Goal: Task Accomplishment & Management: Manage account settings

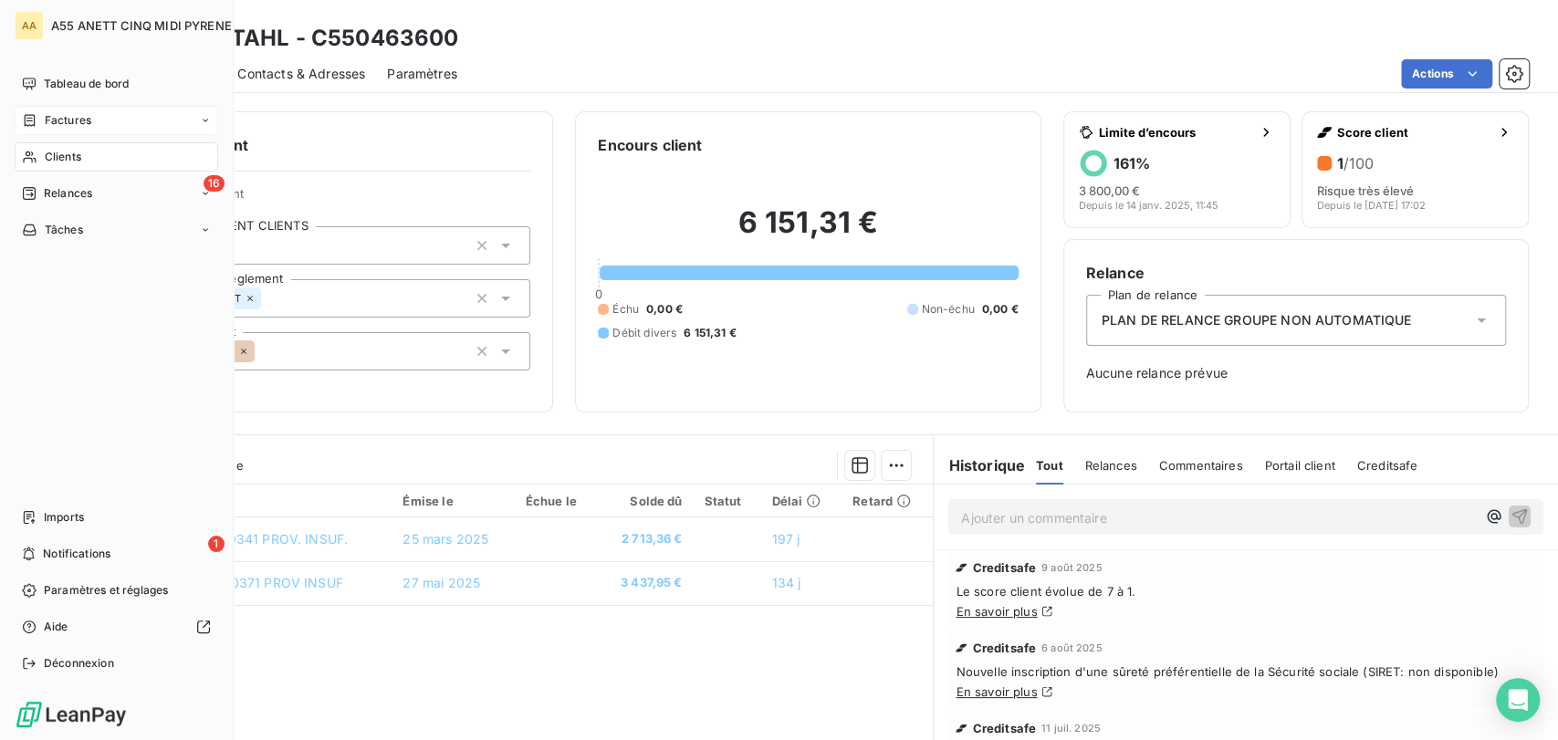
click at [51, 120] on span "Factures" at bounding box center [68, 120] width 47 height 16
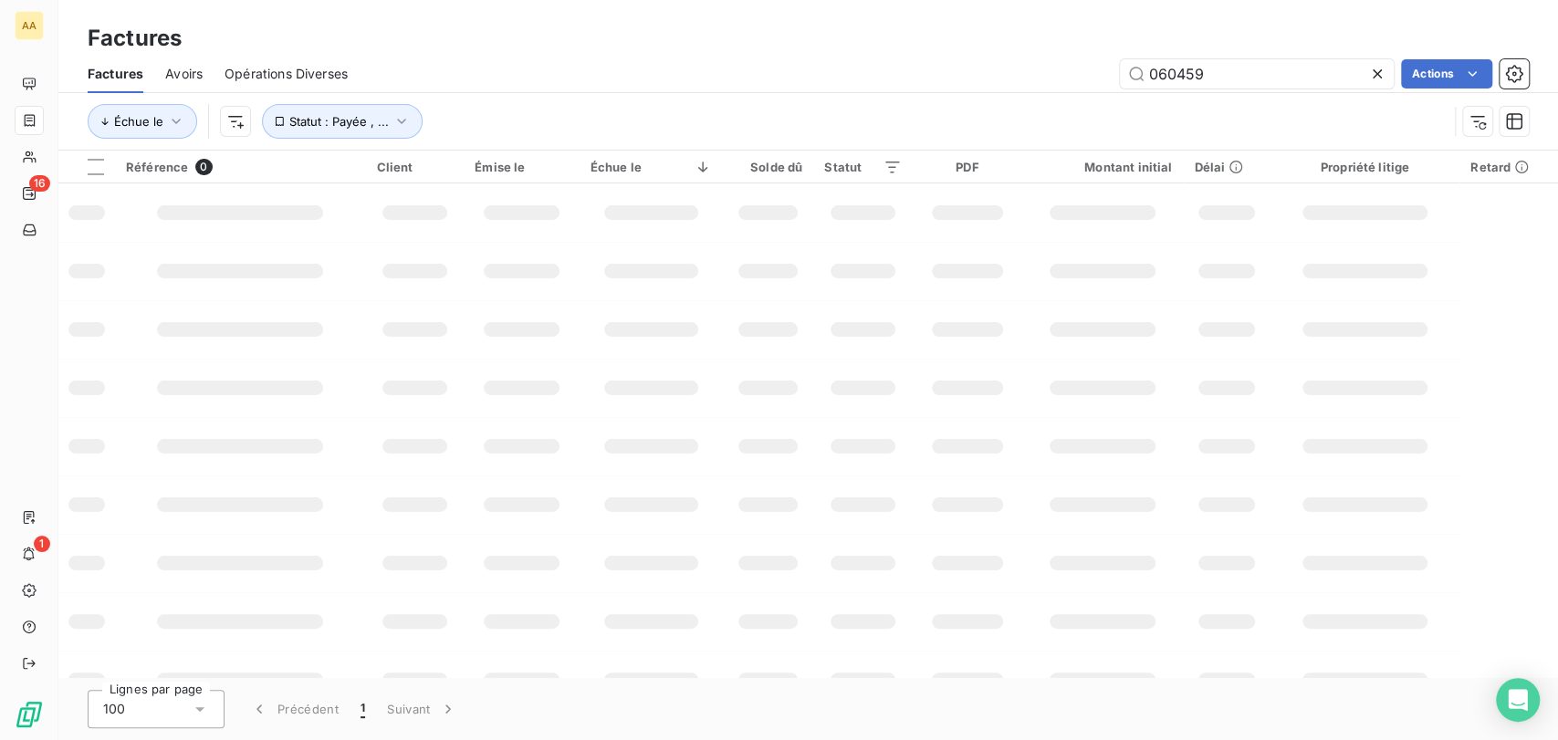
drag, startPoint x: 1215, startPoint y: 75, endPoint x: 980, endPoint y: 70, distance: 234.6
click at [989, 75] on div "060459 Actions" at bounding box center [949, 73] width 1159 height 29
type input "080516"
click at [1210, 80] on input "080516" at bounding box center [1257, 73] width 274 height 29
click at [1293, 77] on input "080516" at bounding box center [1257, 73] width 274 height 29
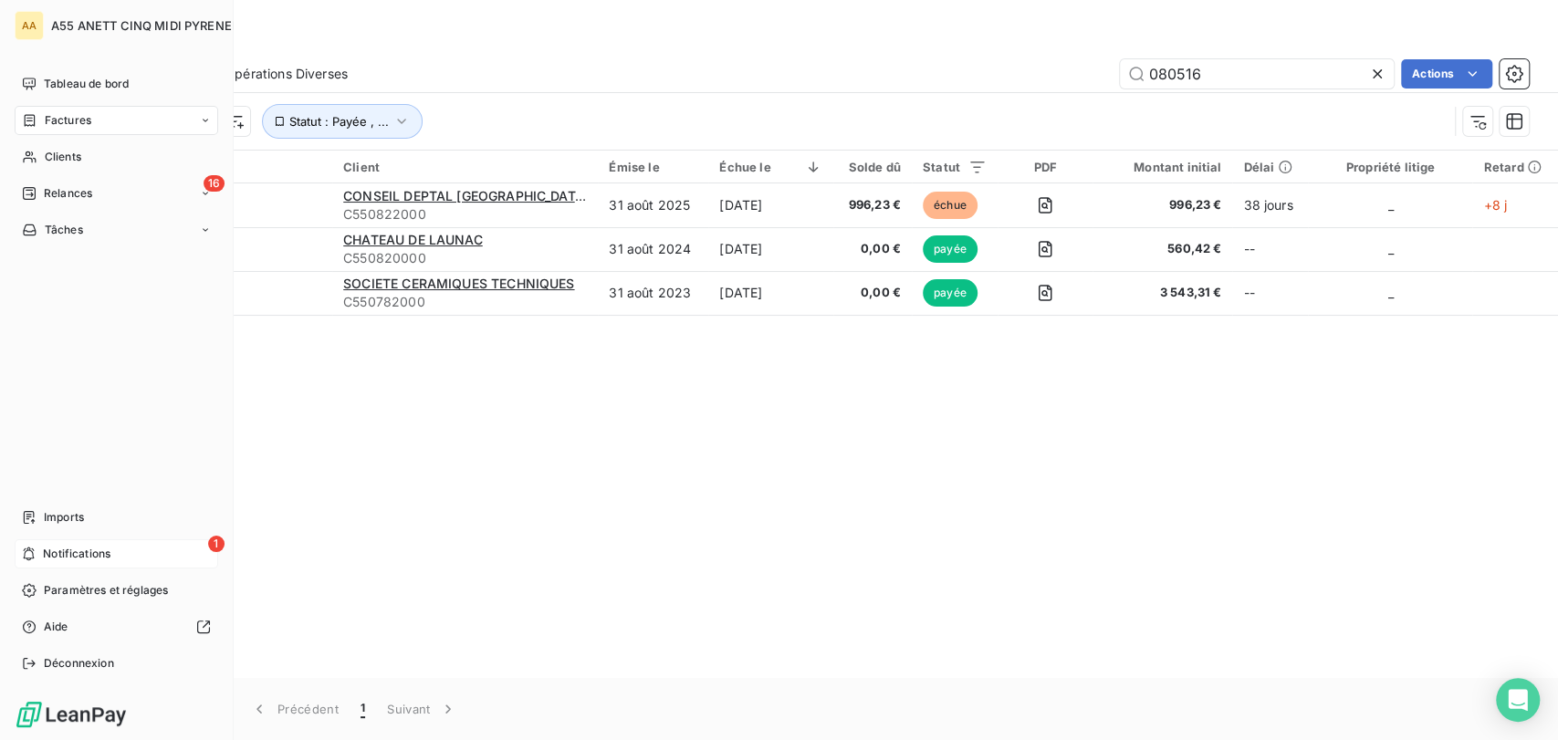
click at [78, 555] on span "Notifications" at bounding box center [77, 554] width 68 height 16
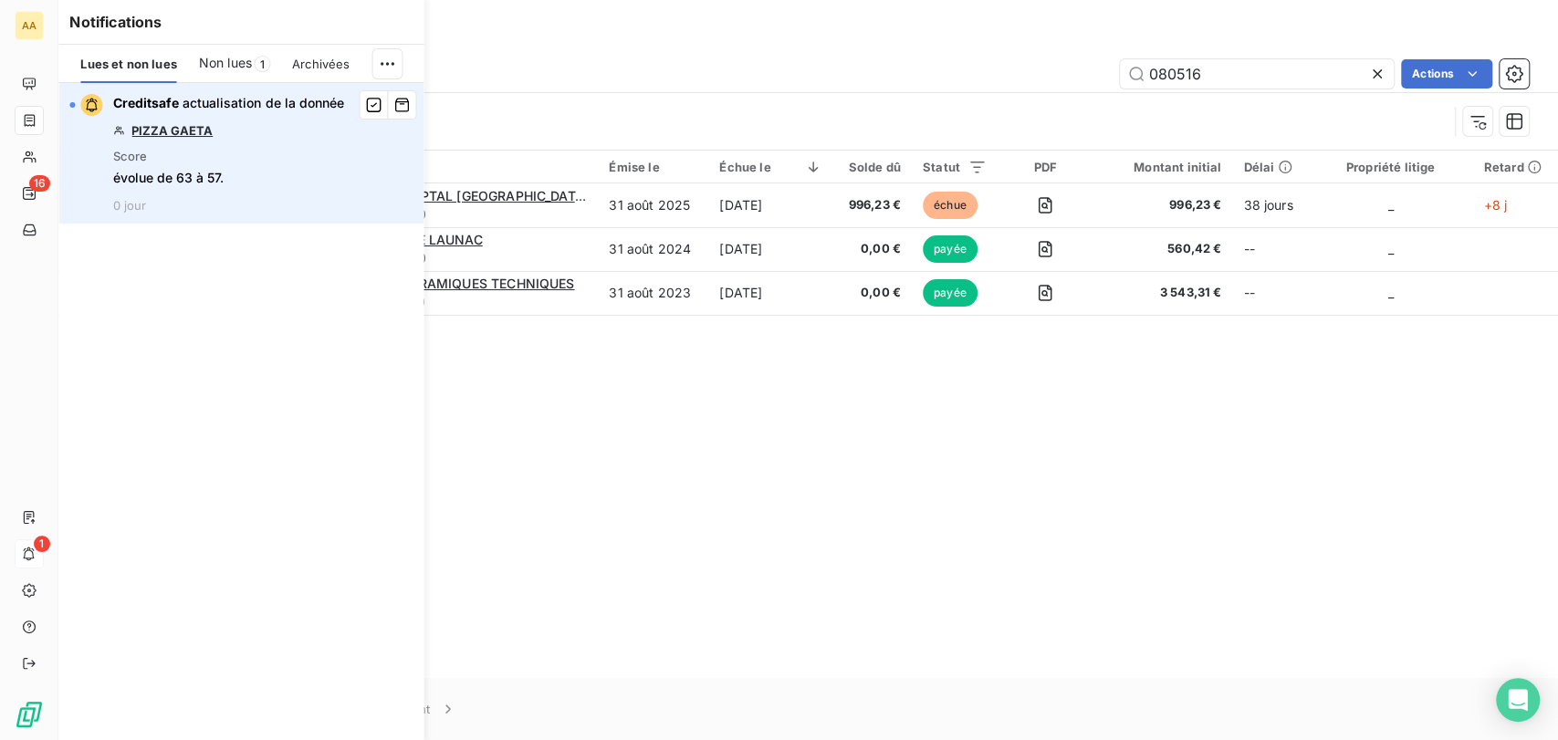
click at [187, 132] on link "PIZZA GAETA" at bounding box center [171, 130] width 81 height 15
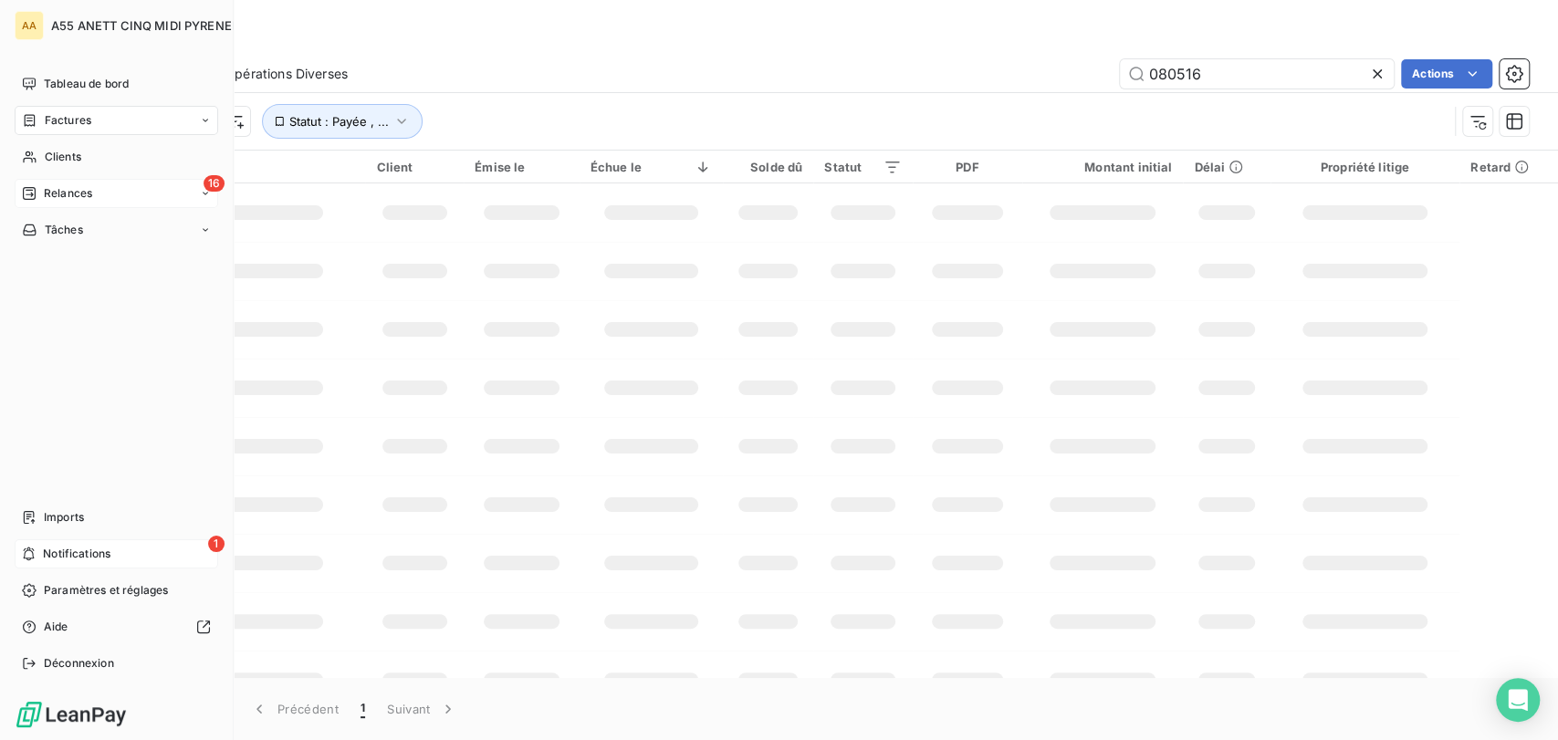
click at [35, 192] on icon at bounding box center [29, 193] width 13 height 13
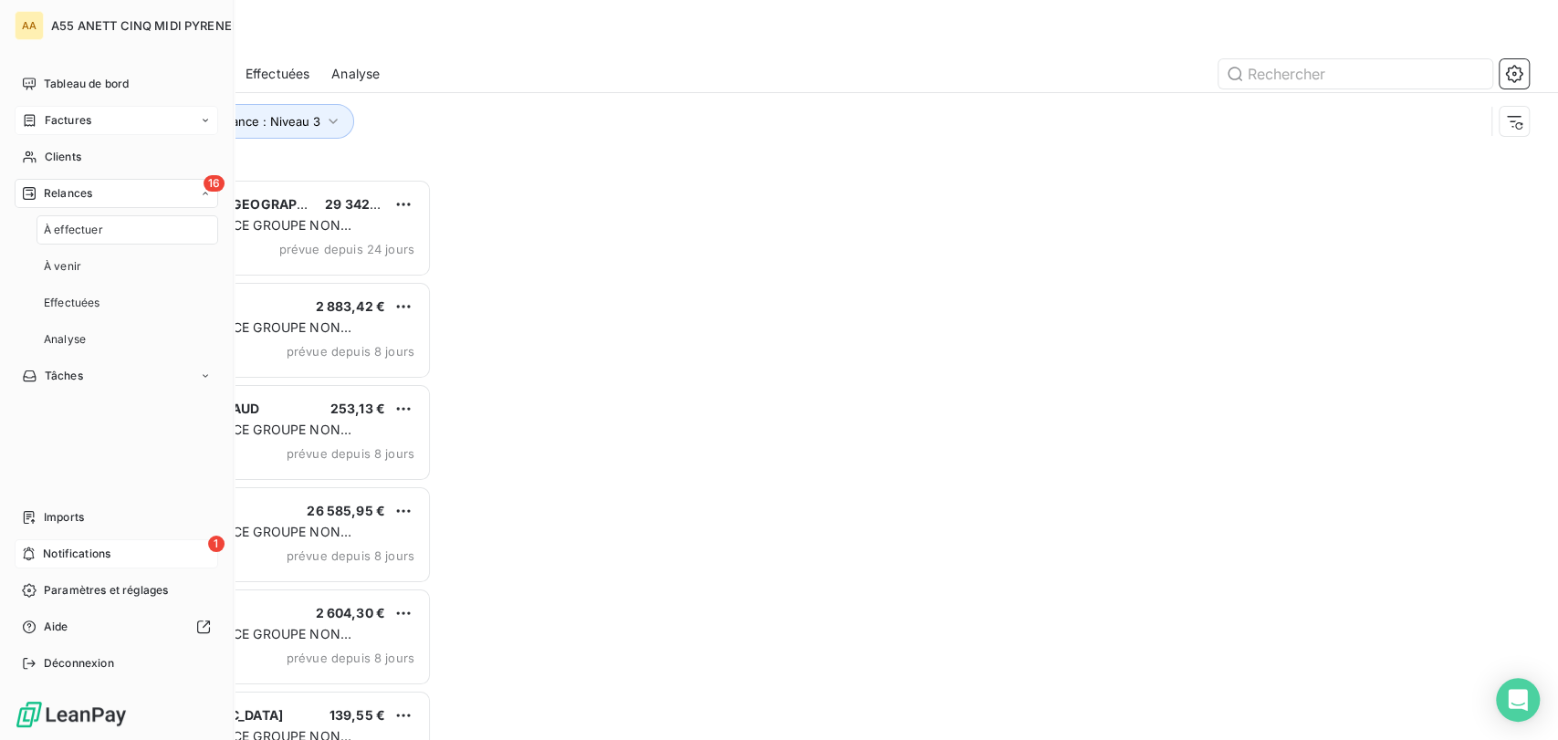
scroll to position [545, 329]
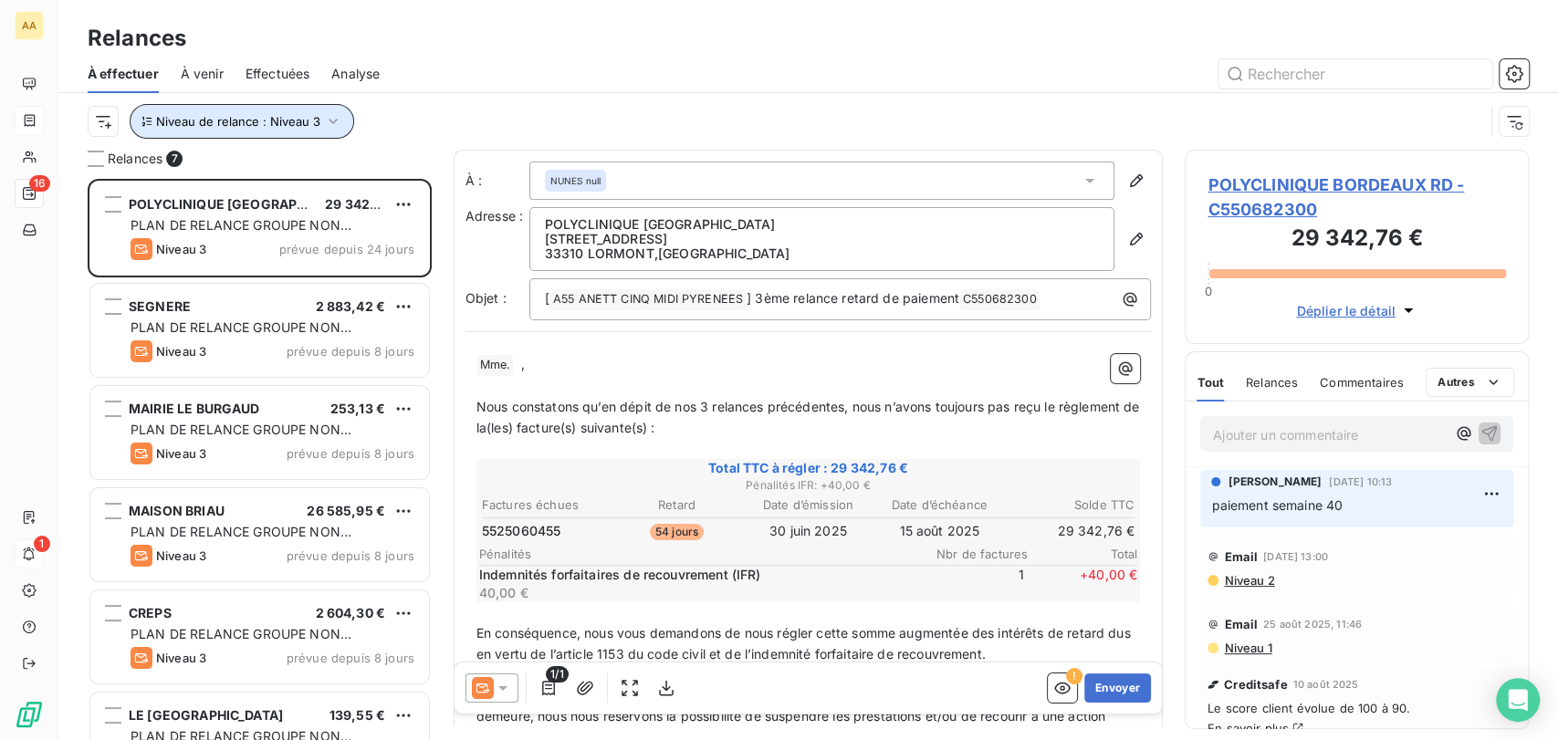
click at [225, 118] on span "Niveau de relance : Niveau 3" at bounding box center [238, 121] width 164 height 15
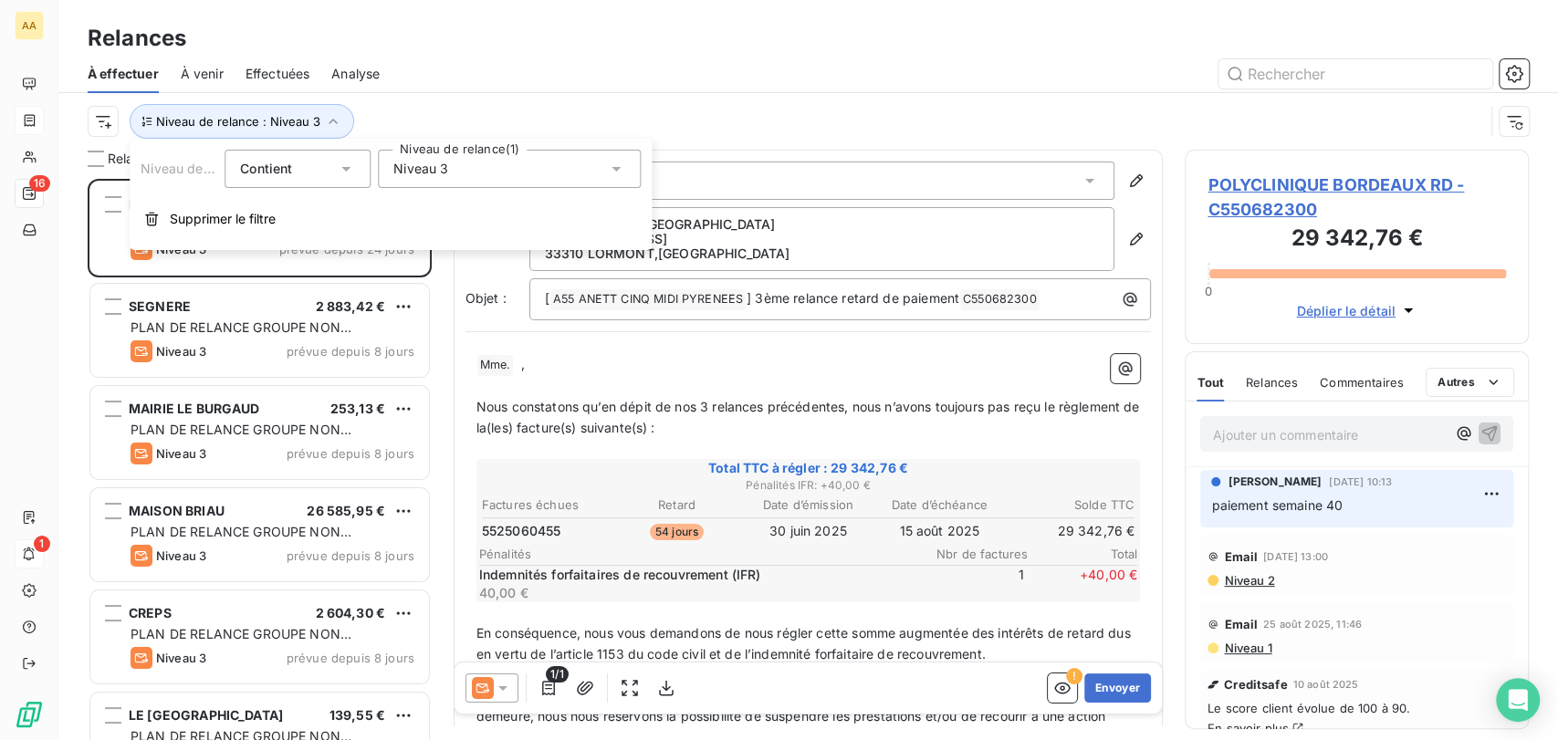
click at [473, 167] on div "Niveau 3" at bounding box center [509, 169] width 263 height 38
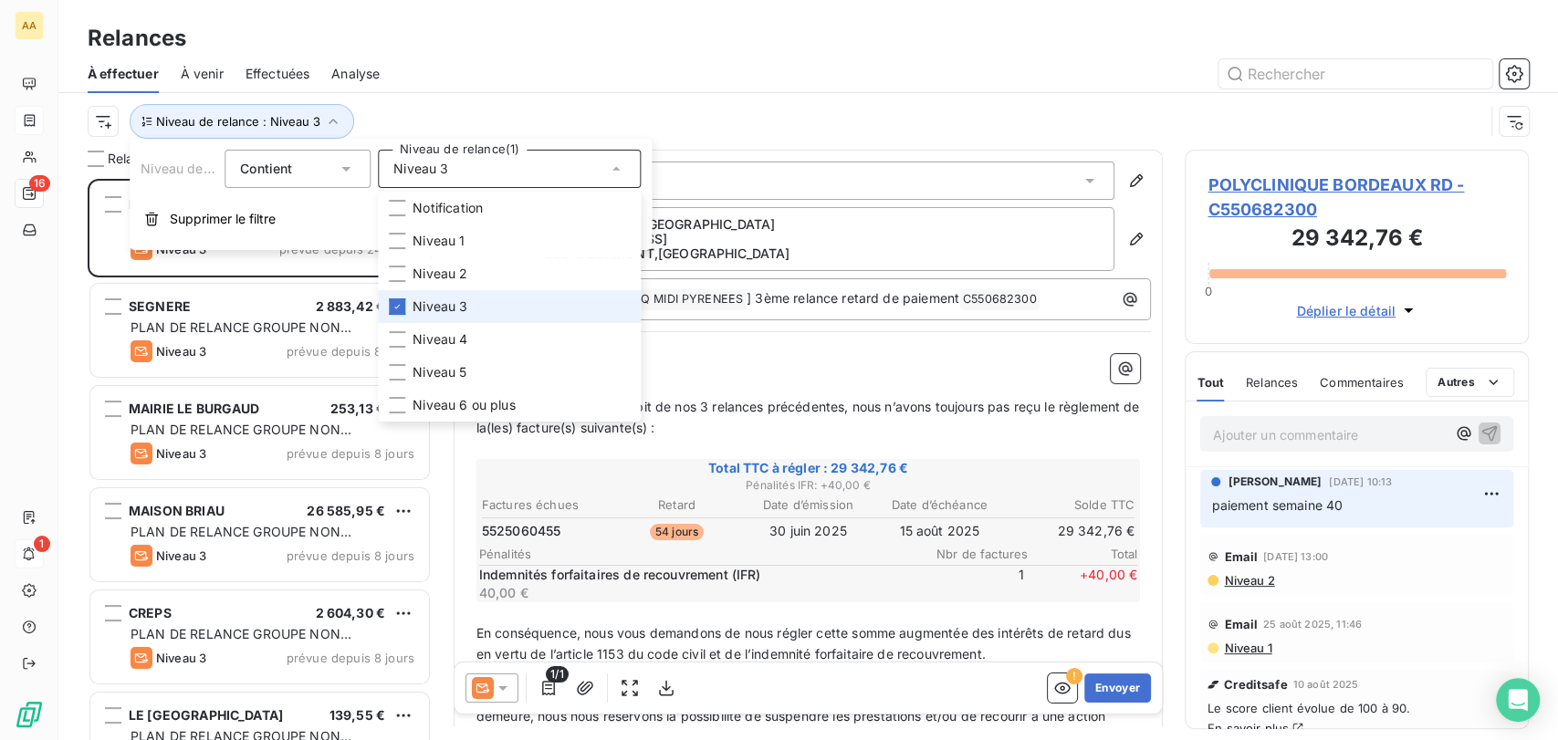
click at [431, 303] on span "Niveau 3" at bounding box center [440, 307] width 55 height 18
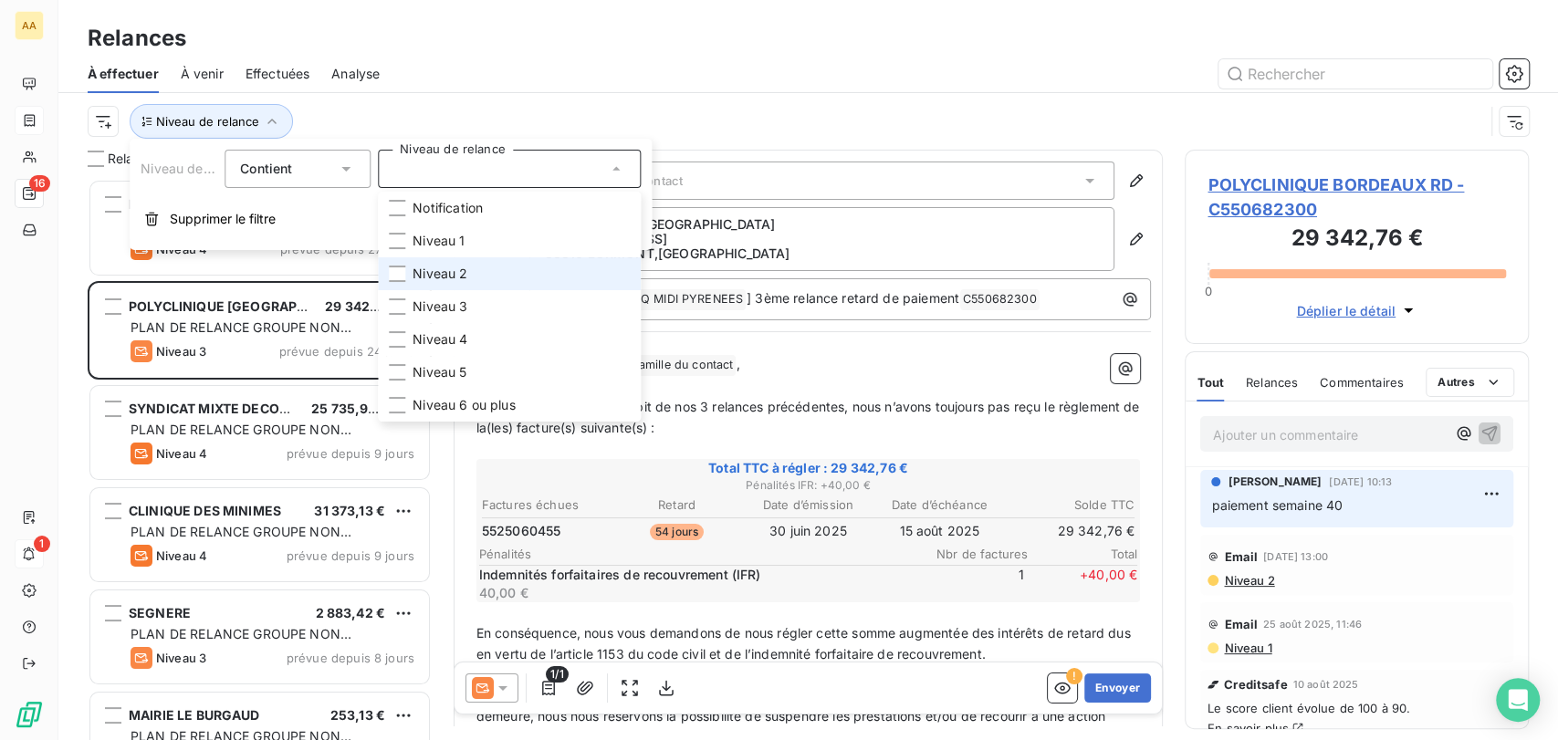
click at [429, 275] on span "Niveau 2" at bounding box center [440, 274] width 55 height 18
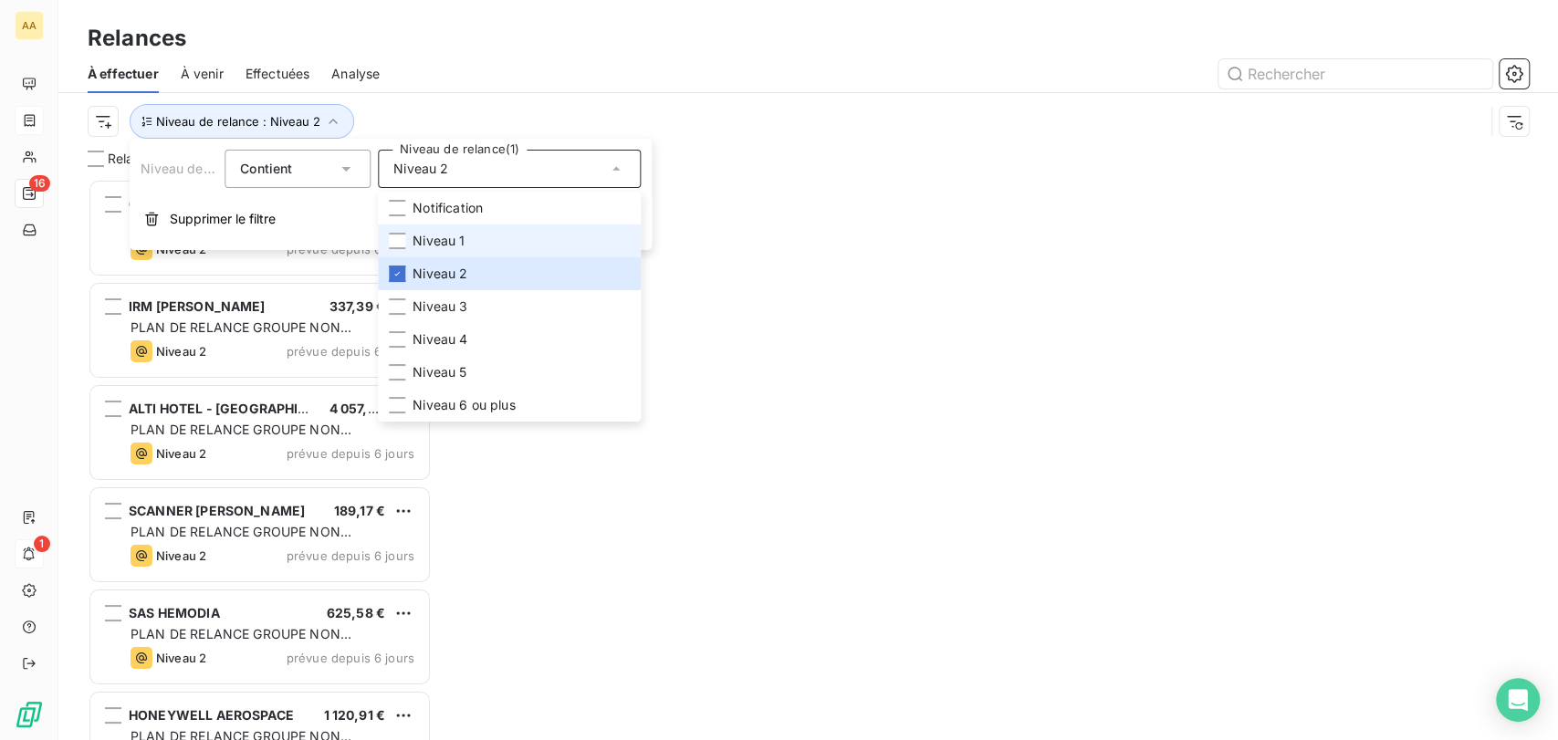
scroll to position [545, 329]
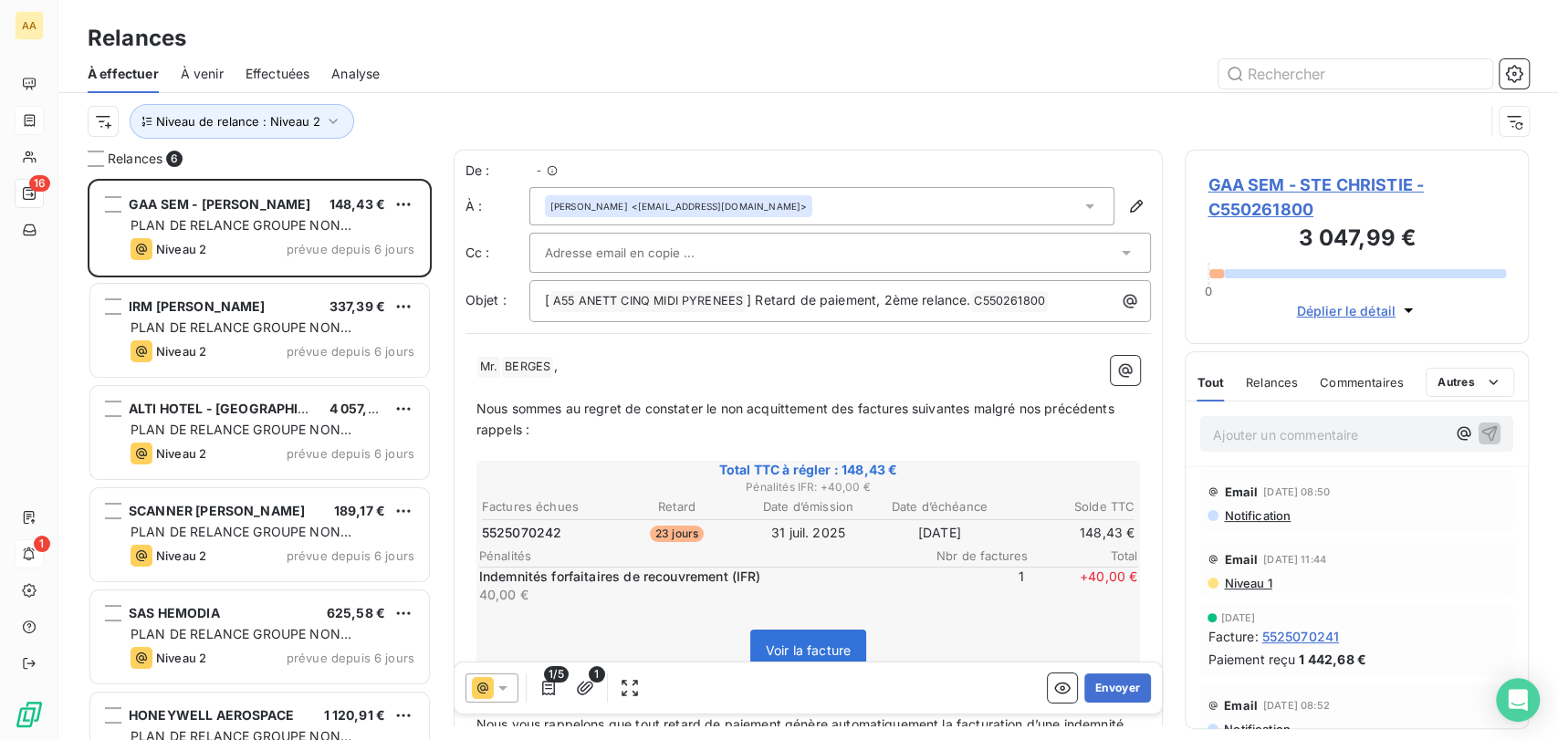
click at [757, 39] on div "Relances" at bounding box center [807, 38] width 1499 height 33
click at [983, 198] on div "[PERSON_NAME] <[EMAIL_ADDRESS][DOMAIN_NAME]>" at bounding box center [822, 206] width 586 height 38
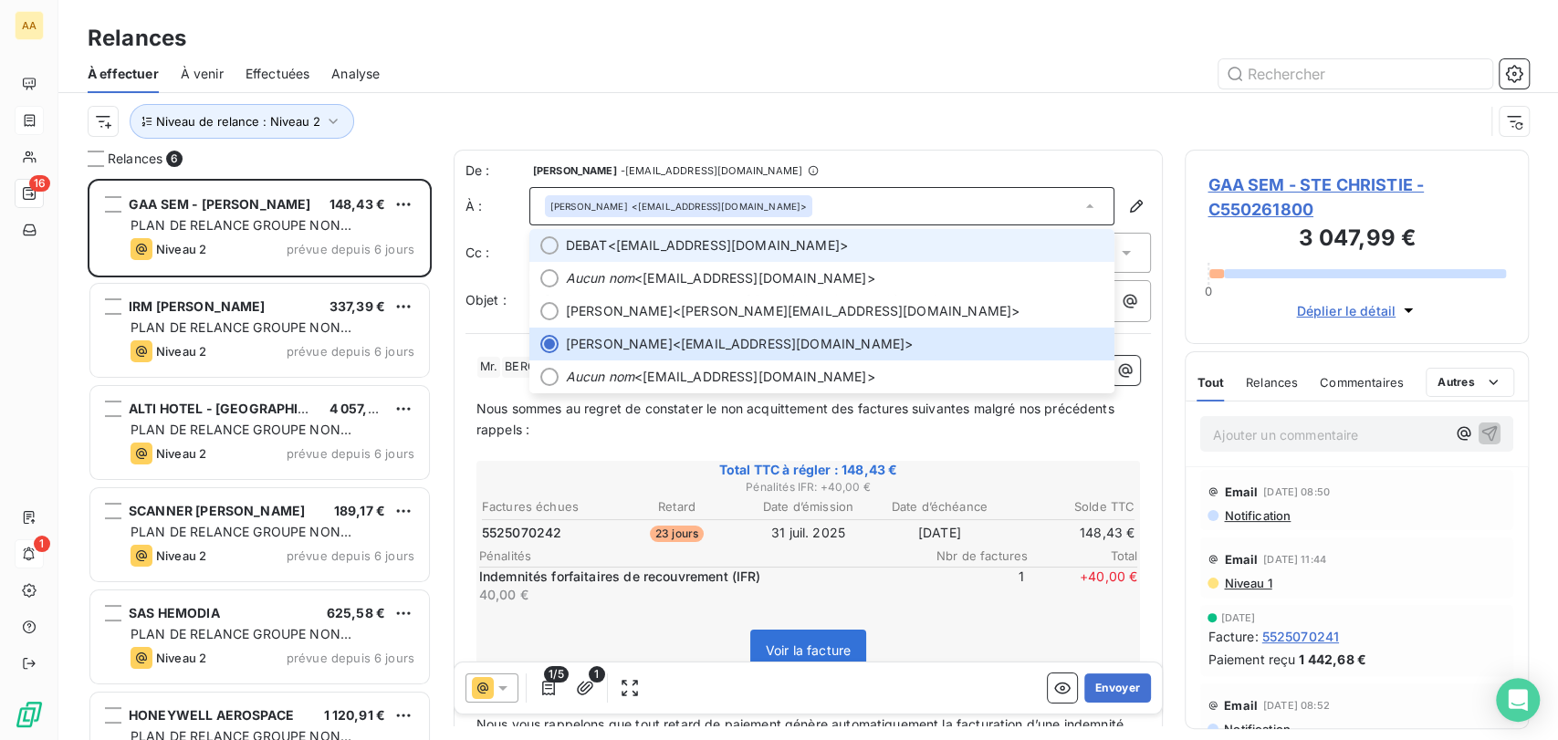
click at [974, 239] on span "DEBAT <[EMAIL_ADDRESS][DOMAIN_NAME]>" at bounding box center [835, 245] width 538 height 18
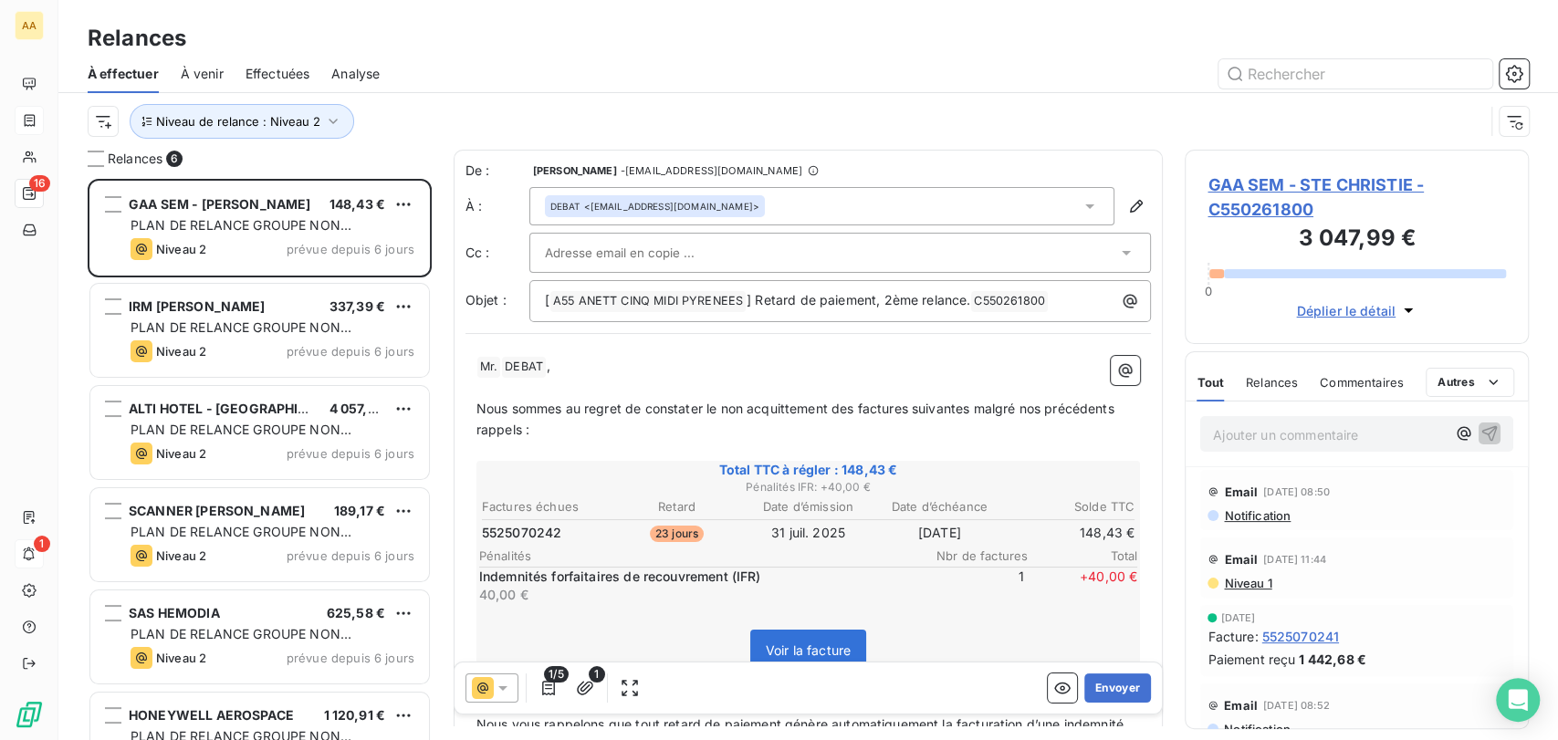
click at [968, 245] on div at bounding box center [831, 252] width 573 height 27
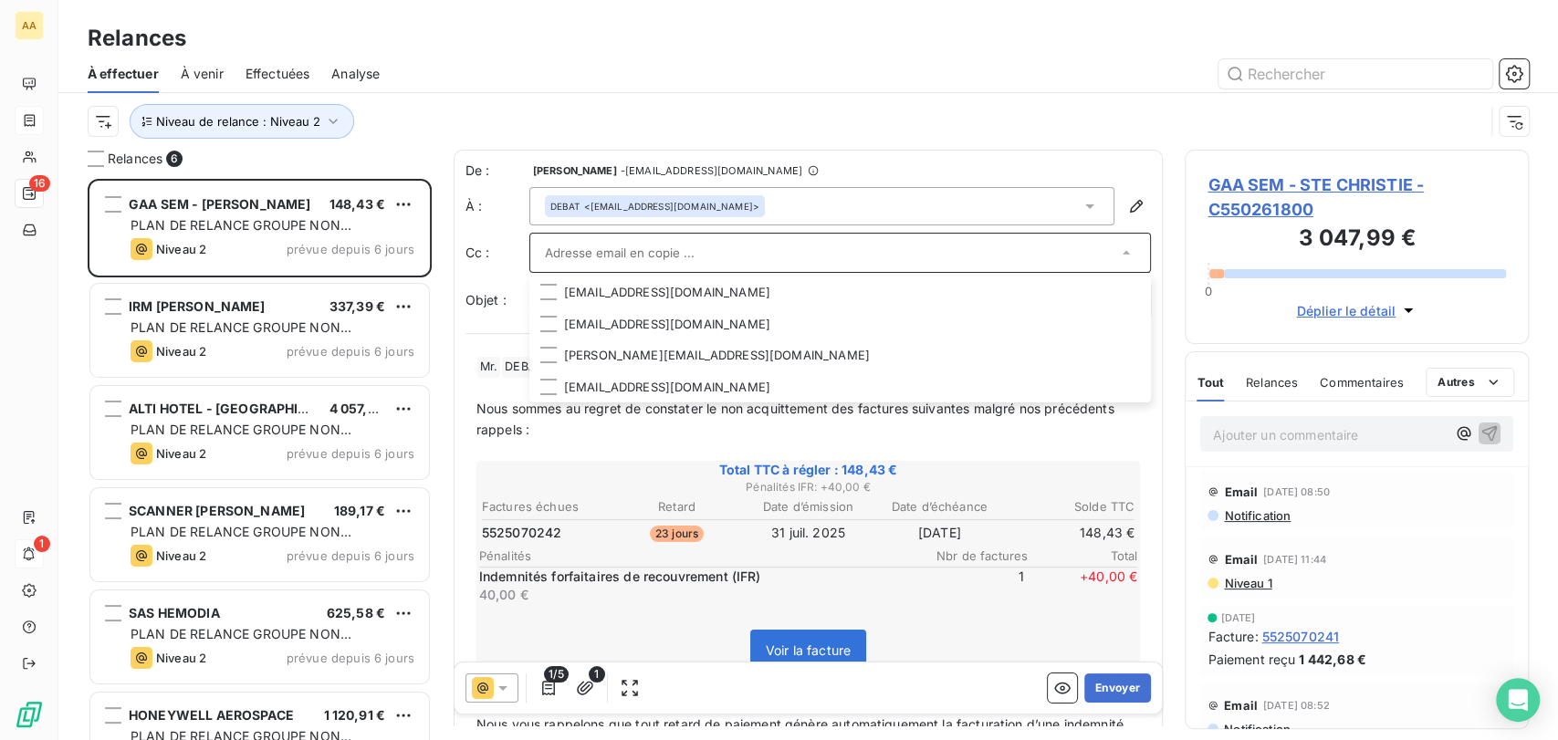
click at [599, 250] on input "text" at bounding box center [831, 252] width 573 height 27
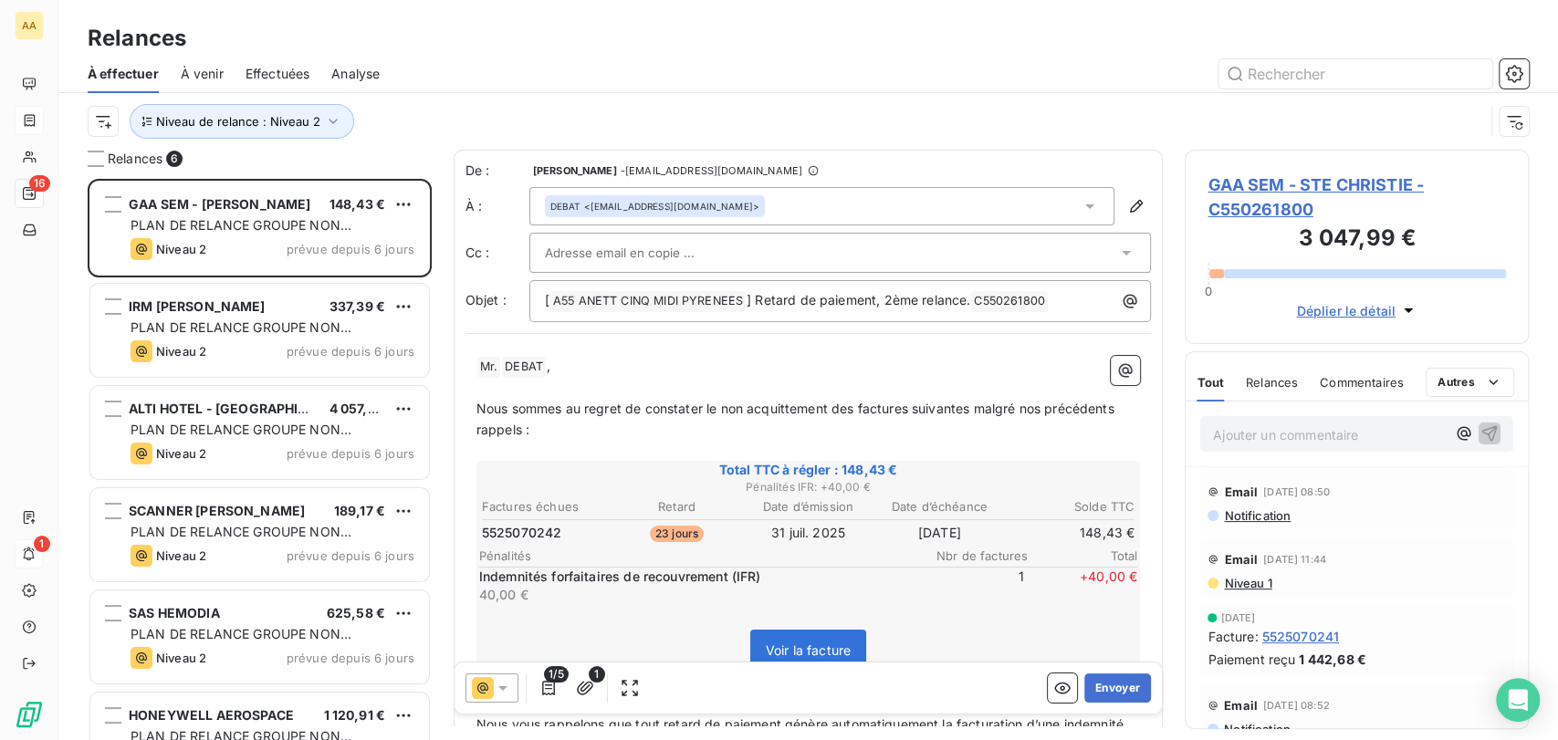
click at [621, 245] on input "text" at bounding box center [643, 252] width 196 height 27
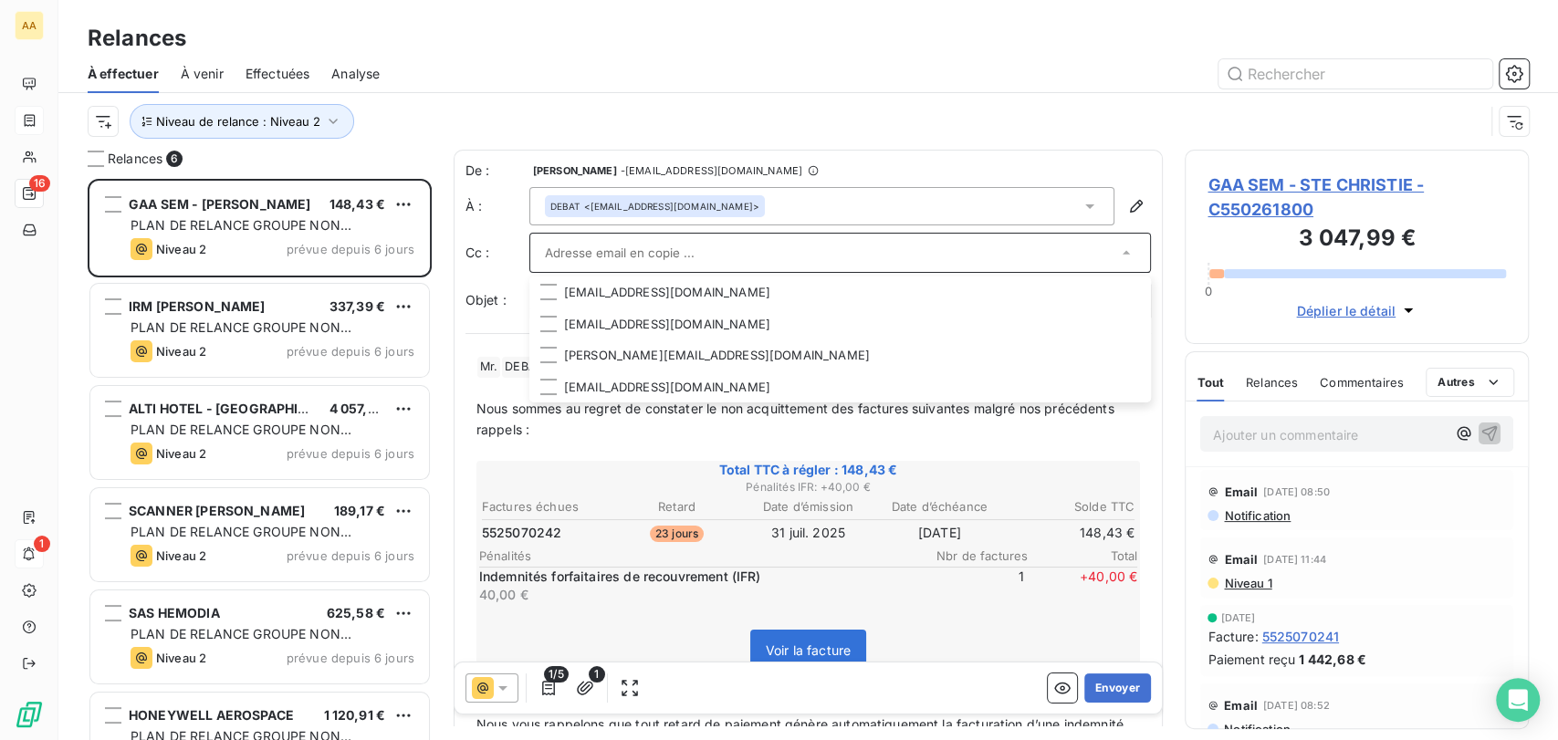
click at [1037, 275] on div "De : [PERSON_NAME] - [EMAIL_ADDRESS][DOMAIN_NAME] À : DEBAT <[EMAIL_ADDRESS][DO…" at bounding box center [808, 242] width 686 height 161
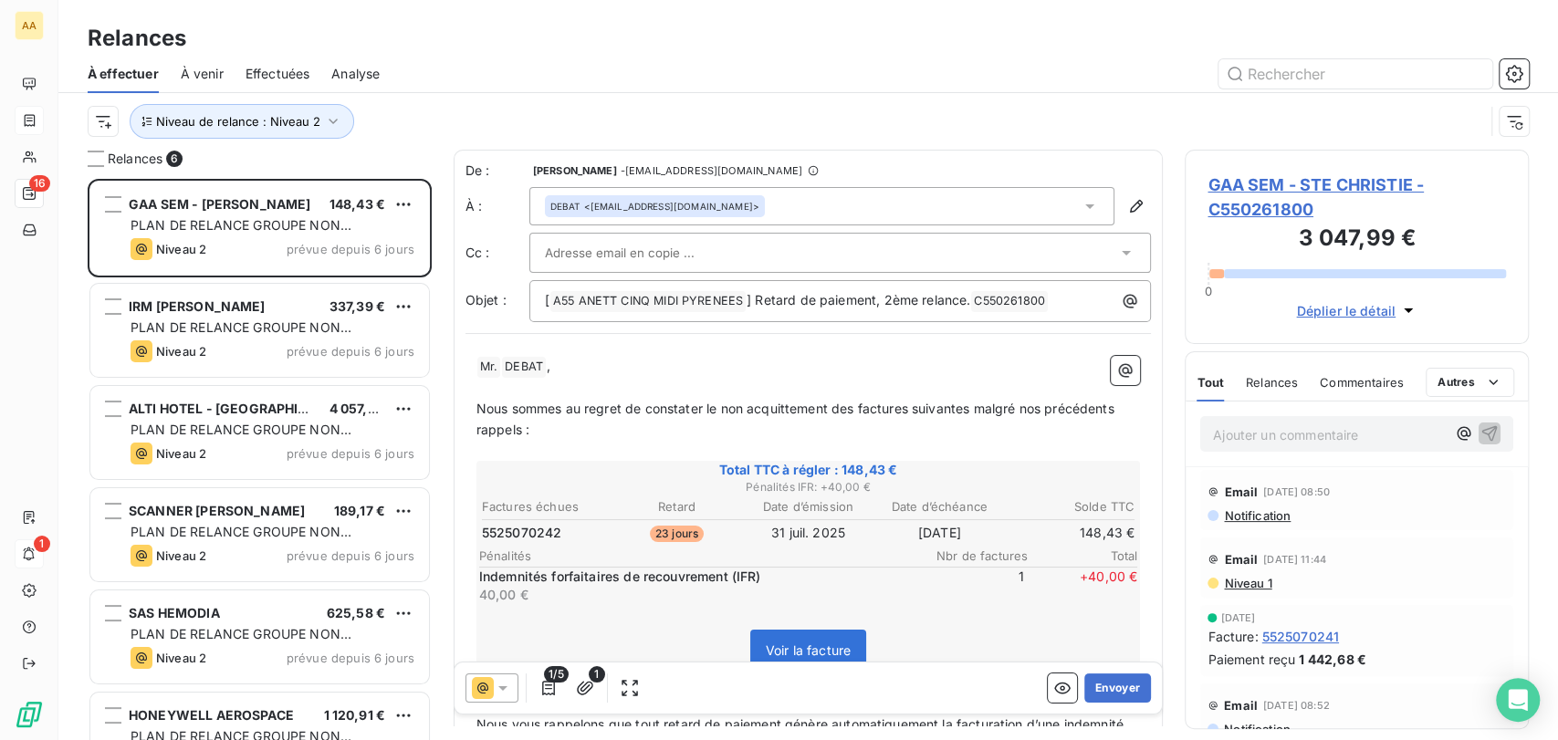
click at [1117, 257] on icon at bounding box center [1126, 253] width 18 height 18
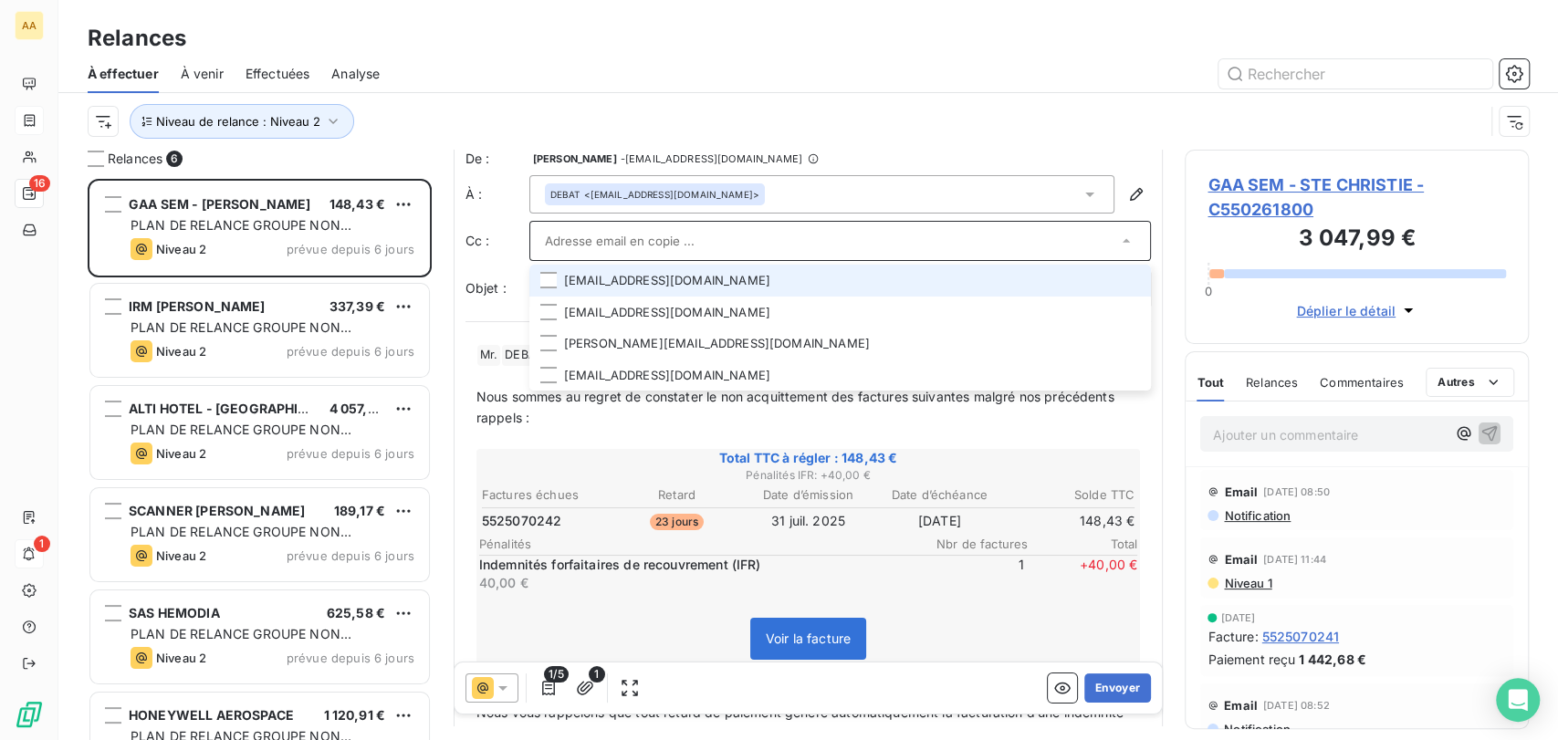
scroll to position [0, 0]
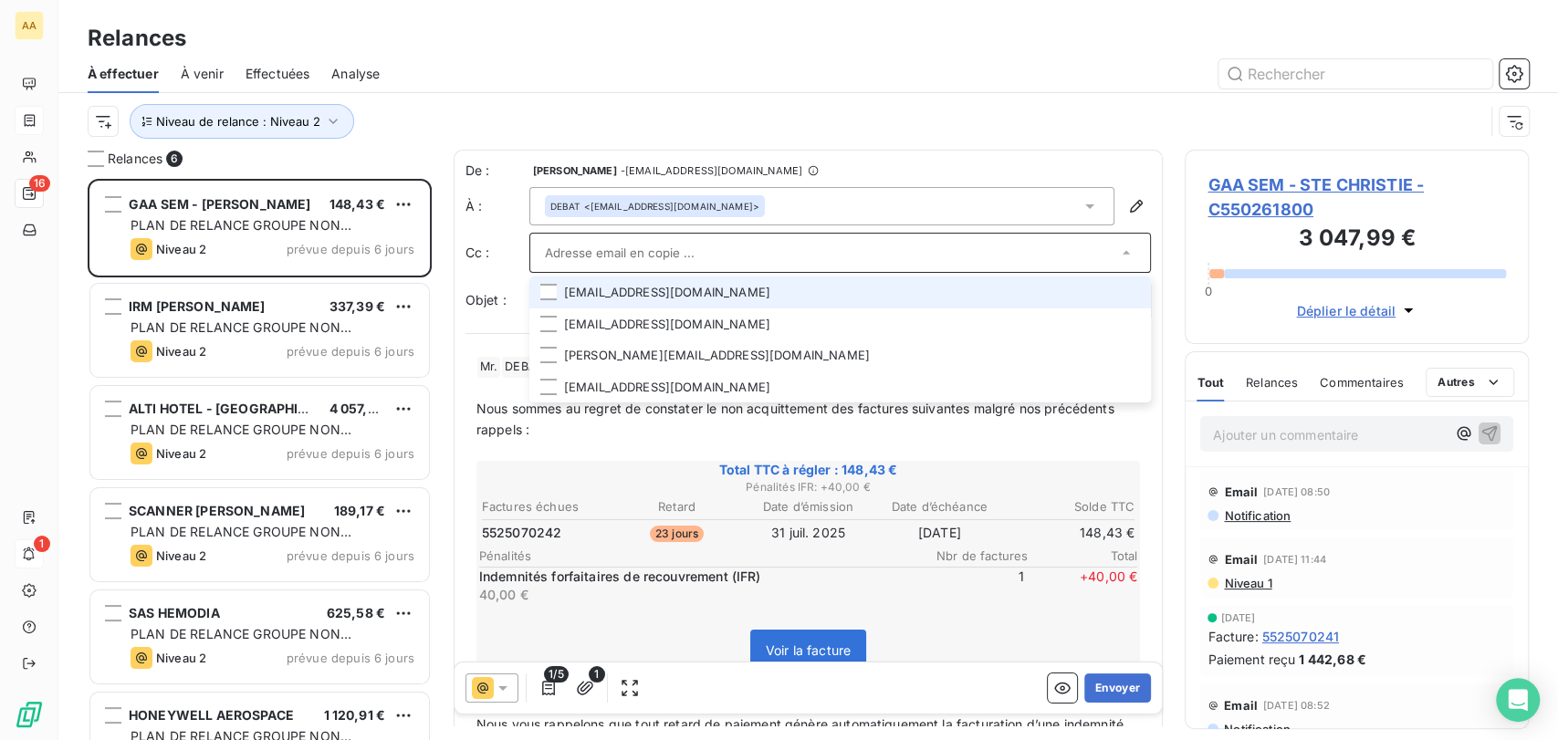
click at [797, 214] on div "DEBAT <[EMAIL_ADDRESS][DOMAIN_NAME]>" at bounding box center [822, 206] width 586 height 38
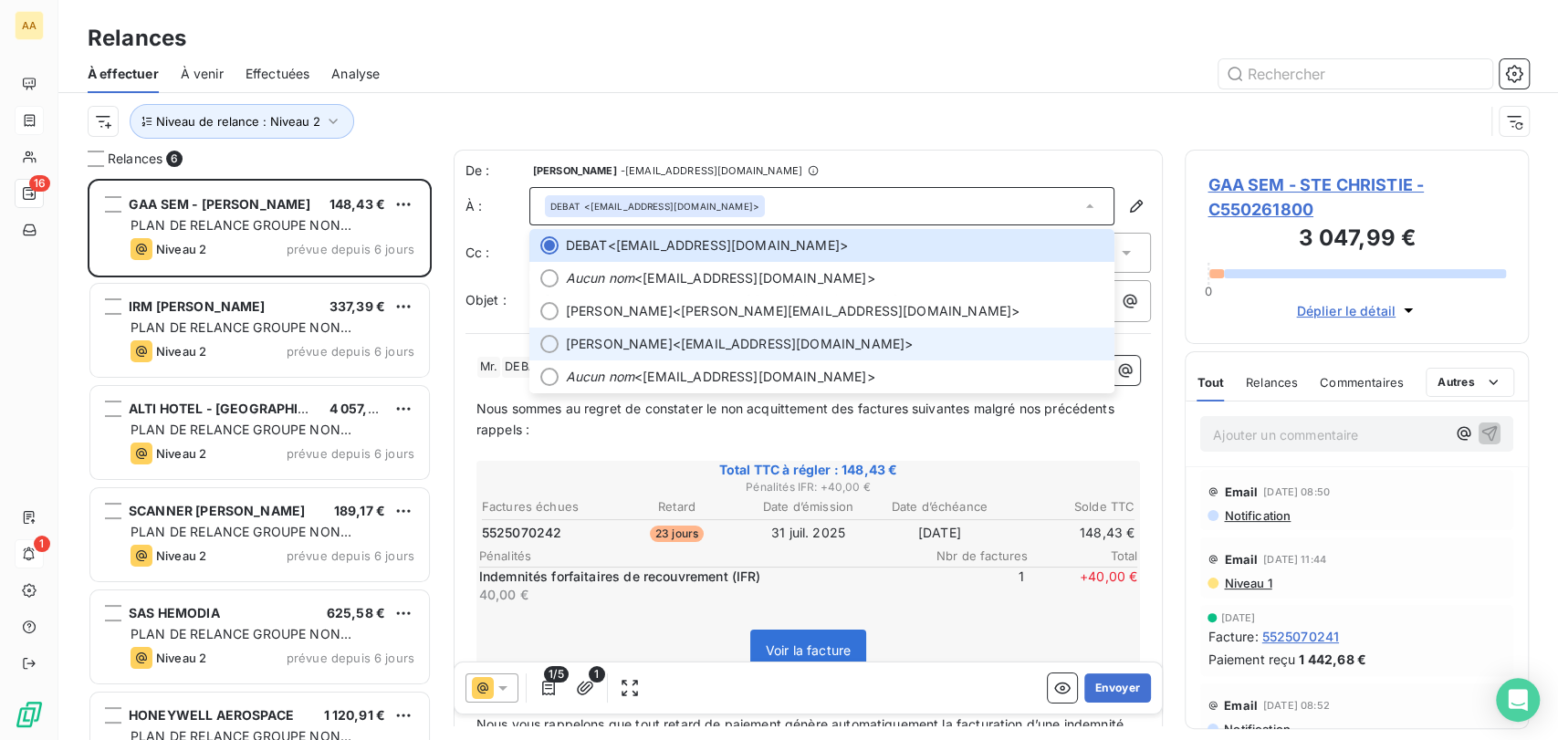
click at [827, 338] on span "[PERSON_NAME] <[EMAIL_ADDRESS][DOMAIN_NAME]>" at bounding box center [835, 344] width 538 height 18
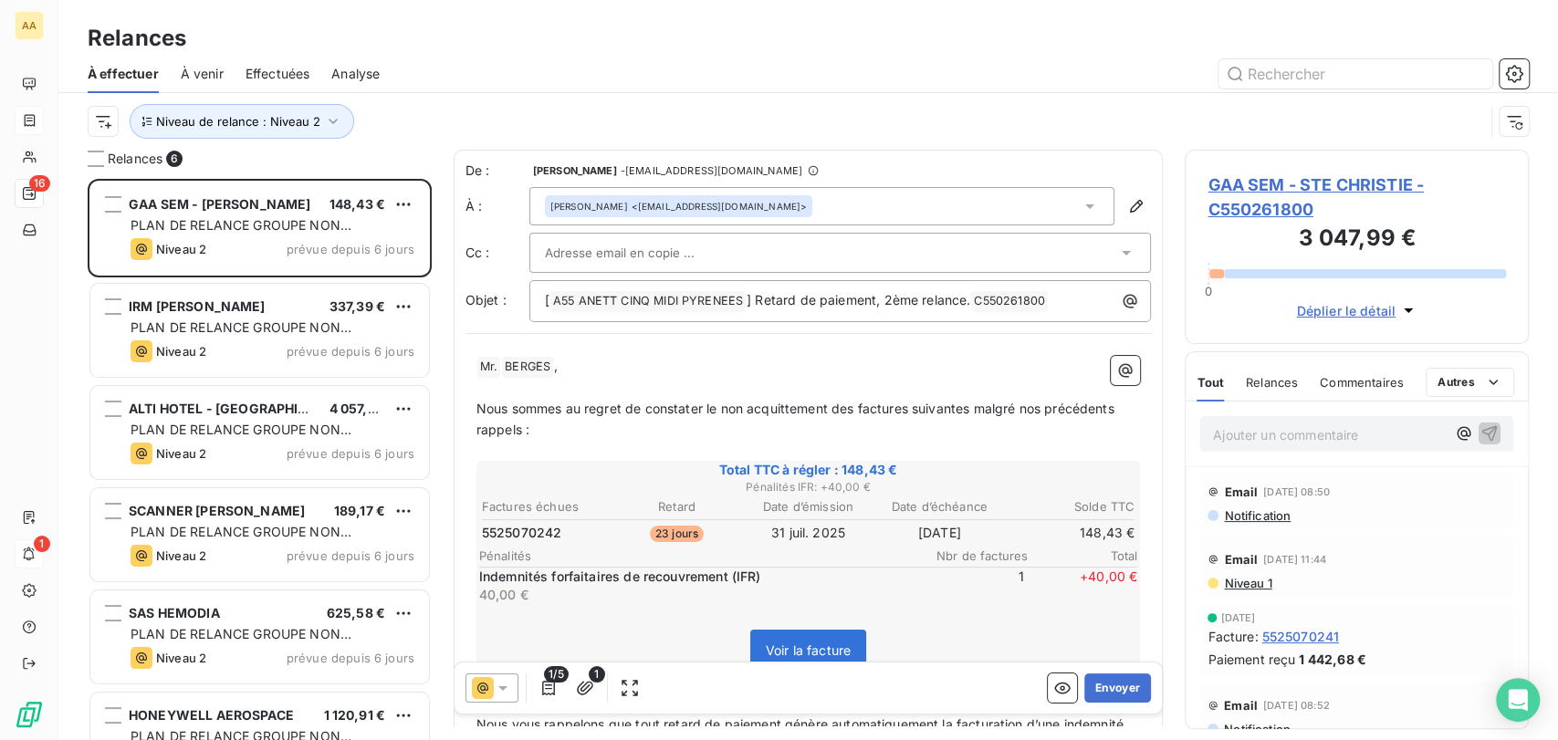
click at [817, 190] on div "[PERSON_NAME] <[EMAIL_ADDRESS][DOMAIN_NAME]>" at bounding box center [822, 206] width 586 height 38
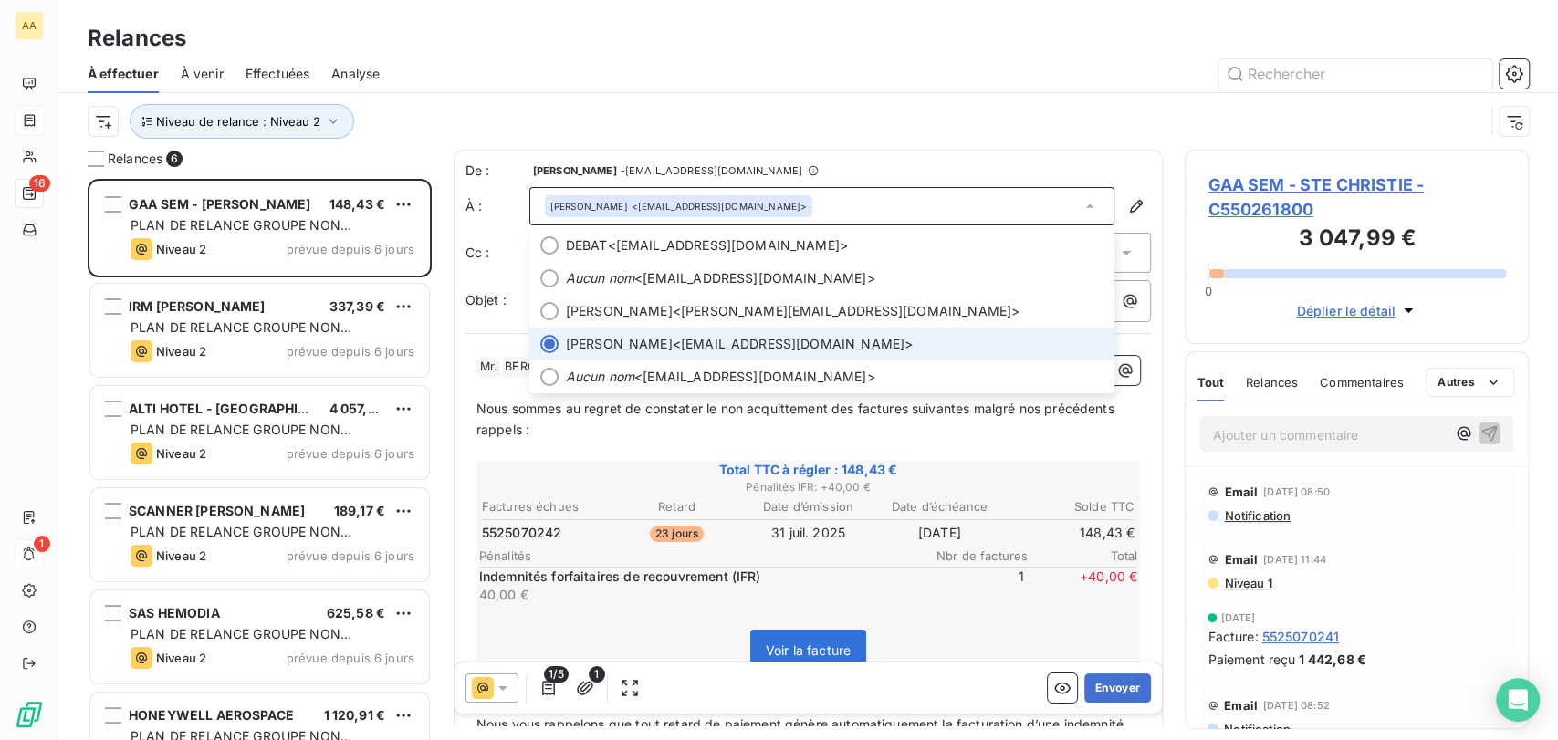
click at [816, 206] on div "[PERSON_NAME] <[EMAIL_ADDRESS][DOMAIN_NAME]>" at bounding box center [822, 206] width 586 height 38
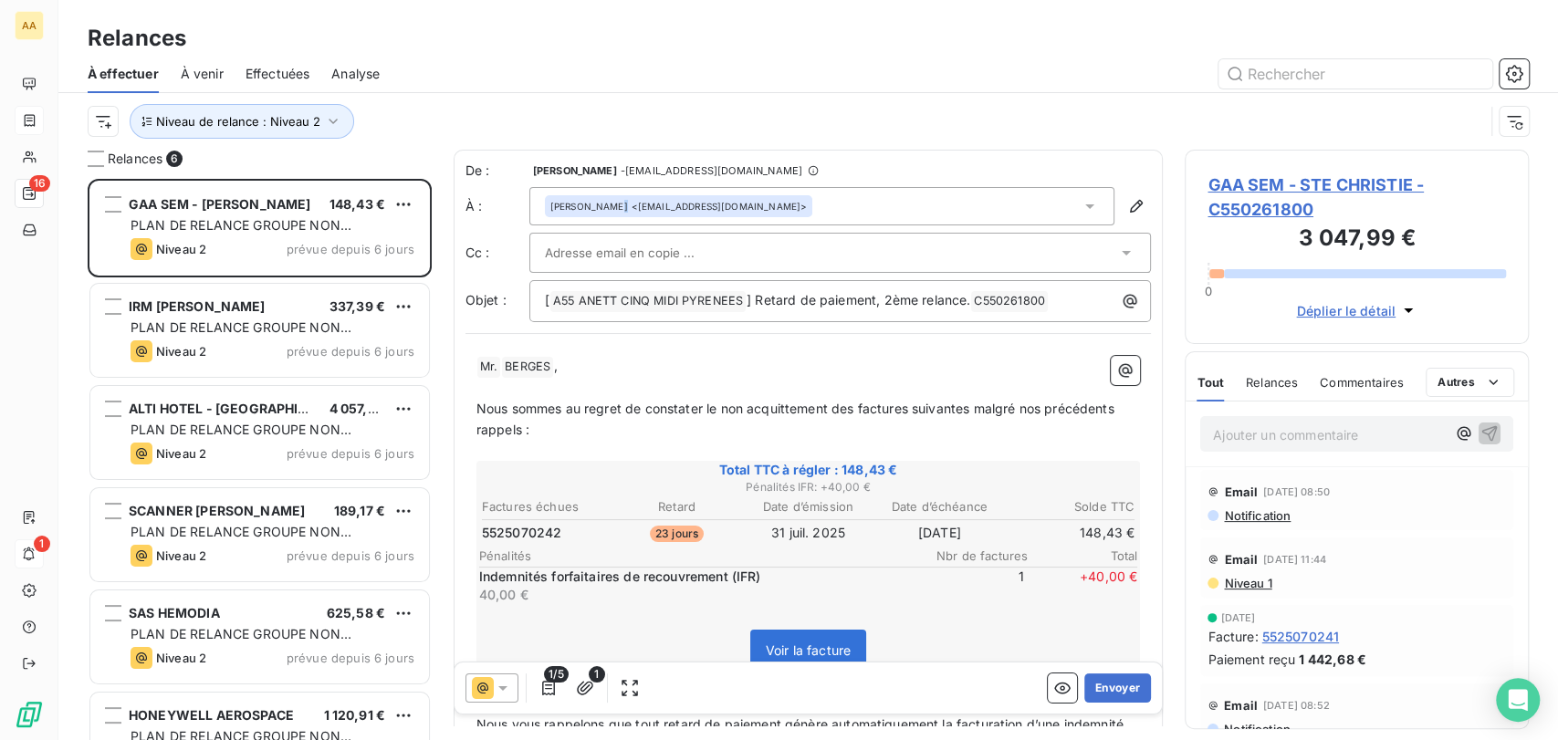
click at [816, 206] on div "[PERSON_NAME] <[EMAIL_ADDRESS][DOMAIN_NAME]>" at bounding box center [822, 206] width 586 height 38
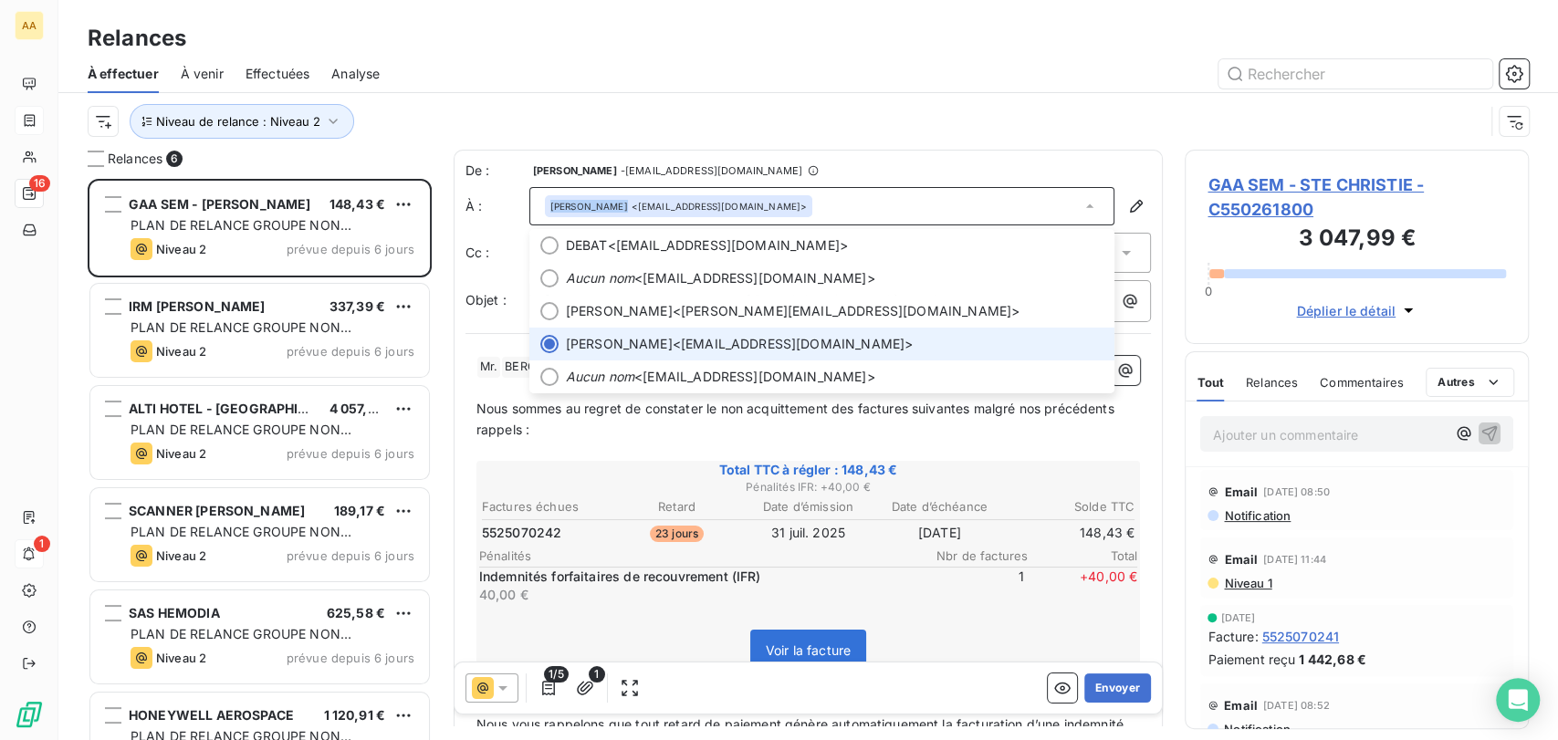
click at [816, 206] on div "[PERSON_NAME] <[EMAIL_ADDRESS][DOMAIN_NAME]>" at bounding box center [822, 206] width 586 height 38
click at [1059, 155] on div "De : [PERSON_NAME] - [EMAIL_ADDRESS][DOMAIN_NAME] À : [PERSON_NAME] <[EMAIL_ADD…" at bounding box center [809, 609] width 710 height 919
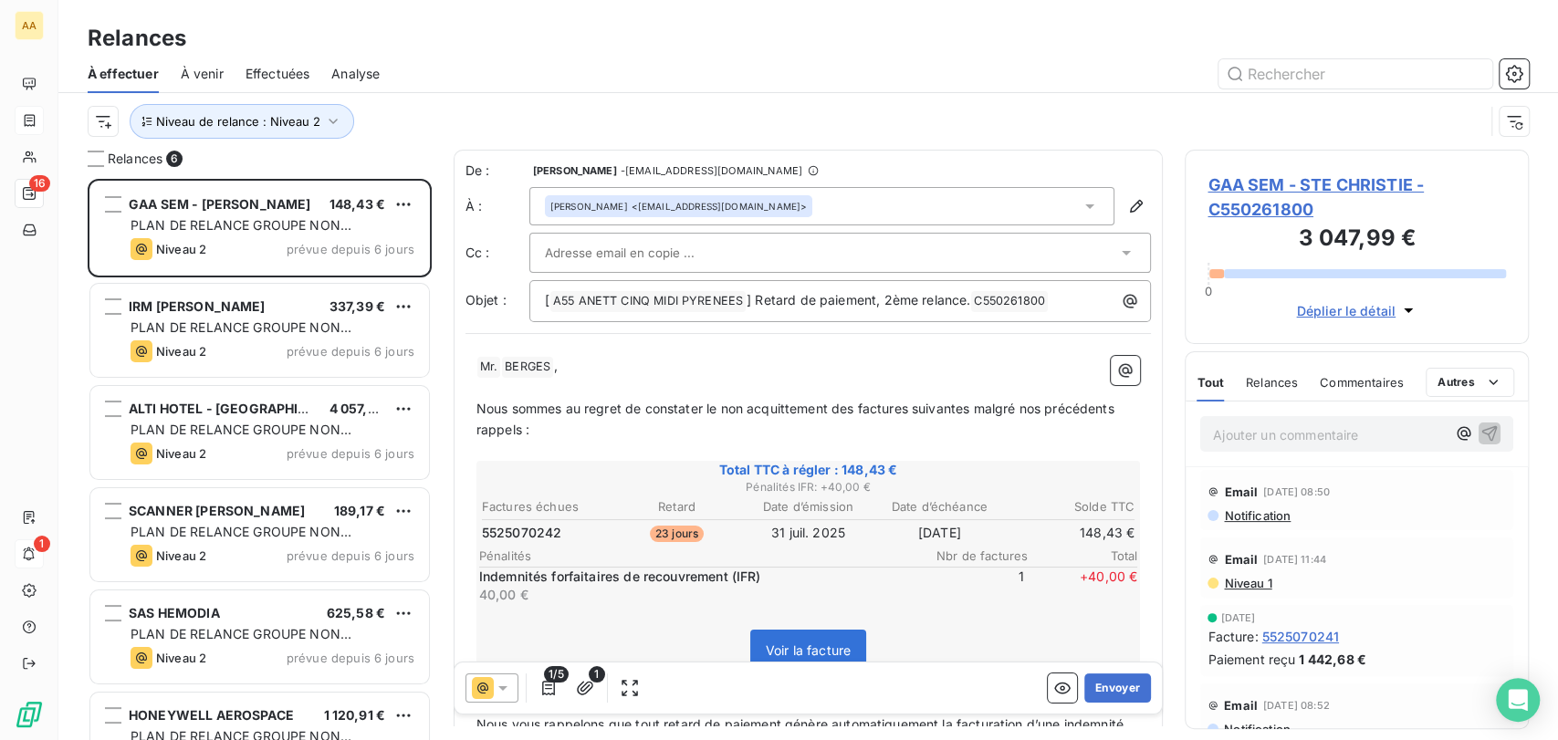
click at [1008, 267] on div at bounding box center [840, 253] width 622 height 40
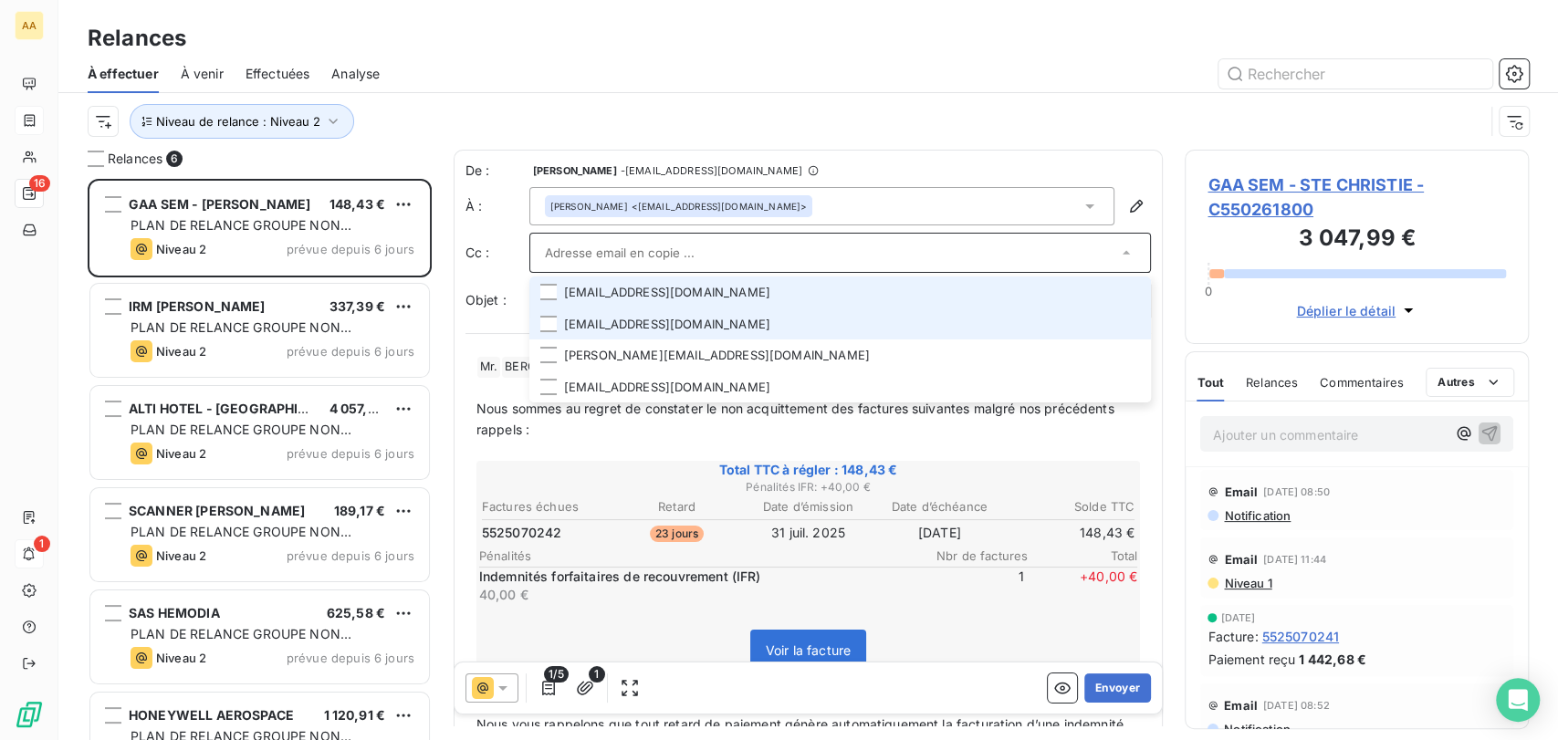
click at [797, 322] on li "[EMAIL_ADDRESS][DOMAIN_NAME]" at bounding box center [840, 324] width 622 height 32
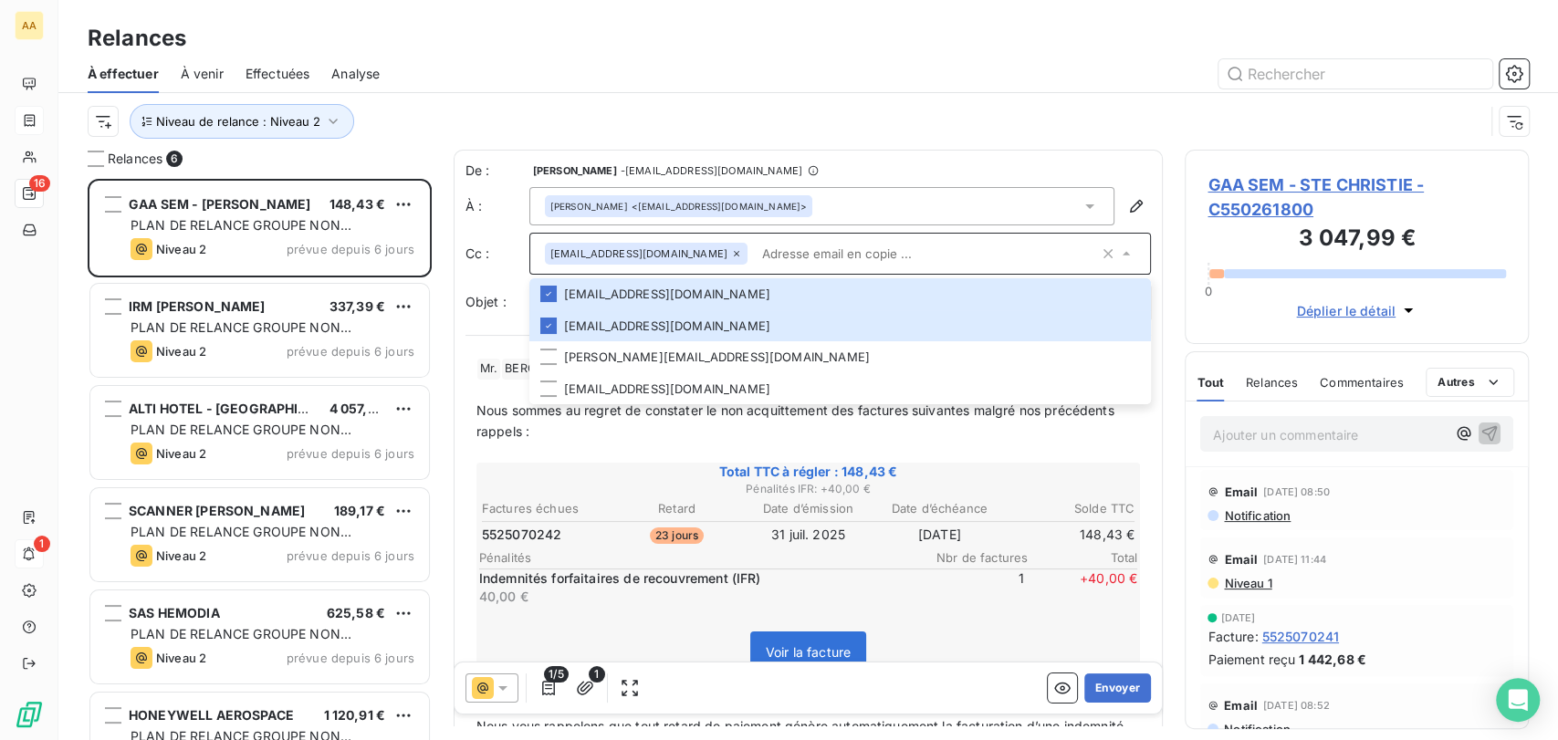
click at [912, 113] on div "Niveau de relance : Niveau 2" at bounding box center [786, 121] width 1396 height 35
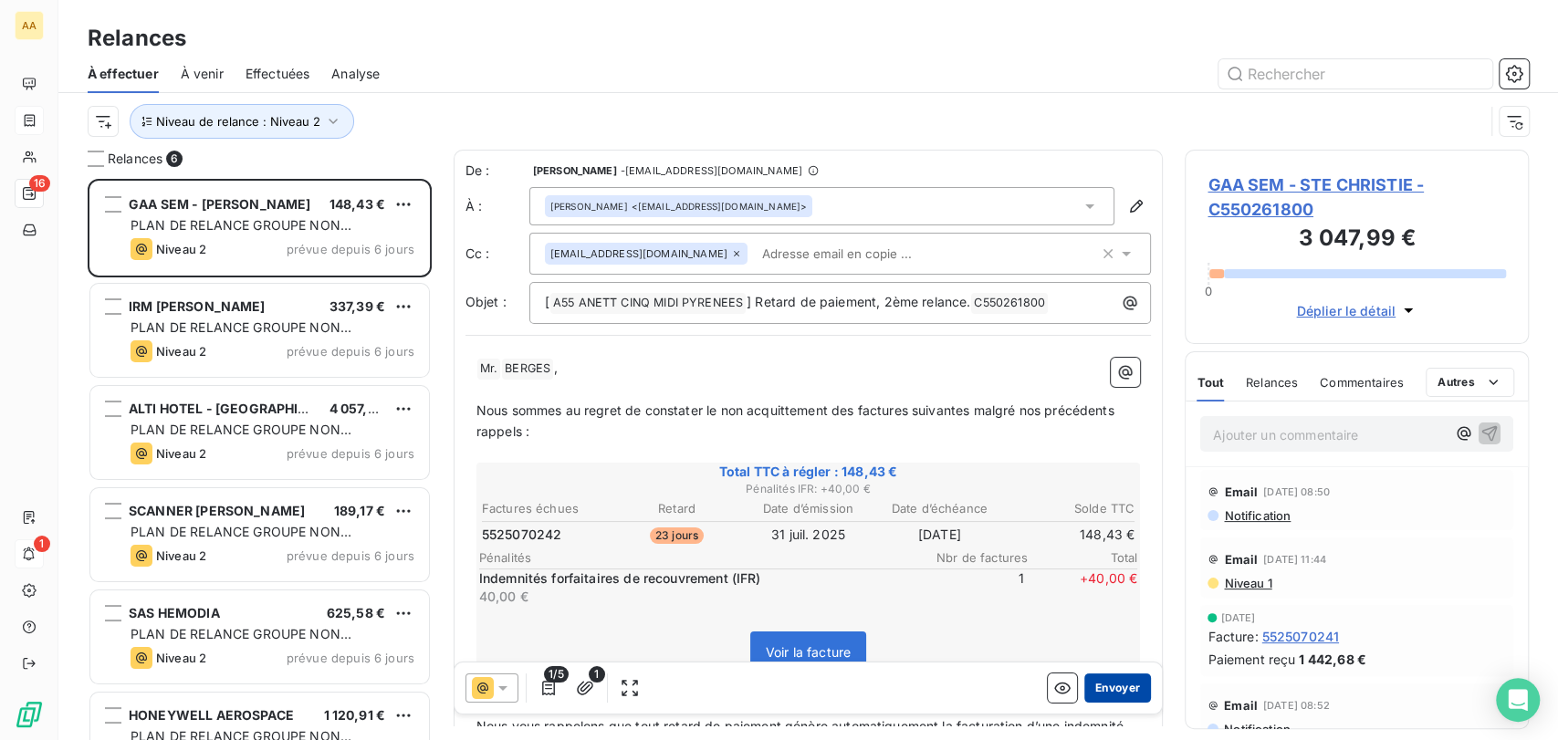
click at [1111, 687] on button "Envoyer" at bounding box center [1117, 688] width 67 height 29
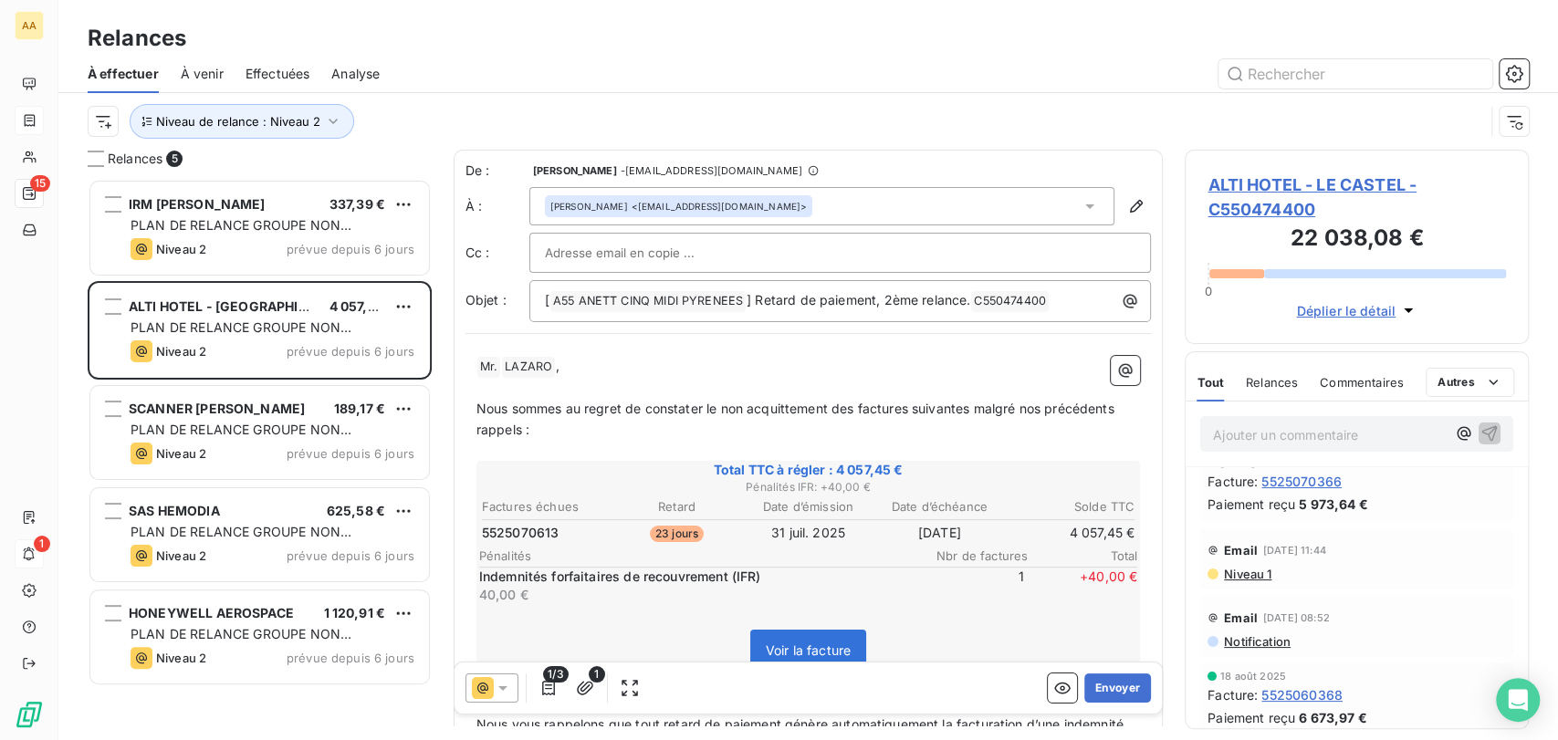
scroll to position [101, 0]
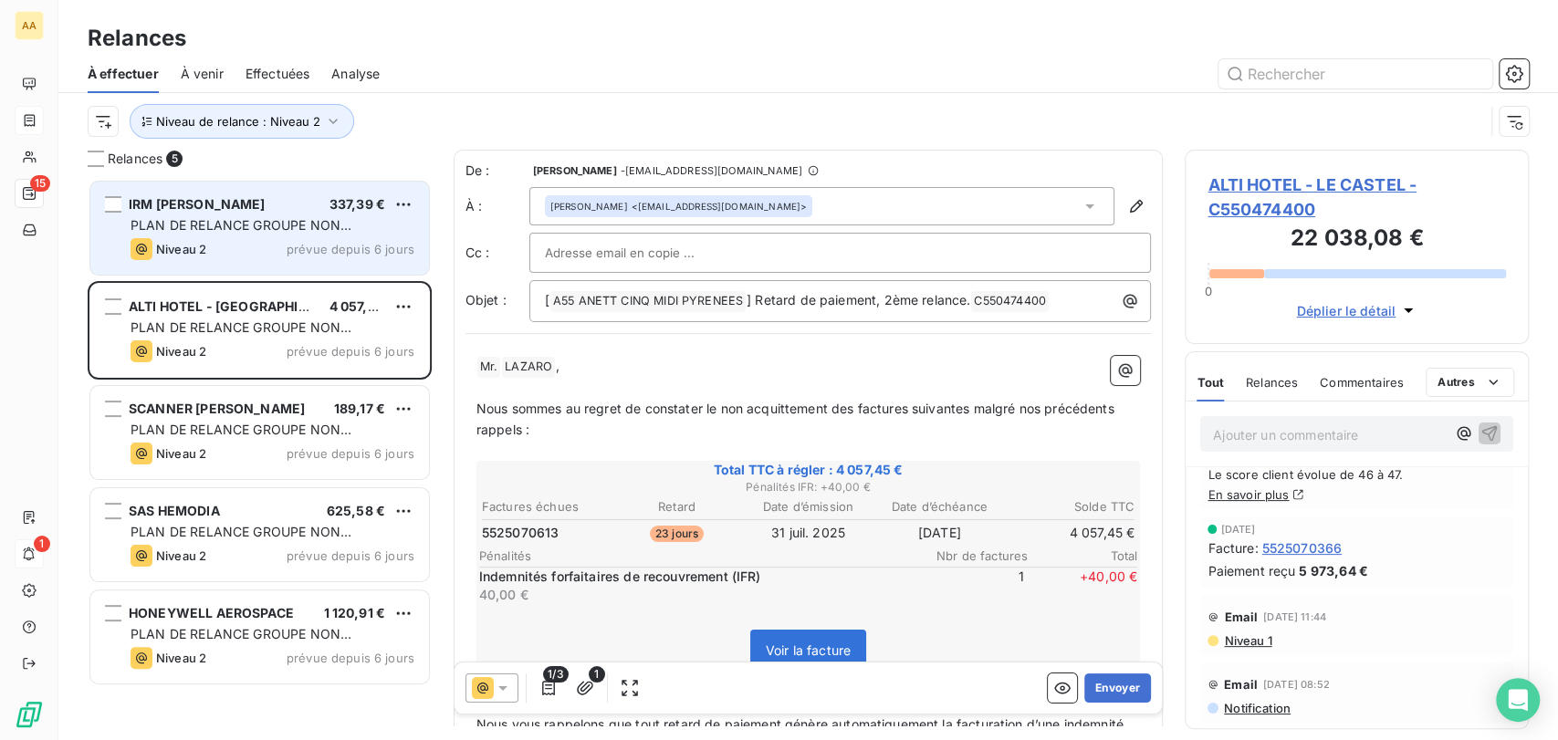
click at [300, 227] on span "PLAN DE RELANCE GROUPE NON AUTOMATIQUE" at bounding box center [241, 234] width 221 height 34
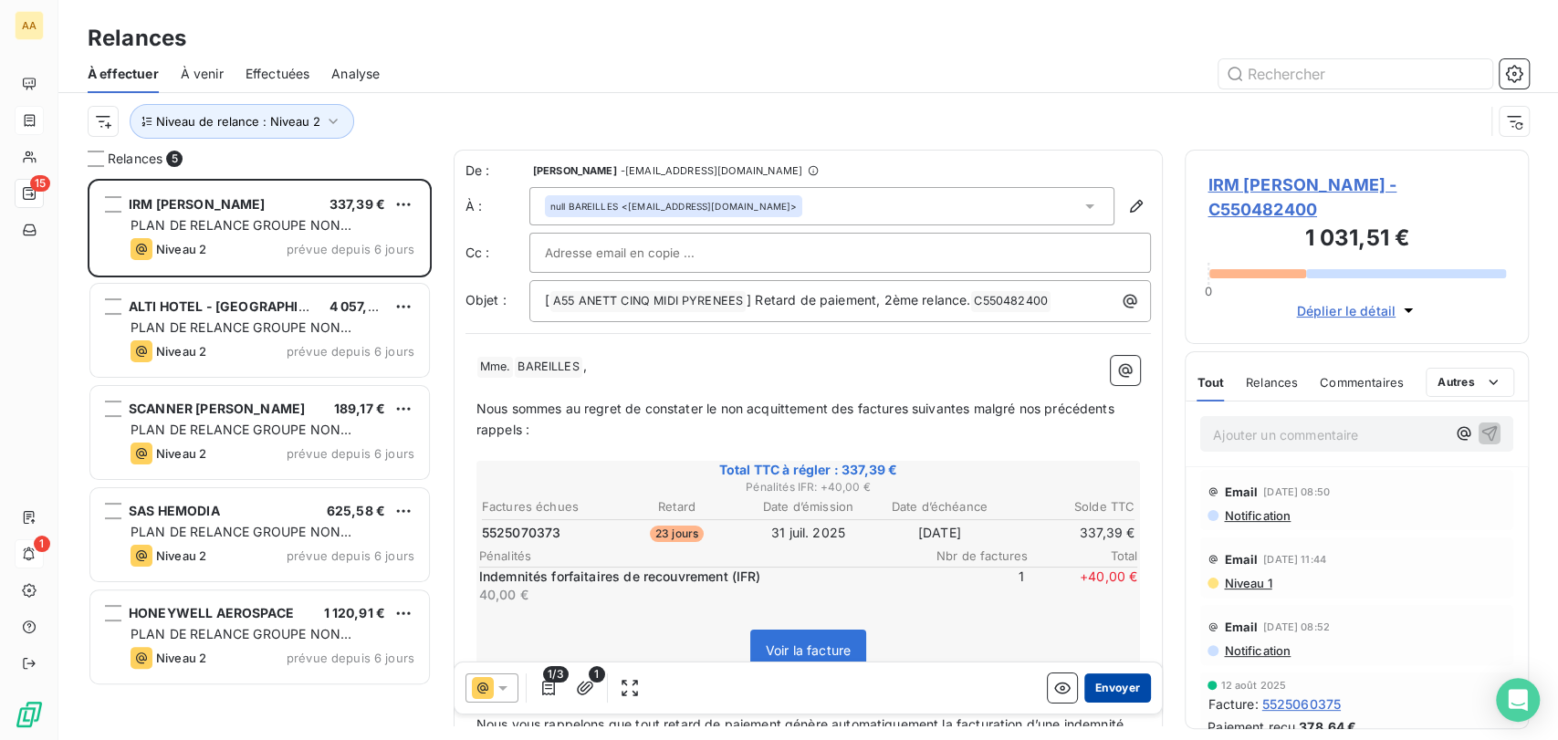
click at [1115, 686] on button "Envoyer" at bounding box center [1117, 688] width 67 height 29
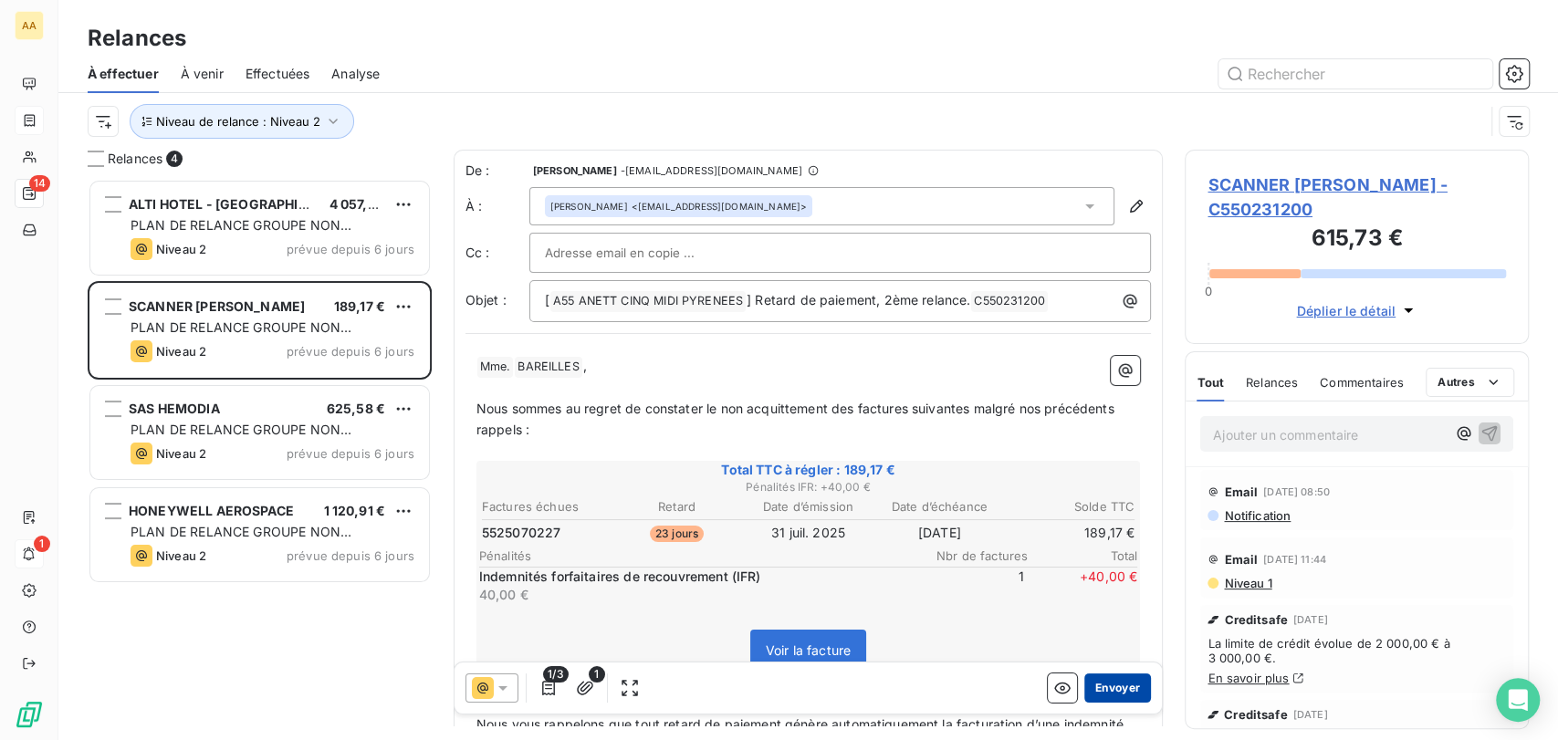
click at [1116, 686] on button "Envoyer" at bounding box center [1117, 688] width 67 height 29
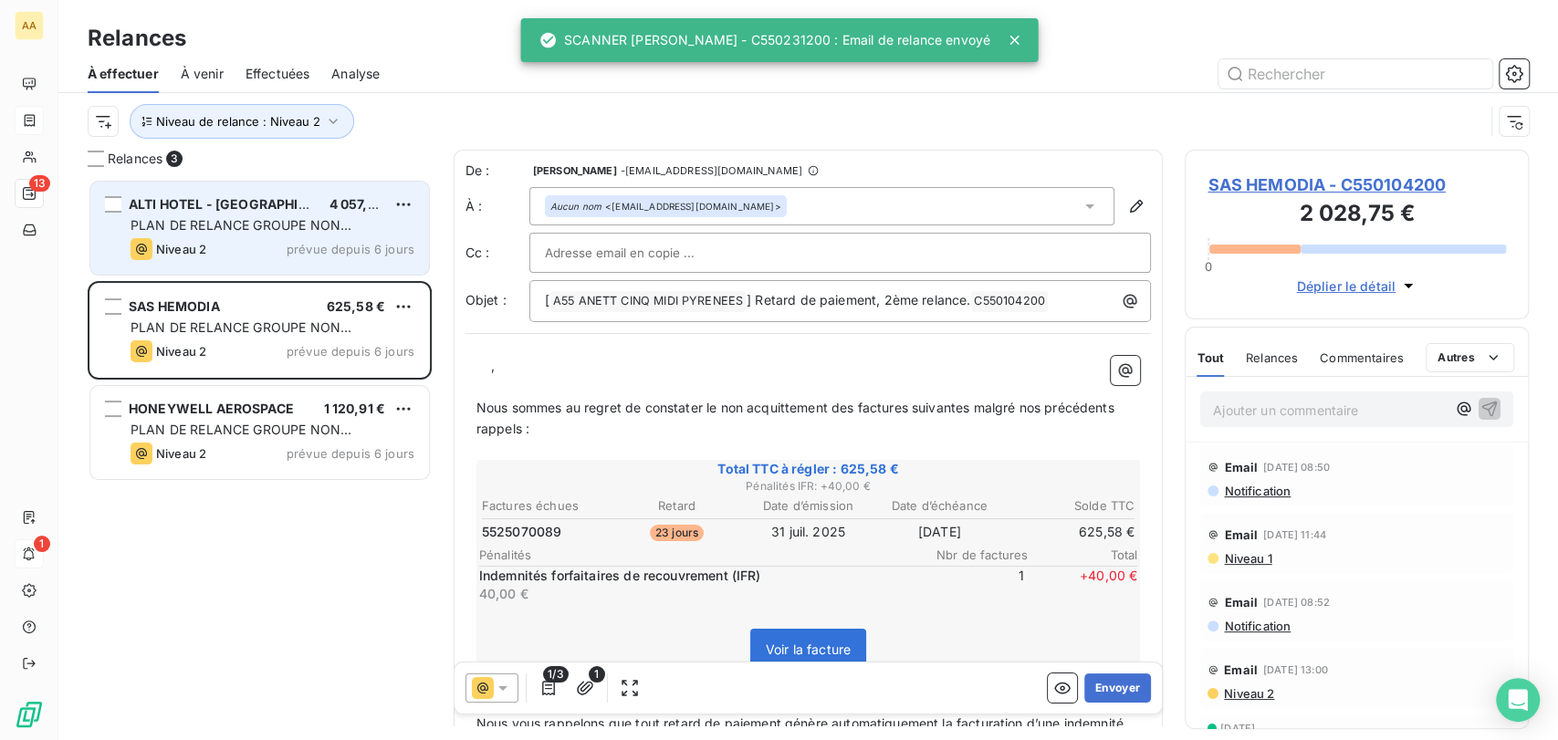
click at [280, 246] on div "Niveau 2 prévue depuis 6 jours" at bounding box center [273, 249] width 284 height 22
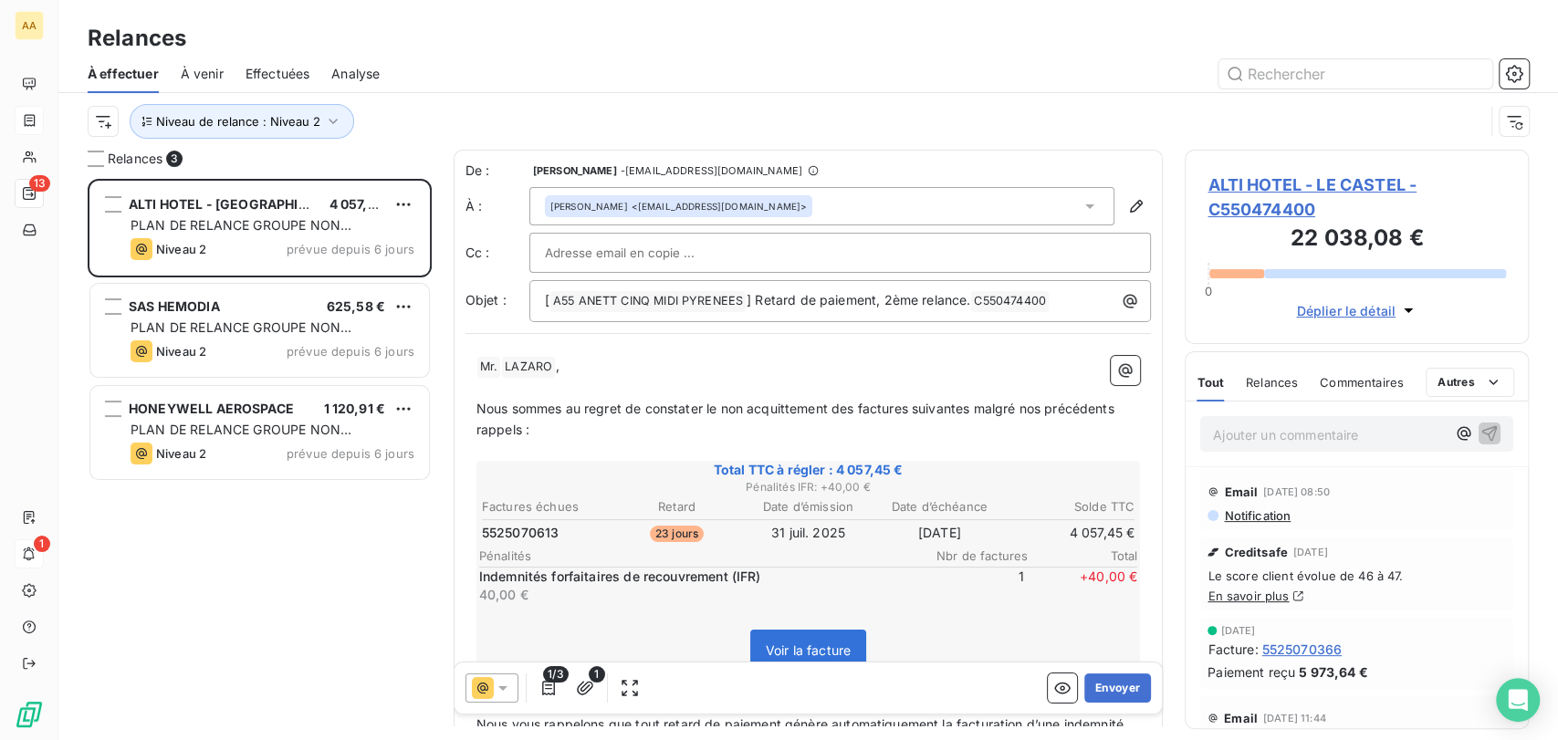
click at [897, 206] on div "[PERSON_NAME] <[EMAIL_ADDRESS][DOMAIN_NAME]>" at bounding box center [822, 206] width 586 height 38
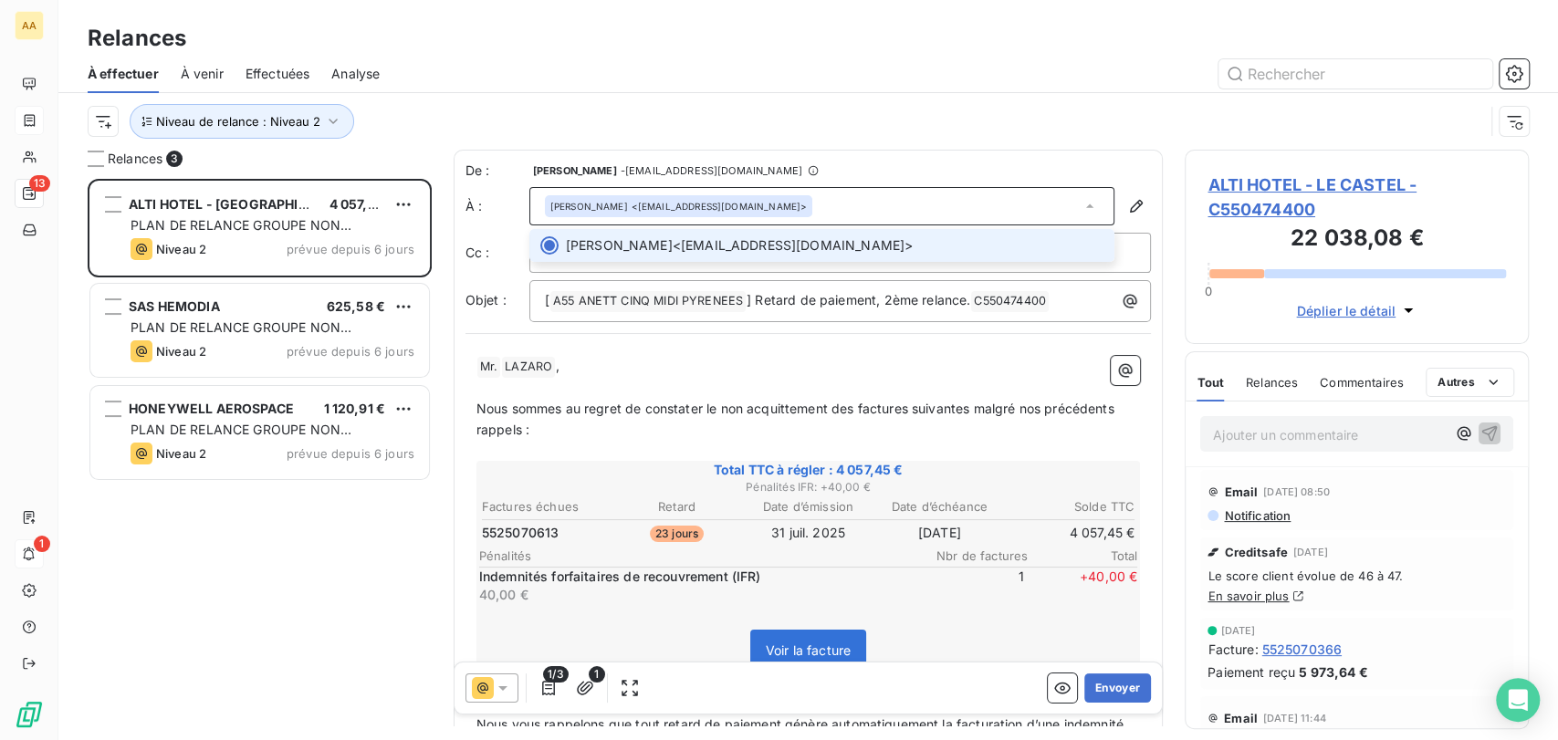
click at [897, 206] on div "[PERSON_NAME] <[EMAIL_ADDRESS][DOMAIN_NAME]>" at bounding box center [822, 206] width 586 height 38
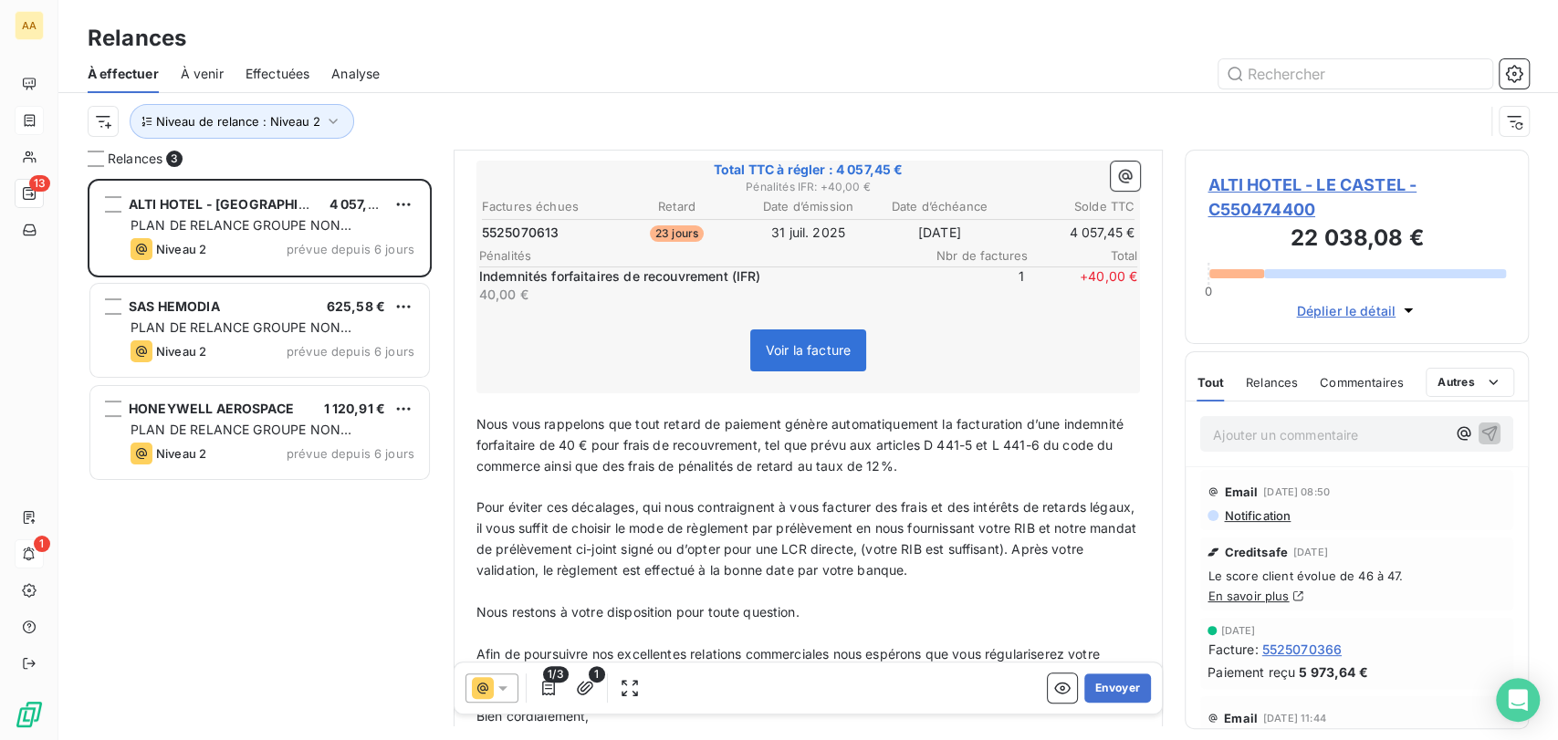
scroll to position [305, 0]
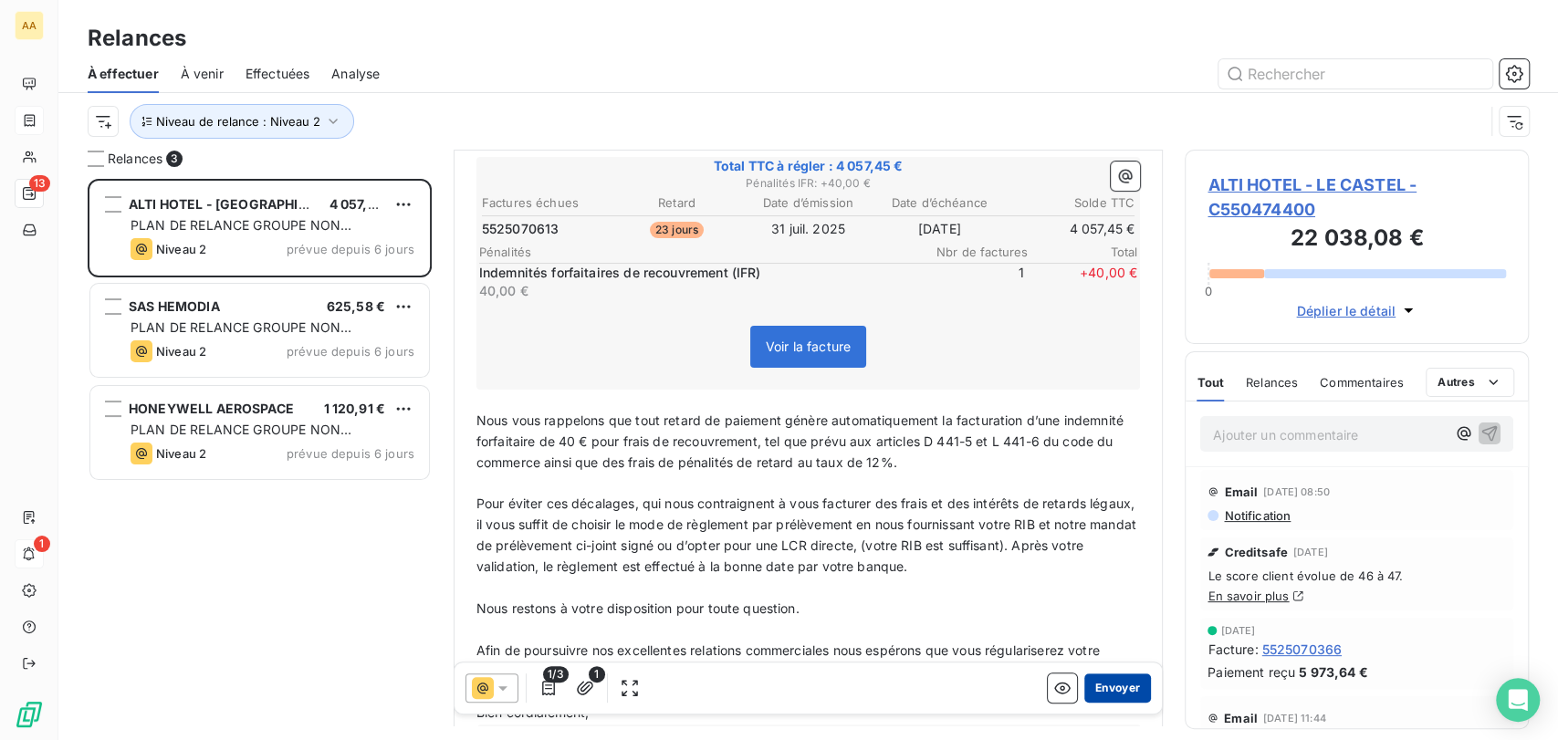
click at [1102, 693] on button "Envoyer" at bounding box center [1117, 688] width 67 height 29
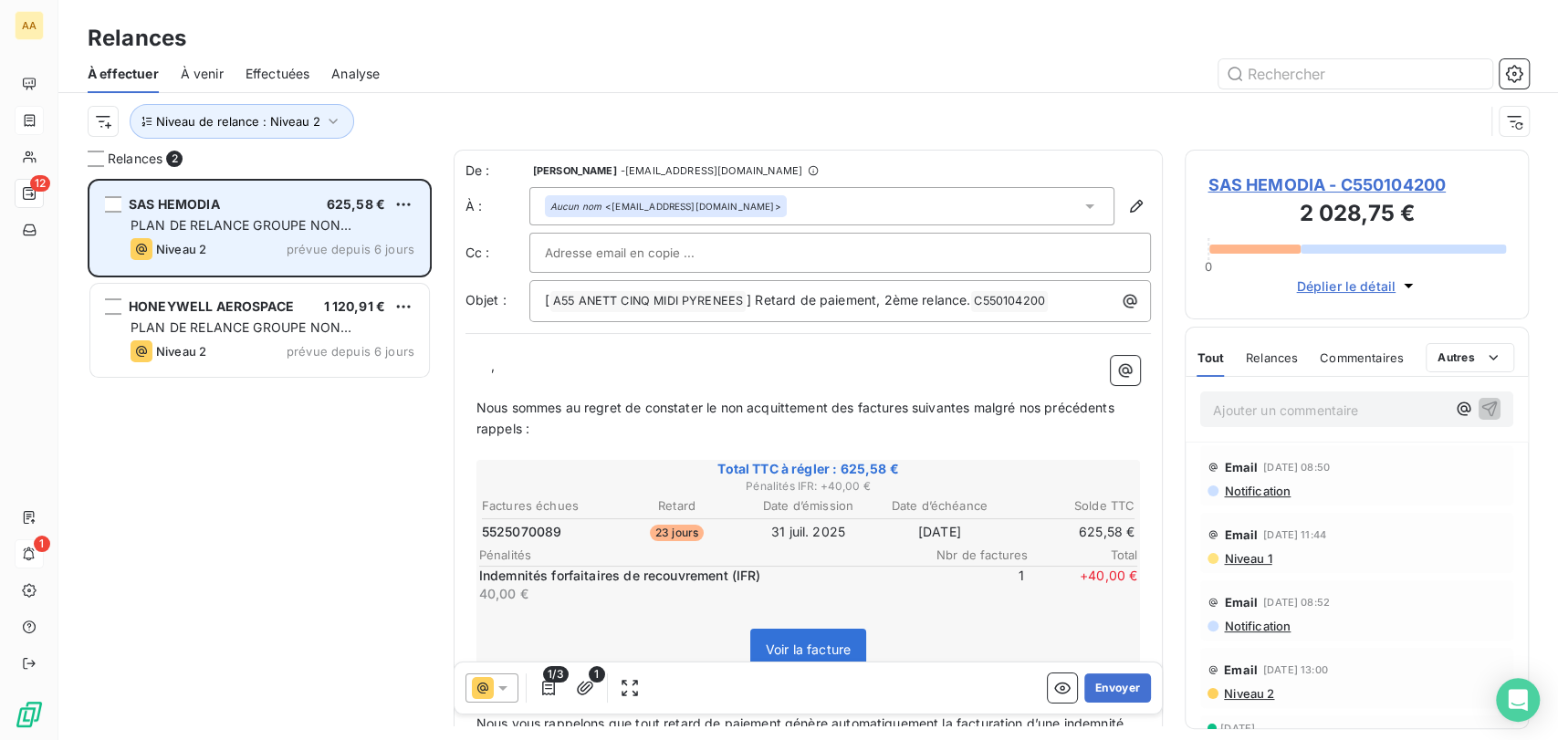
click at [262, 209] on div "SAS HEMODIA 625,58 €" at bounding box center [273, 204] width 284 height 16
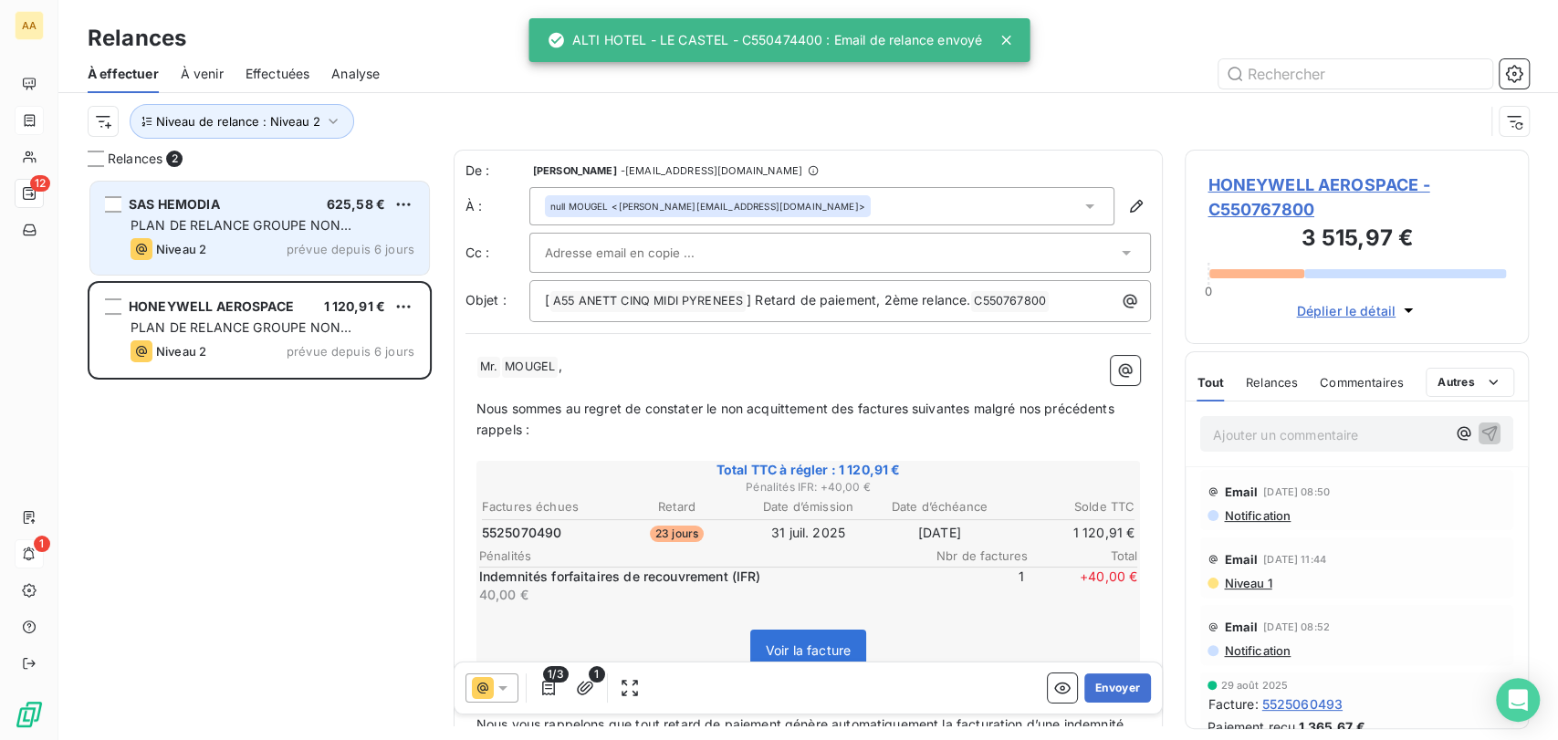
click at [320, 211] on div "SAS HEMODIA 625,58 €" at bounding box center [273, 204] width 284 height 16
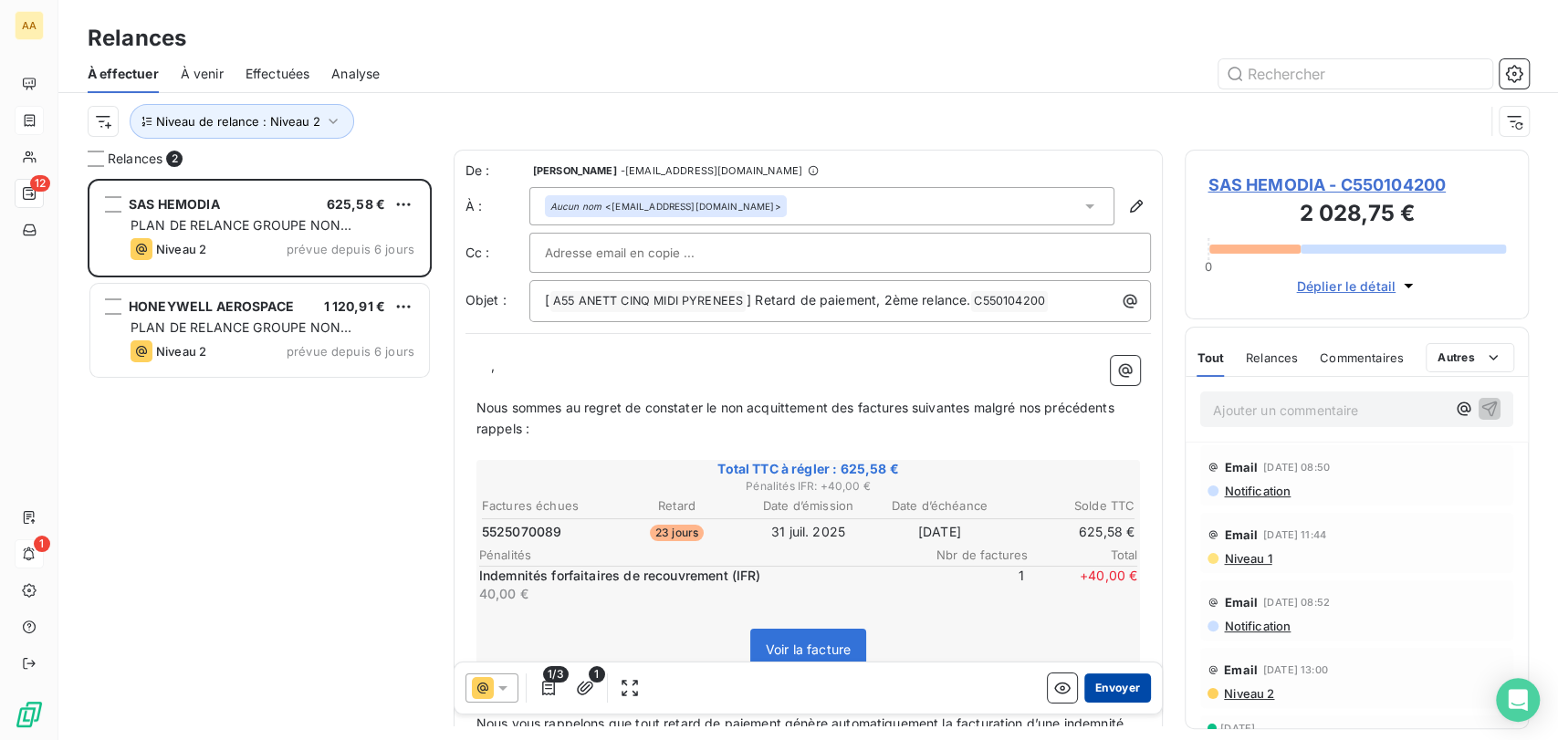
click at [1130, 691] on button "Envoyer" at bounding box center [1117, 688] width 67 height 29
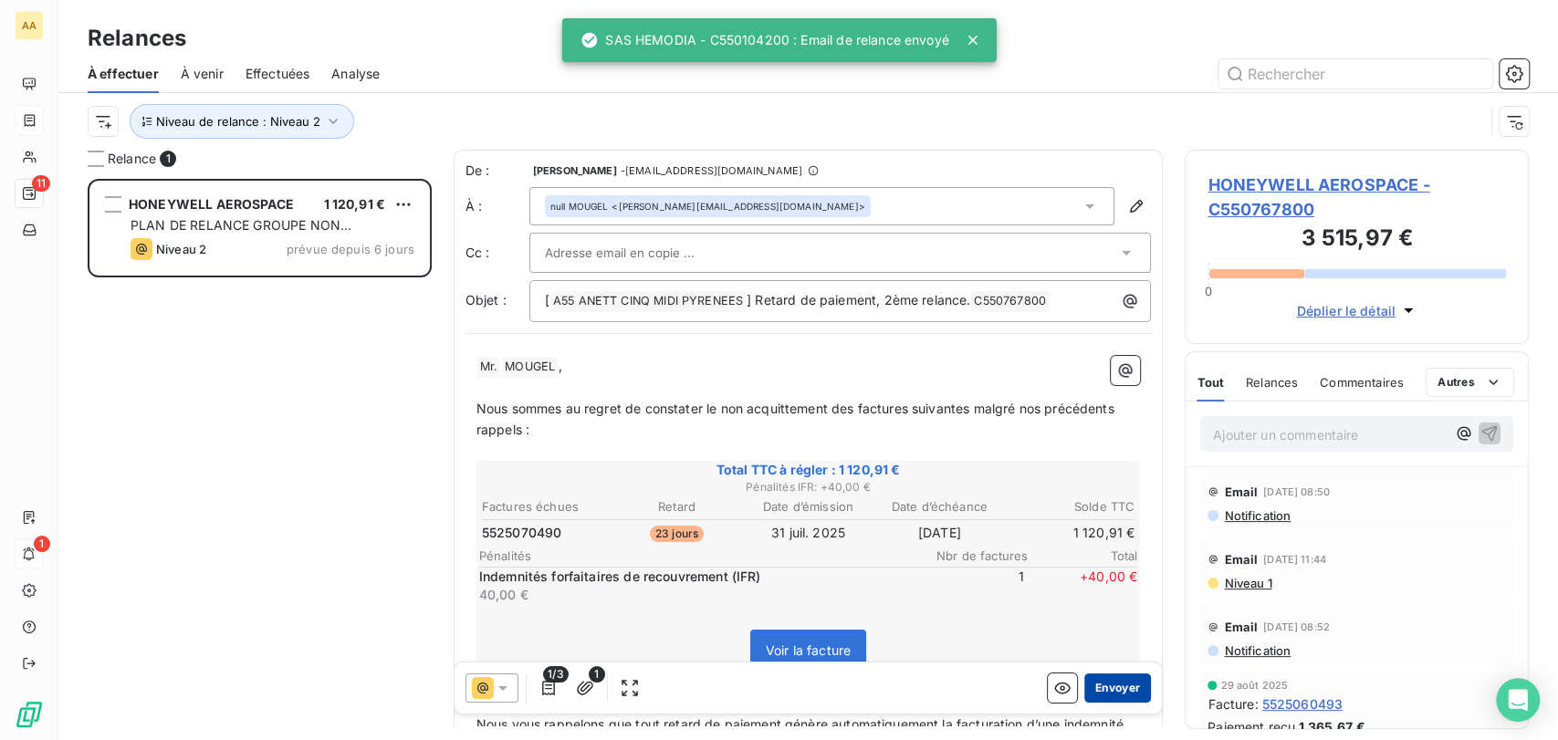
click at [1116, 687] on button "Envoyer" at bounding box center [1117, 688] width 67 height 29
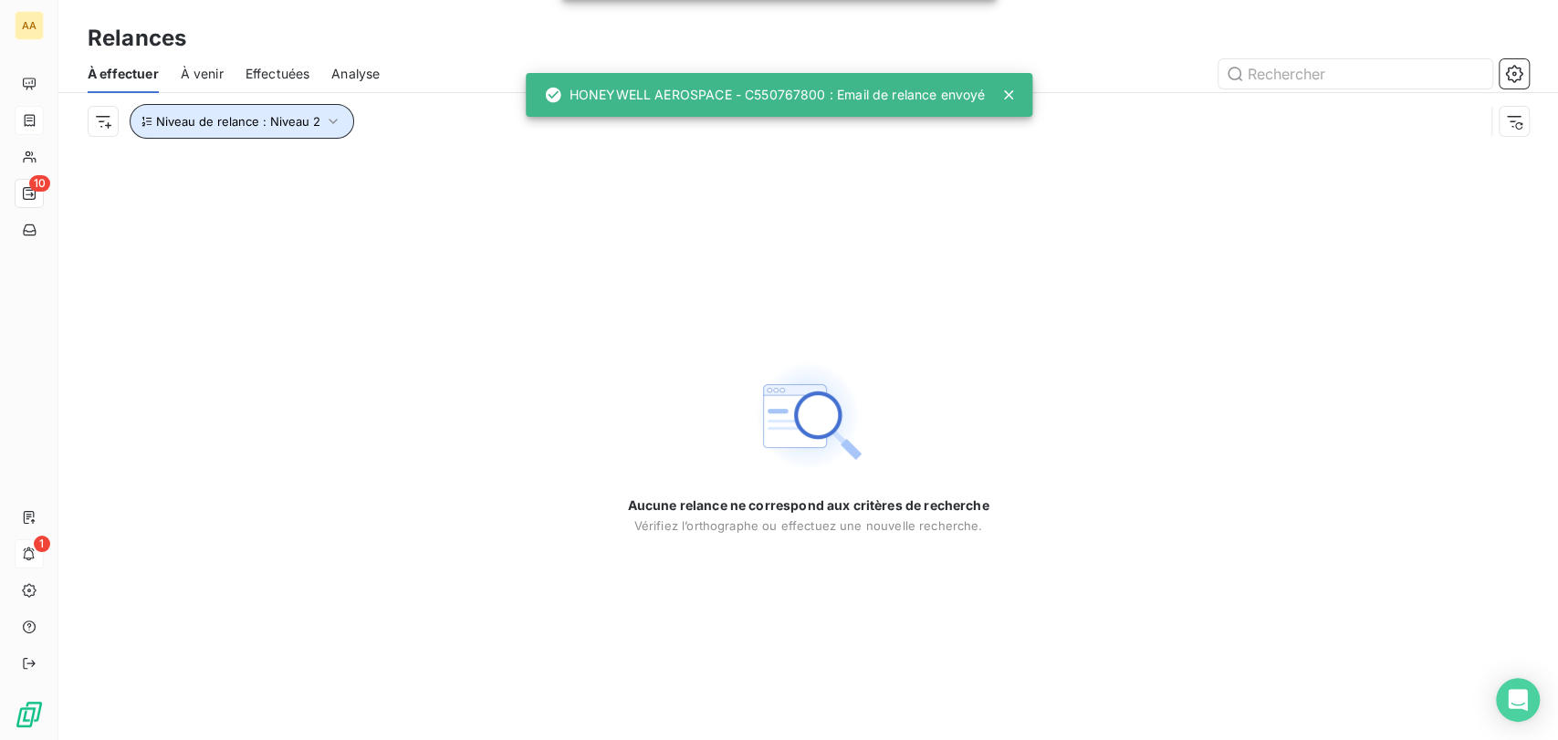
click at [255, 119] on span "Niveau de relance : Niveau 2" at bounding box center [238, 121] width 164 height 15
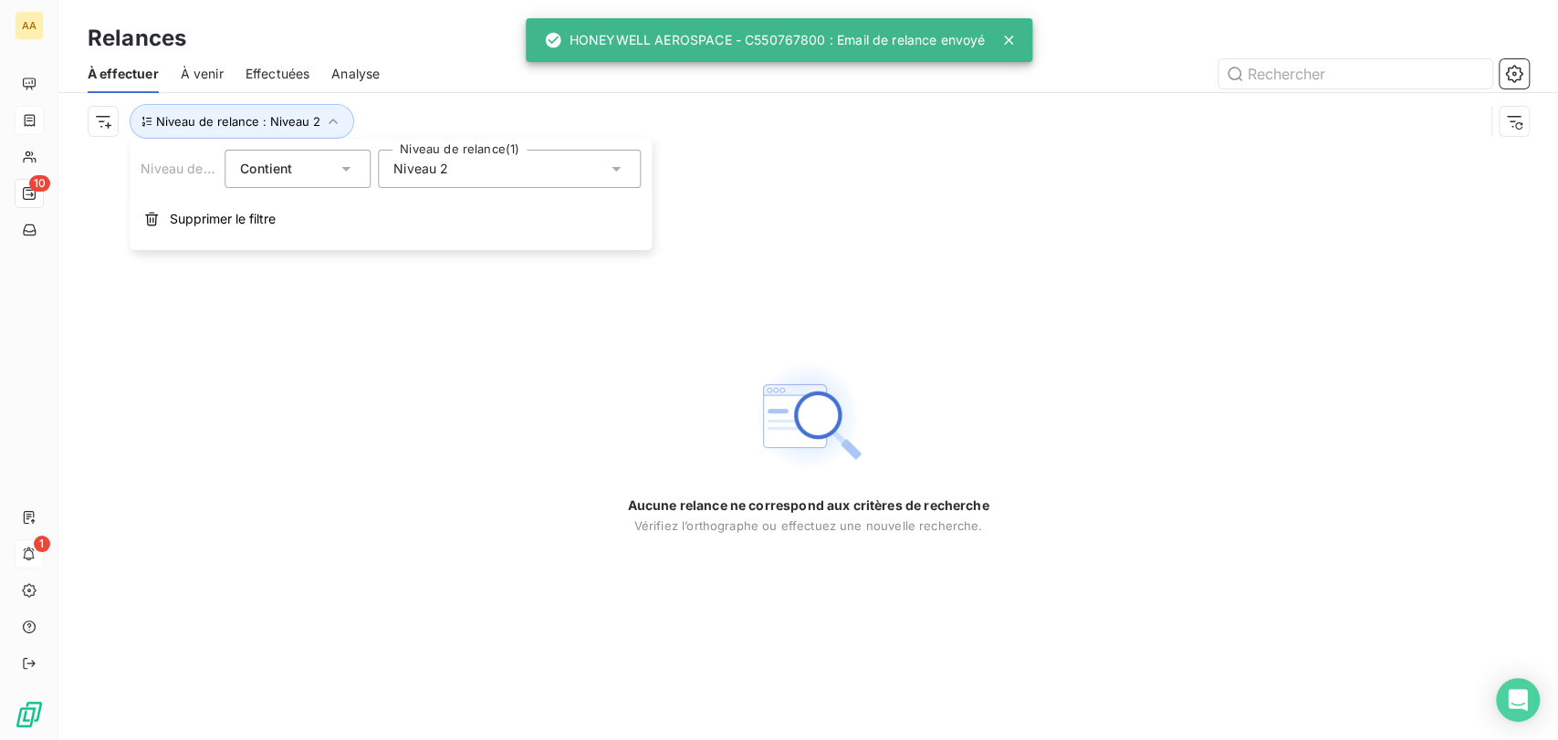
drag, startPoint x: 517, startPoint y: 182, endPoint x: 511, endPoint y: 173, distance: 9.9
click at [516, 182] on div "Niveau 2" at bounding box center [509, 169] width 263 height 38
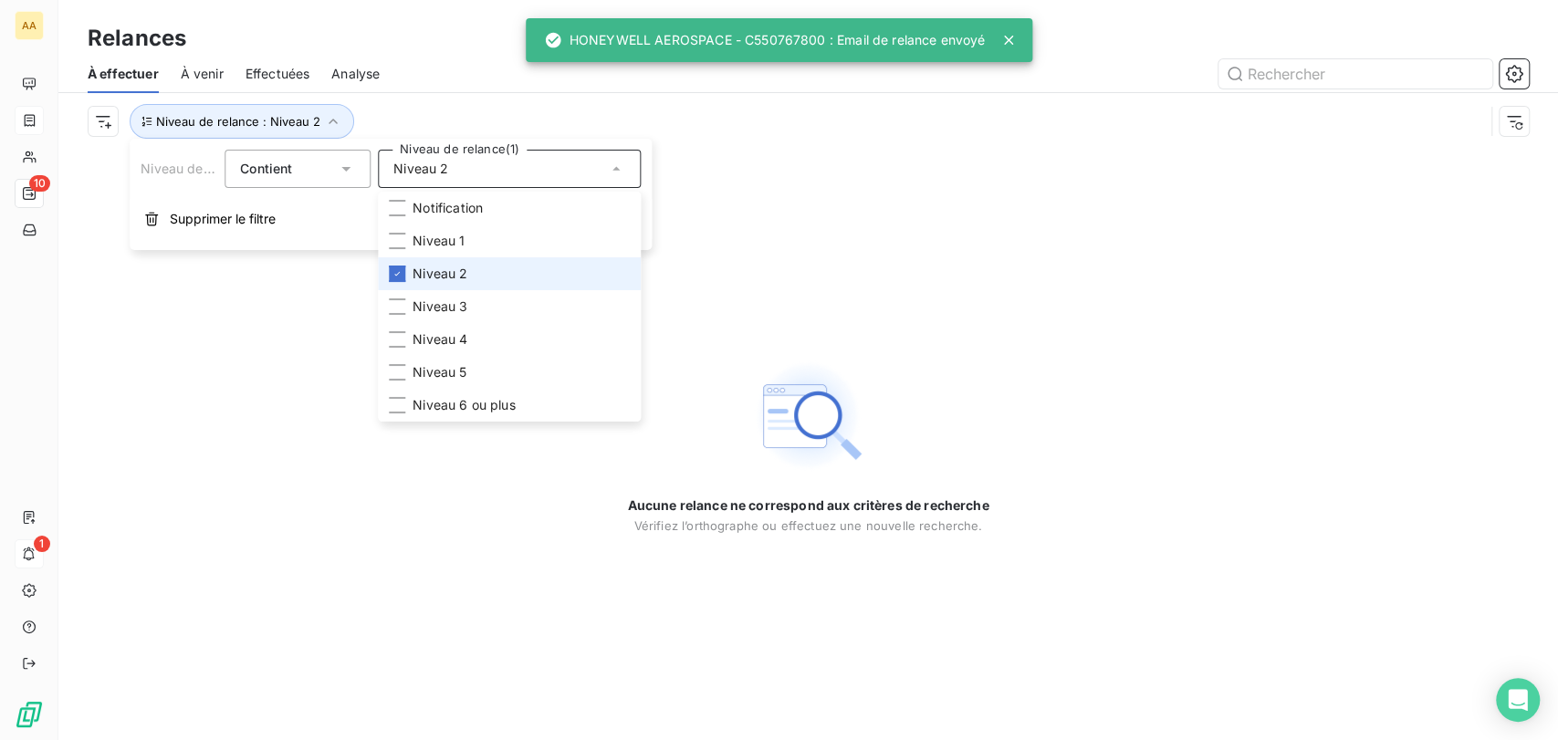
click at [474, 270] on li "Niveau 2" at bounding box center [509, 273] width 263 height 33
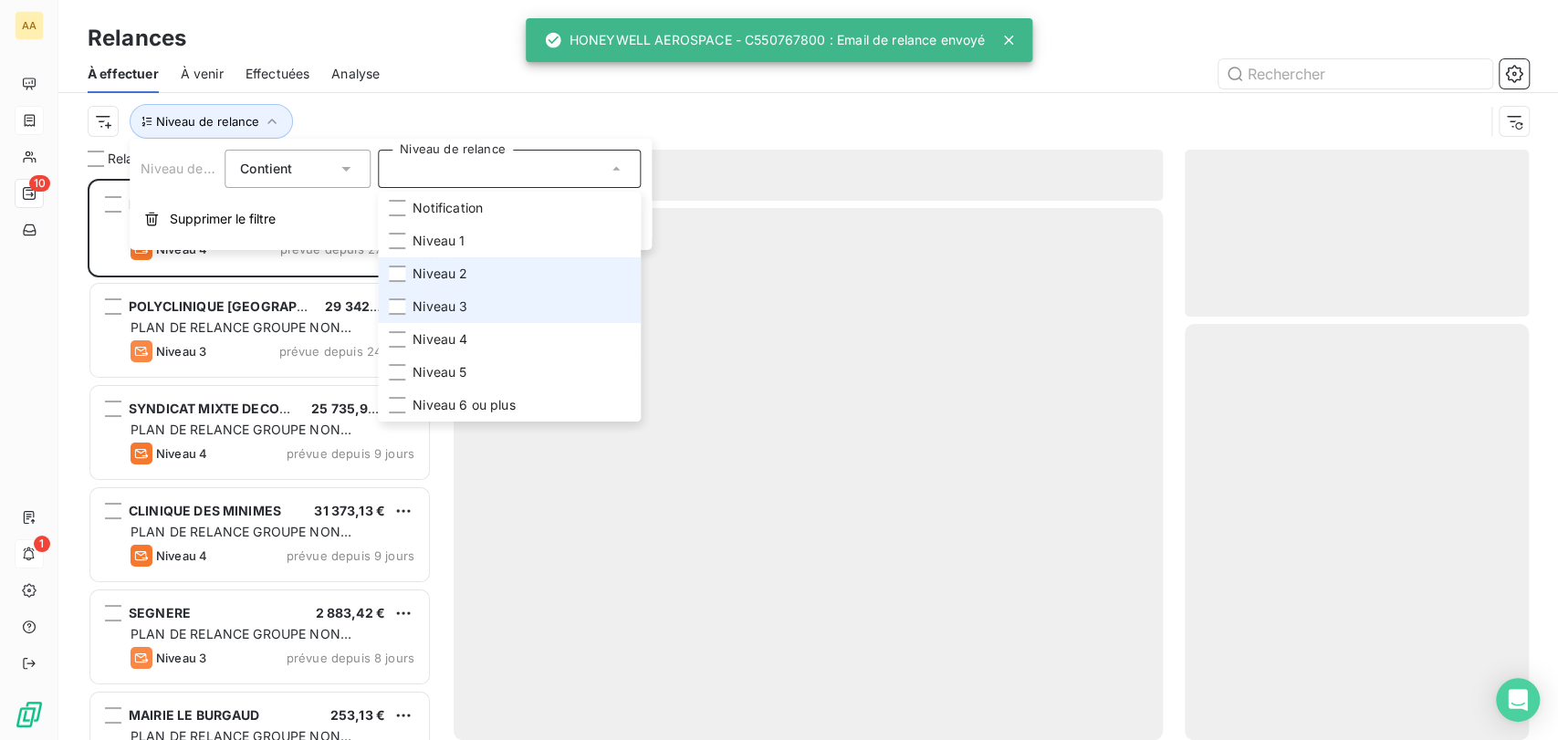
scroll to position [545, 329]
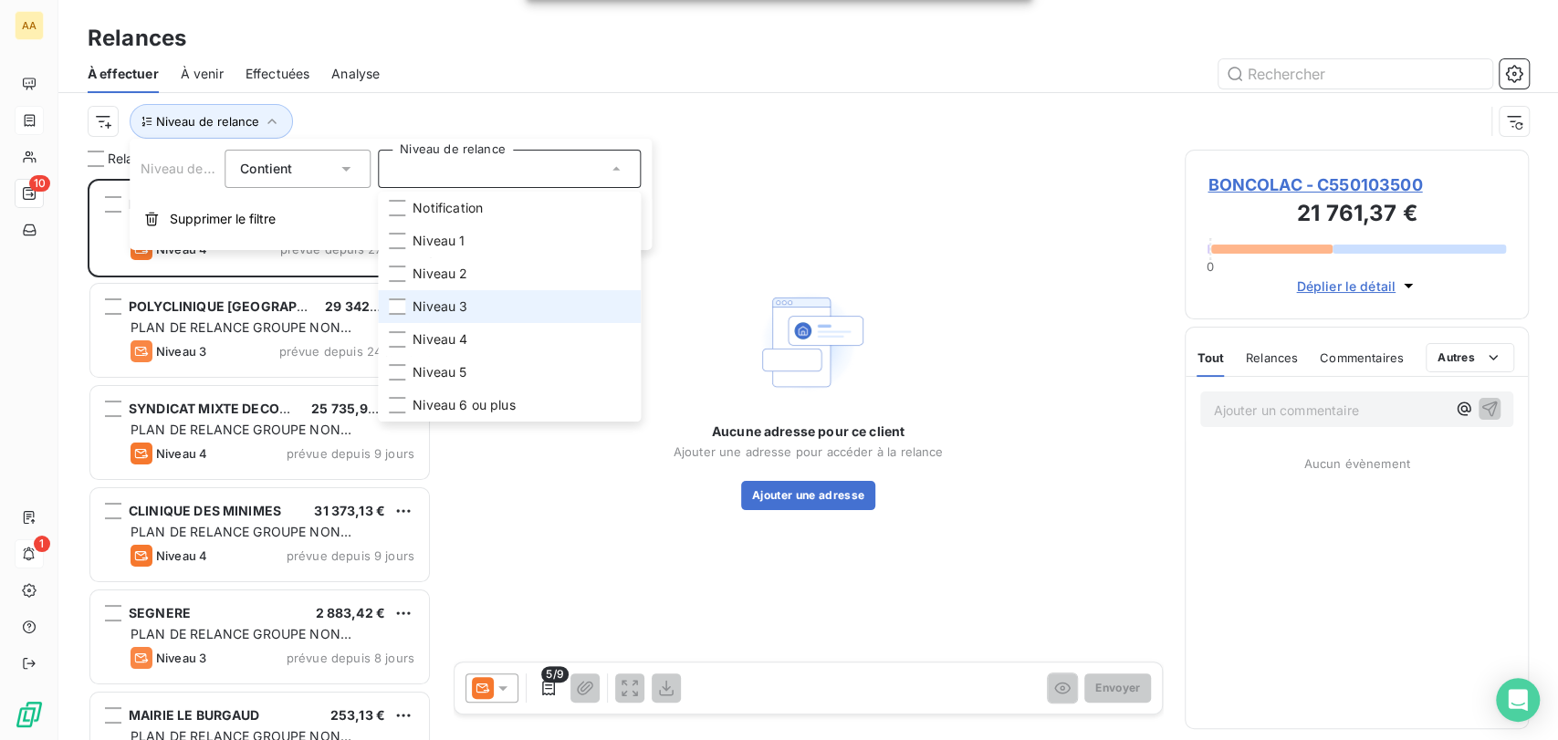
click at [469, 302] on li "Niveau 3" at bounding box center [509, 306] width 263 height 33
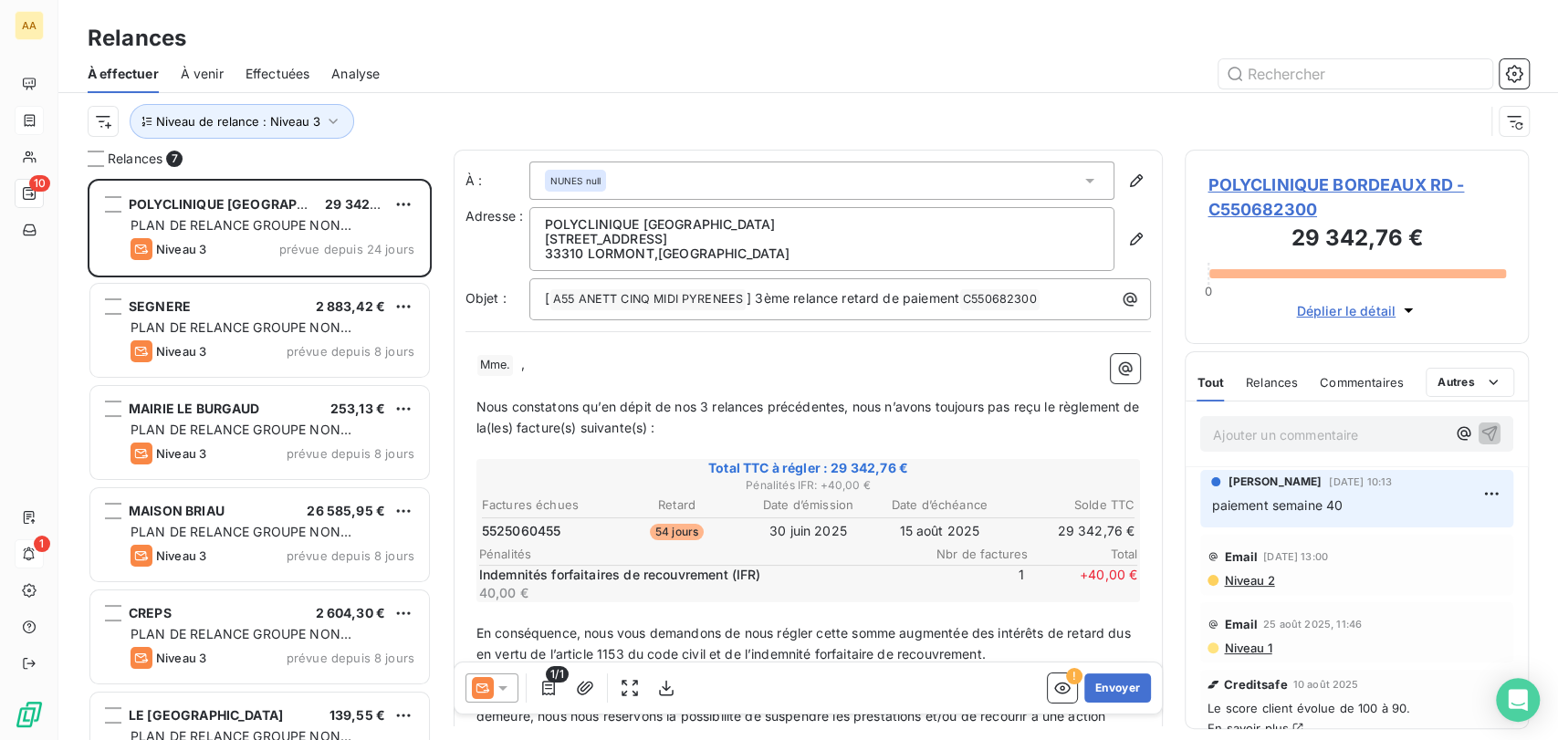
click at [847, 59] on div at bounding box center [965, 73] width 1127 height 29
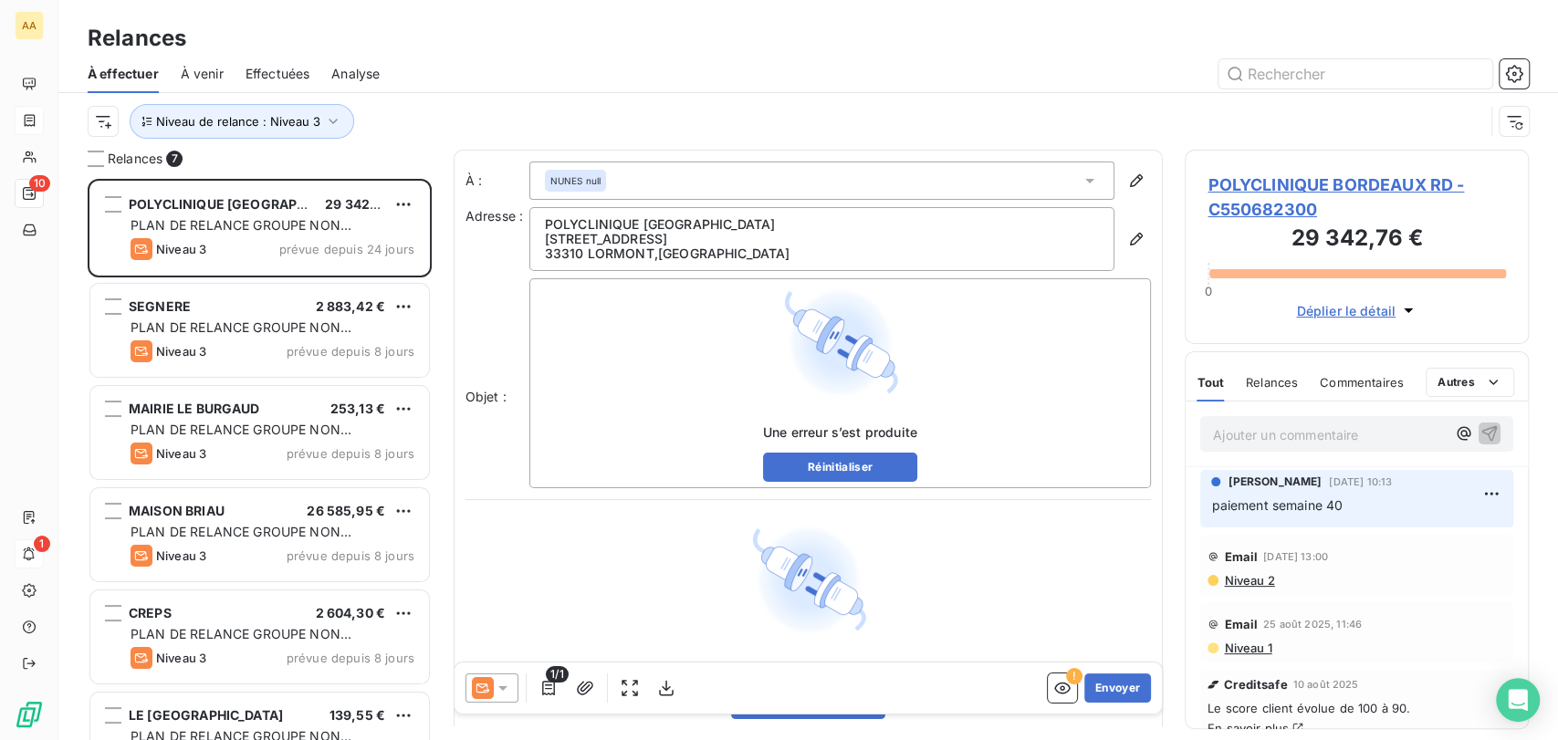
click at [788, 75] on div at bounding box center [965, 73] width 1127 height 29
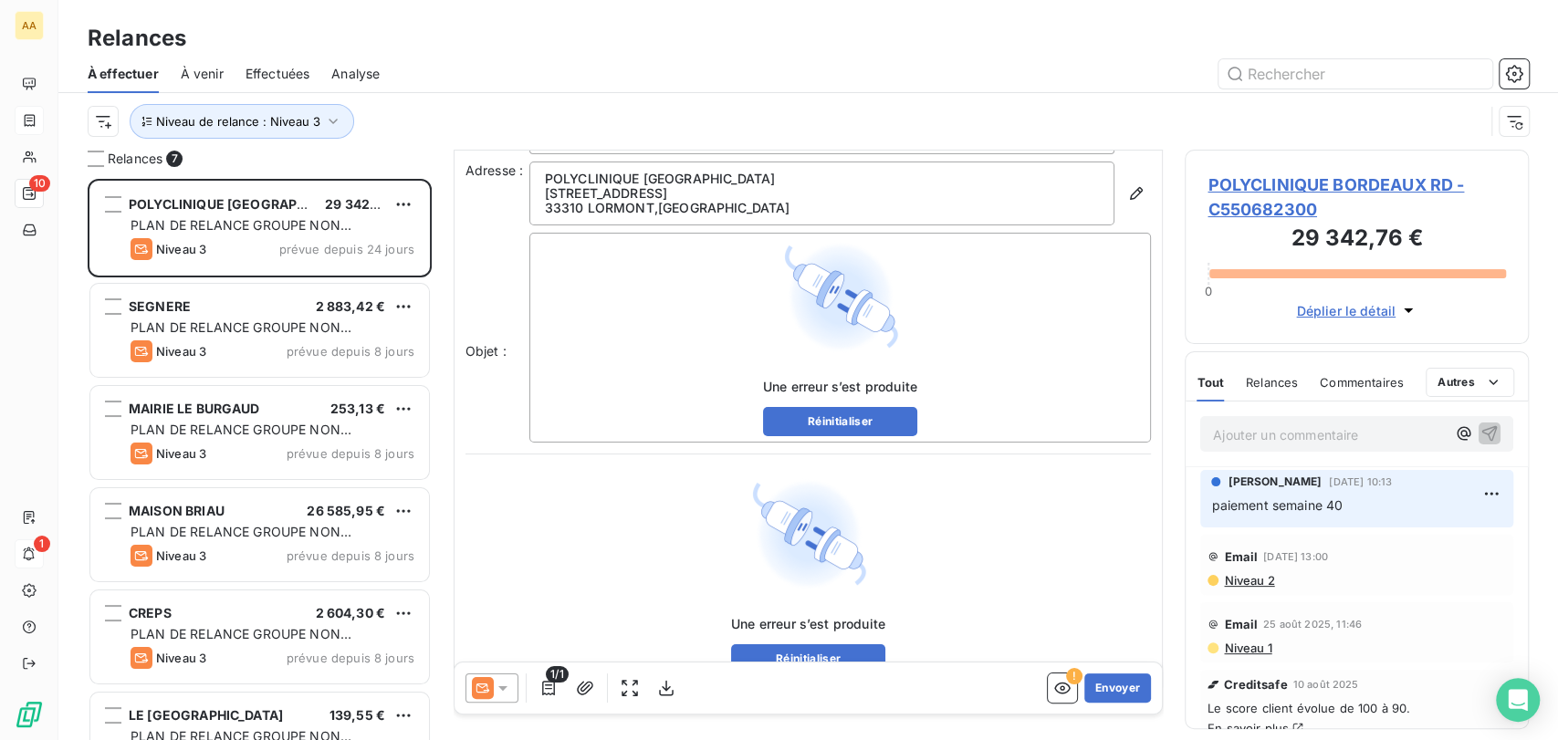
scroll to position [88, 0]
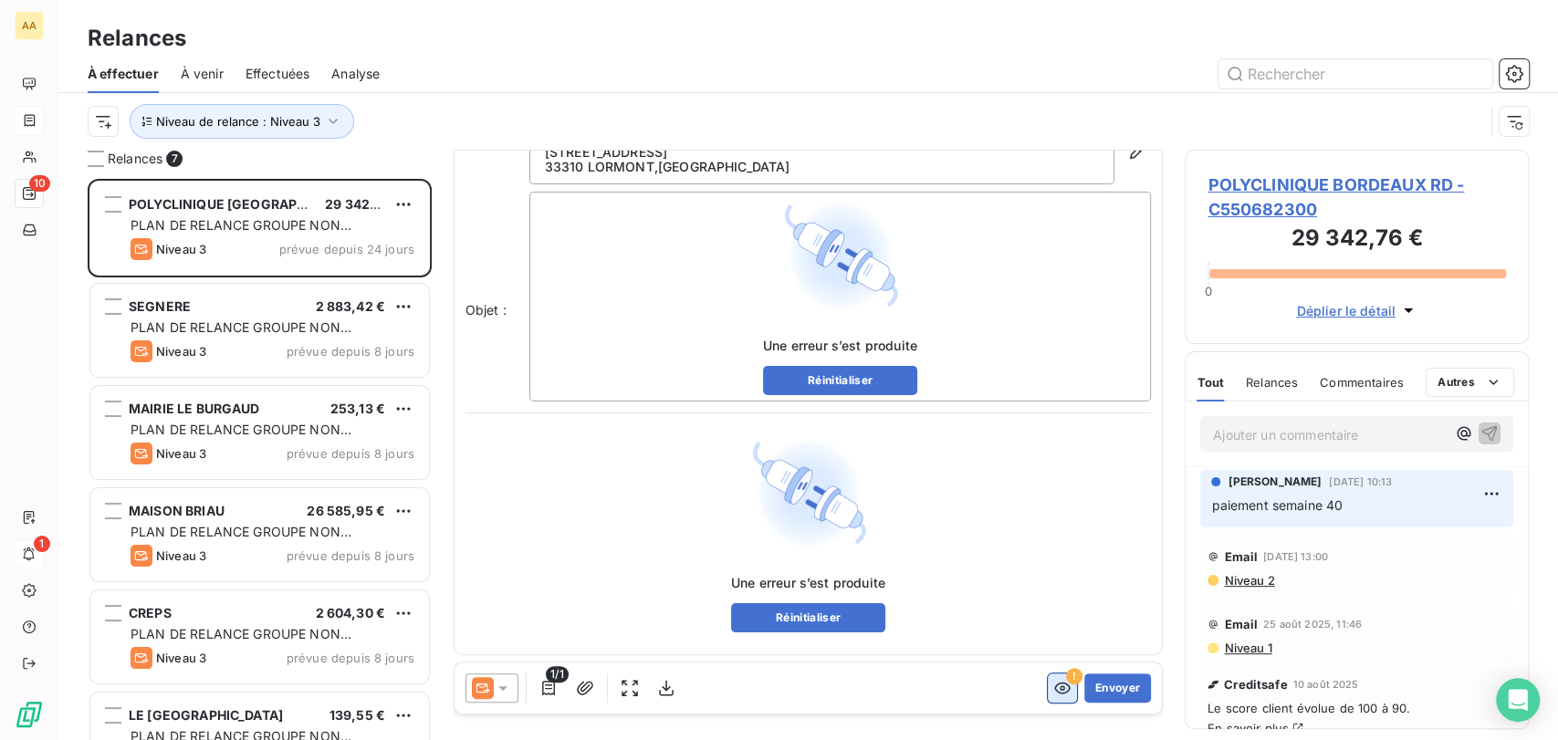
click at [1053, 687] on icon "button" at bounding box center [1062, 688] width 18 height 18
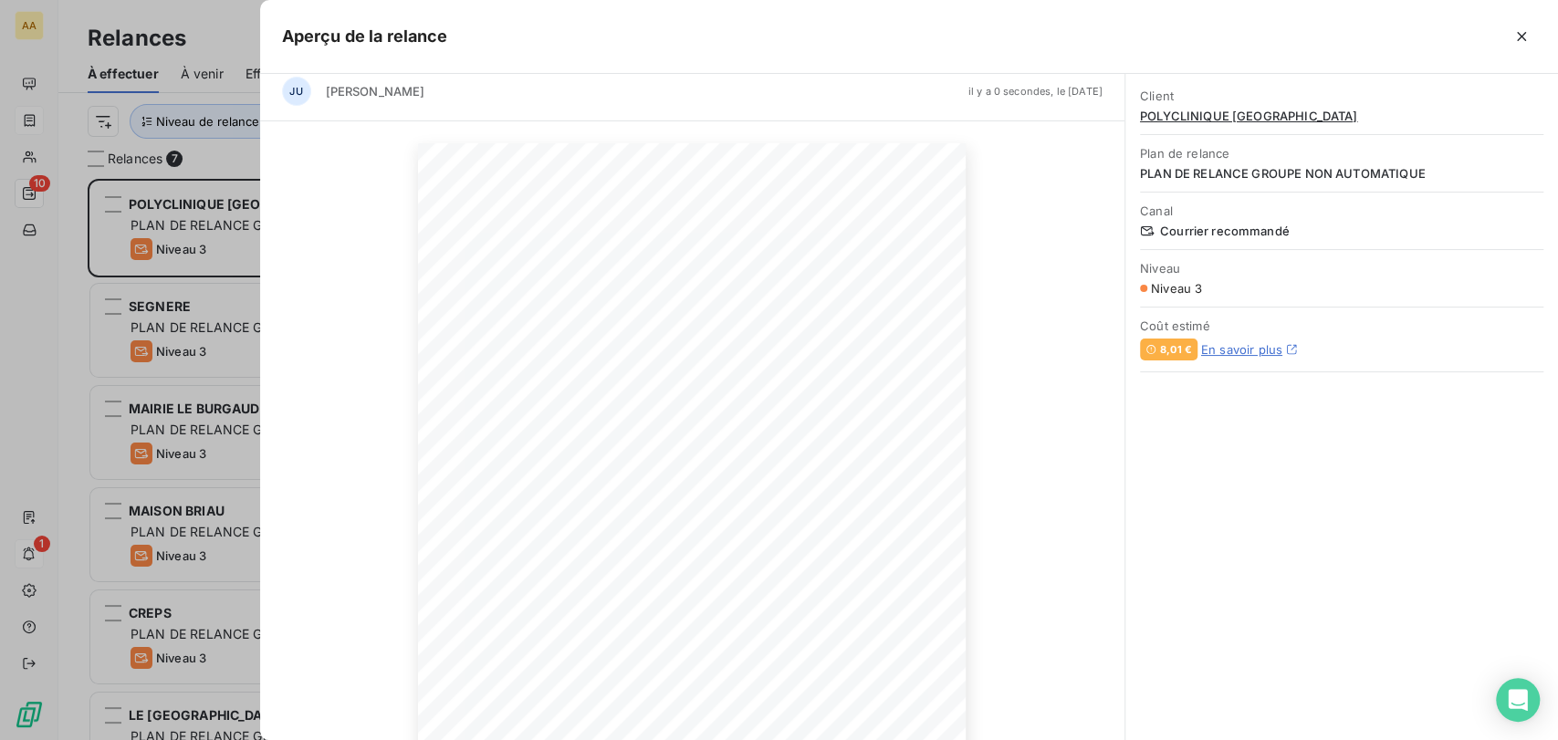
scroll to position [0, 0]
click at [1519, 38] on icon "button" at bounding box center [1521, 36] width 18 height 18
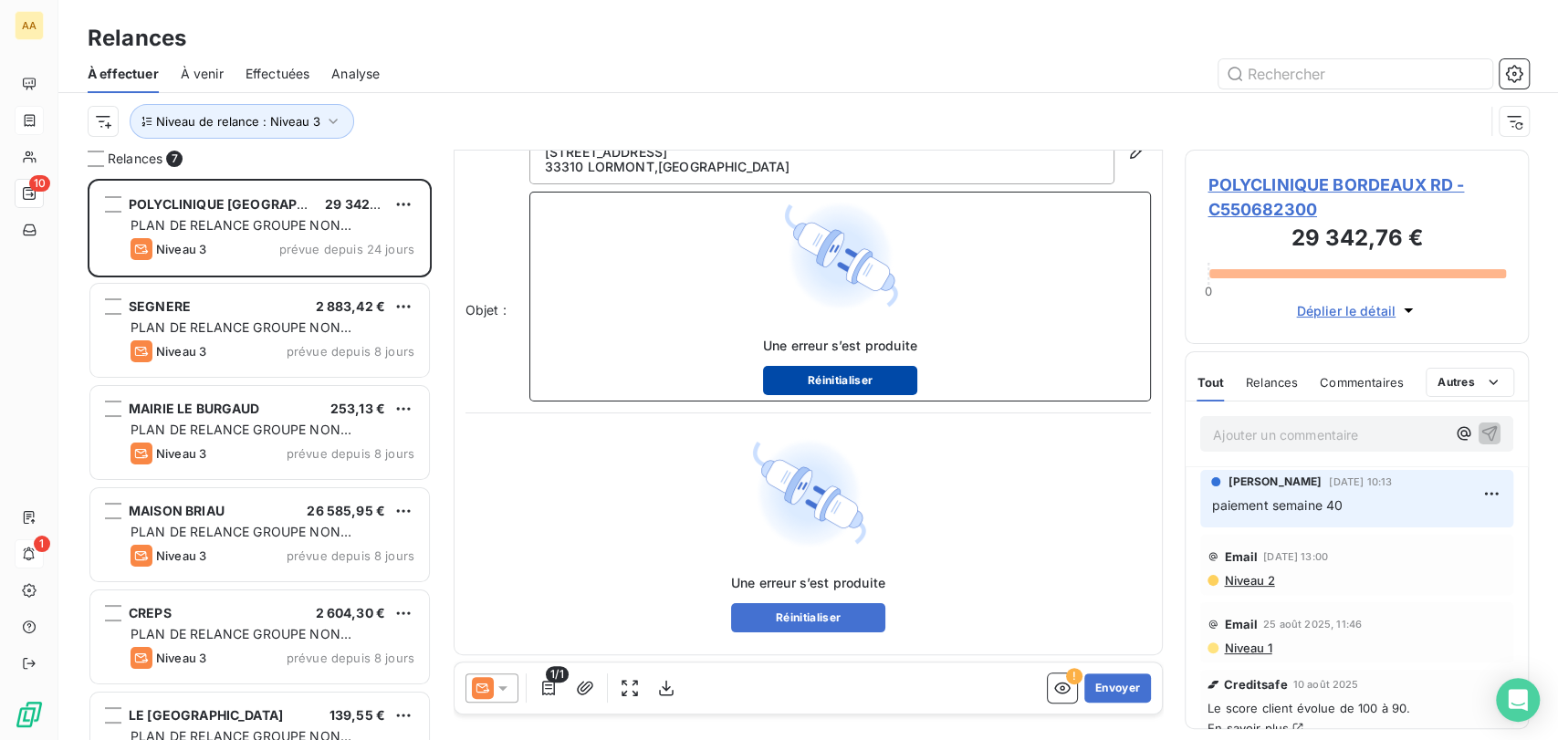
click at [872, 387] on button "Réinitialiser" at bounding box center [840, 380] width 154 height 29
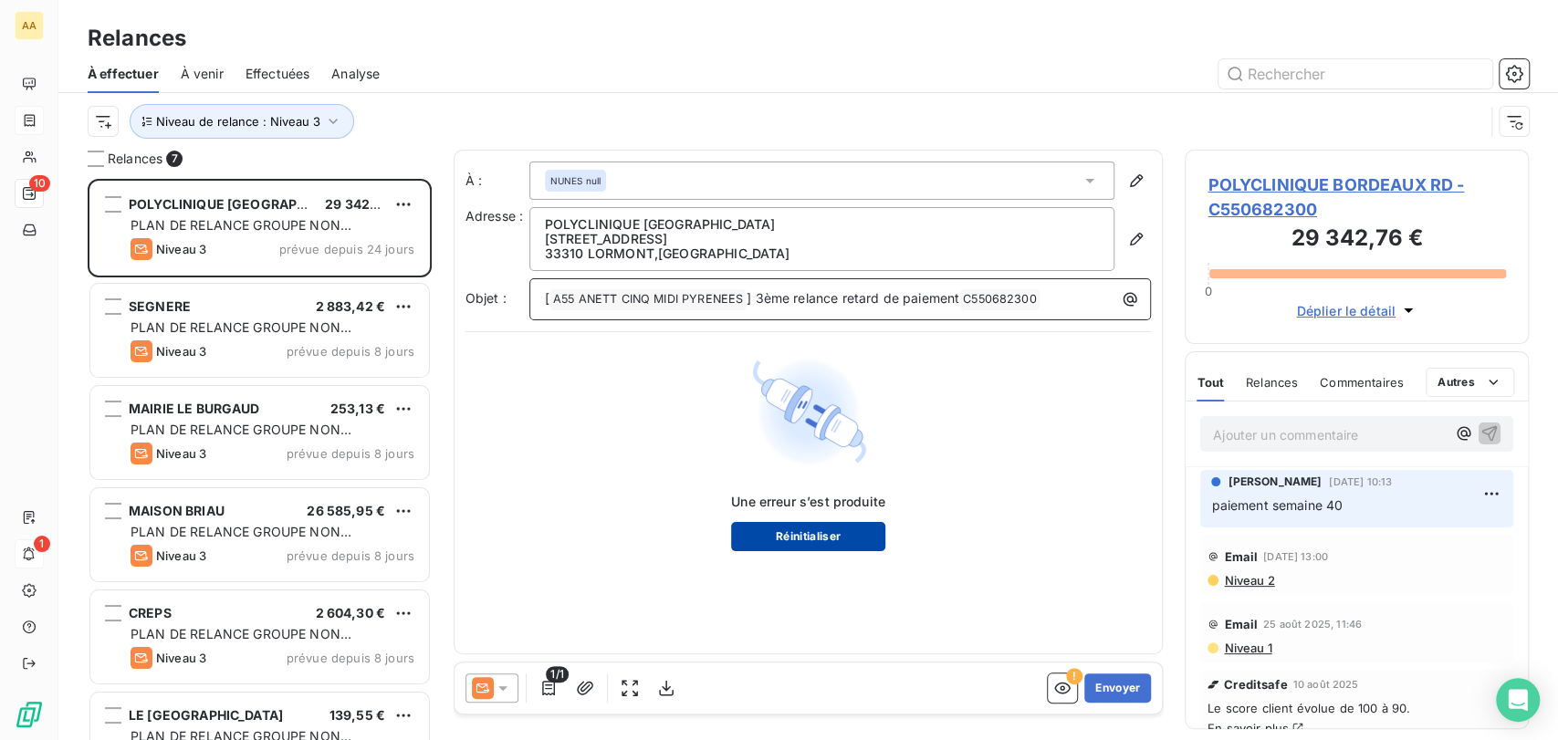
click at [789, 538] on button "Réinitialiser" at bounding box center [808, 536] width 154 height 29
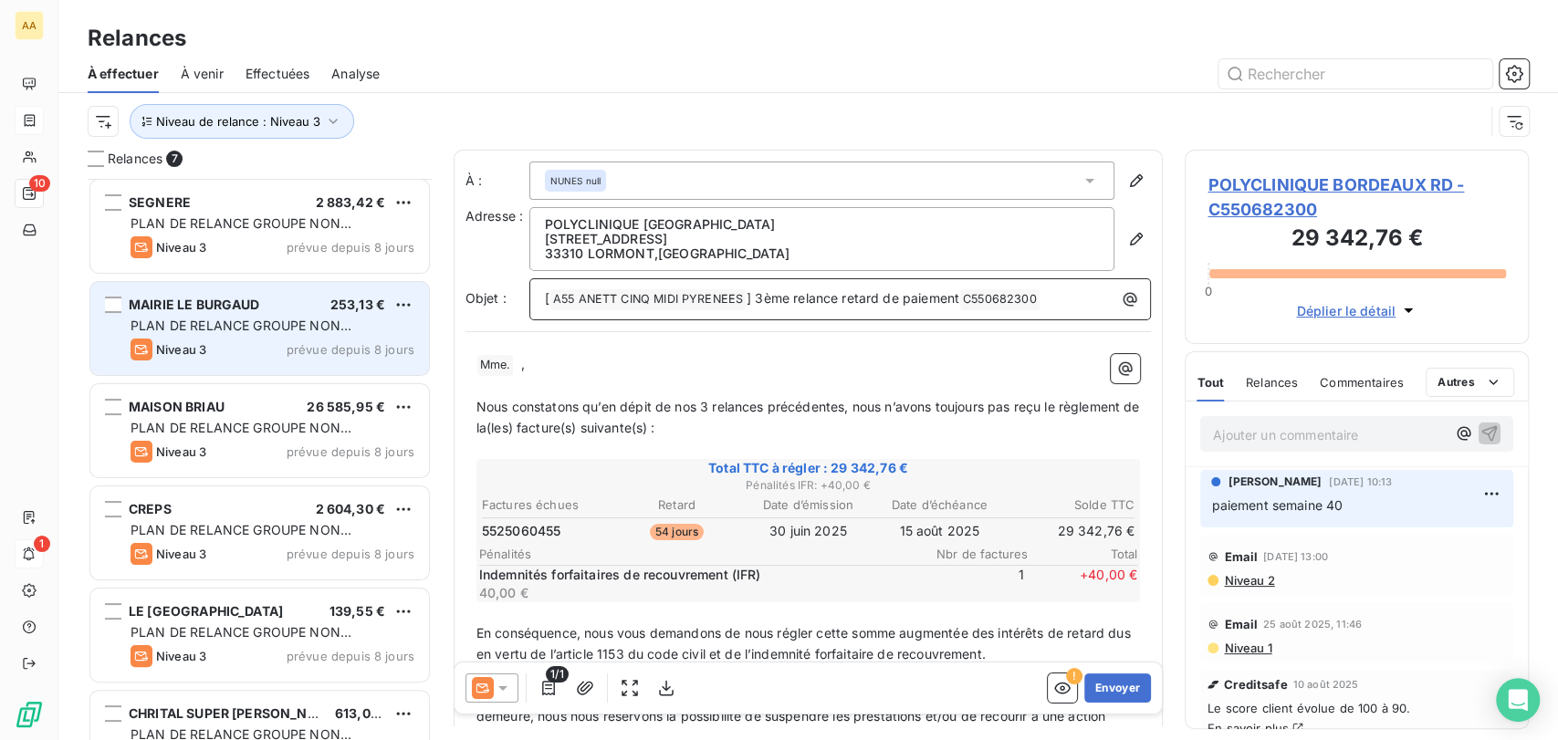
scroll to position [154, 0]
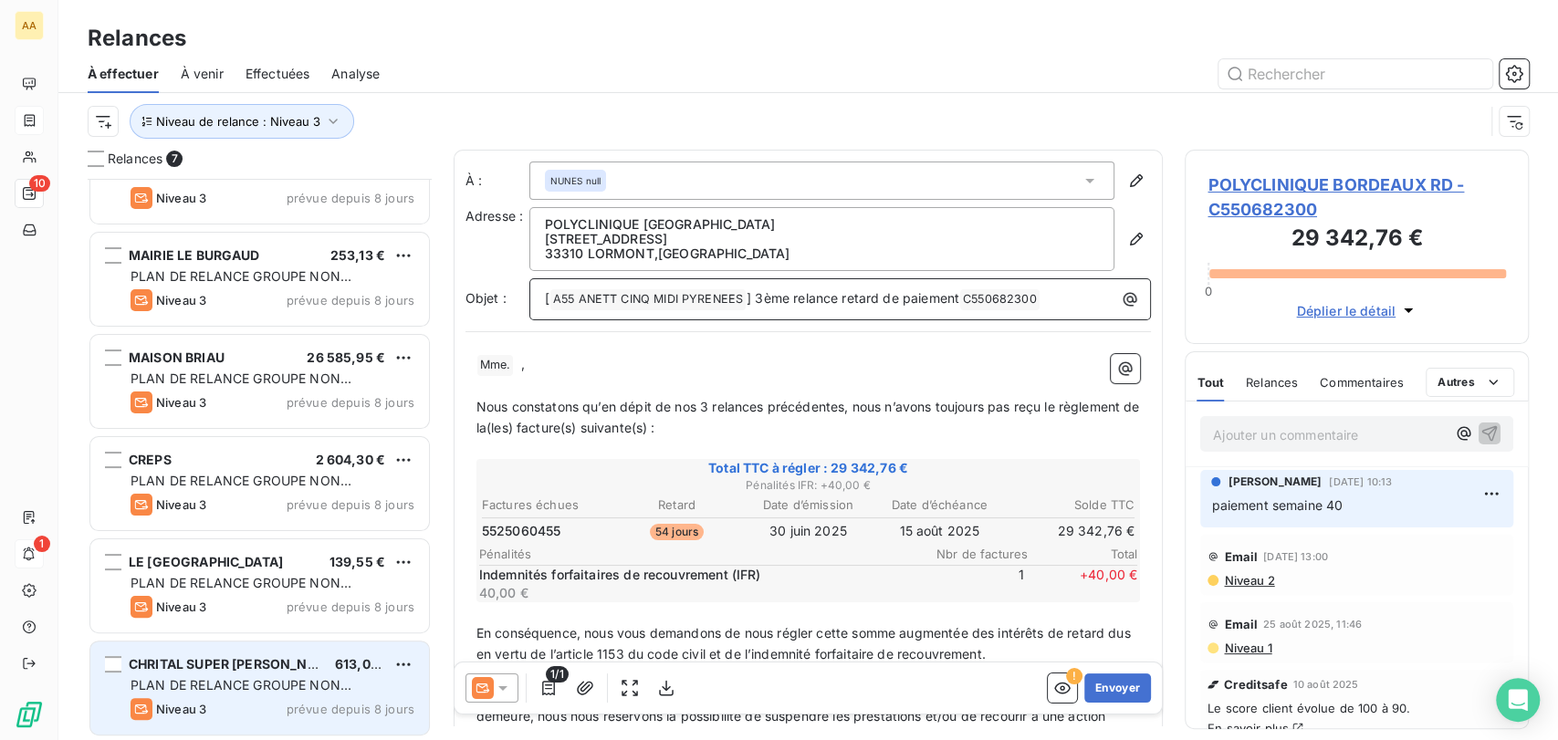
click at [262, 667] on span "CHRITAL SUPER [PERSON_NAME]" at bounding box center [235, 664] width 213 height 16
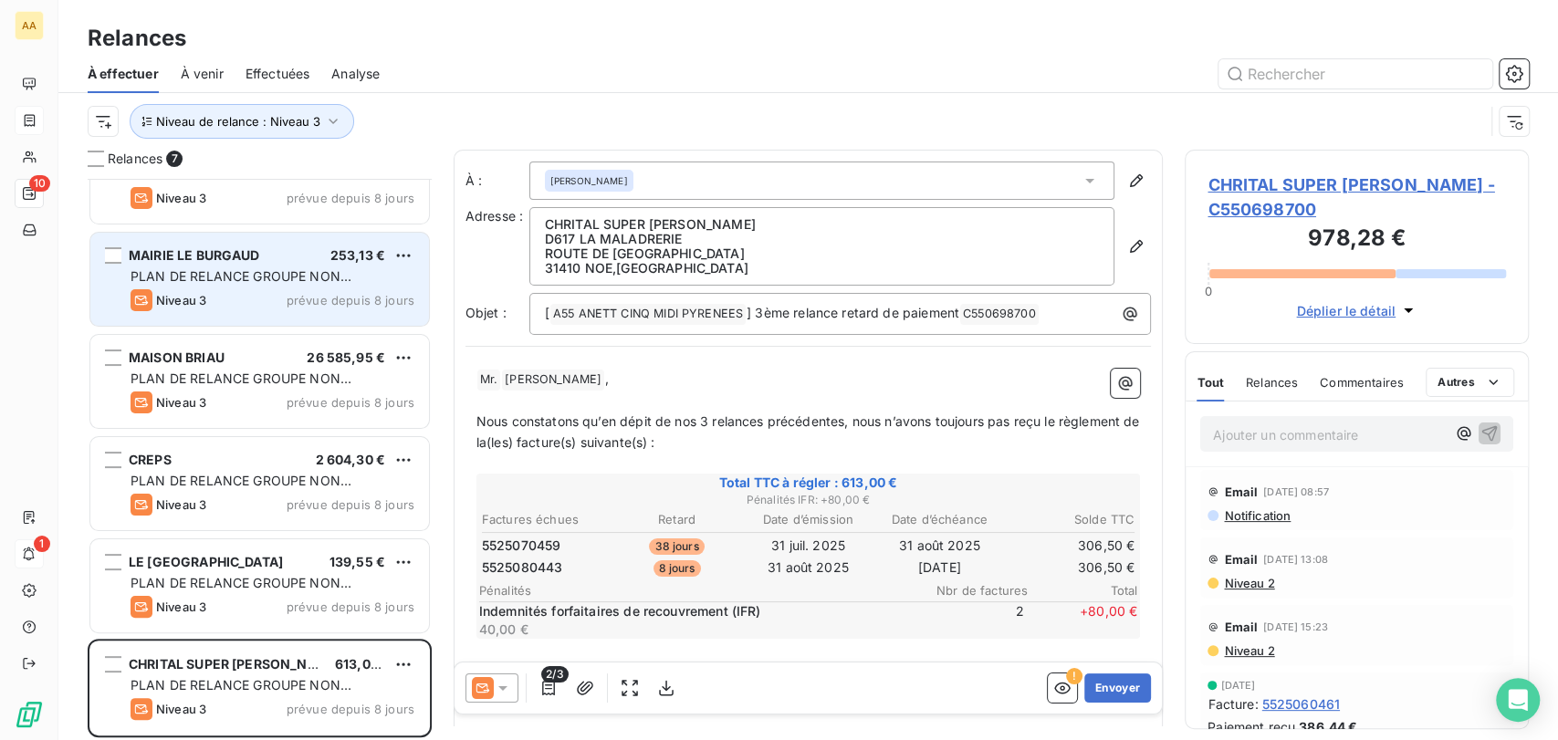
click at [270, 276] on span "PLAN DE RELANCE GROUPE NON AUTOMATIQUE" at bounding box center [241, 285] width 221 height 34
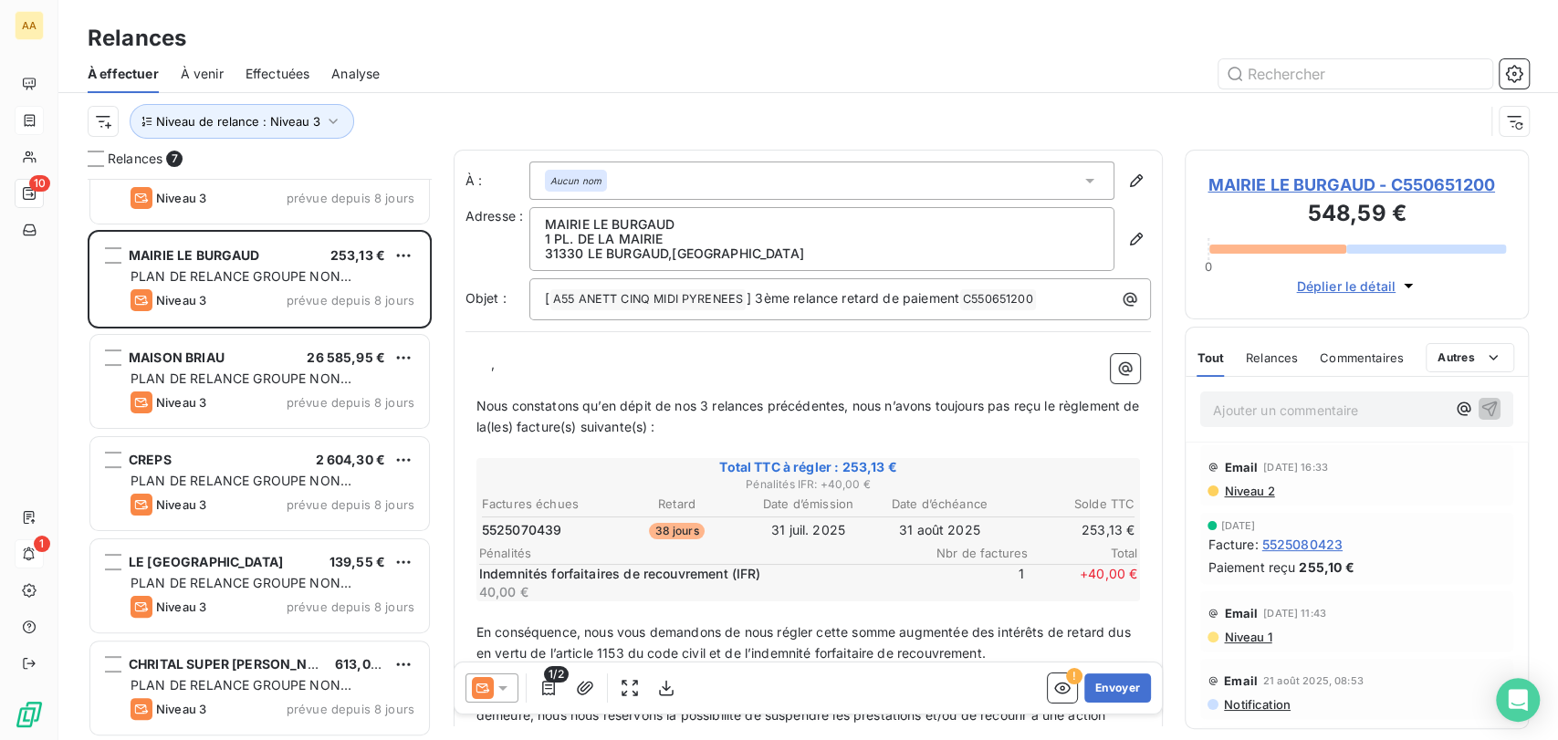
click at [1243, 185] on span "MAIRIE LE BURGAUD - C550651200" at bounding box center [1356, 184] width 298 height 25
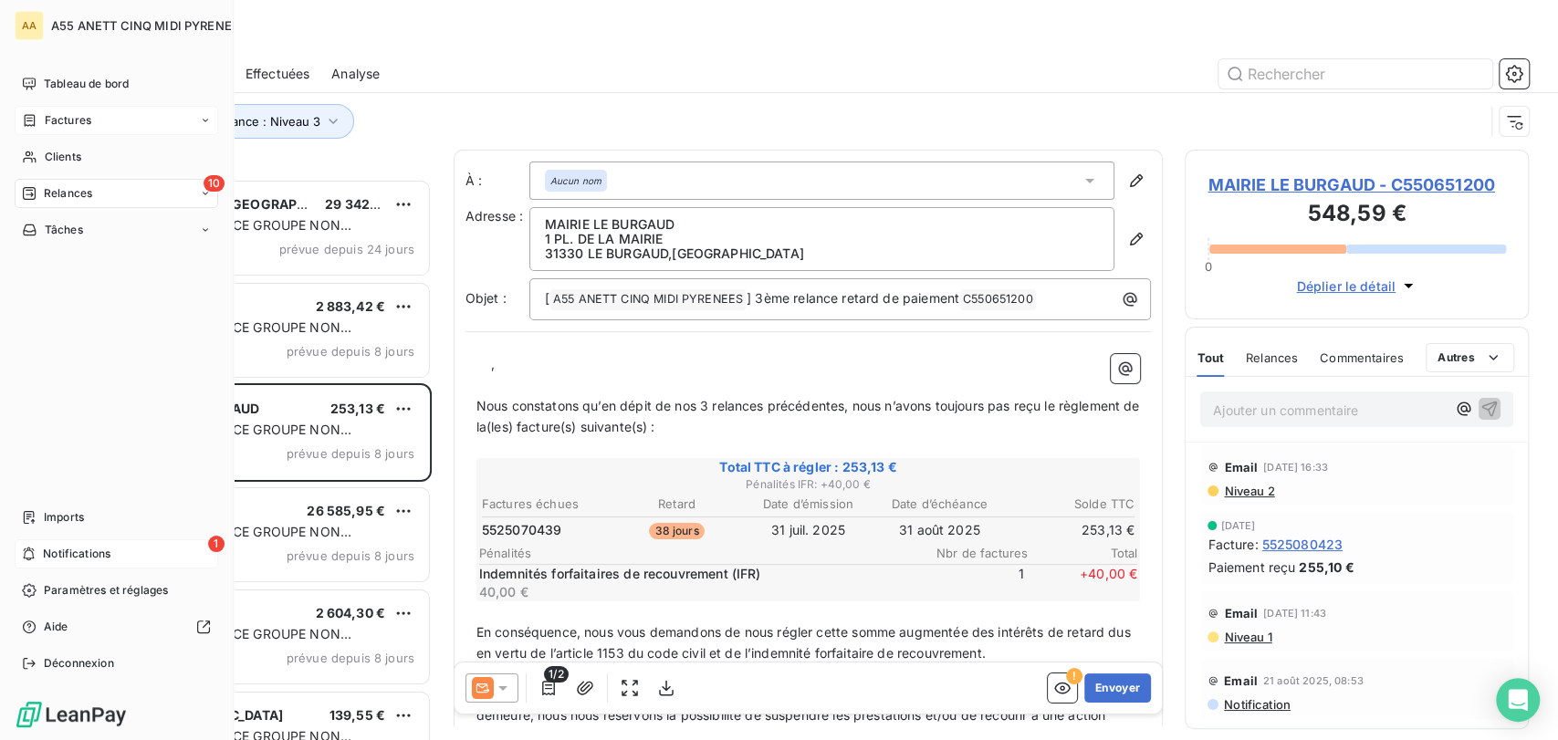
scroll to position [545, 329]
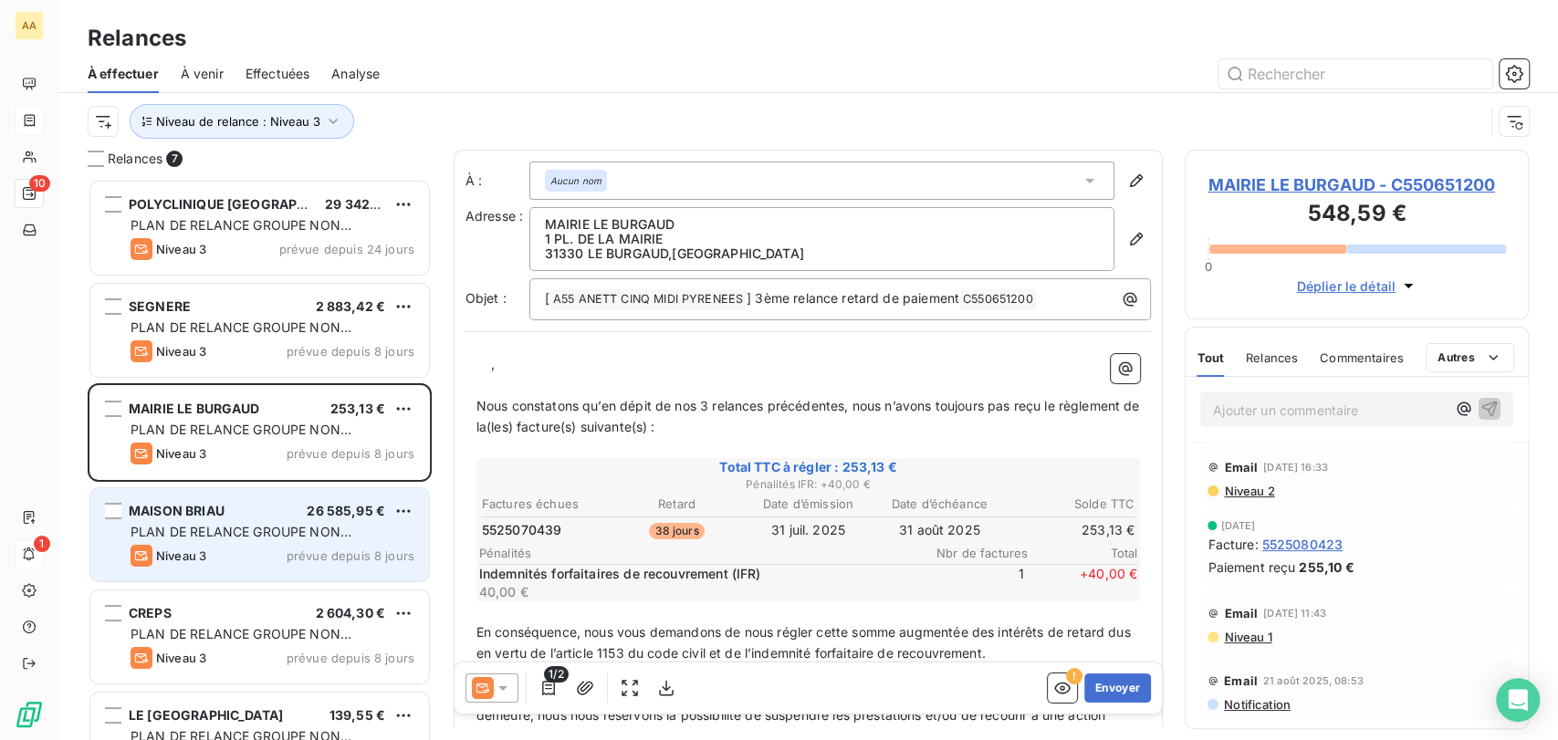
click at [270, 531] on span "PLAN DE RELANCE GROUPE NON AUTOMATIQUE" at bounding box center [241, 541] width 221 height 34
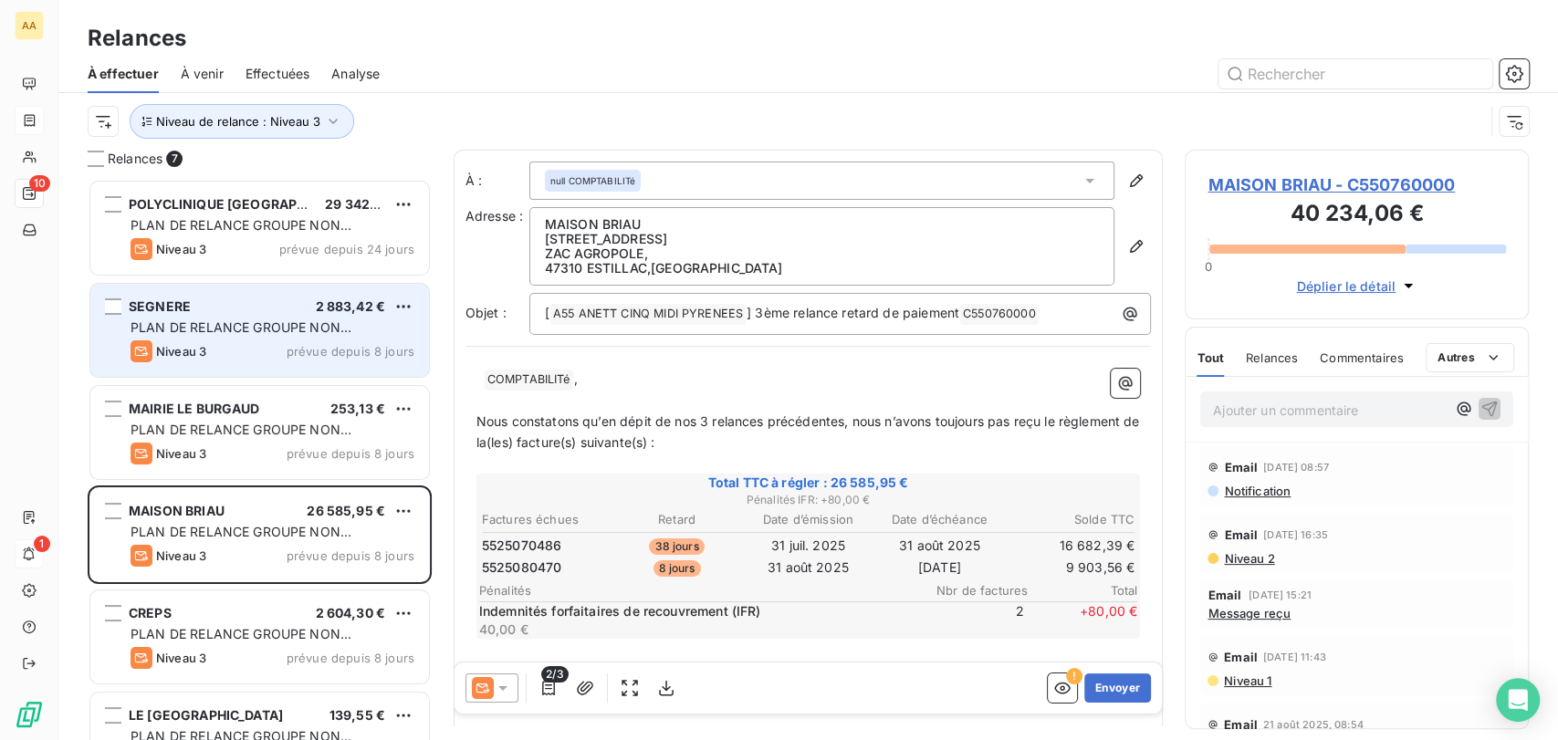
scroll to position [545, 329]
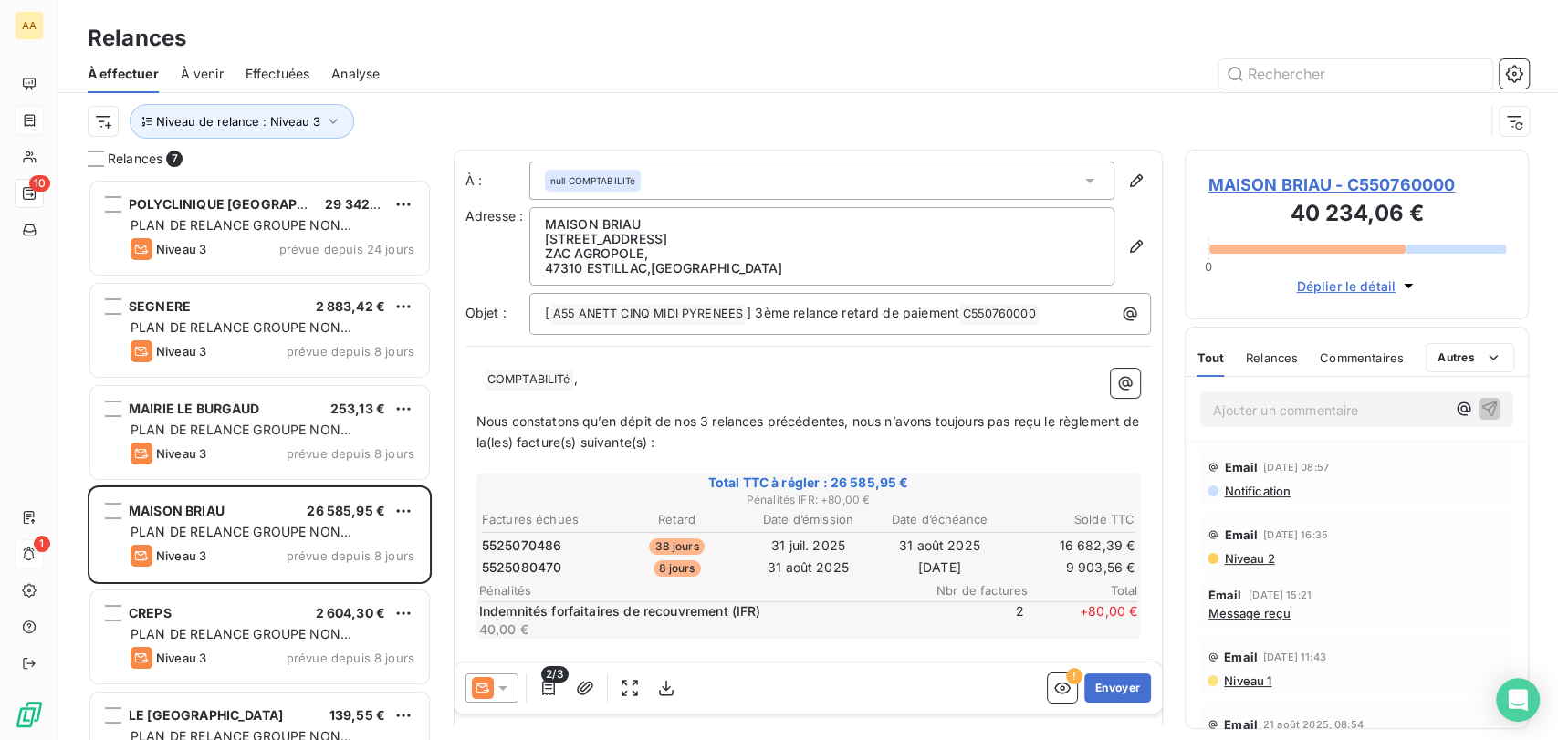
click at [665, 414] on span "Nous constatons qu’en dépit de nos 3 relances précédentes, nous n’avons toujour…" at bounding box center [809, 431] width 667 height 37
click at [1373, 409] on p "Ajouter un commentaire ﻿" at bounding box center [1329, 410] width 233 height 23
click at [1337, 405] on p "Ajouter un commentaire ﻿" at bounding box center [1329, 410] width 233 height 23
click at [1307, 419] on p "Ajouter un commentaire ﻿" at bounding box center [1329, 410] width 233 height 23
click at [1394, 458] on div "Email [DATE] 08:57" at bounding box center [1356, 467] width 298 height 29
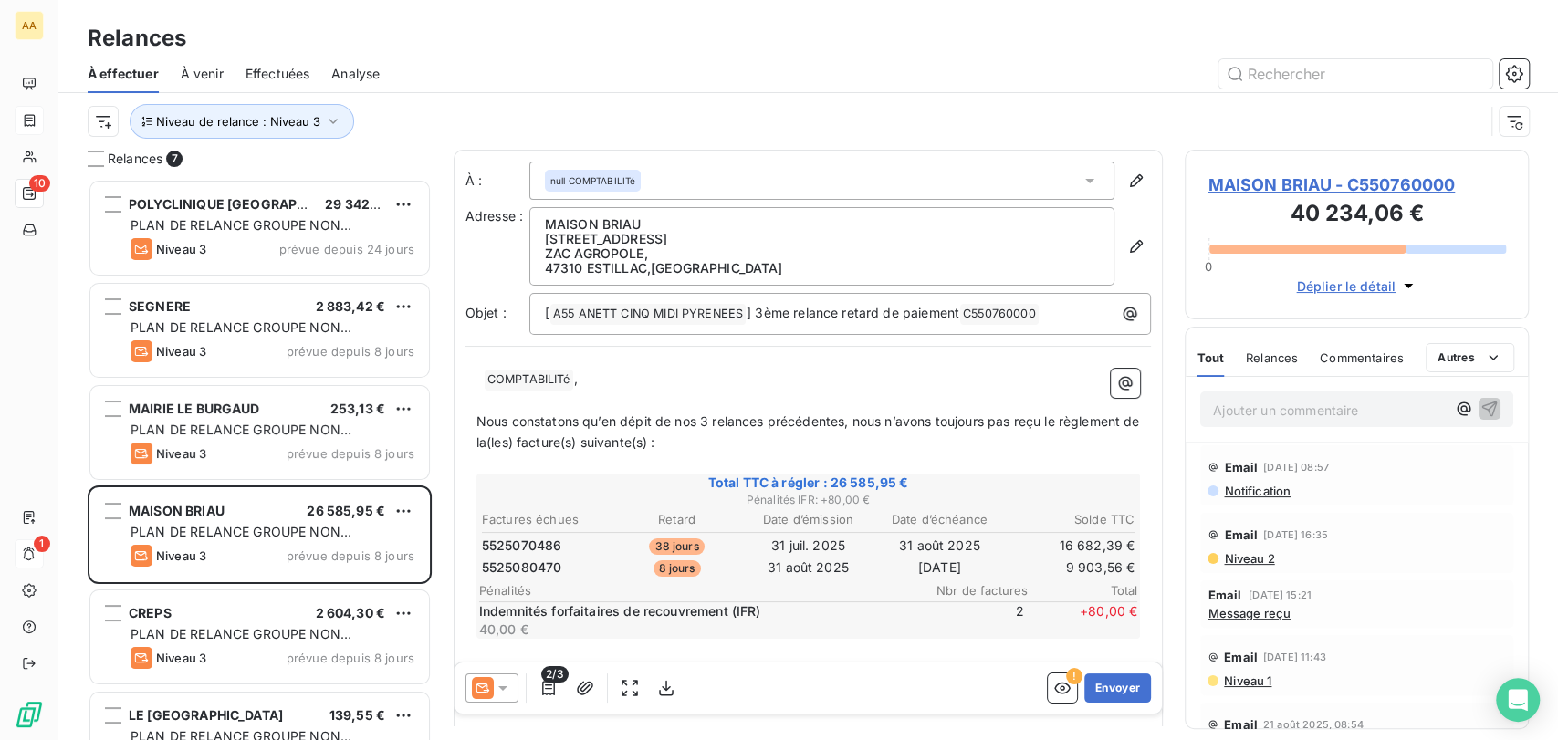
click at [1329, 462] on span "[DATE] 08:57" at bounding box center [1296, 467] width 66 height 11
click at [1329, 403] on p "Ajouter un commentaire ﻿" at bounding box center [1329, 410] width 233 height 23
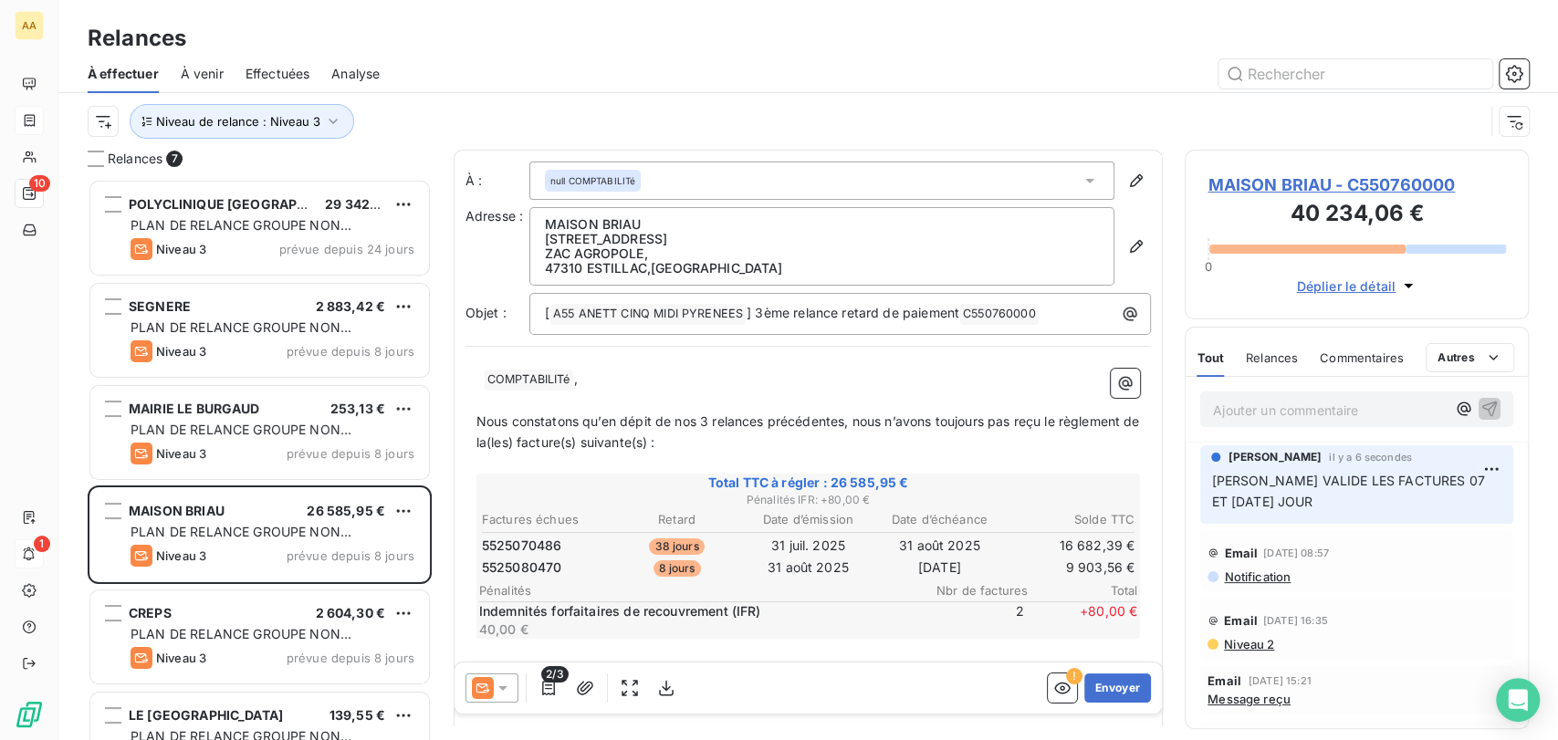
click at [1340, 498] on p "[PERSON_NAME] VALIDE LES FACTURES 07 ET [DATE] JOUR" at bounding box center [1356, 492] width 291 height 42
click at [1334, 504] on p "[PERSON_NAME] VALIDE LES FACTURES 07 ET [DATE] JOUR" at bounding box center [1356, 492] width 291 height 42
click at [1320, 492] on p "[PERSON_NAME] VALIDE LES FACTURES 07 ET [DATE] JOUR" at bounding box center [1356, 492] width 291 height 42
drag, startPoint x: 1323, startPoint y: 496, endPoint x: 1202, endPoint y: 484, distance: 122.1
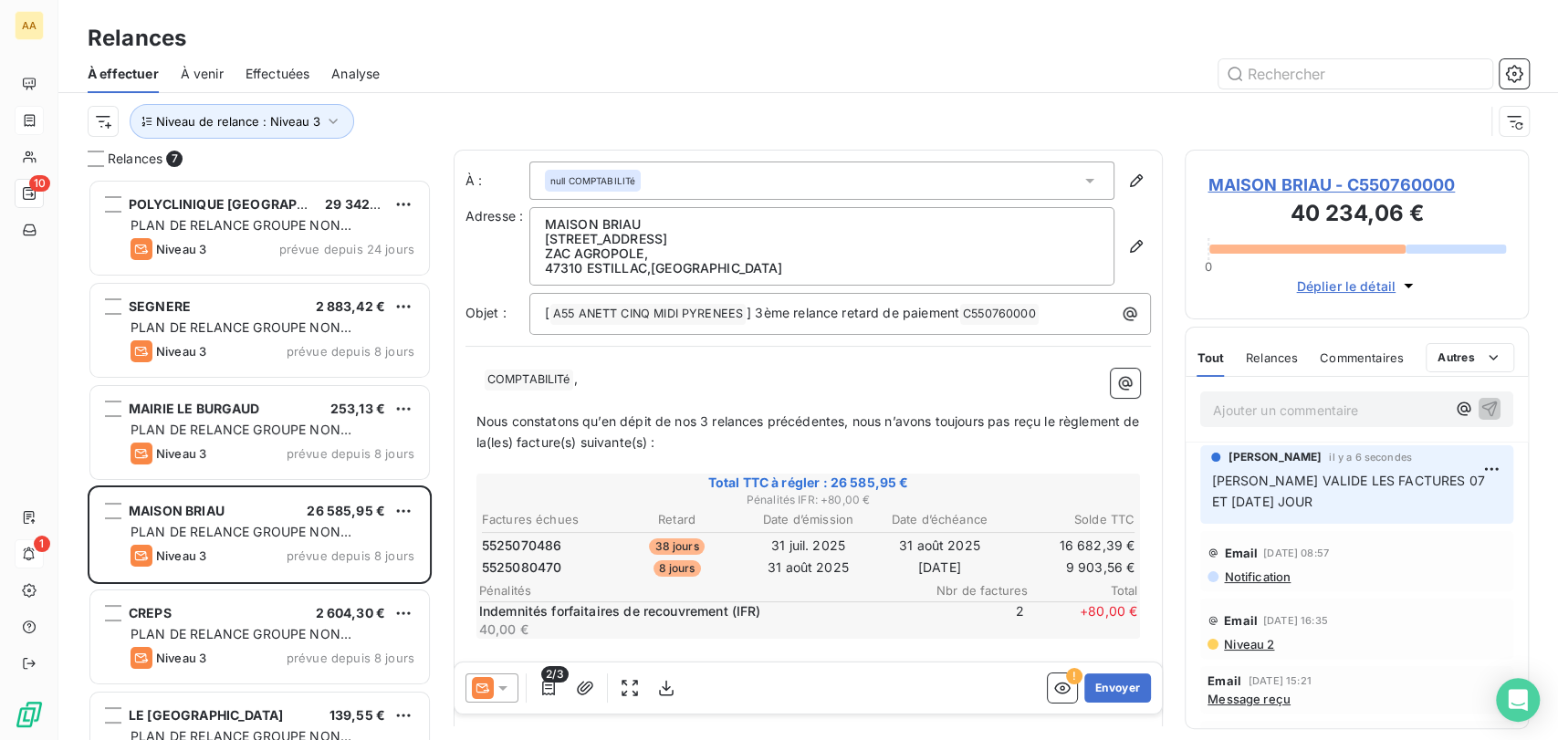
click at [1202, 484] on div "[PERSON_NAME] il y a 6 secondes [PERSON_NAME] VALIDE LES FACTURES 07 ET [DATE] …" at bounding box center [1356, 484] width 313 height 78
copy span "[PERSON_NAME] VALIDE LES FACTURES 07 ET [DATE] JOUR"
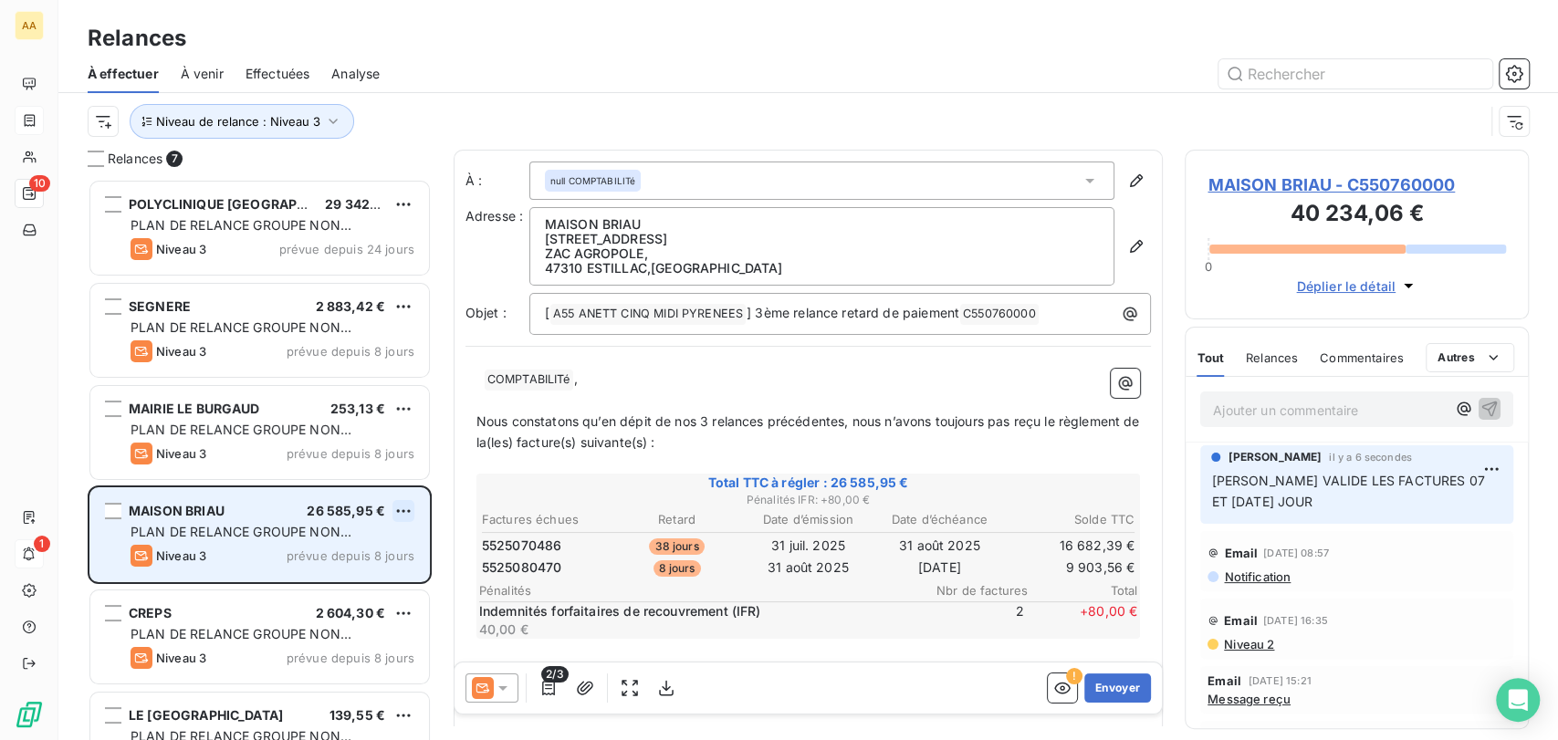
click at [408, 509] on html "AA 10 1 Relances À effectuer À venir Effectuées Analyse Niveau de relance : Niv…" at bounding box center [779, 370] width 1558 height 740
click at [372, 550] on div "Replanifier cette action" at bounding box center [325, 547] width 163 height 29
select select "9"
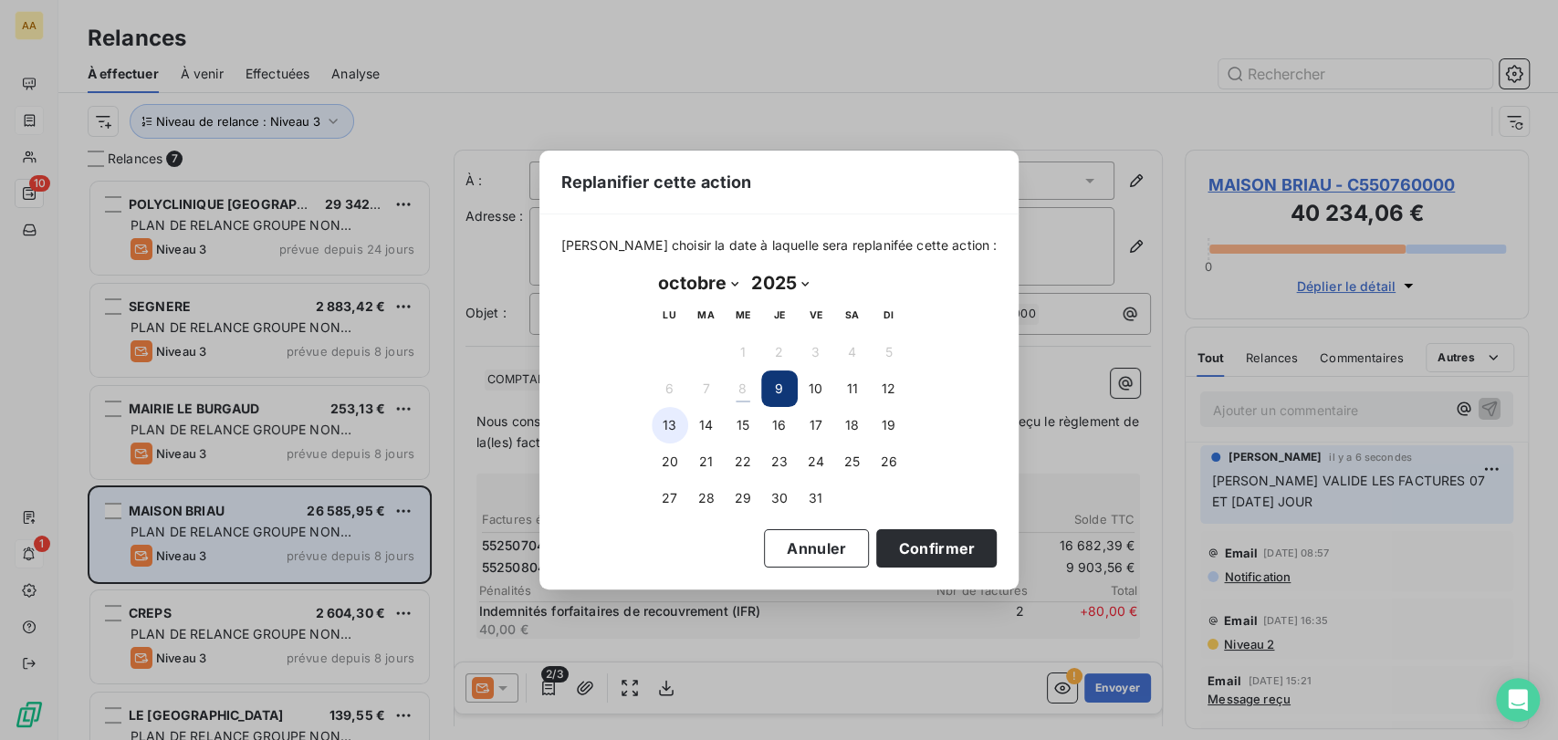
click at [675, 429] on button "13" at bounding box center [670, 425] width 37 height 37
click at [913, 536] on button "Confirmer" at bounding box center [936, 548] width 120 height 38
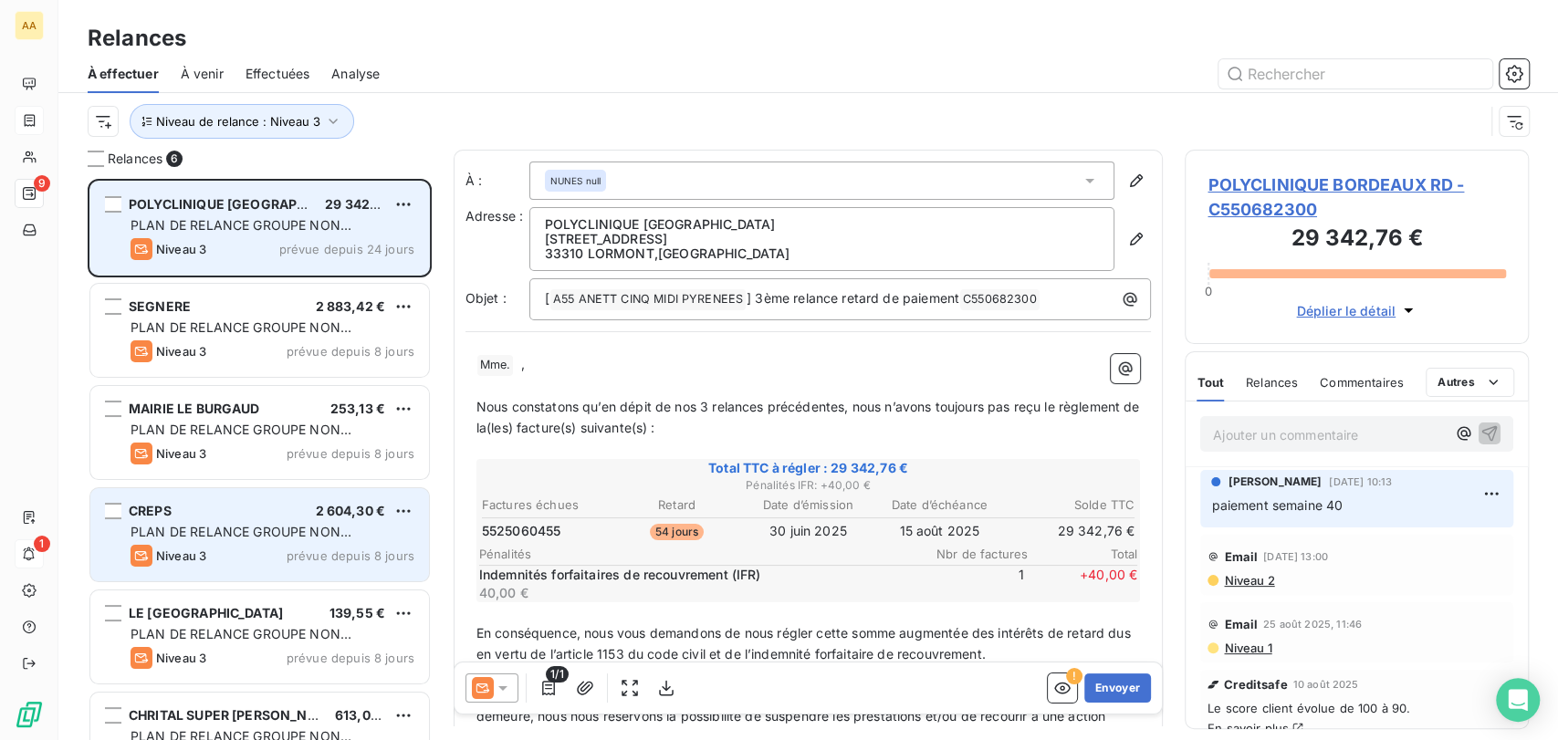
click at [190, 229] on span "PLAN DE RELANCE GROUPE NON AUTOMATIQUE" at bounding box center [241, 234] width 221 height 34
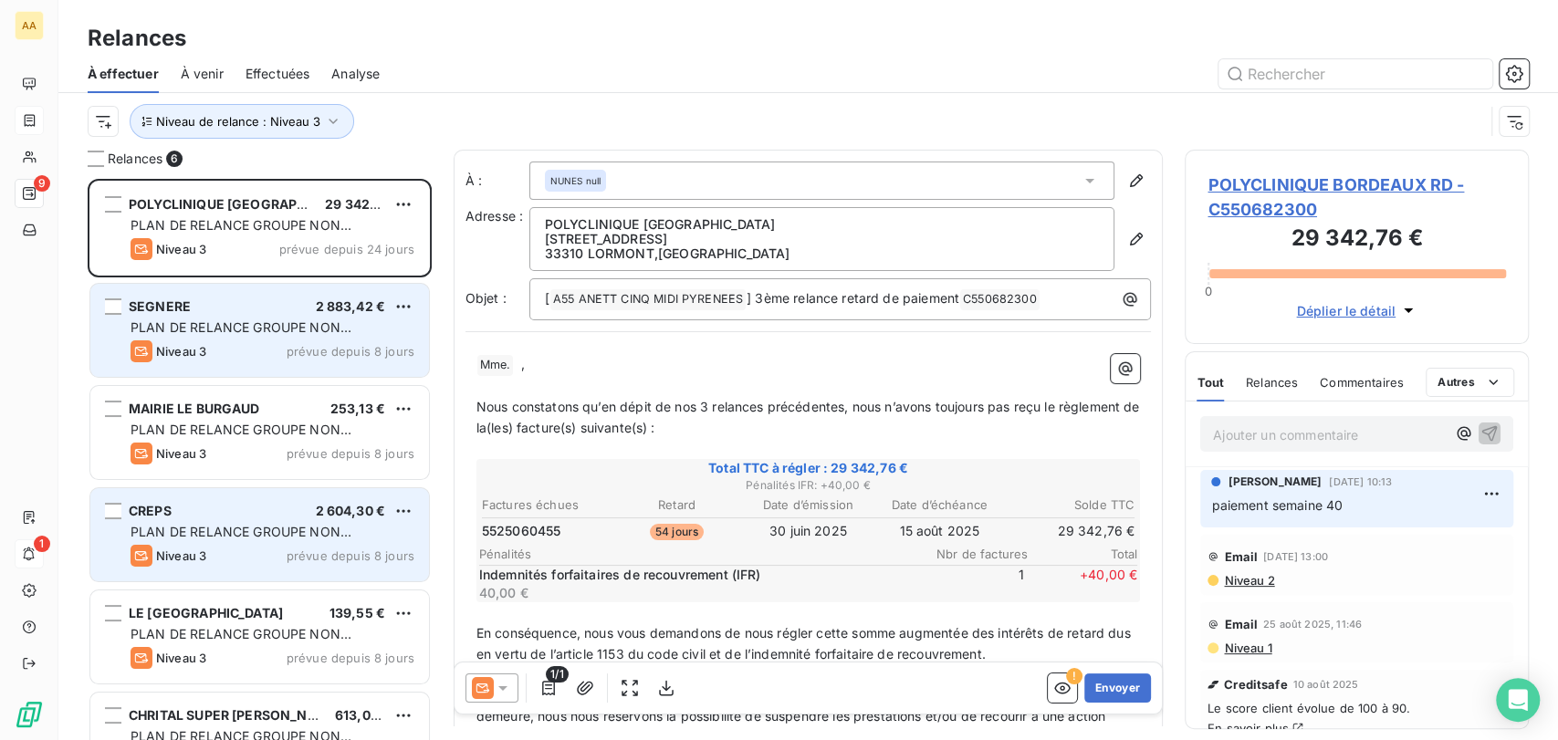
click at [193, 298] on div "SEGNERE 2 883,42 €" at bounding box center [273, 306] width 284 height 16
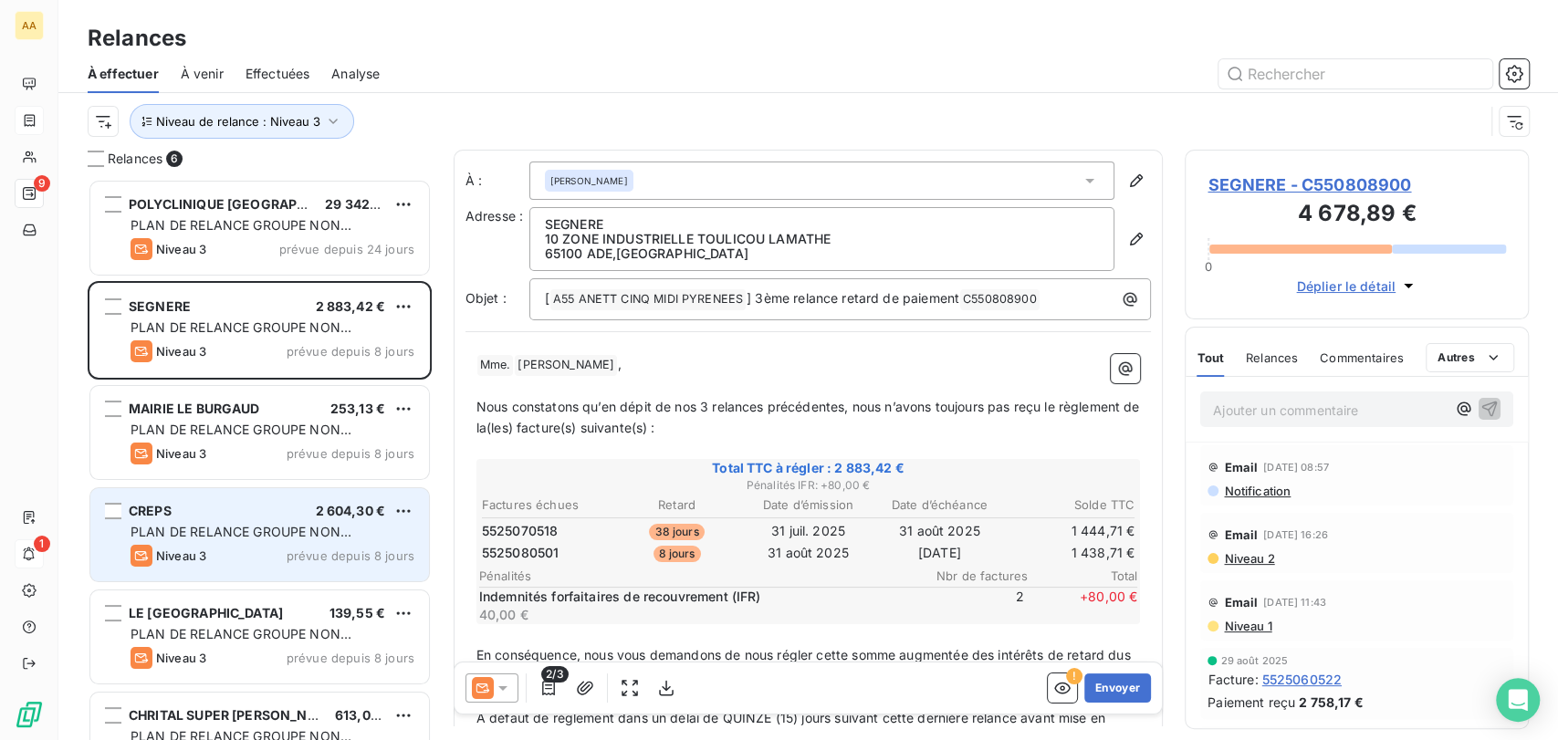
click at [670, 94] on div "Niveau de relance : Niveau 3" at bounding box center [808, 121] width 1441 height 57
click at [681, 73] on div at bounding box center [965, 73] width 1127 height 29
click at [686, 144] on div "Niveau de relance : Niveau 3" at bounding box center [808, 121] width 1441 height 57
click at [646, 106] on div "Niveau de relance : Niveau 3" at bounding box center [786, 121] width 1396 height 35
click at [1105, 68] on div at bounding box center [965, 73] width 1127 height 29
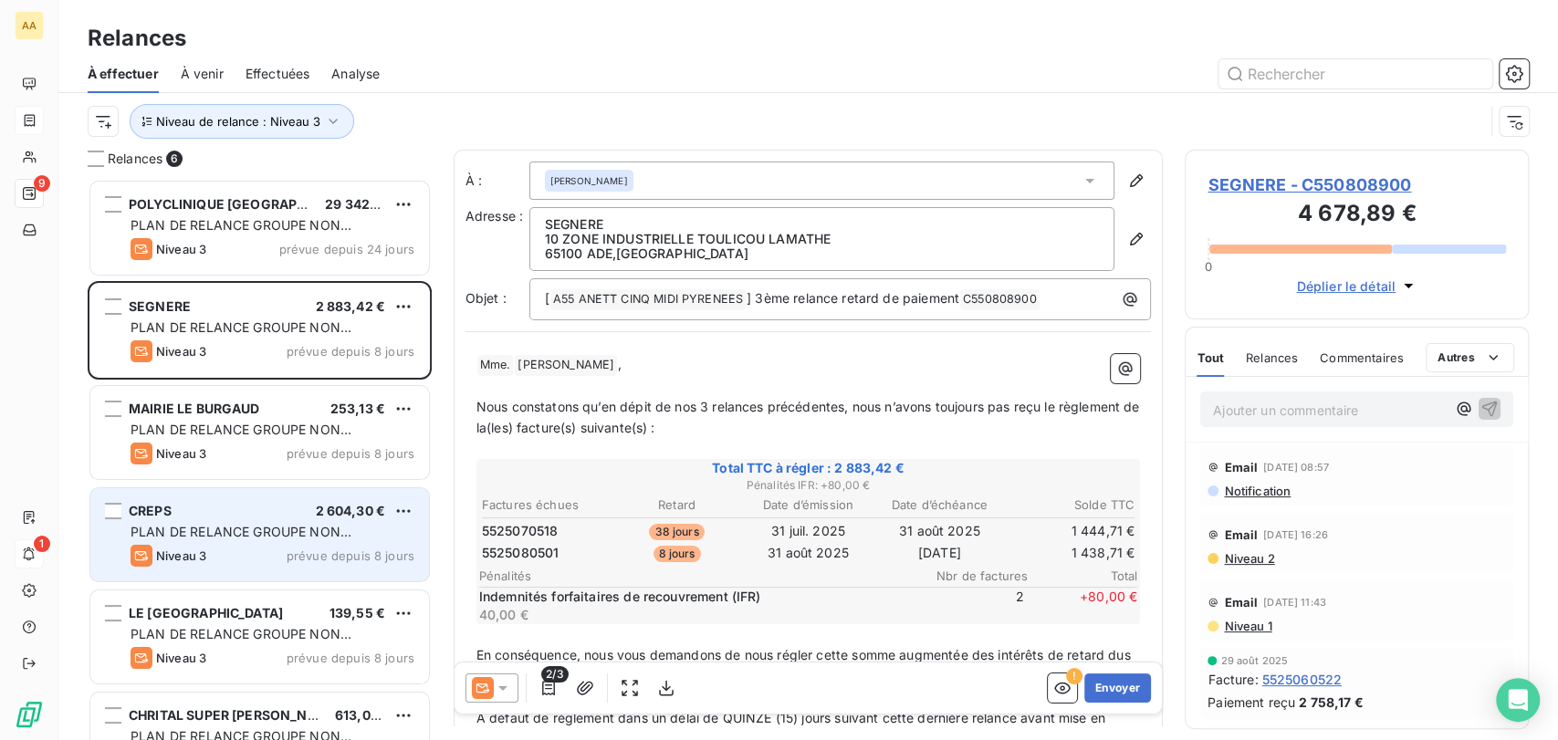
click at [914, 52] on div "Relances" at bounding box center [807, 38] width 1499 height 33
click at [1307, 415] on p "Ajouter un commentaire ﻿" at bounding box center [1329, 410] width 233 height 23
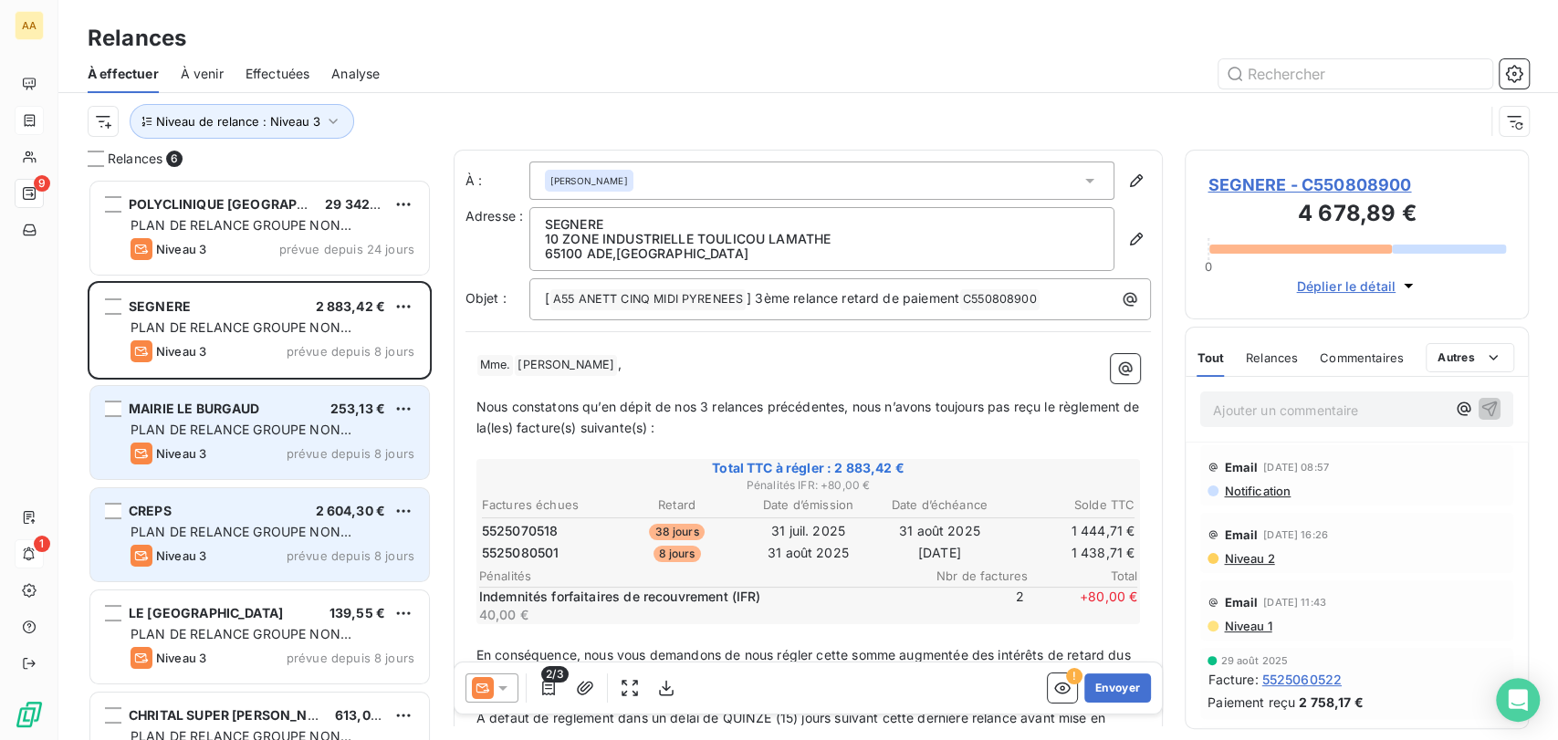
click at [196, 428] on span "PLAN DE RELANCE GROUPE NON AUTOMATIQUE" at bounding box center [241, 439] width 221 height 34
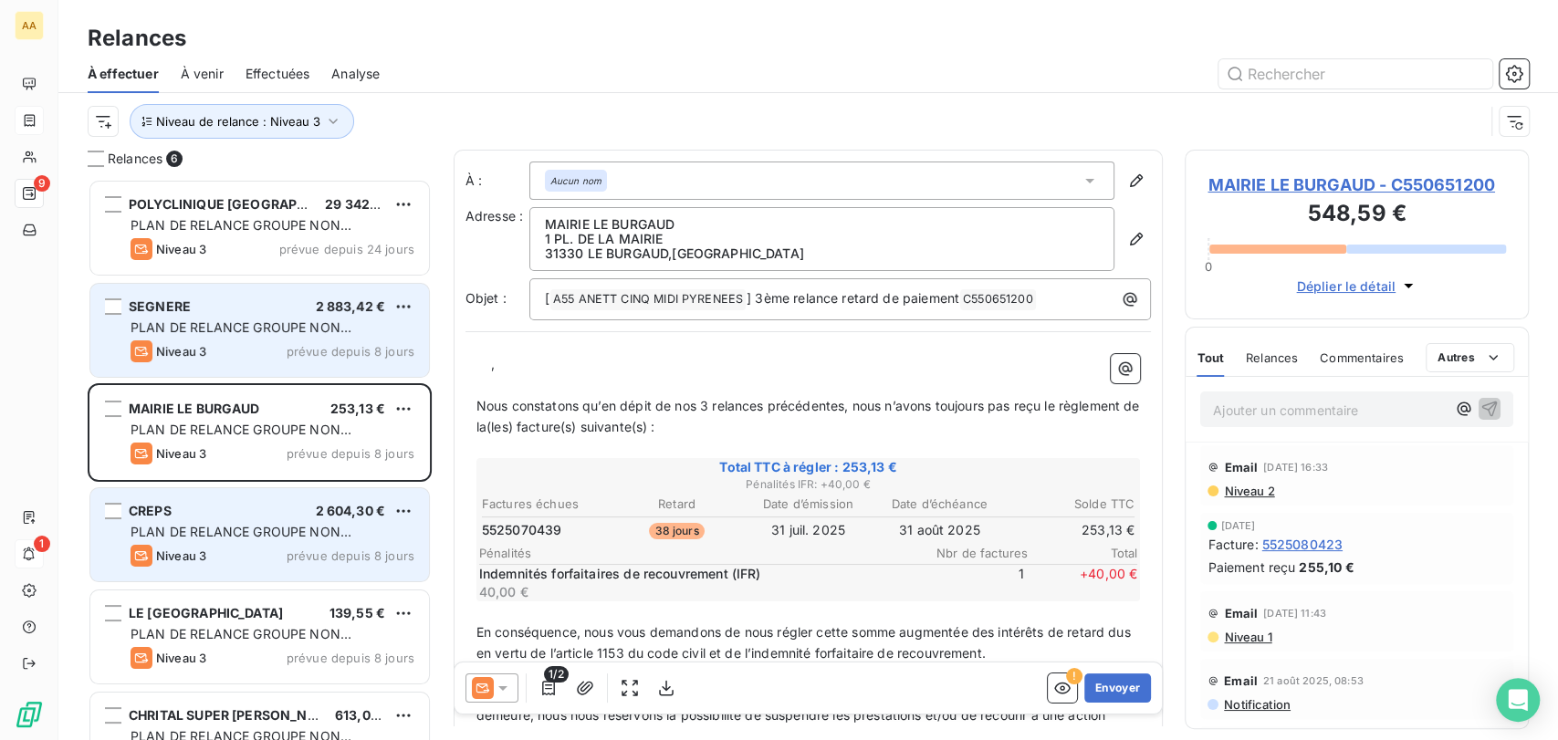
click at [243, 330] on span "PLAN DE RELANCE GROUPE NON AUTOMATIQUE" at bounding box center [241, 336] width 221 height 34
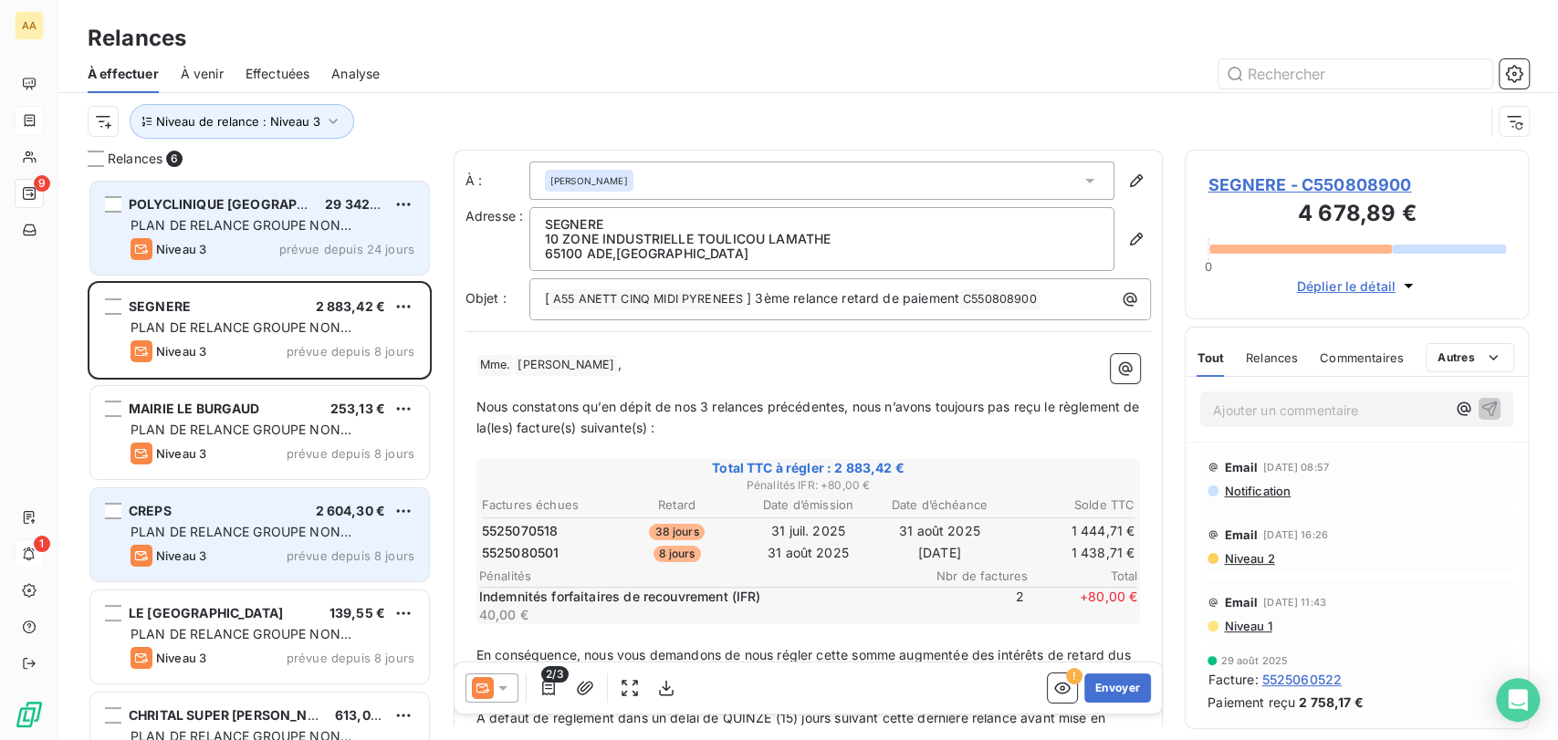
click at [251, 248] on div "Niveau 3 prévue depuis 24 jours" at bounding box center [273, 249] width 284 height 22
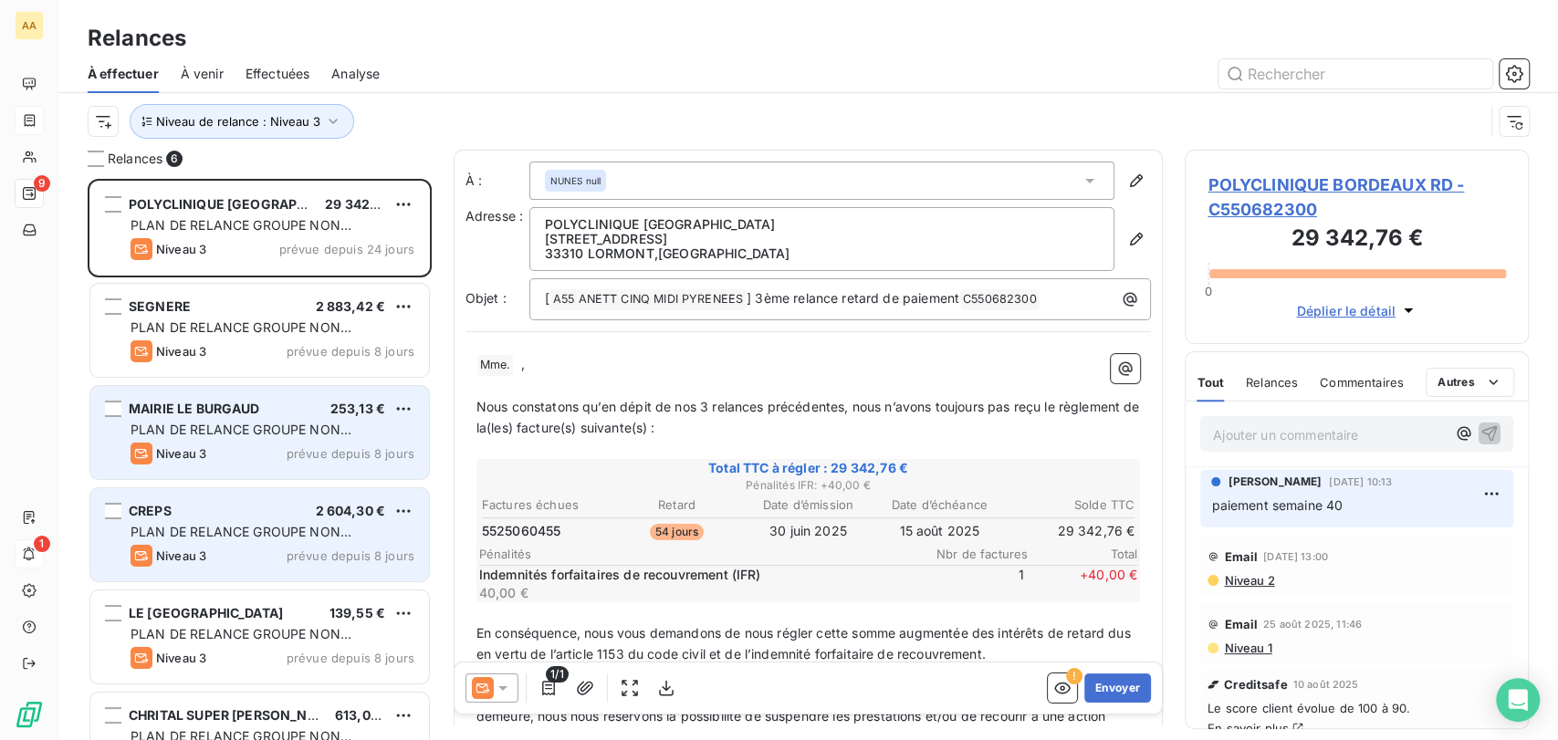
click at [259, 443] on div "Niveau 3 prévue depuis 8 jours" at bounding box center [273, 454] width 284 height 22
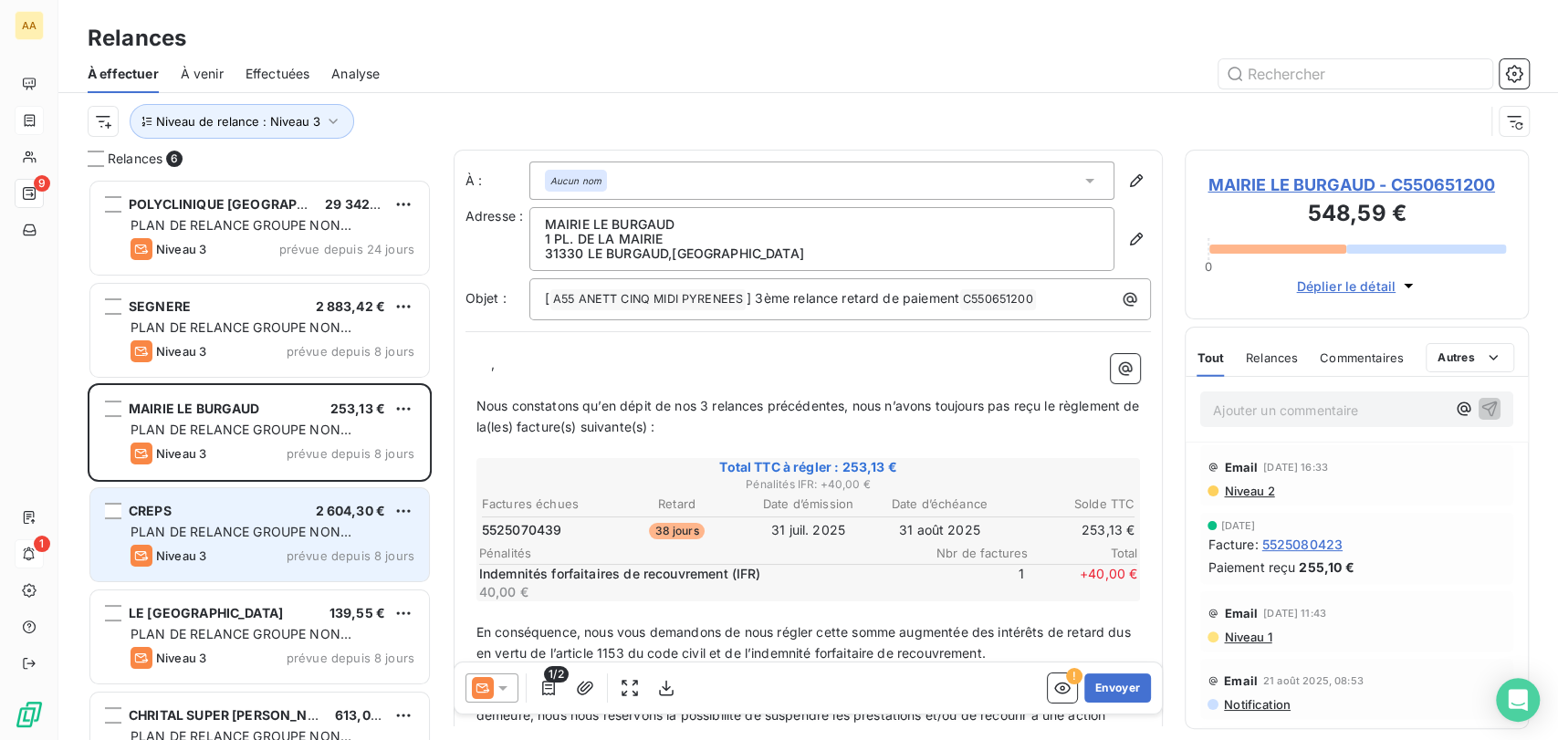
click at [264, 516] on div "CREPS 2 604,30 €" at bounding box center [273, 511] width 284 height 16
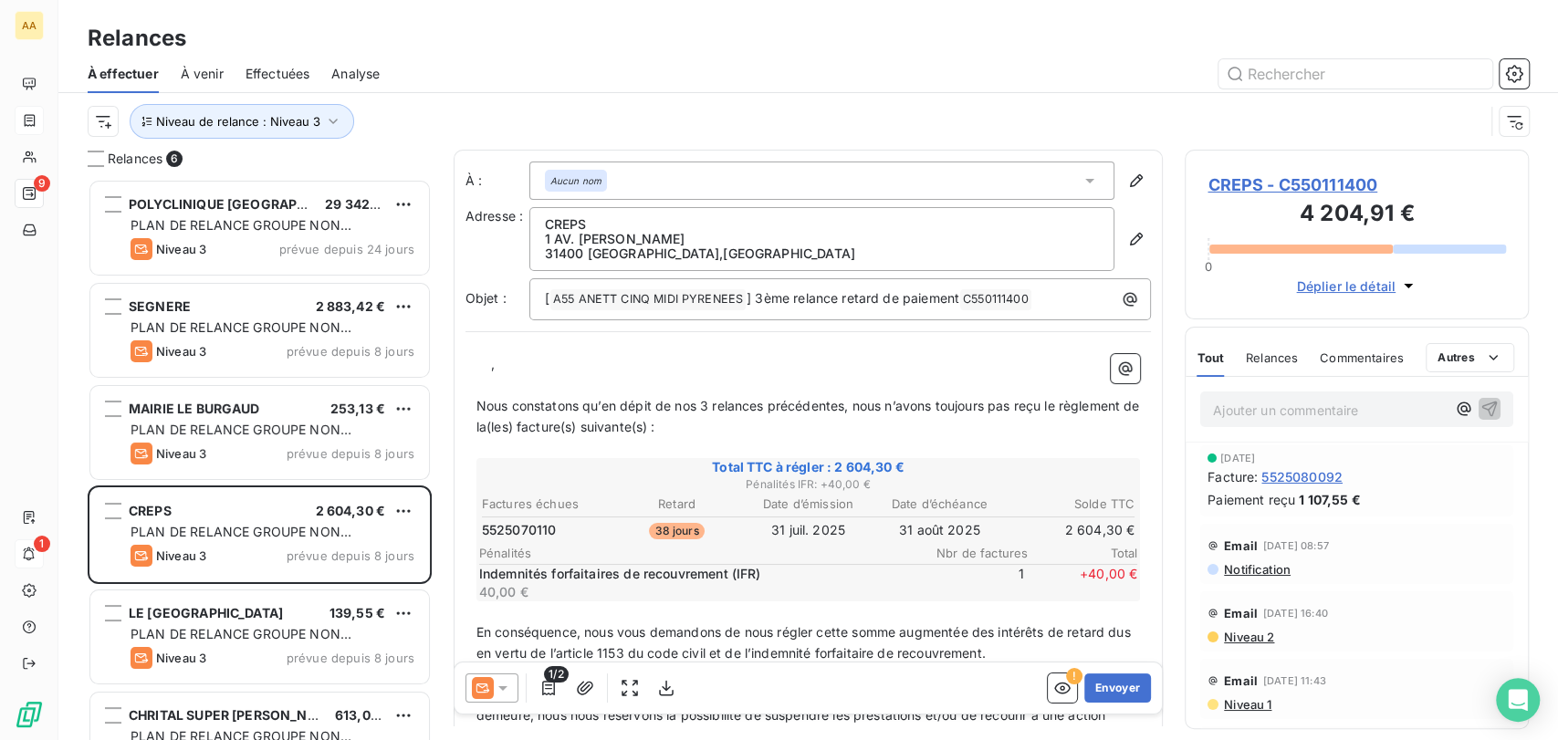
click at [1300, 188] on span "CREPS - C550111400" at bounding box center [1356, 184] width 298 height 25
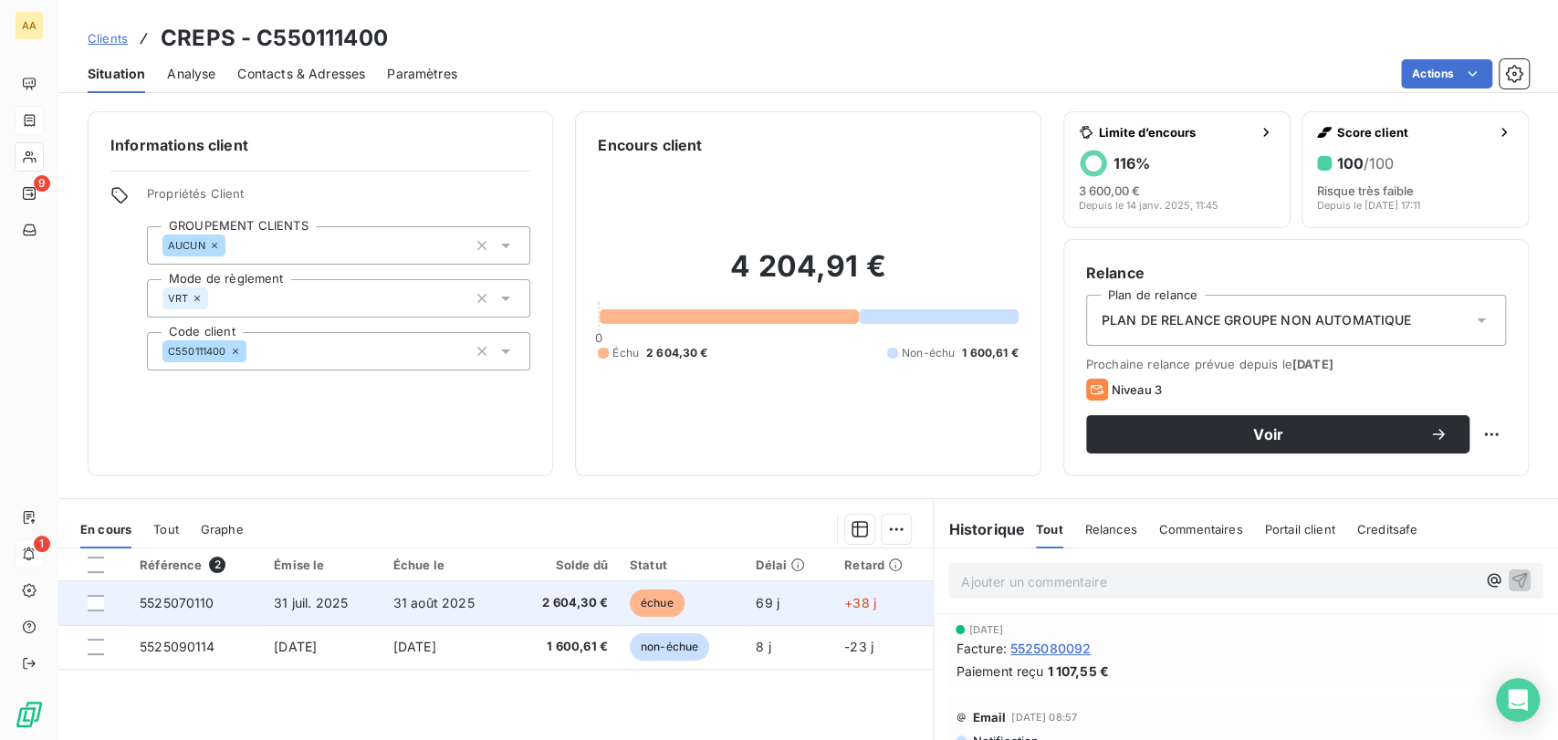
click at [427, 603] on span "31 août 2025" at bounding box center [433, 603] width 81 height 16
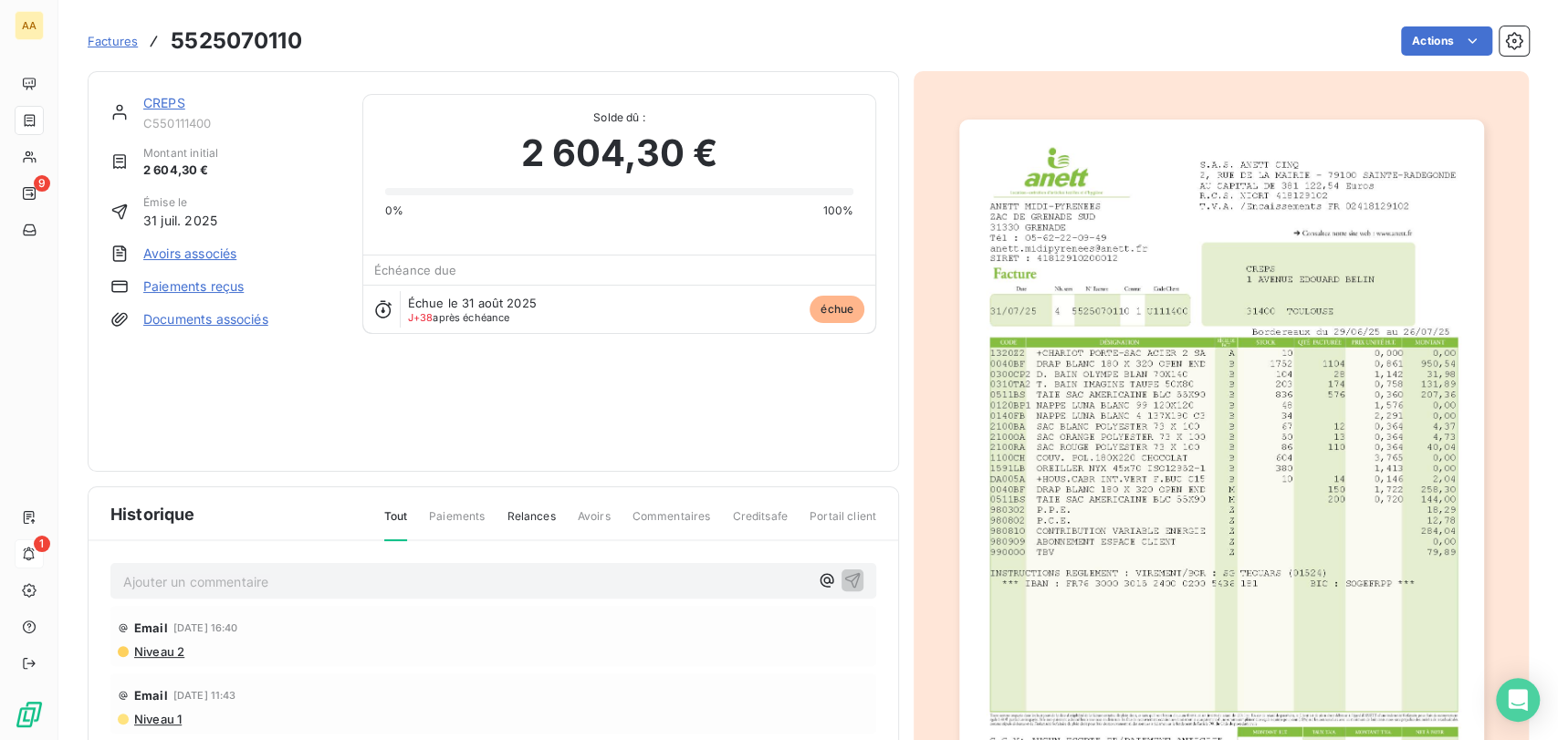
click at [263, 571] on p "Ajouter un commentaire ﻿" at bounding box center [465, 581] width 685 height 23
click at [285, 574] on span "attente signature avenant suite revalorisation" at bounding box center [261, 580] width 276 height 16
click at [467, 570] on p "attente signature avenant MàJ prix suite revalorisation" at bounding box center [465, 580] width 685 height 21
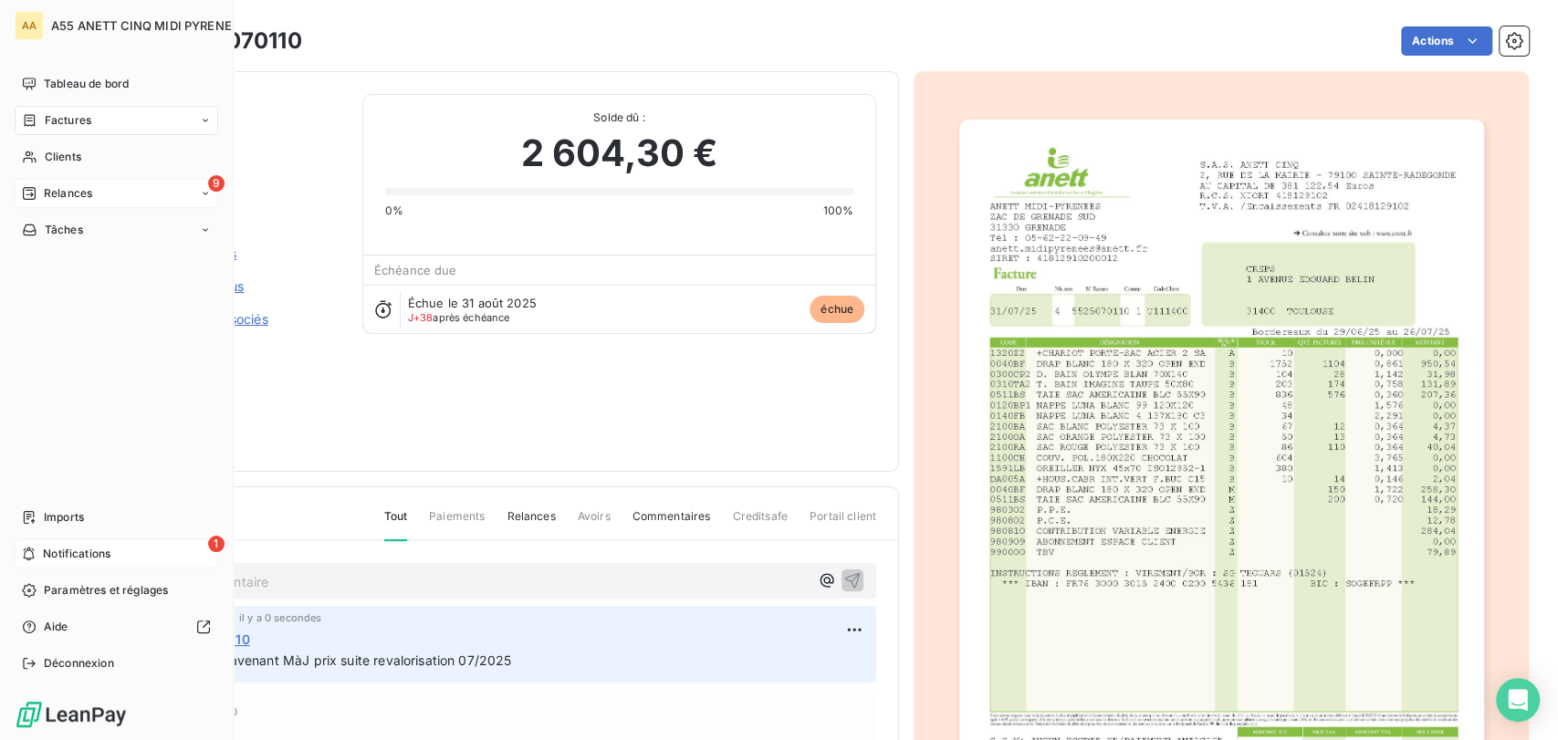
click at [65, 189] on span "Relances" at bounding box center [68, 193] width 48 height 16
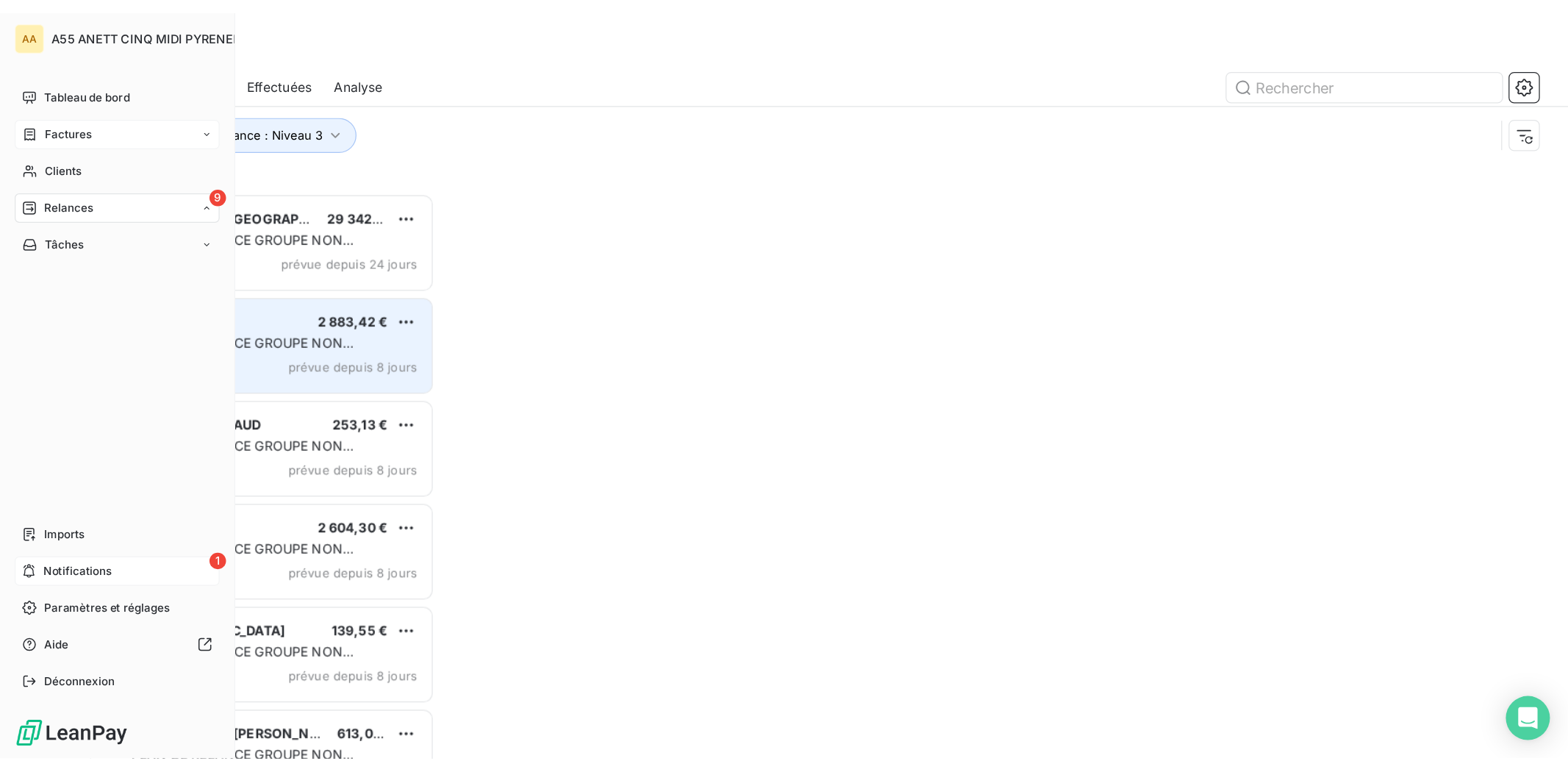
scroll to position [439, 265]
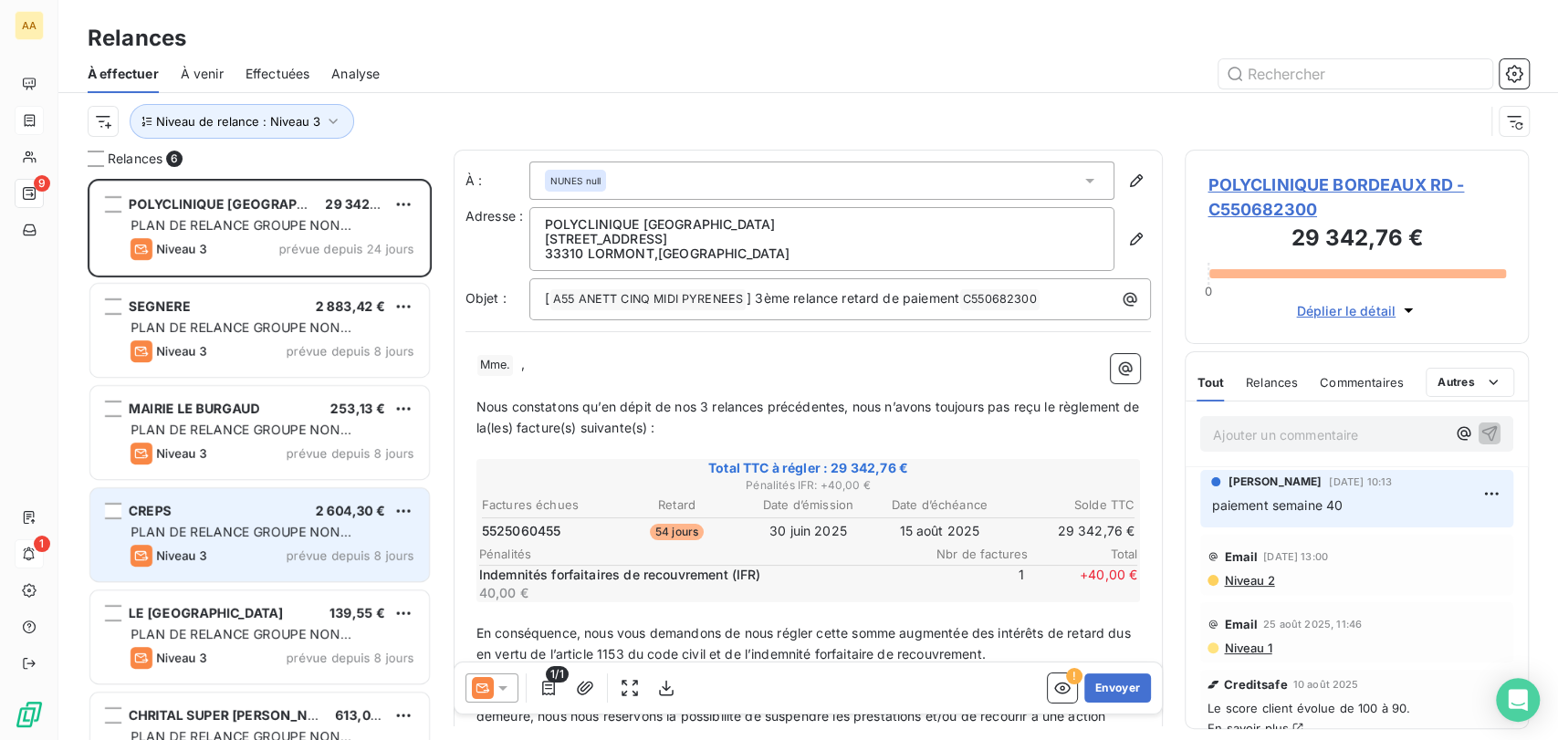
click at [256, 529] on span "PLAN DE RELANCE GROUPE NON AUTOMATIQUE" at bounding box center [241, 541] width 221 height 34
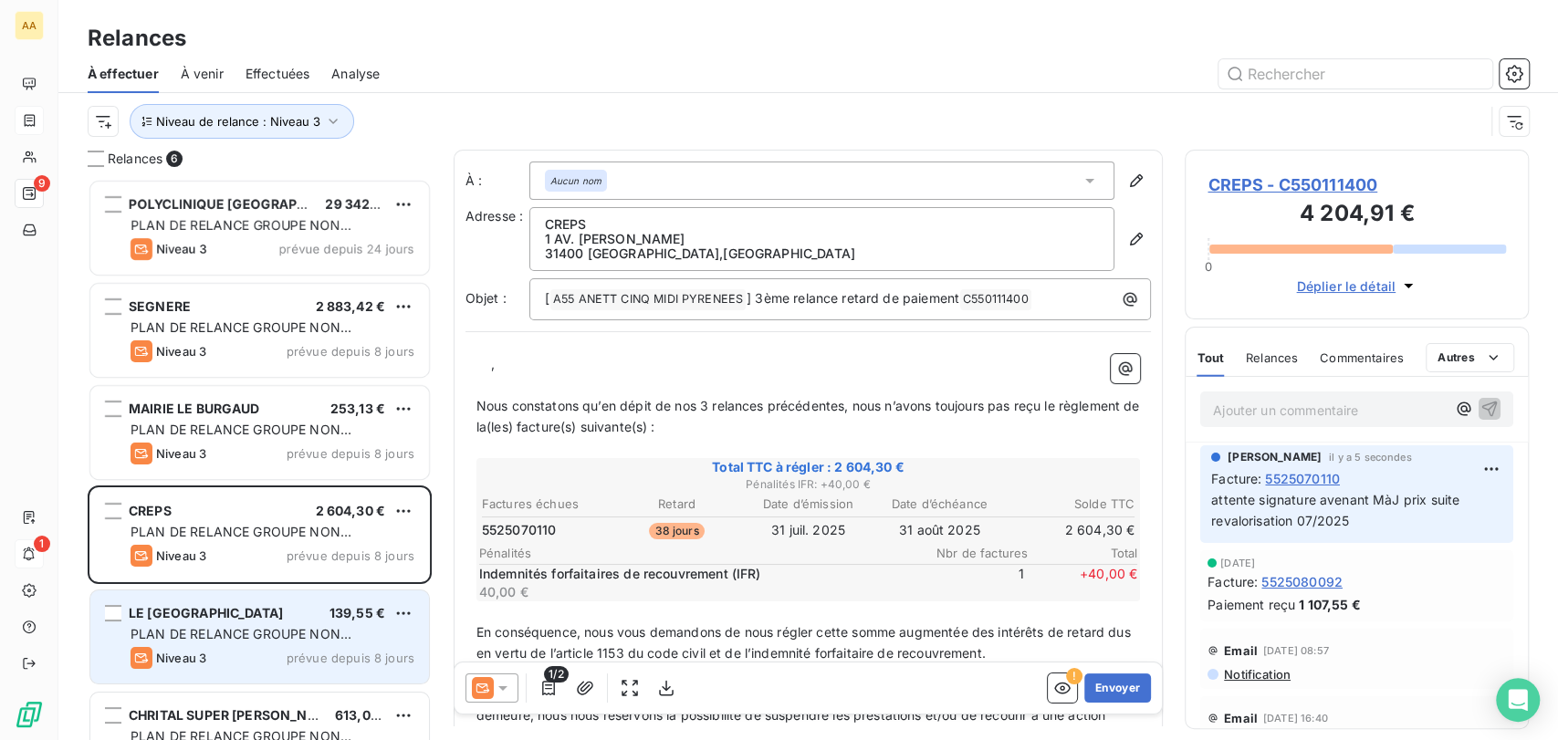
click at [265, 599] on div "LE [GEOGRAPHIC_DATA] 139,55 € PLAN DE RELANCE GROUPE NON AUTOMATIQUE Niveau 3 p…" at bounding box center [259, 636] width 339 height 93
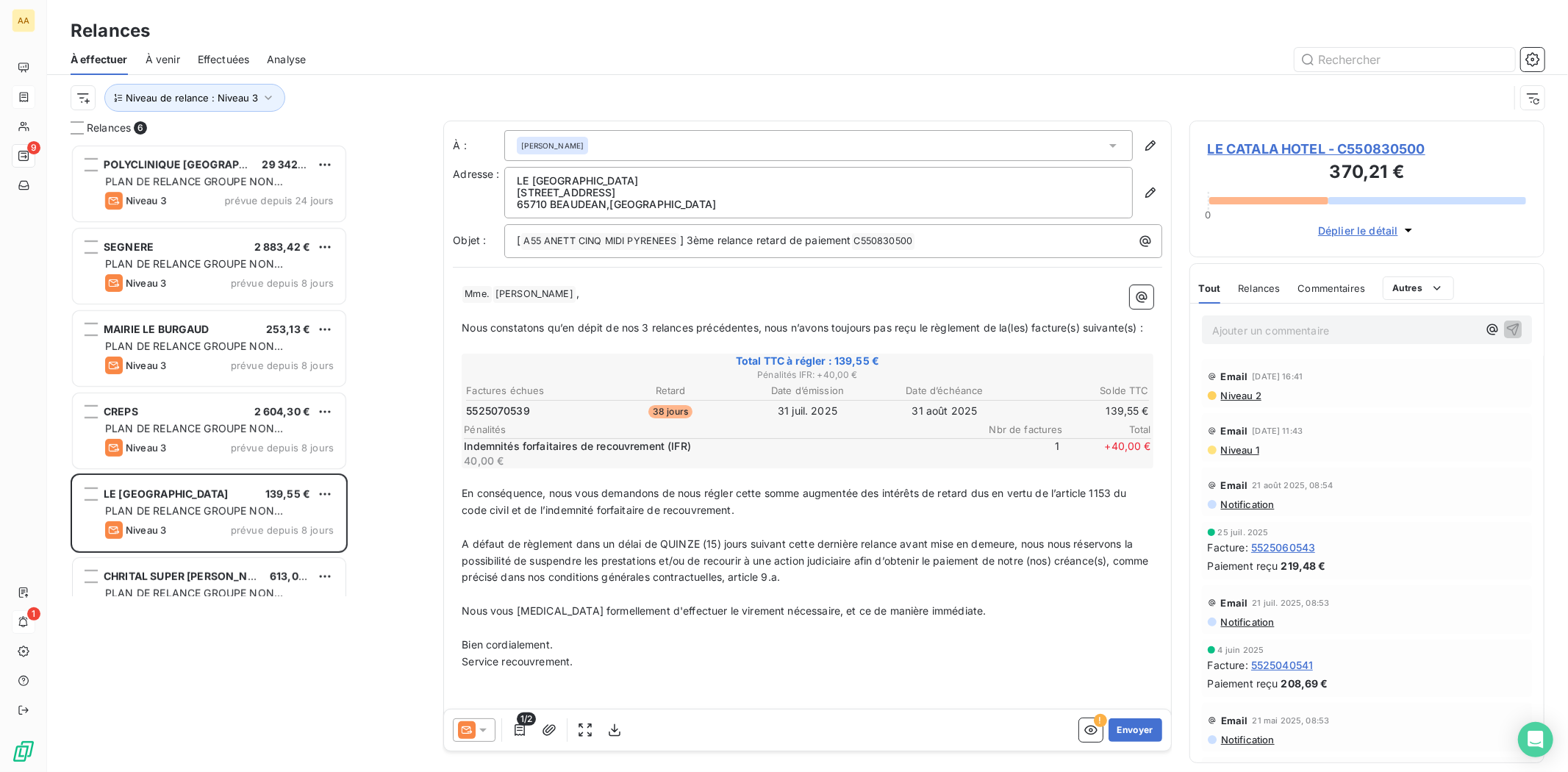
scroll to position [616, 342]
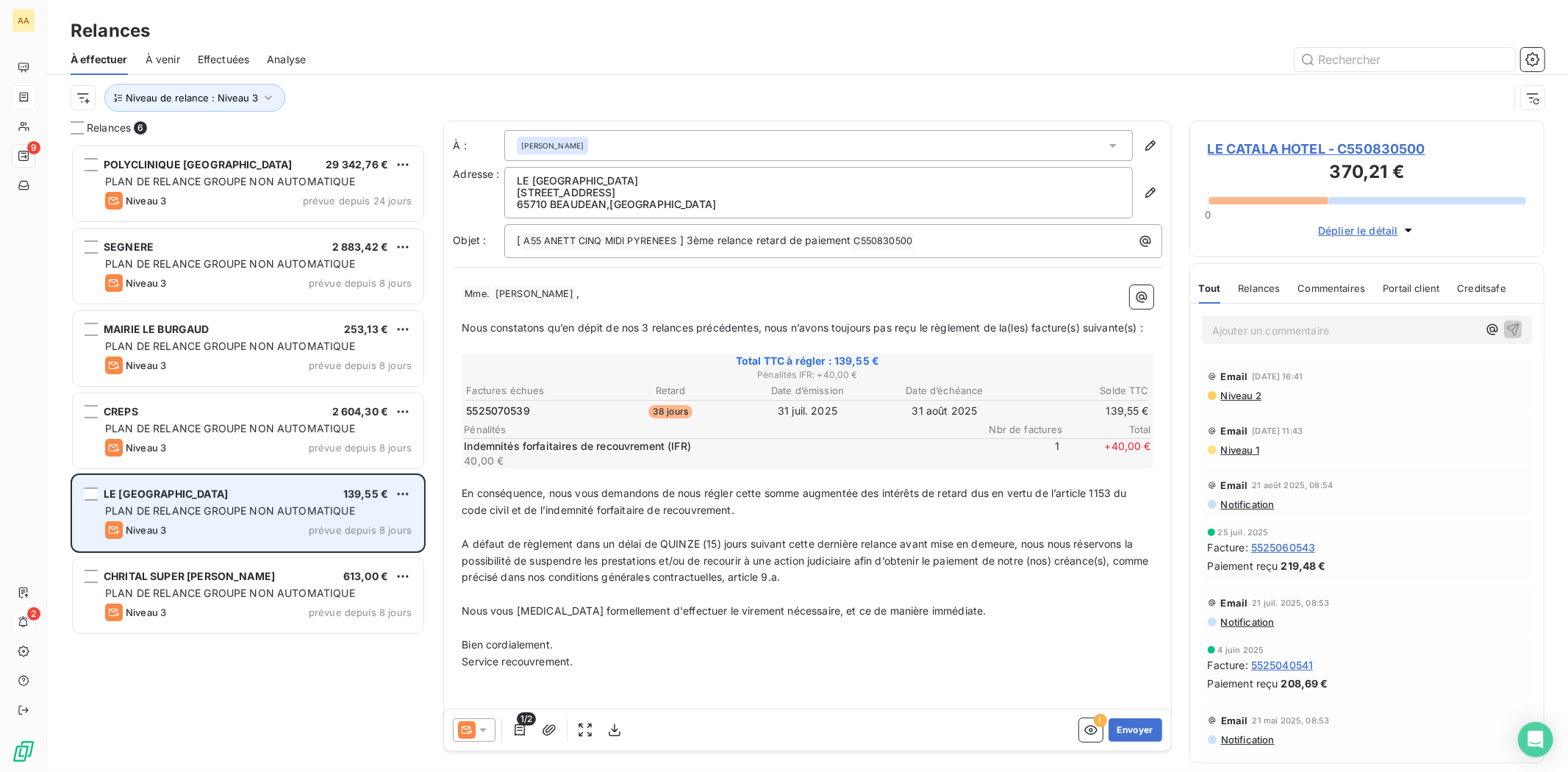
click at [298, 512] on span "PLAN DE RELANCE GROUPE NON AUTOMATIQUE" at bounding box center [230, 511] width 250 height 13
click at [225, 494] on div "[GEOGRAPHIC_DATA] 139,55 €" at bounding box center [259, 494] width 307 height 13
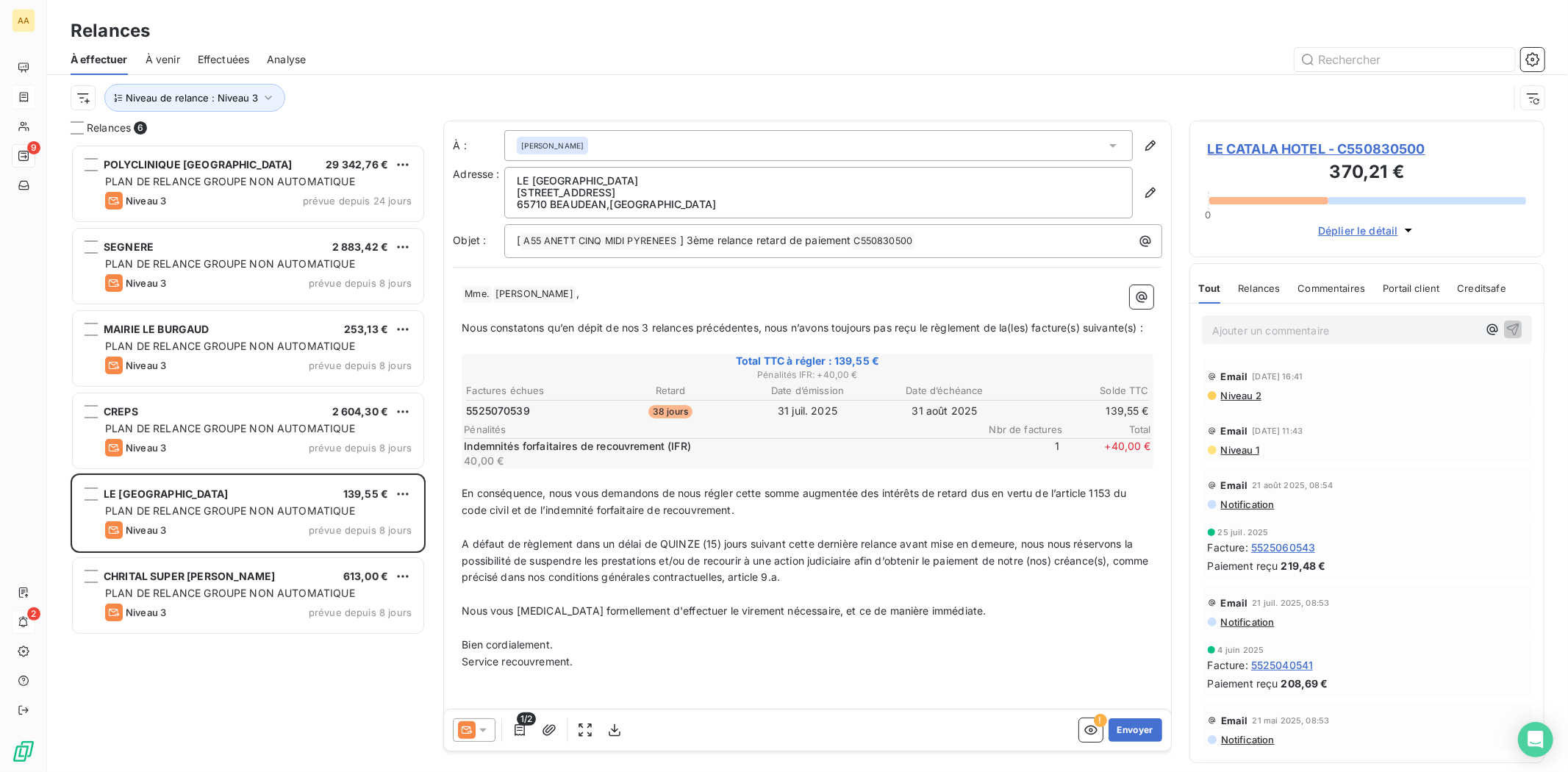
click at [498, 418] on span "5525070539" at bounding box center [498, 411] width 64 height 15
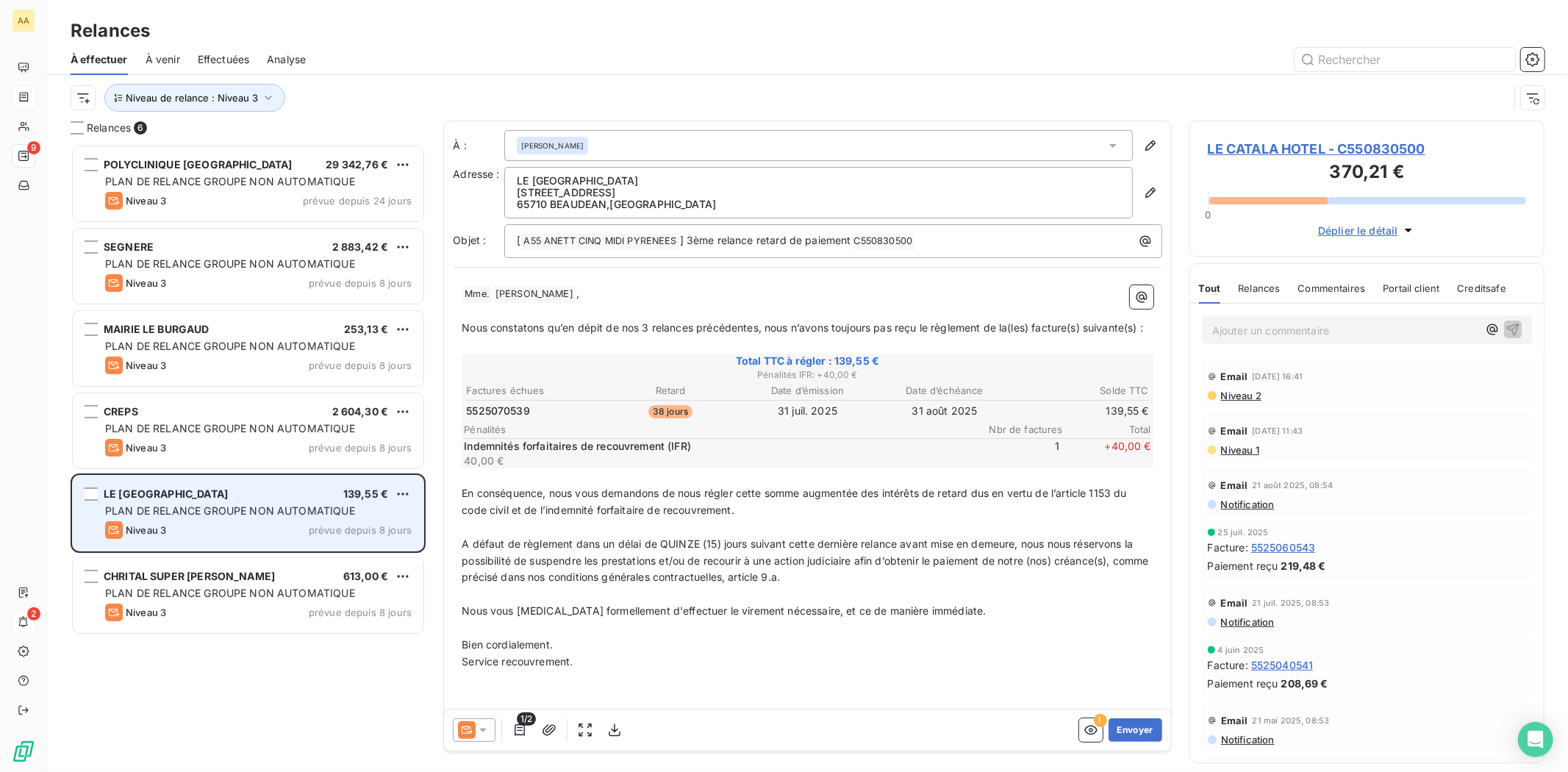
click at [321, 512] on span "PLAN DE RELANCE GROUPE NON AUTOMATIQUE" at bounding box center [230, 511] width 250 height 13
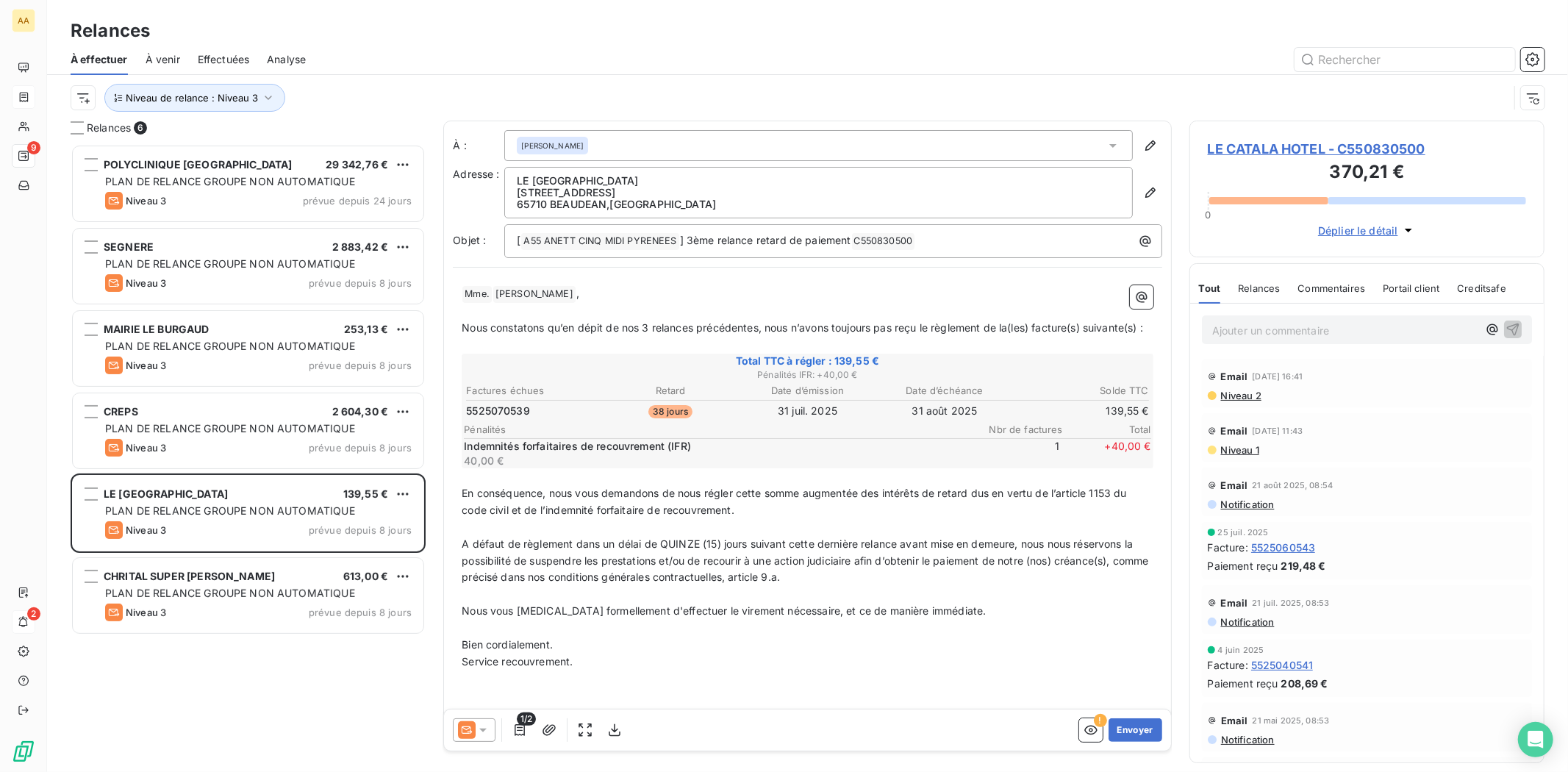
click at [1254, 141] on span "LE CATALA HOTEL - C550830500" at bounding box center [1366, 148] width 318 height 20
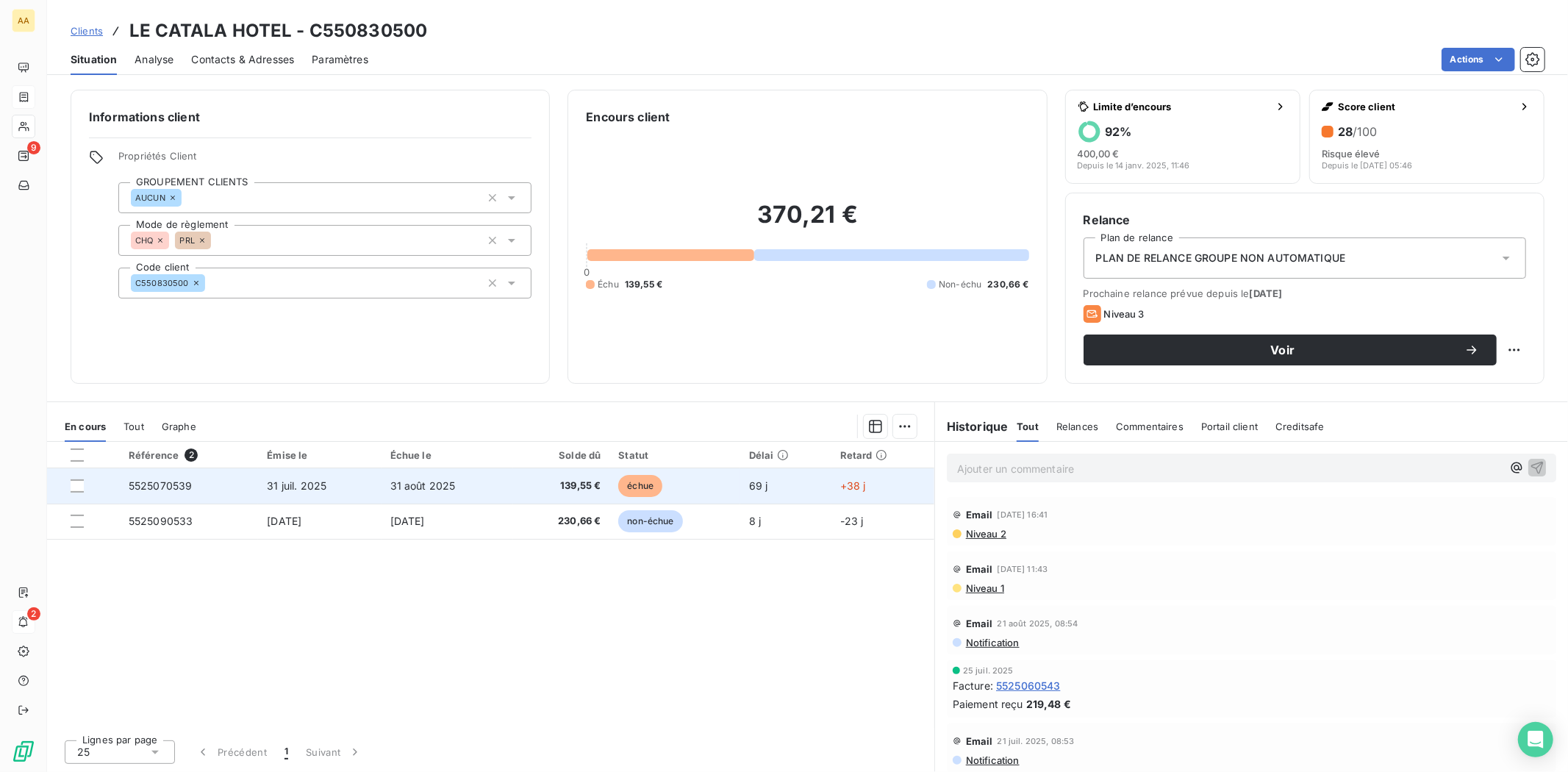
click at [358, 493] on td "31 juil. 2025" at bounding box center [319, 486] width 122 height 35
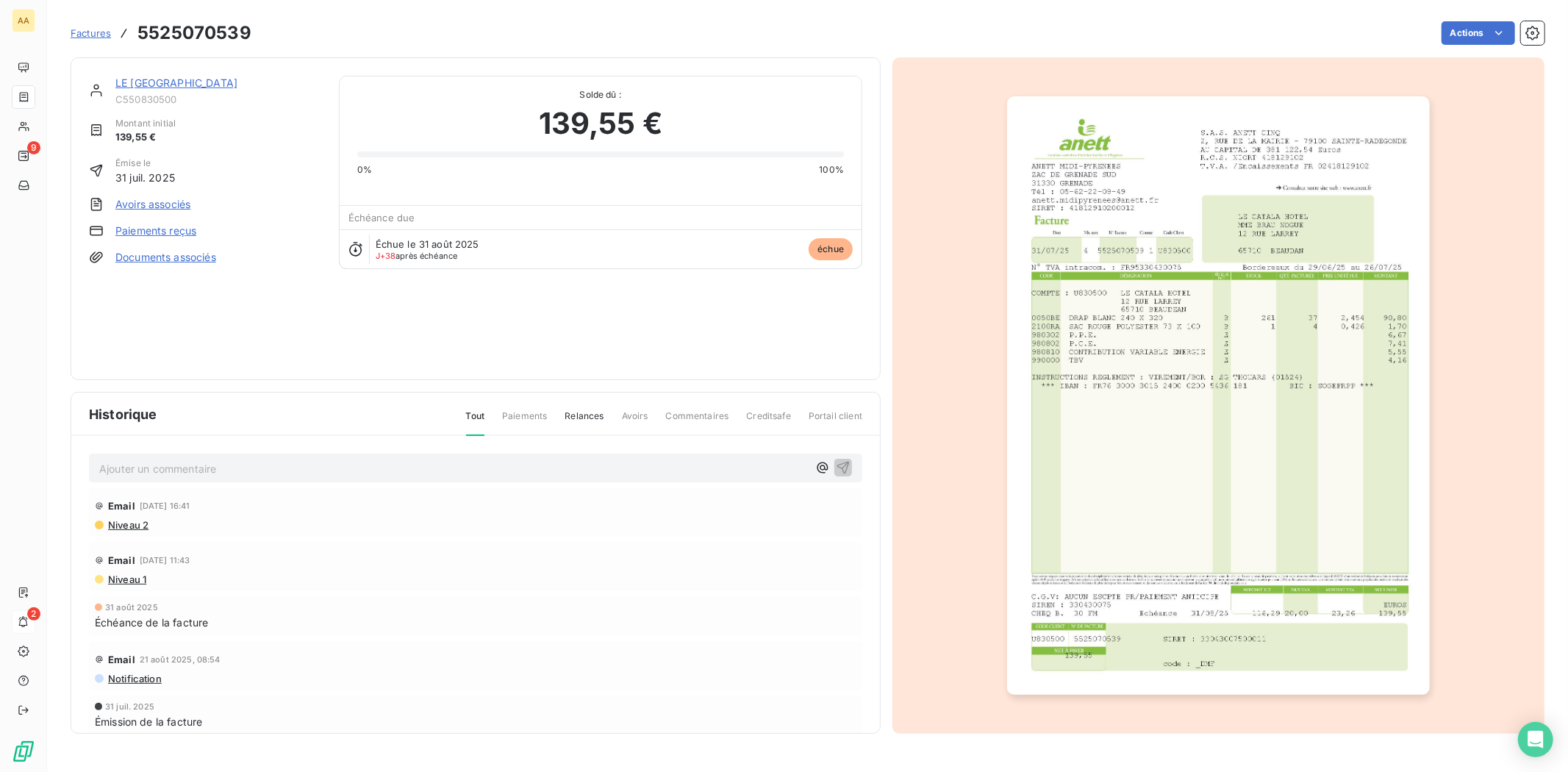
click at [239, 475] on p "Ajouter un commentaire ﻿" at bounding box center [453, 468] width 709 height 19
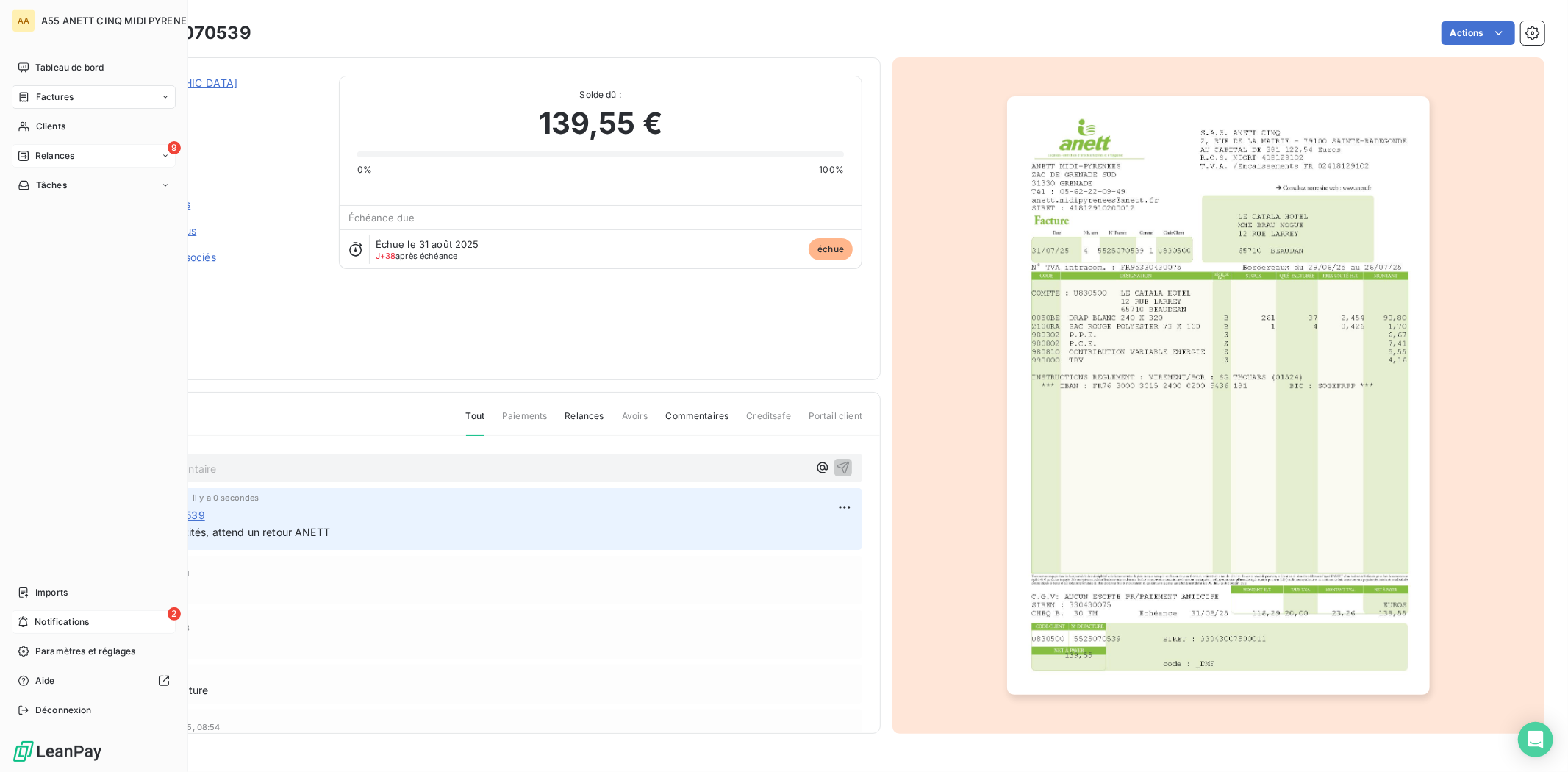
click at [46, 155] on span "Relances" at bounding box center [55, 156] width 39 height 13
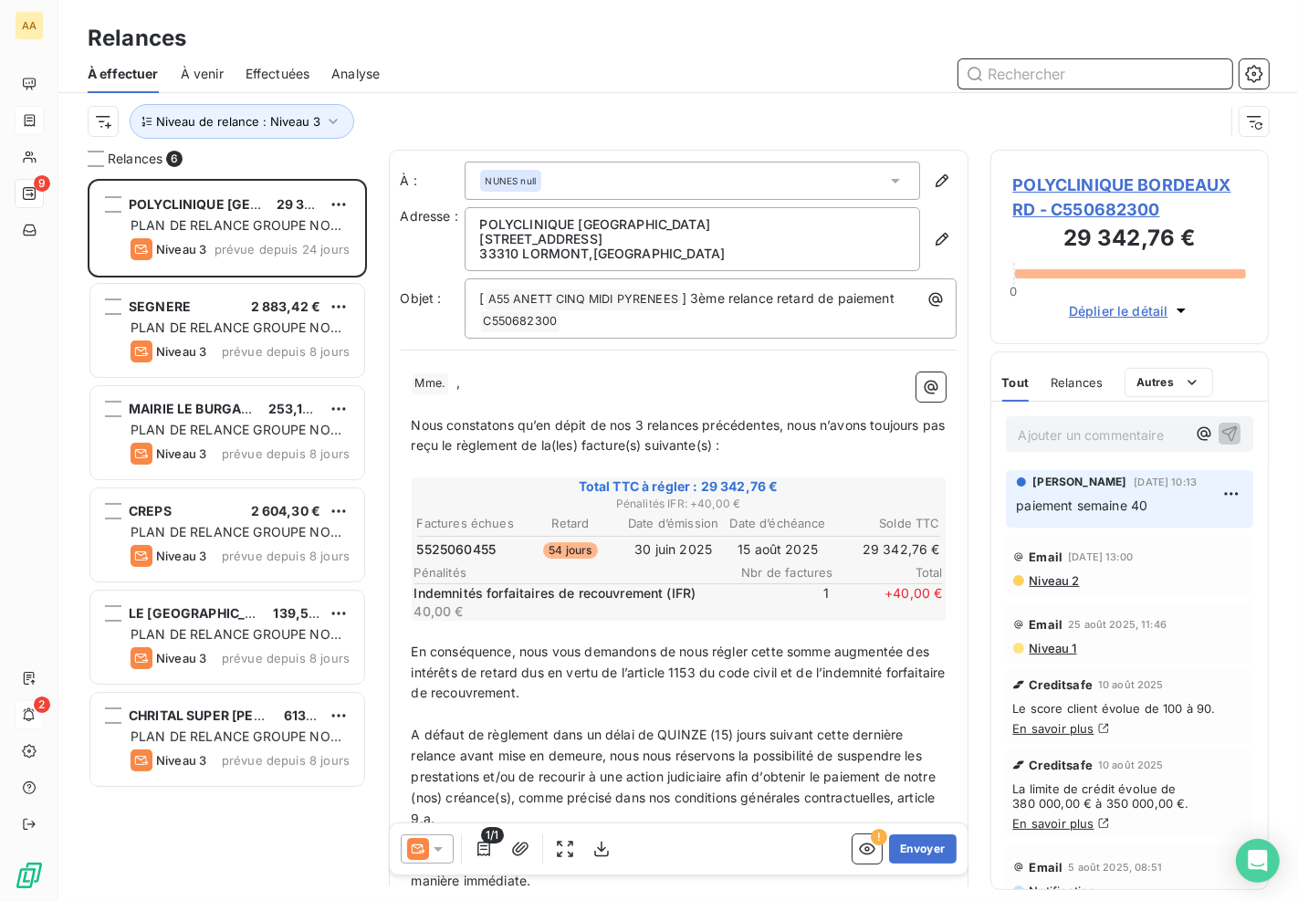
scroll to position [707, 263]
click at [1060, 211] on span "POLYCLINIQUE BORDEAUX RD - C550682300" at bounding box center [1130, 196] width 234 height 49
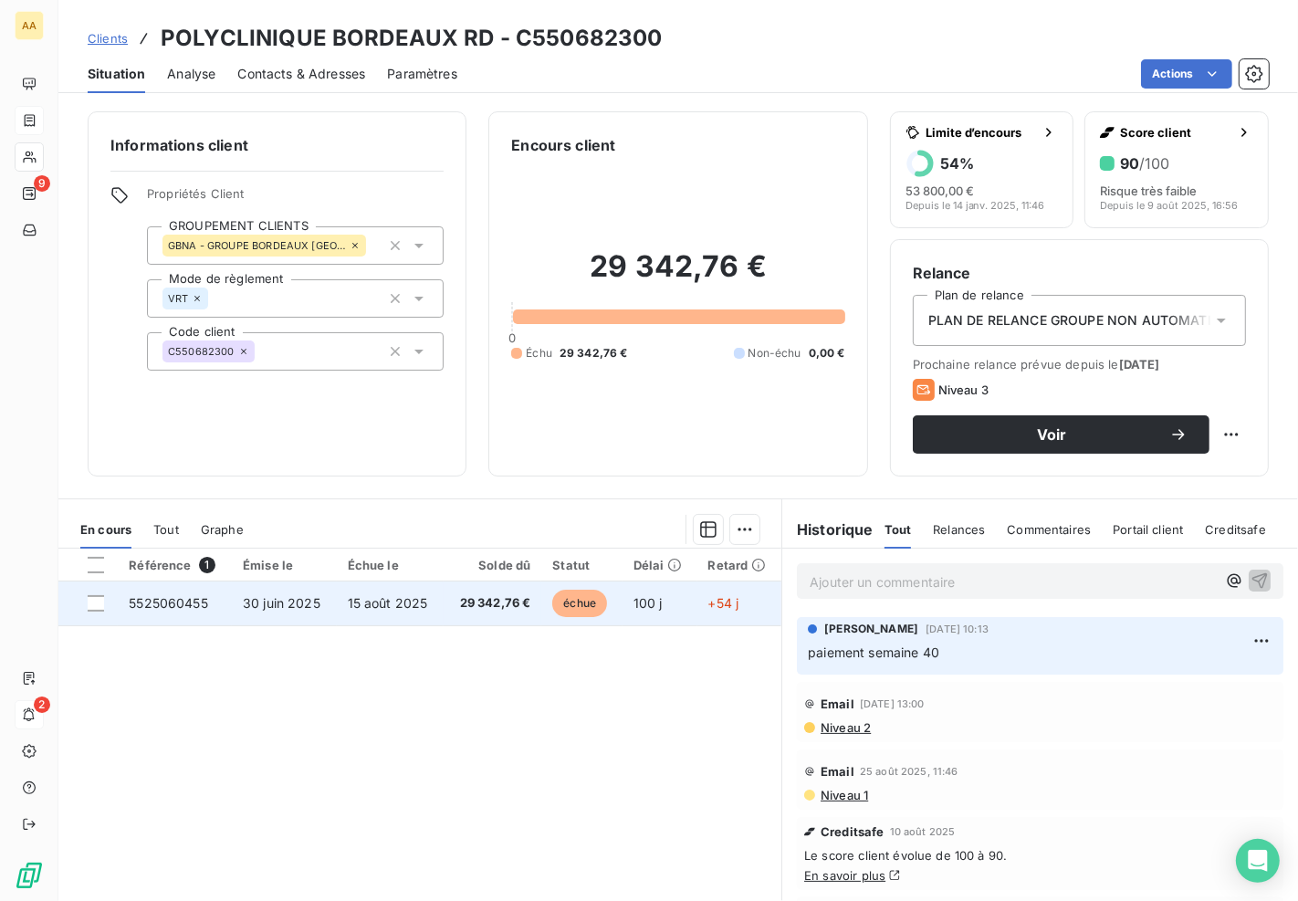
click at [277, 605] on span "30 juin 2025" at bounding box center [282, 603] width 78 height 16
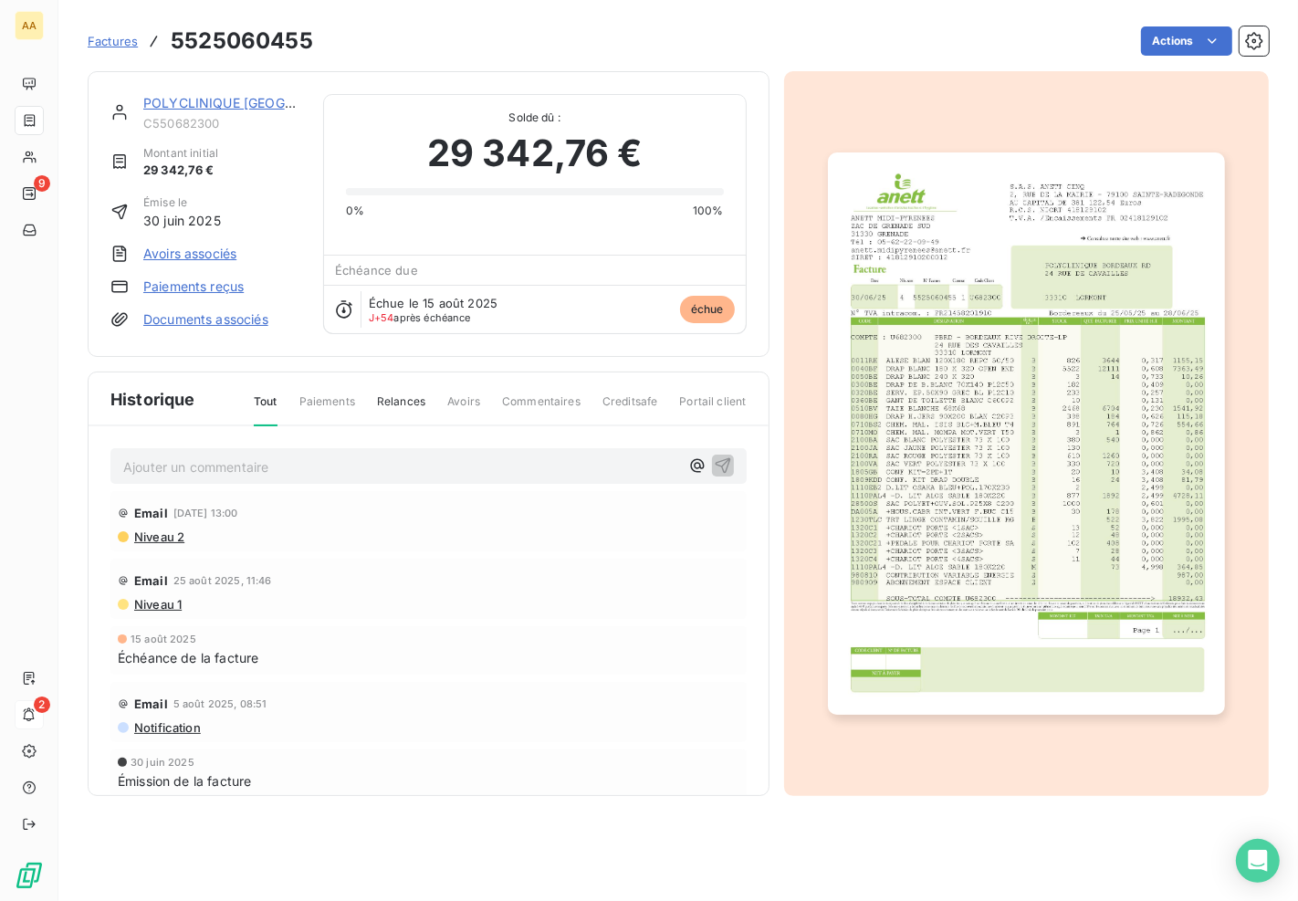
click at [260, 458] on p "Ajouter un commentaire ﻿" at bounding box center [401, 466] width 556 height 23
click at [261, 472] on p "Ajouter un commentaire ﻿" at bounding box center [401, 466] width 556 height 23
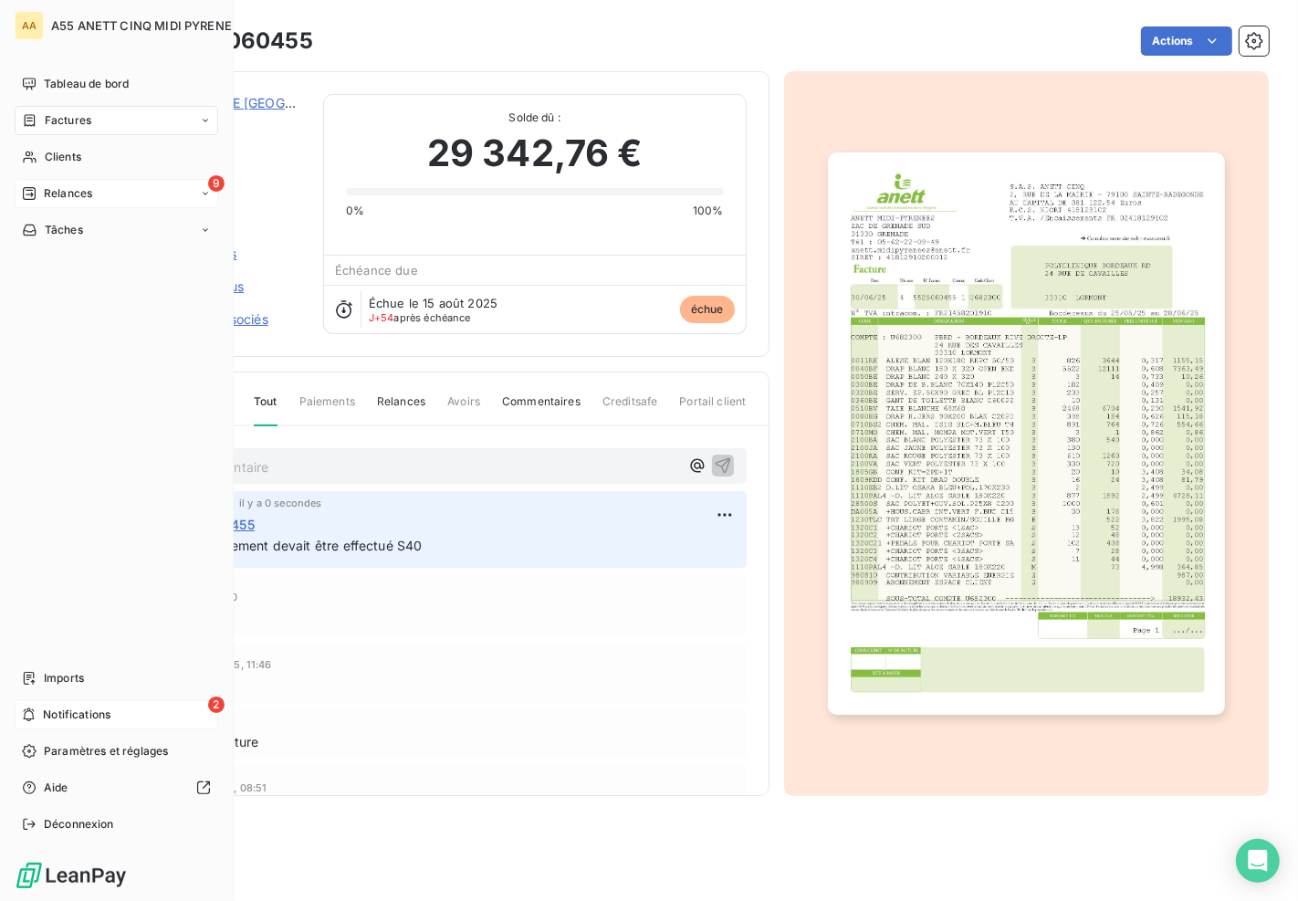
click at [53, 193] on span "Relances" at bounding box center [68, 193] width 48 height 16
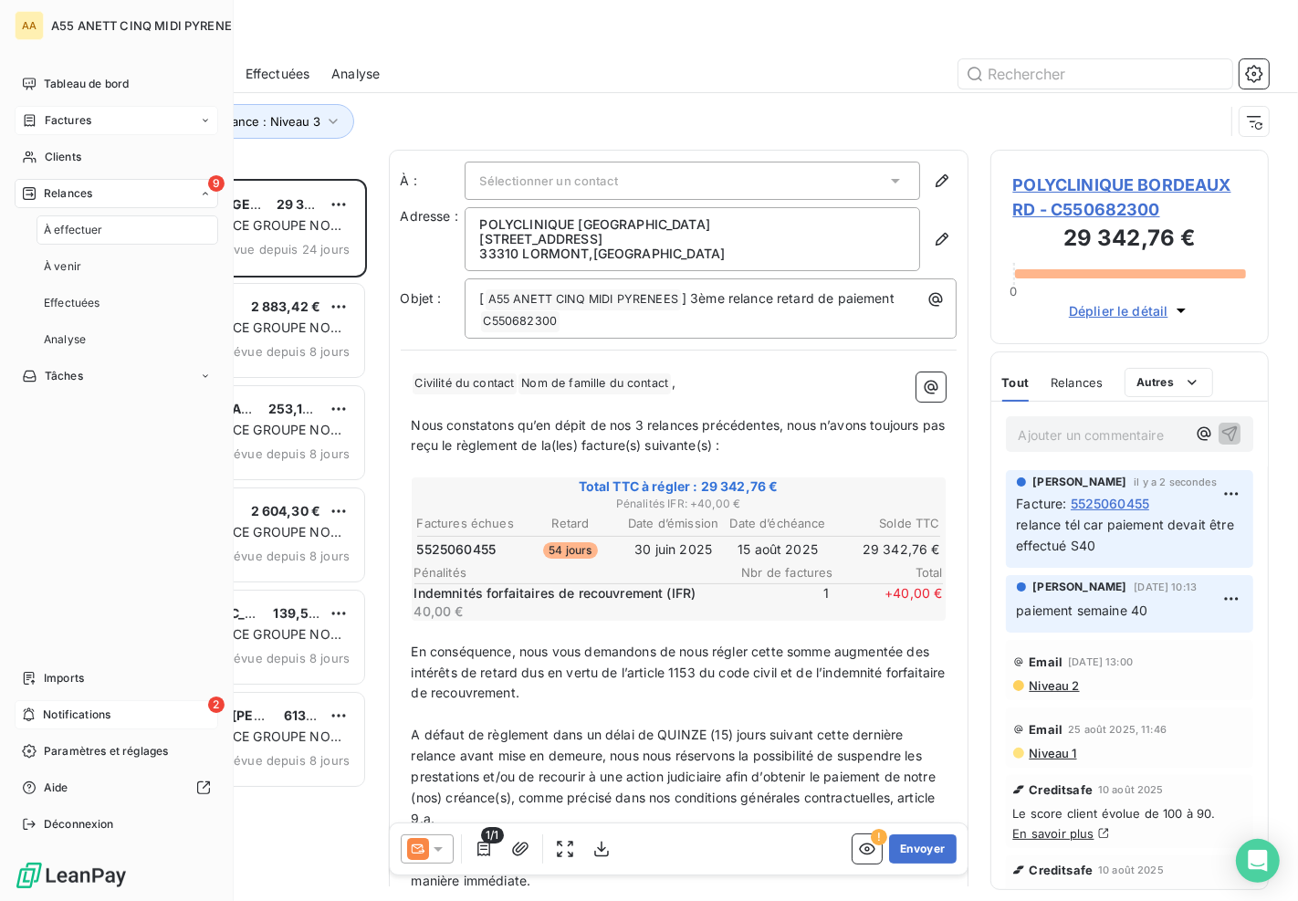
scroll to position [707, 263]
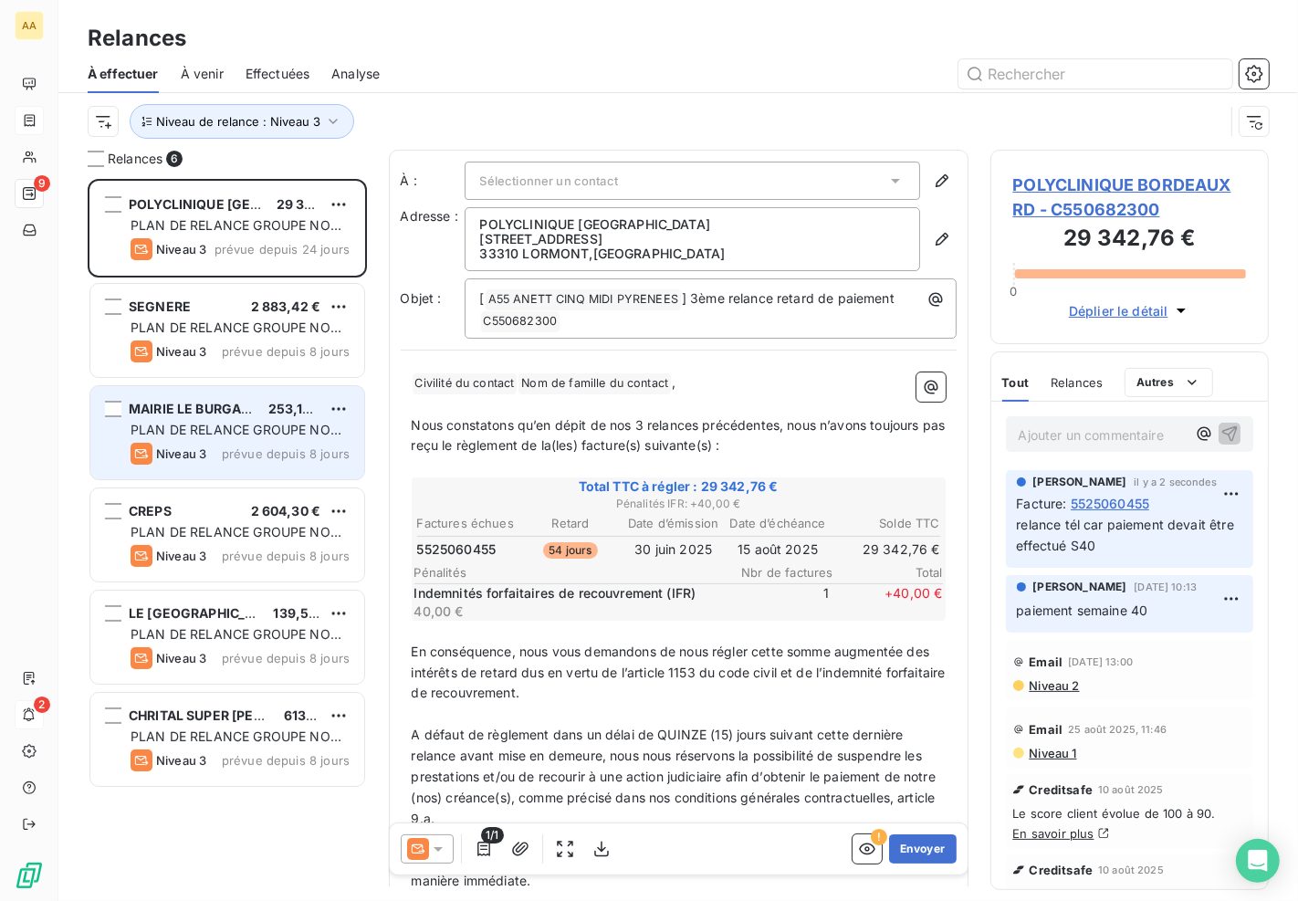
click at [275, 409] on span "253,13 €" at bounding box center [295, 409] width 55 height 16
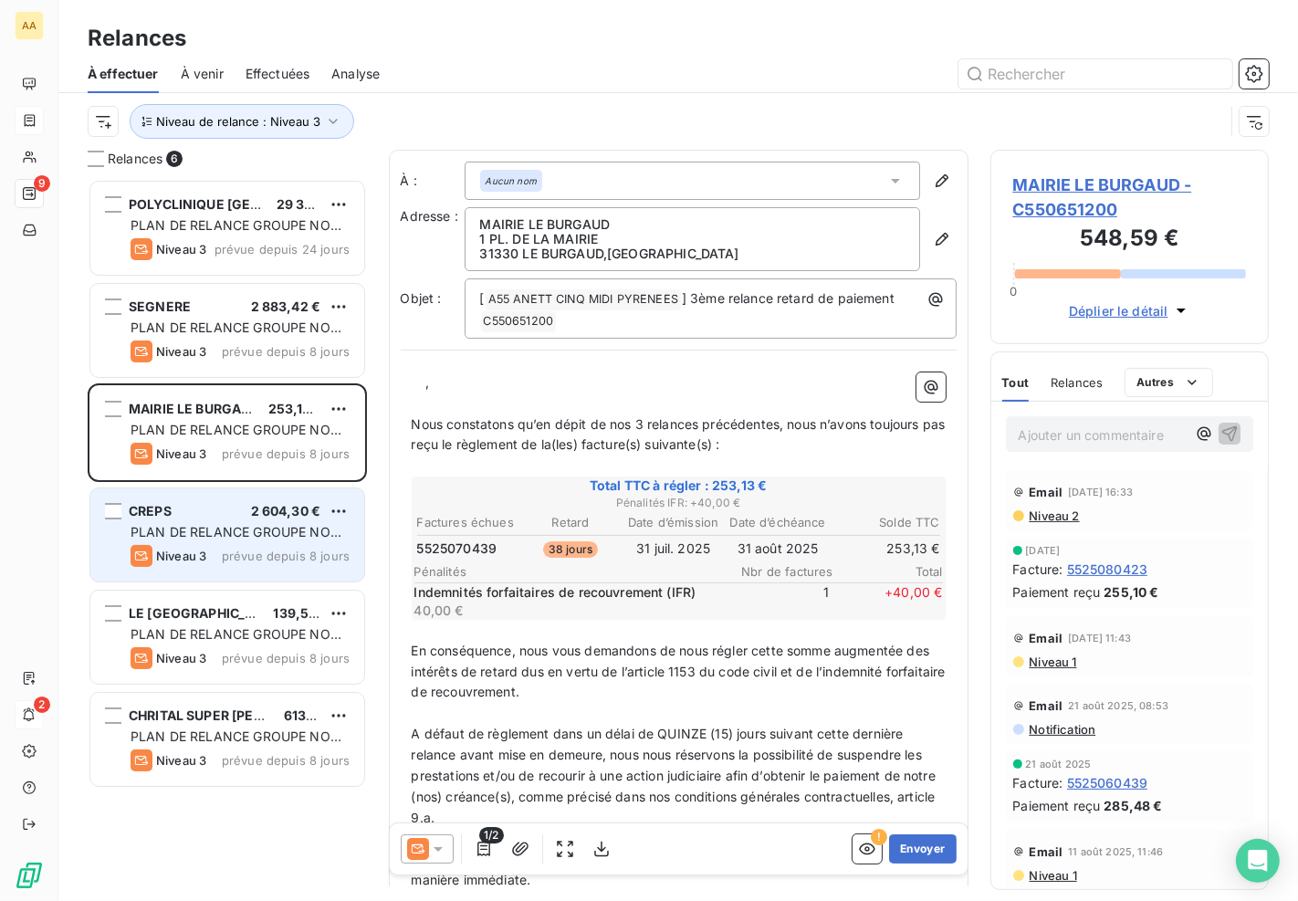
click at [226, 529] on span "PLAN DE RELANCE GROUPE NON AUTOMATIQUE" at bounding box center [236, 541] width 211 height 34
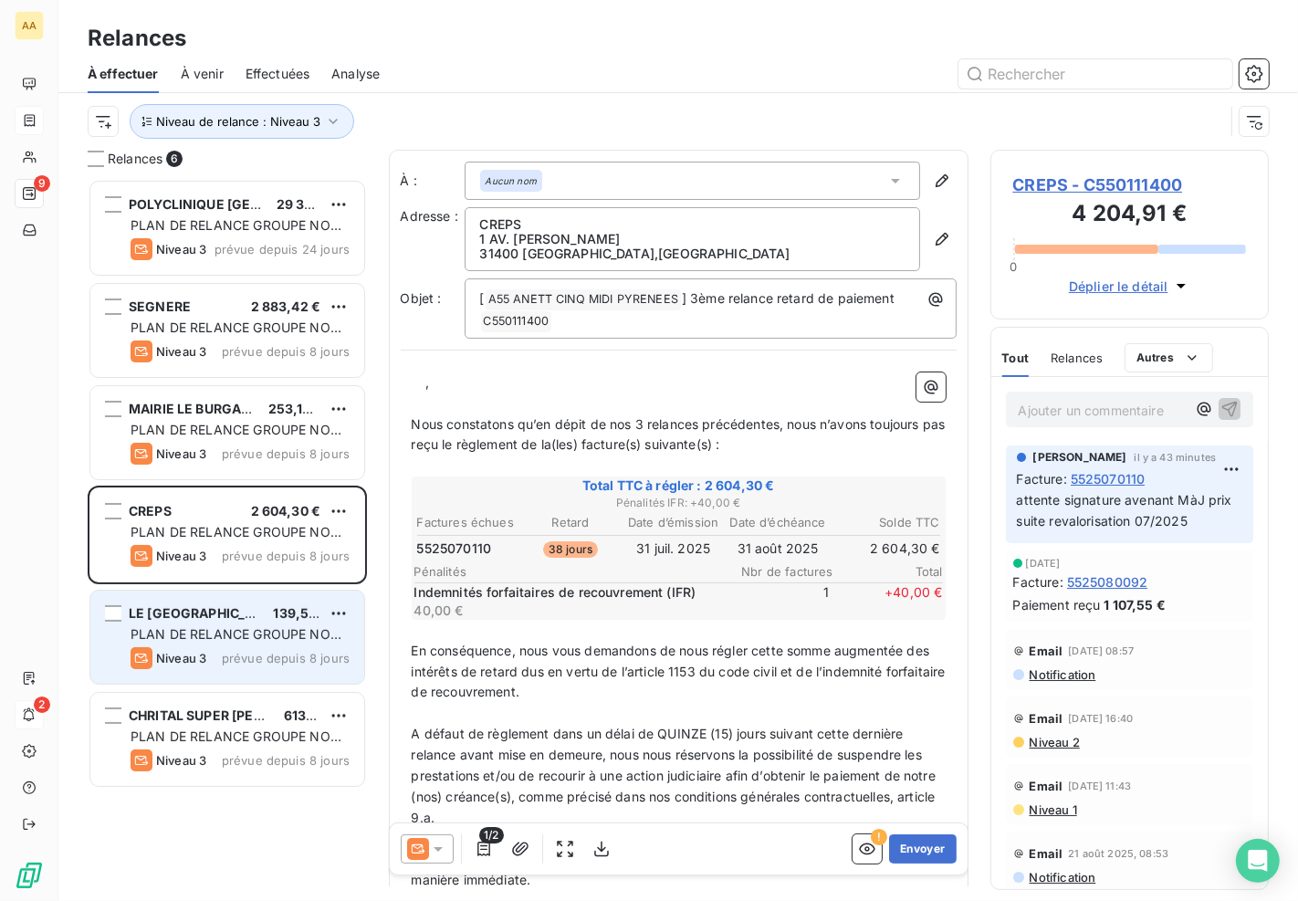
click at [210, 618] on span "LE [GEOGRAPHIC_DATA]" at bounding box center [206, 613] width 154 height 16
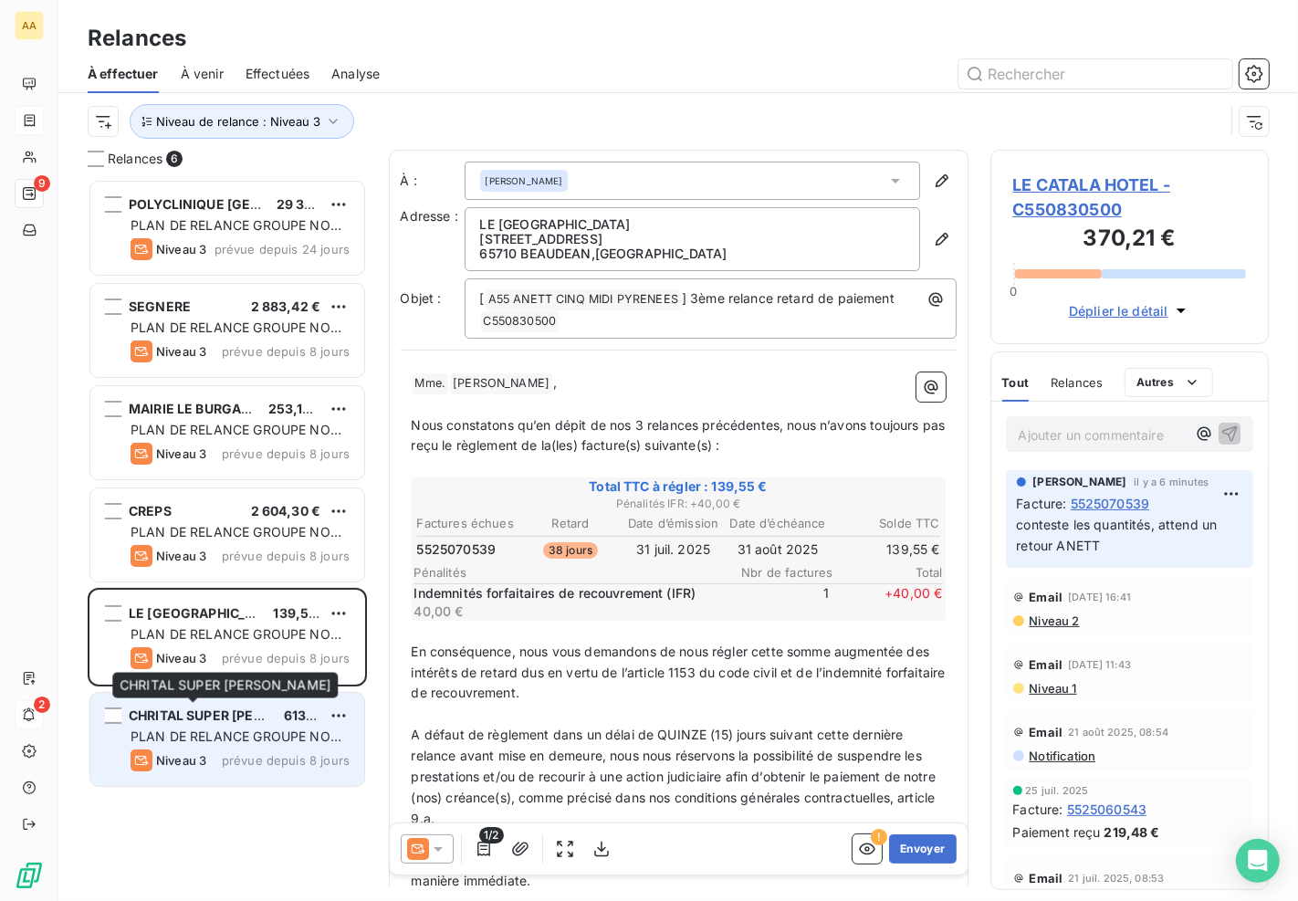
click at [216, 716] on span "CHRITAL SUPER [PERSON_NAME]" at bounding box center [235, 715] width 213 height 16
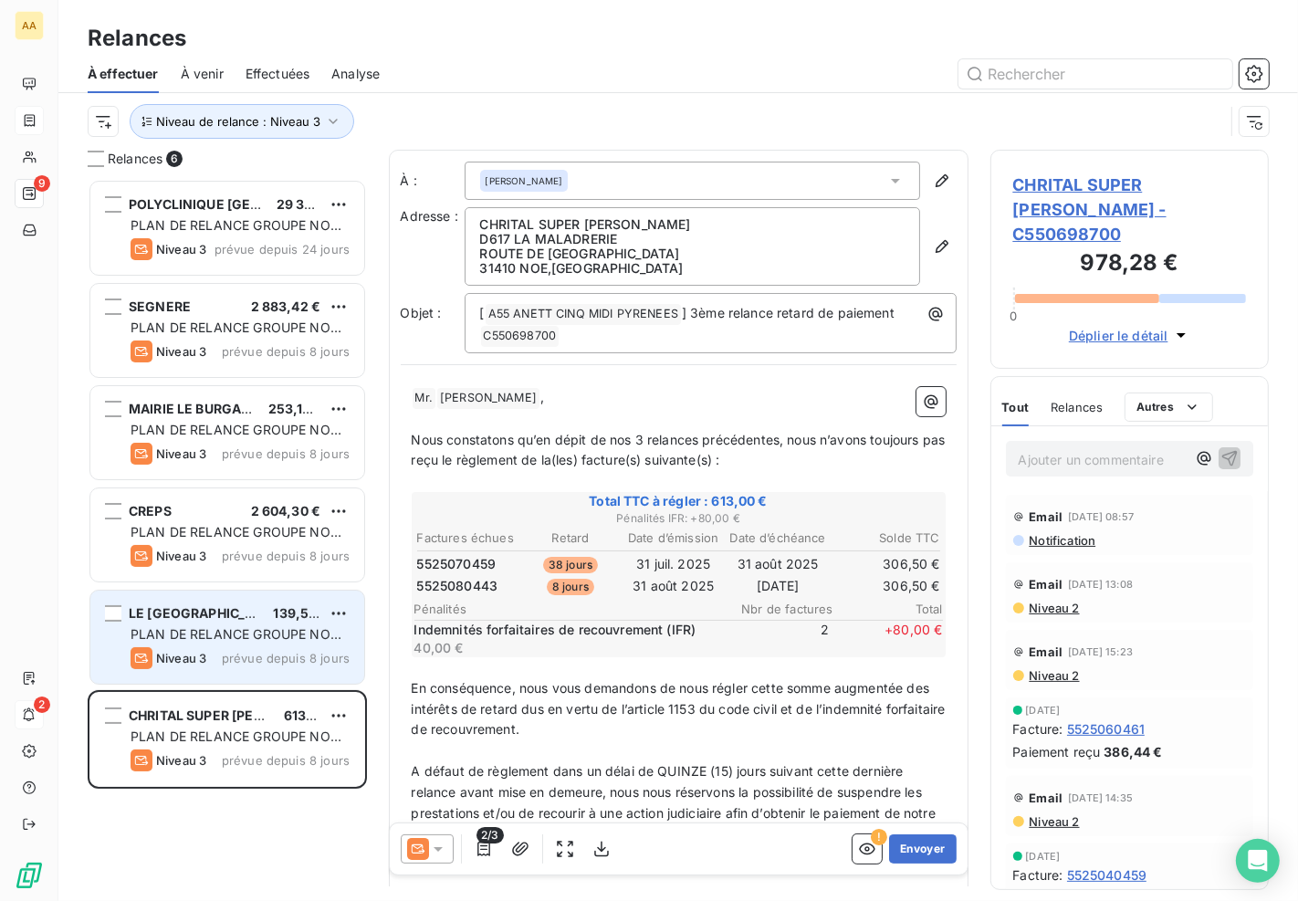
click at [206, 632] on span "PLAN DE RELANCE GROUPE NON AUTOMATIQUE" at bounding box center [236, 643] width 211 height 34
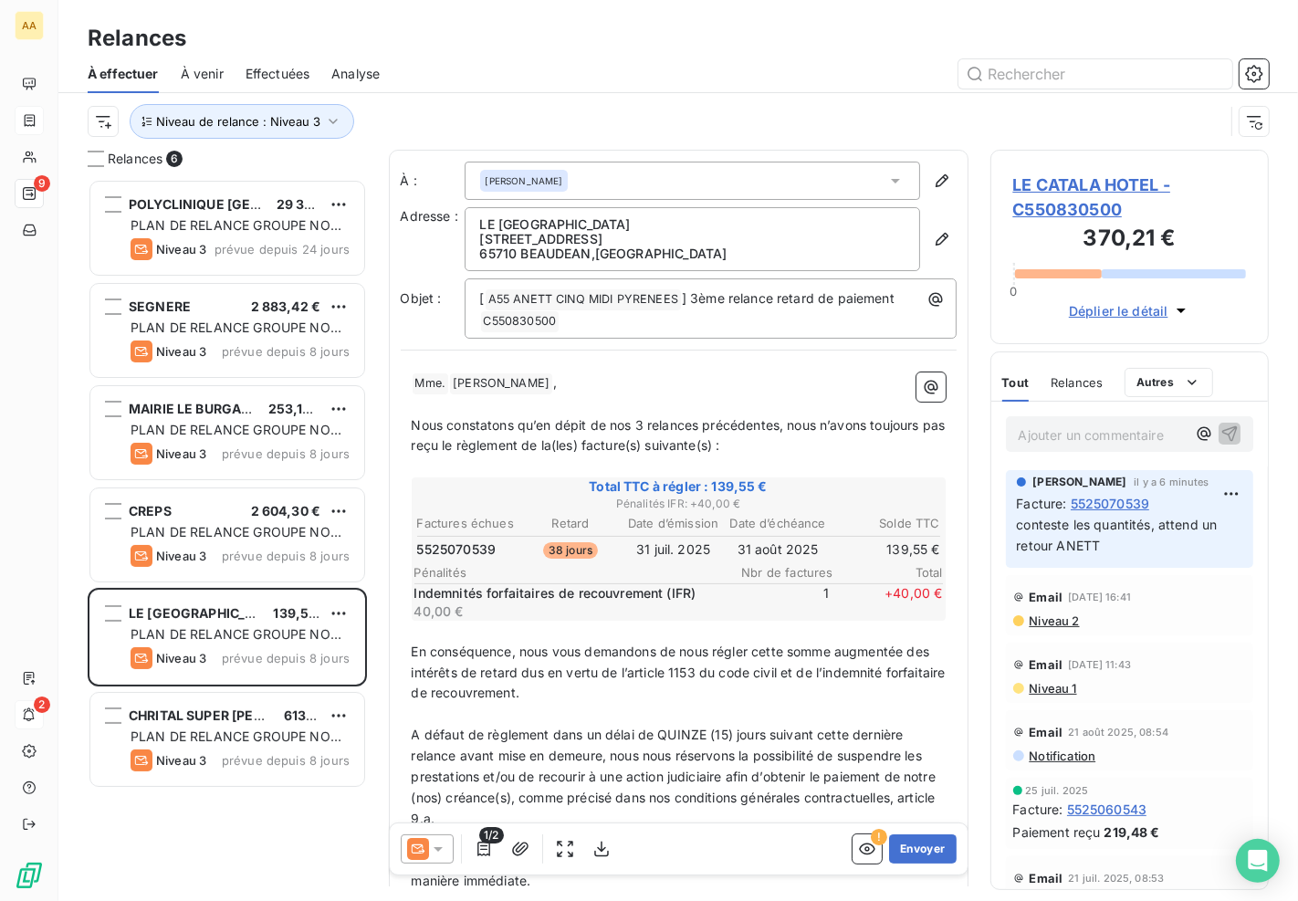
click at [1048, 188] on span "LE CATALA HOTEL - C550830500" at bounding box center [1130, 196] width 234 height 49
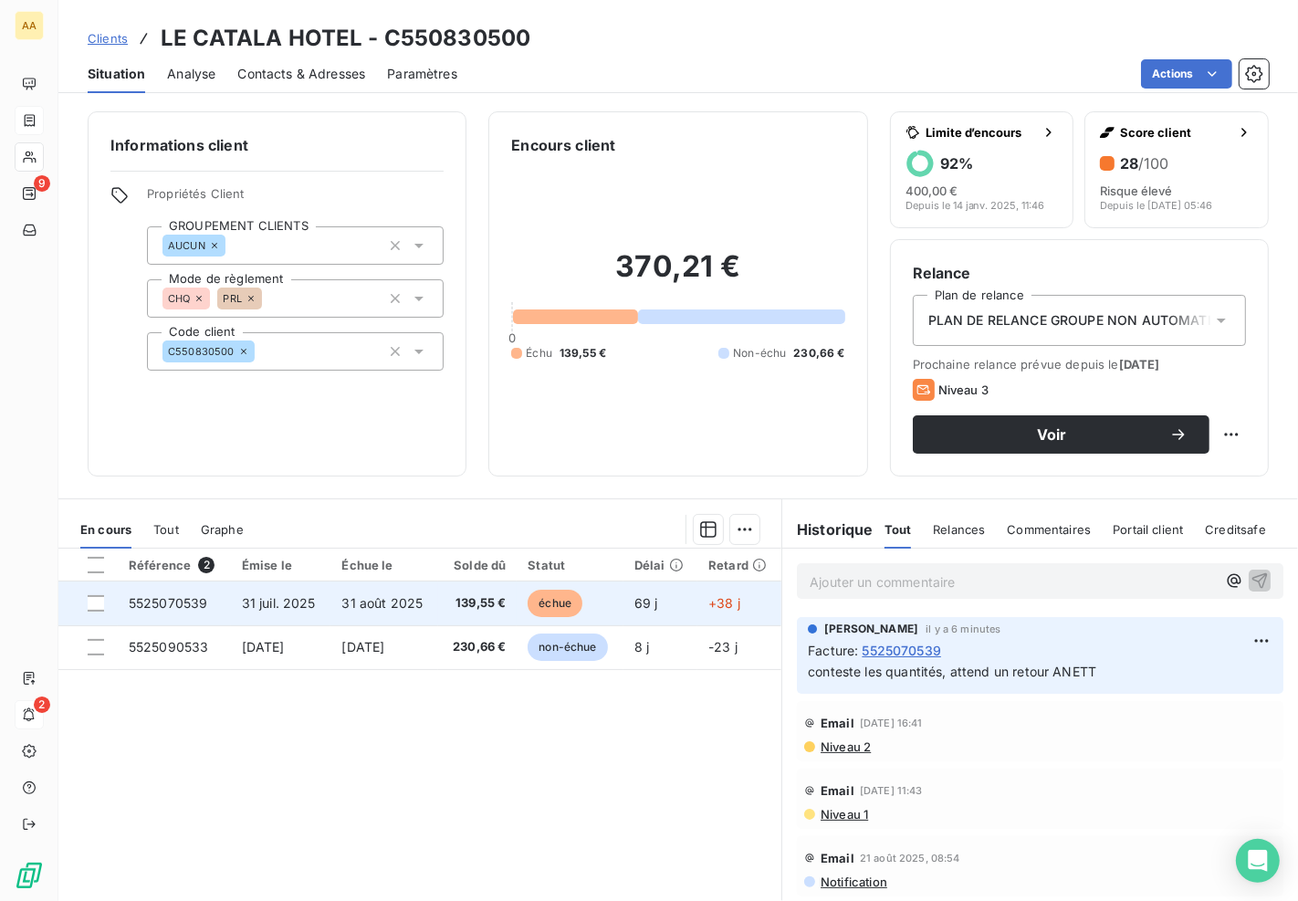
click at [462, 599] on span "139,55 €" at bounding box center [477, 603] width 57 height 18
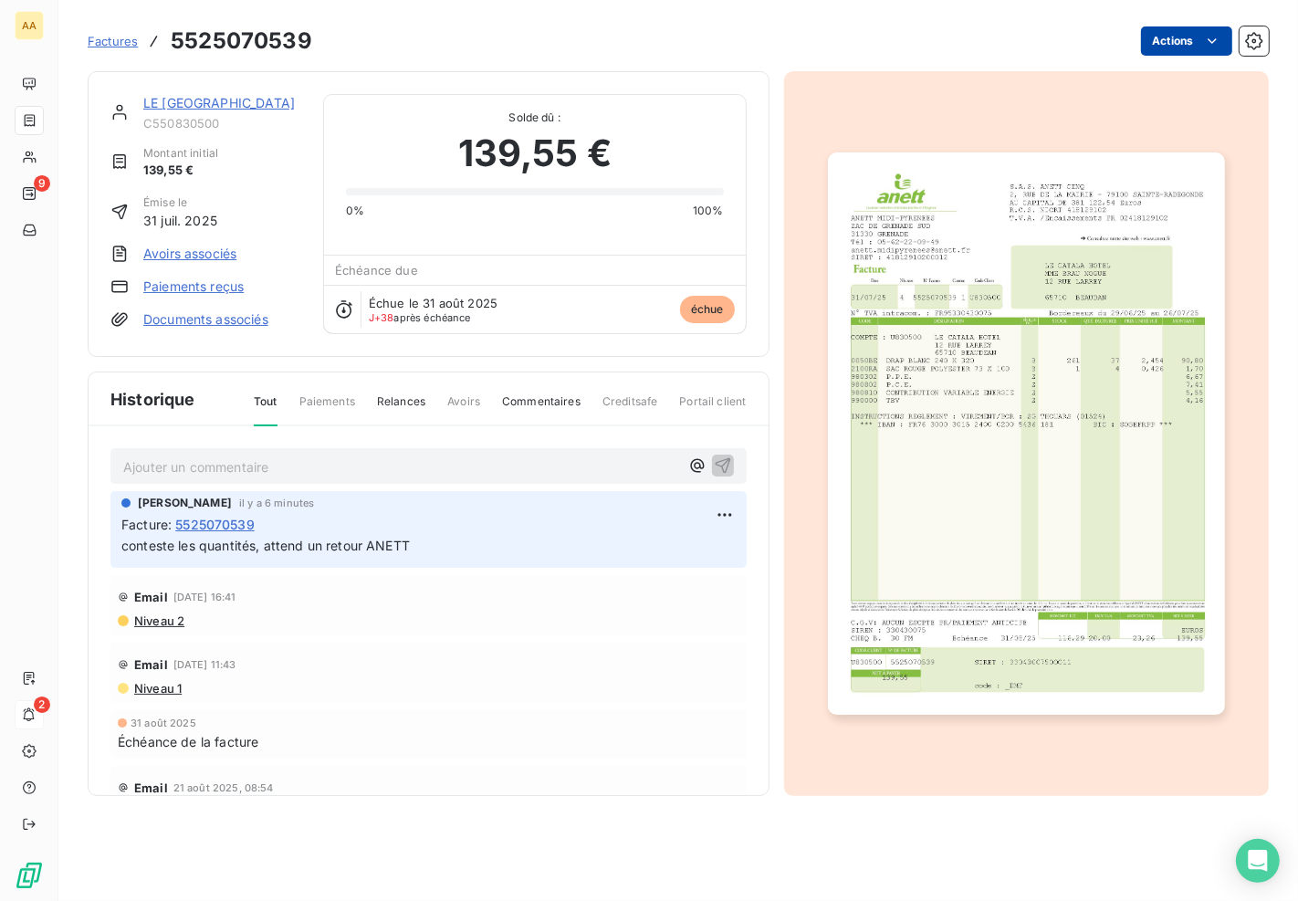
click at [1223, 37] on html "AA 9 2 Factures 5525070539 Actions LE CATALA HOTEL C550830500 Montant initial 1…" at bounding box center [649, 450] width 1298 height 901
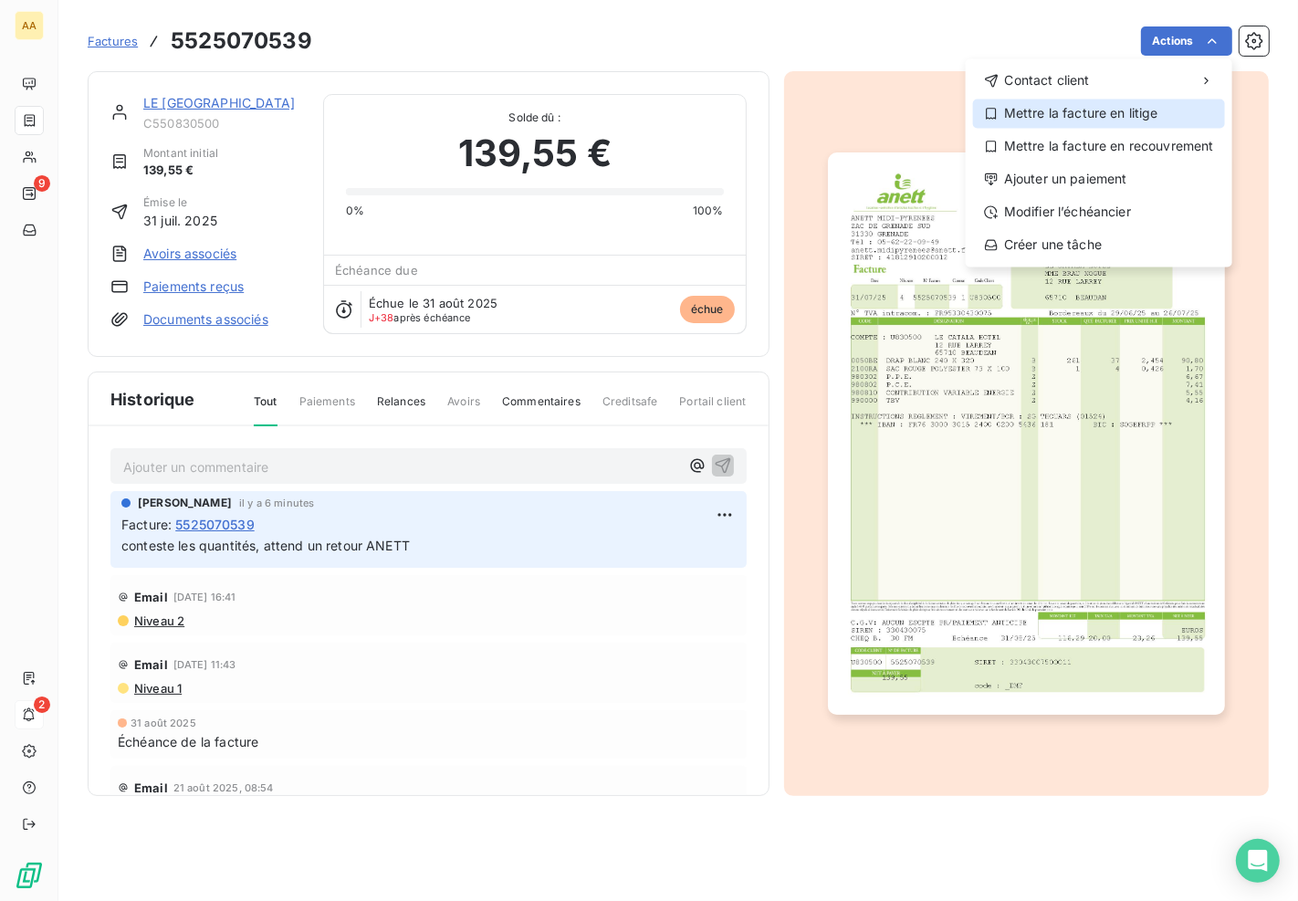
click at [1119, 120] on div "Mettre la facture en litige" at bounding box center [1099, 113] width 252 height 29
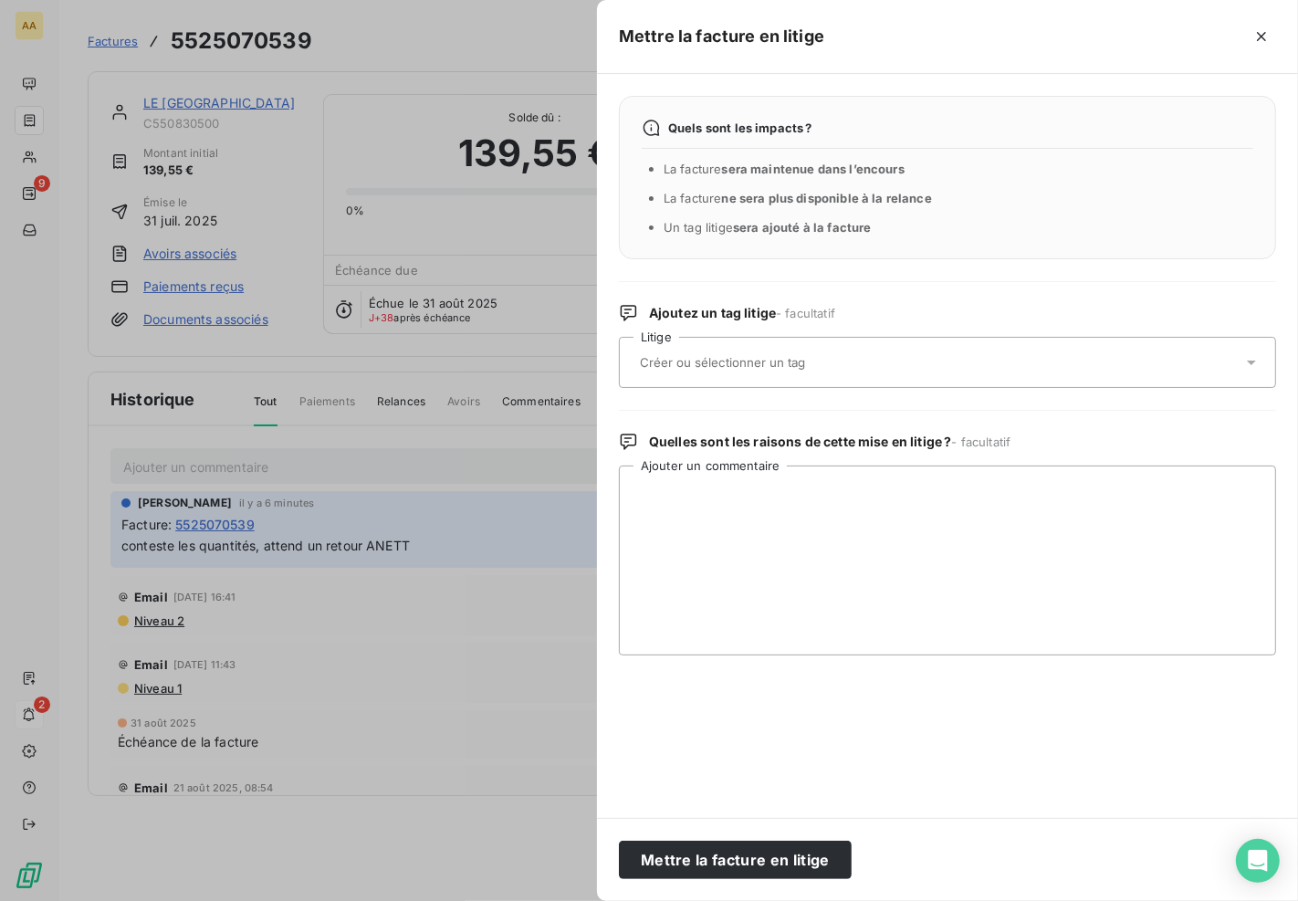
click at [786, 357] on input "text" at bounding box center [771, 362] width 266 height 16
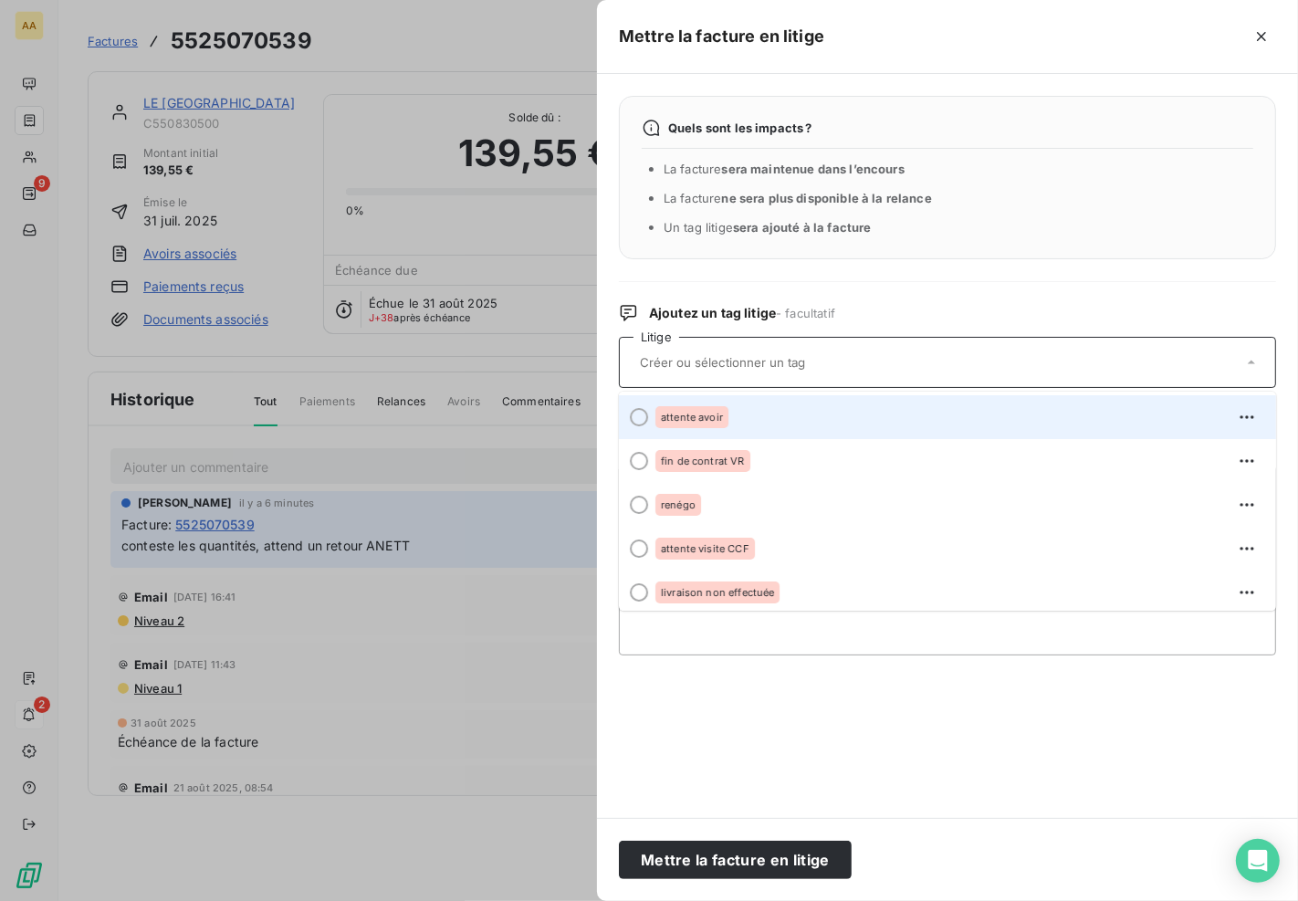
click at [703, 409] on div "attente avoir" at bounding box center [691, 417] width 73 height 22
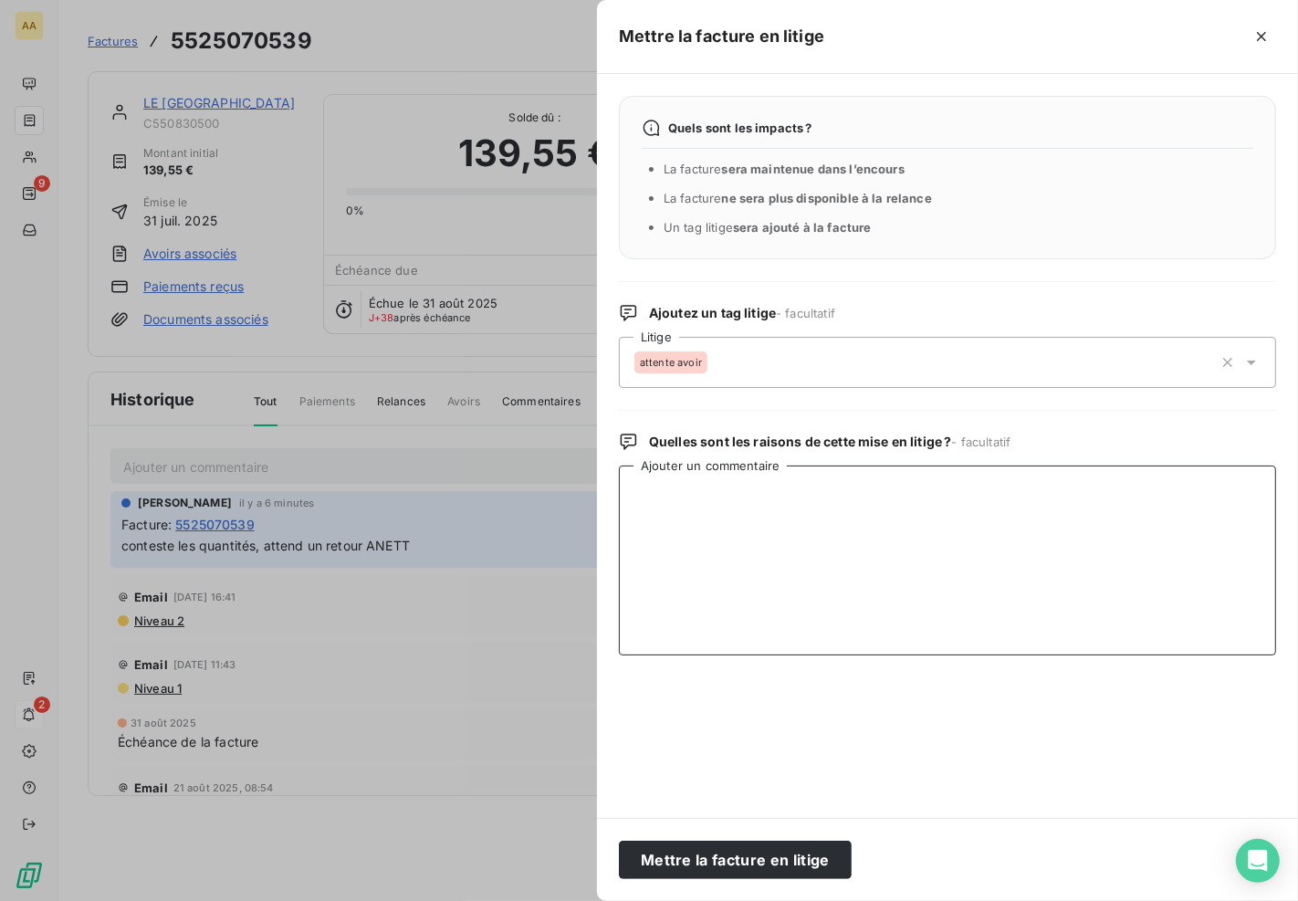
click at [733, 534] on textarea "Ajouter un commentaire" at bounding box center [947, 560] width 657 height 190
click at [746, 374] on div "attente avoir" at bounding box center [923, 362] width 579 height 44
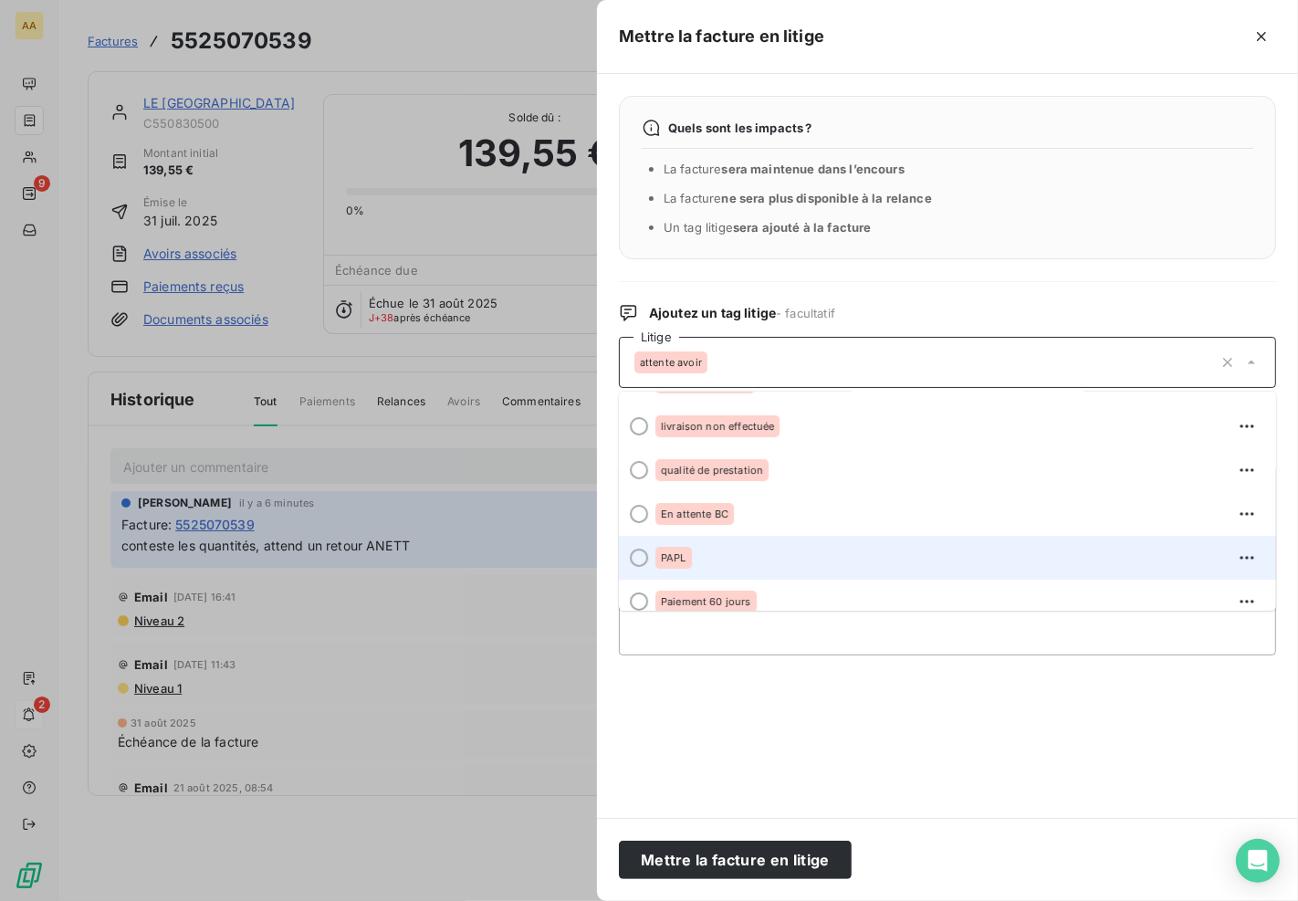
scroll to position [269, 0]
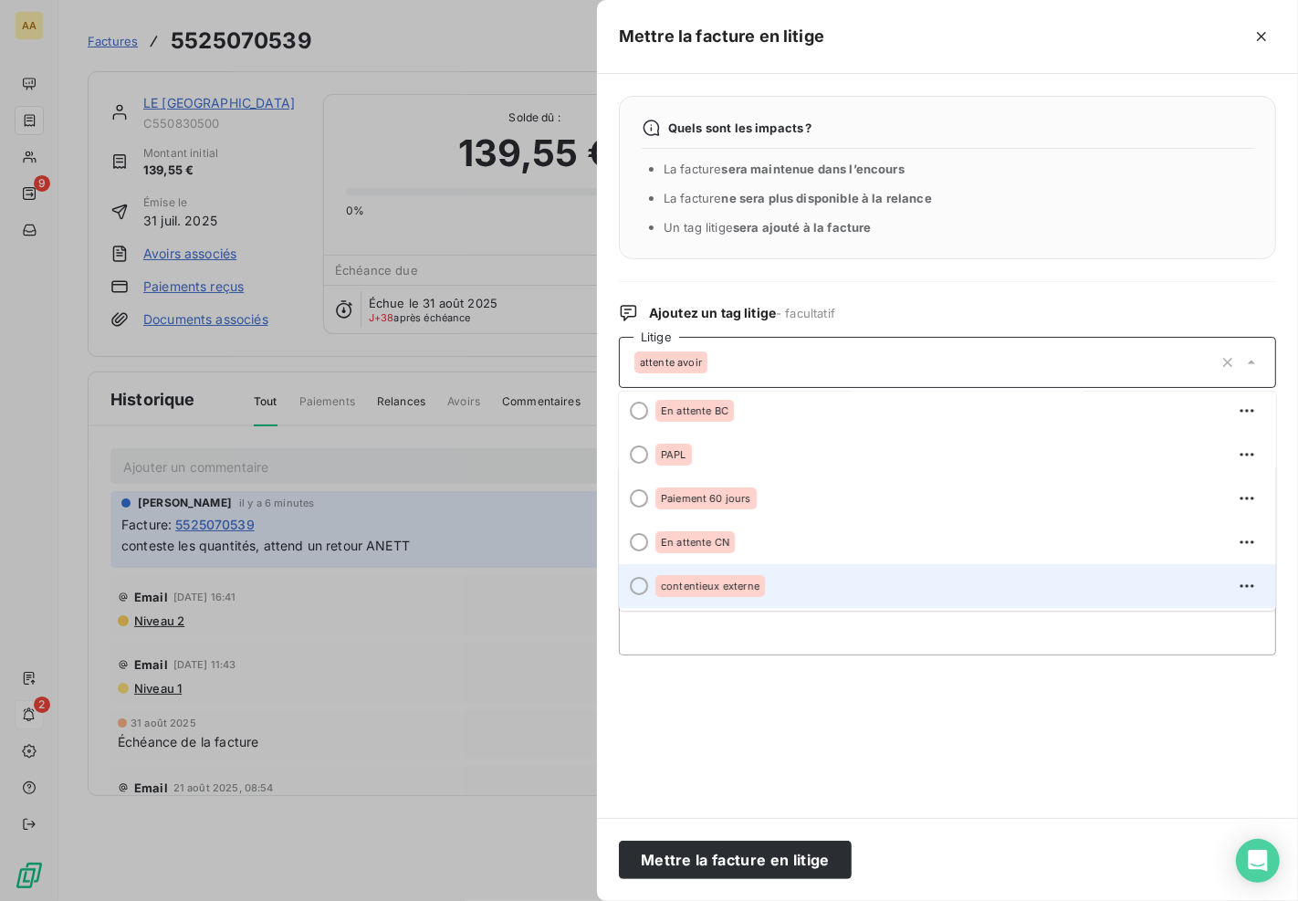
click at [749, 580] on span "contentieux externe" at bounding box center [710, 585] width 99 height 11
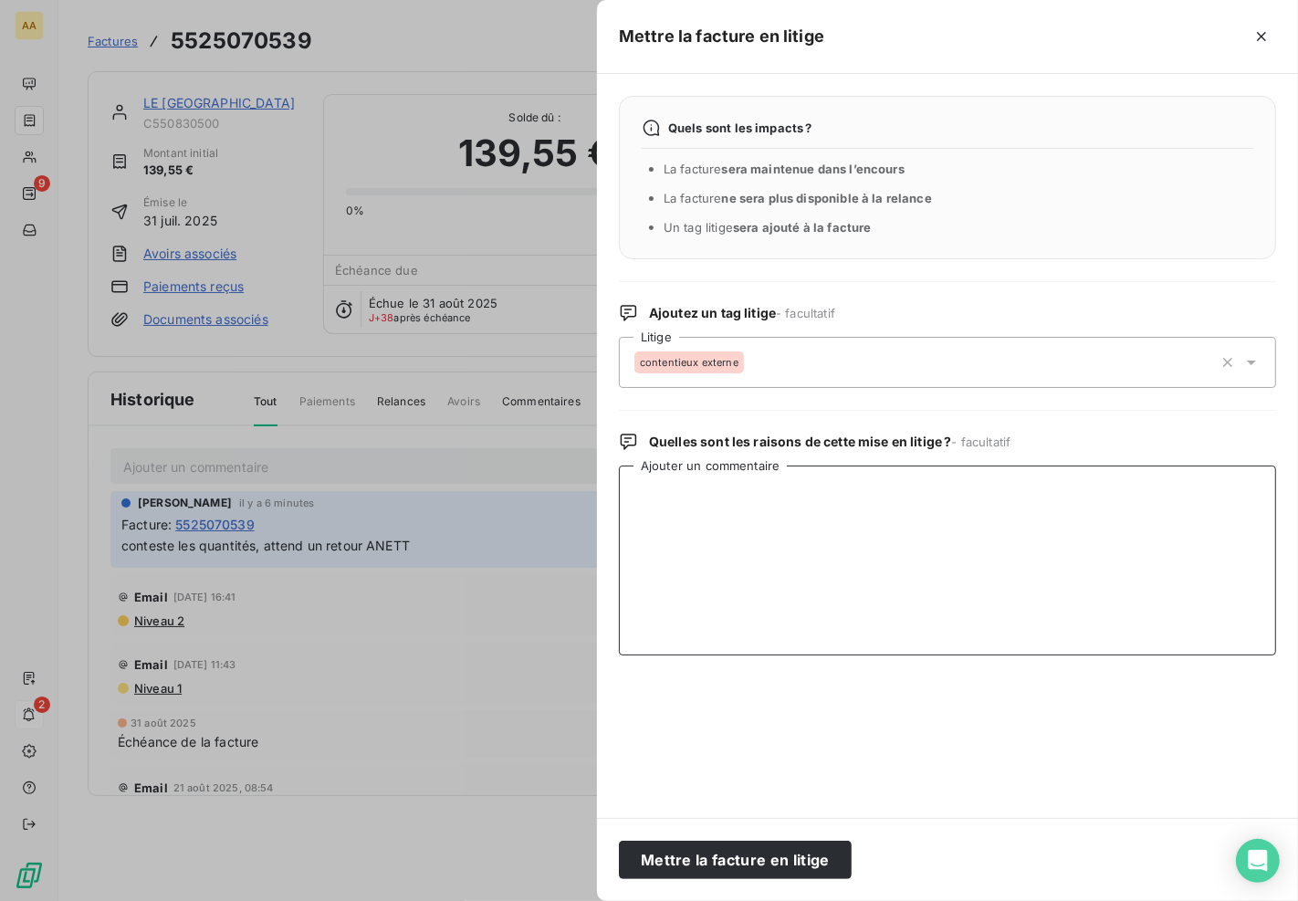
click at [721, 527] on textarea "Ajouter un commentaire" at bounding box center [947, 560] width 657 height 190
type textarea "CONTESTE LES QUANTITES DE DRAPS"
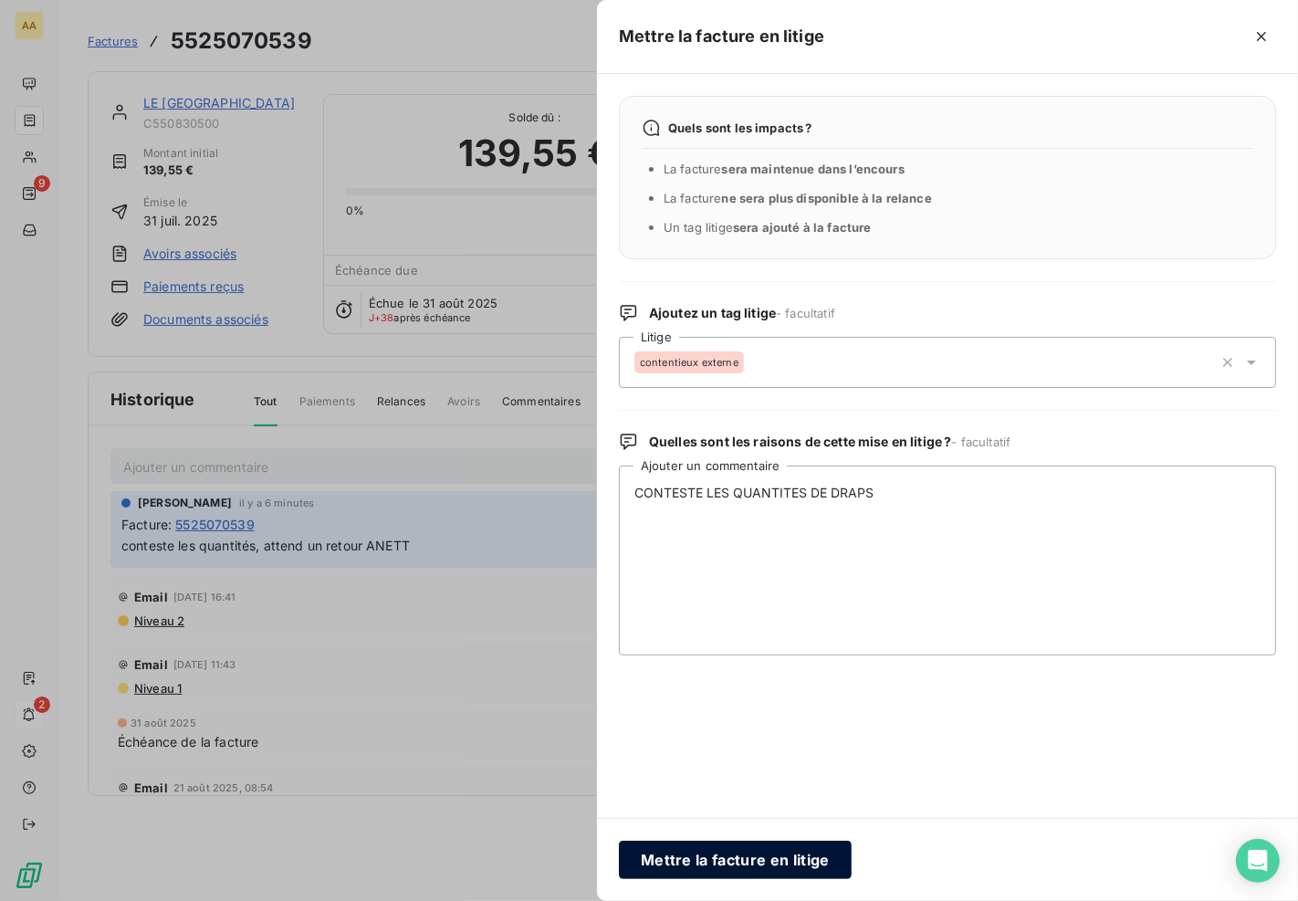
click at [685, 739] on button "Mettre la facture en litige" at bounding box center [735, 860] width 233 height 38
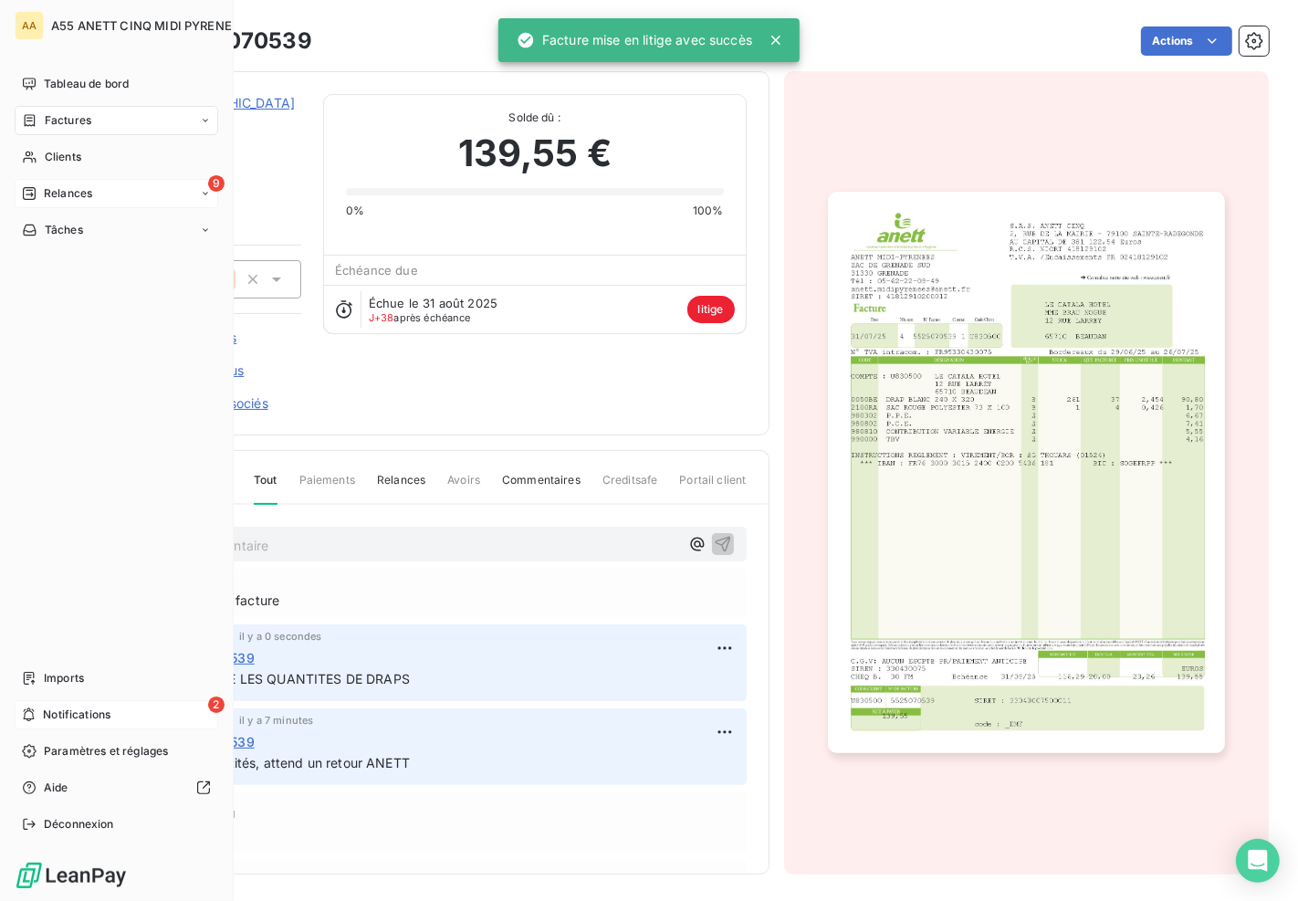
click at [46, 189] on span "Relances" at bounding box center [68, 193] width 48 height 16
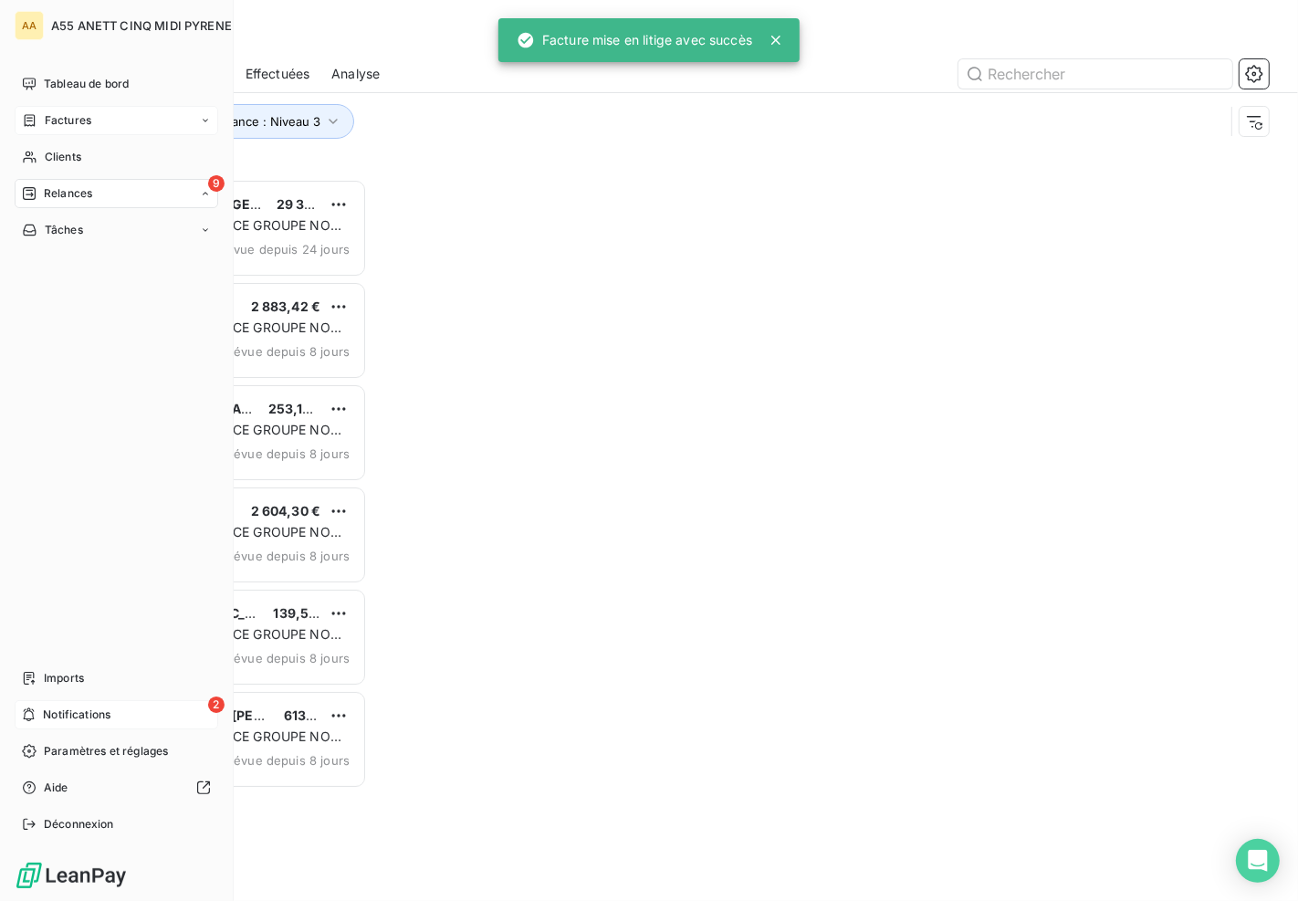
scroll to position [707, 263]
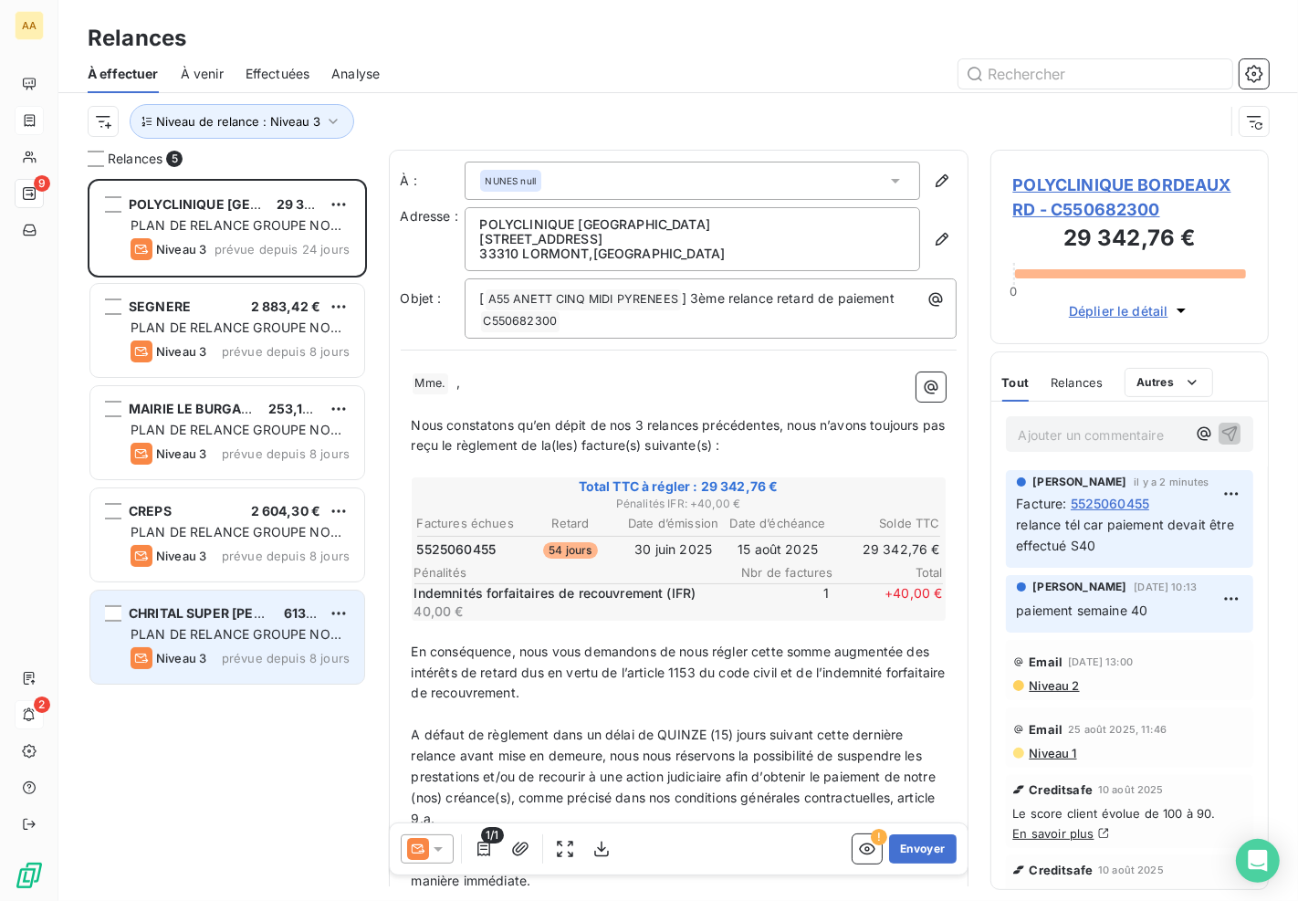
click at [265, 647] on div "Niveau 3 prévue depuis 8 jours" at bounding box center [240, 658] width 219 height 22
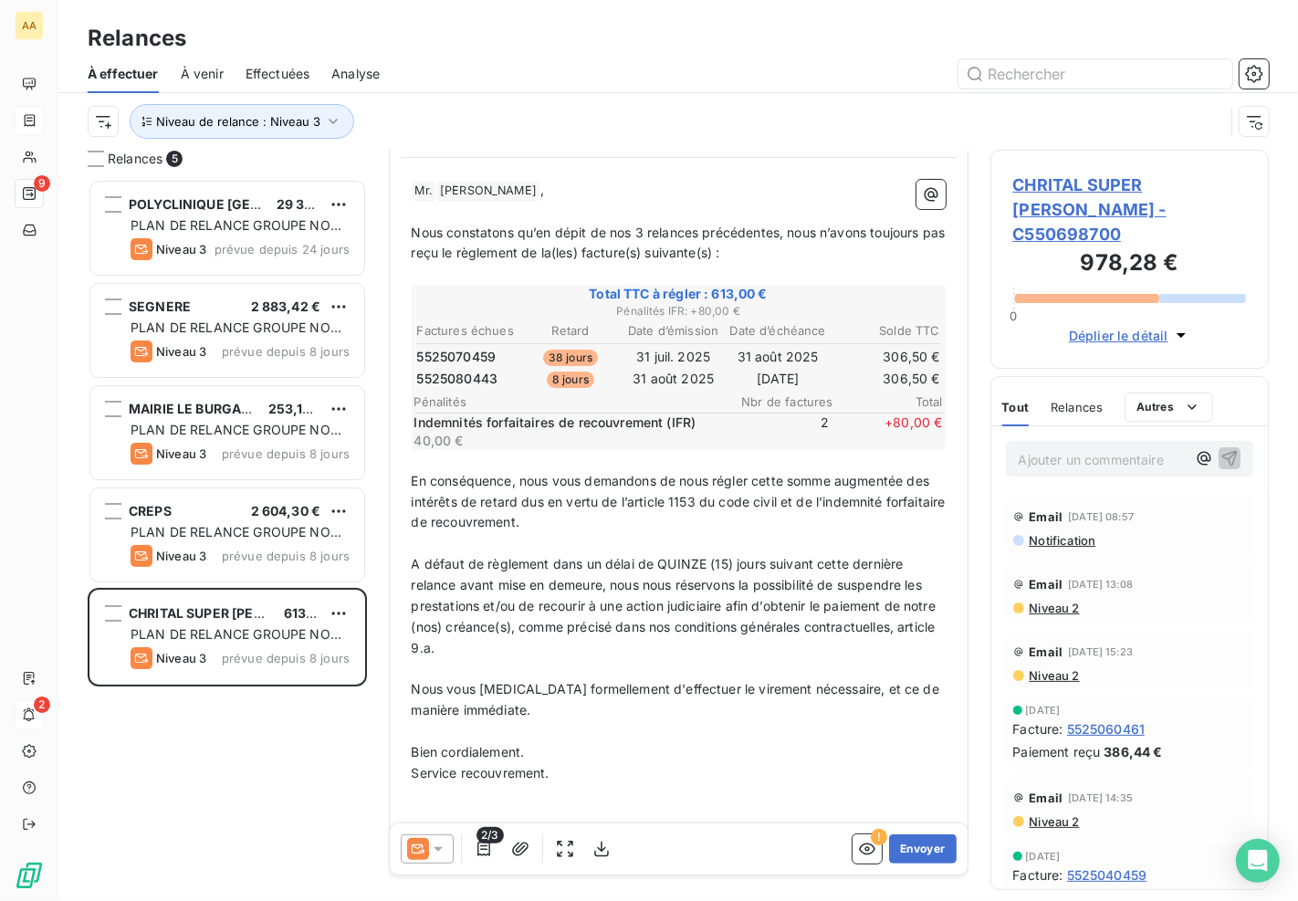
scroll to position [235, 0]
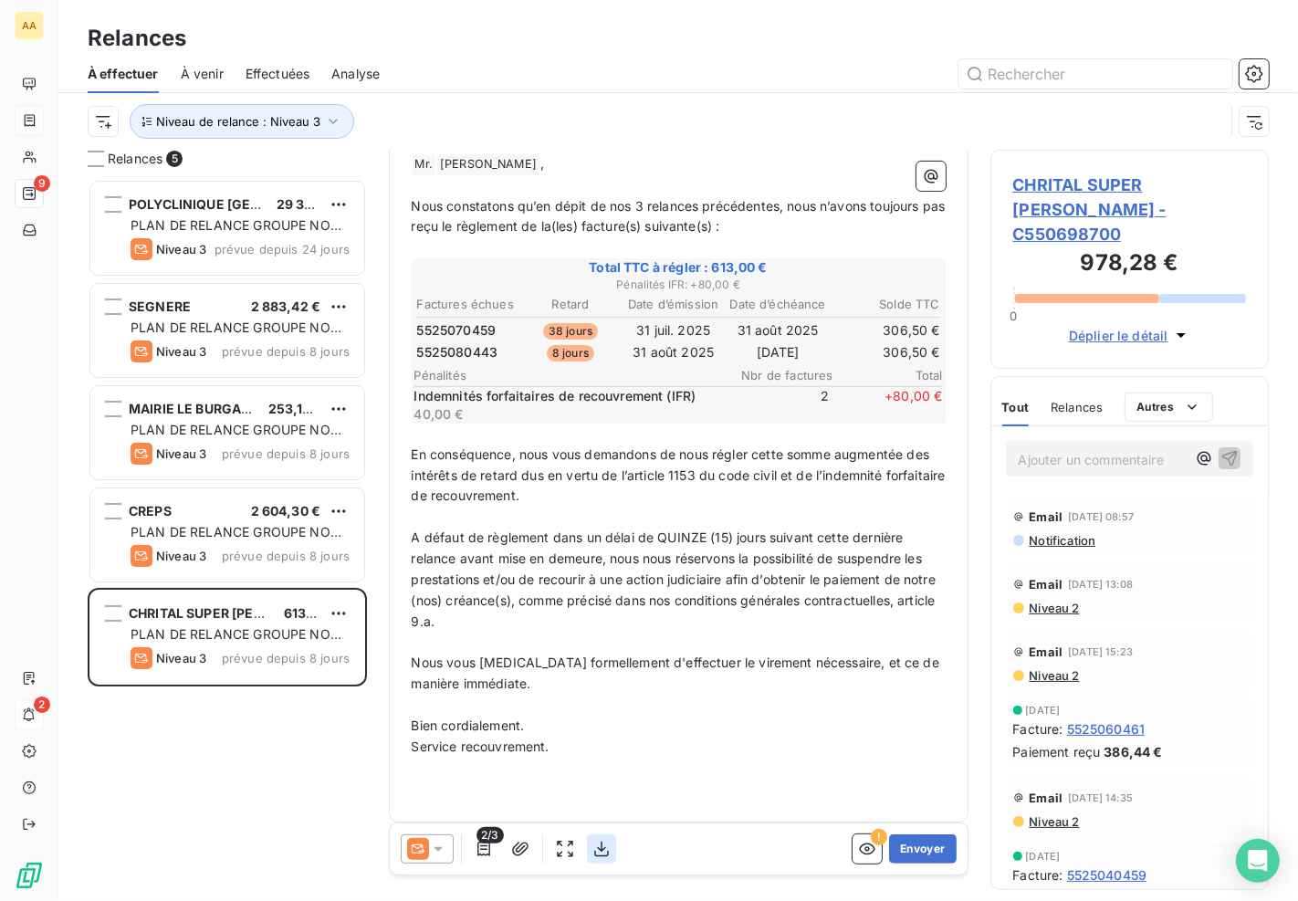
click at [599, 739] on icon "button" at bounding box center [601, 849] width 18 height 18
click at [889, 739] on button "Envoyer" at bounding box center [922, 848] width 67 height 29
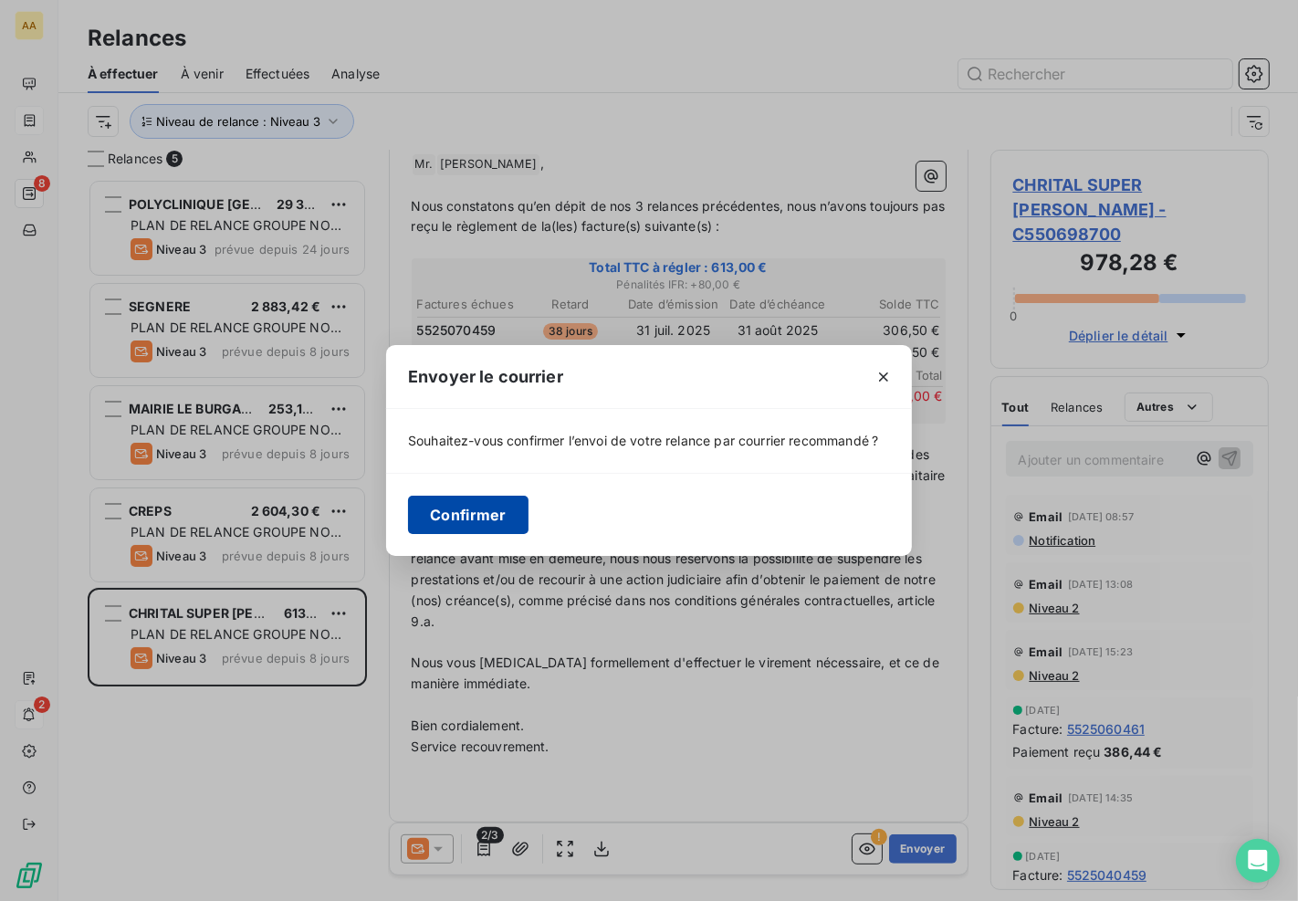
drag, startPoint x: 466, startPoint y: 503, endPoint x: 471, endPoint y: 513, distance: 11.0
click at [466, 505] on button "Confirmer" at bounding box center [468, 515] width 120 height 38
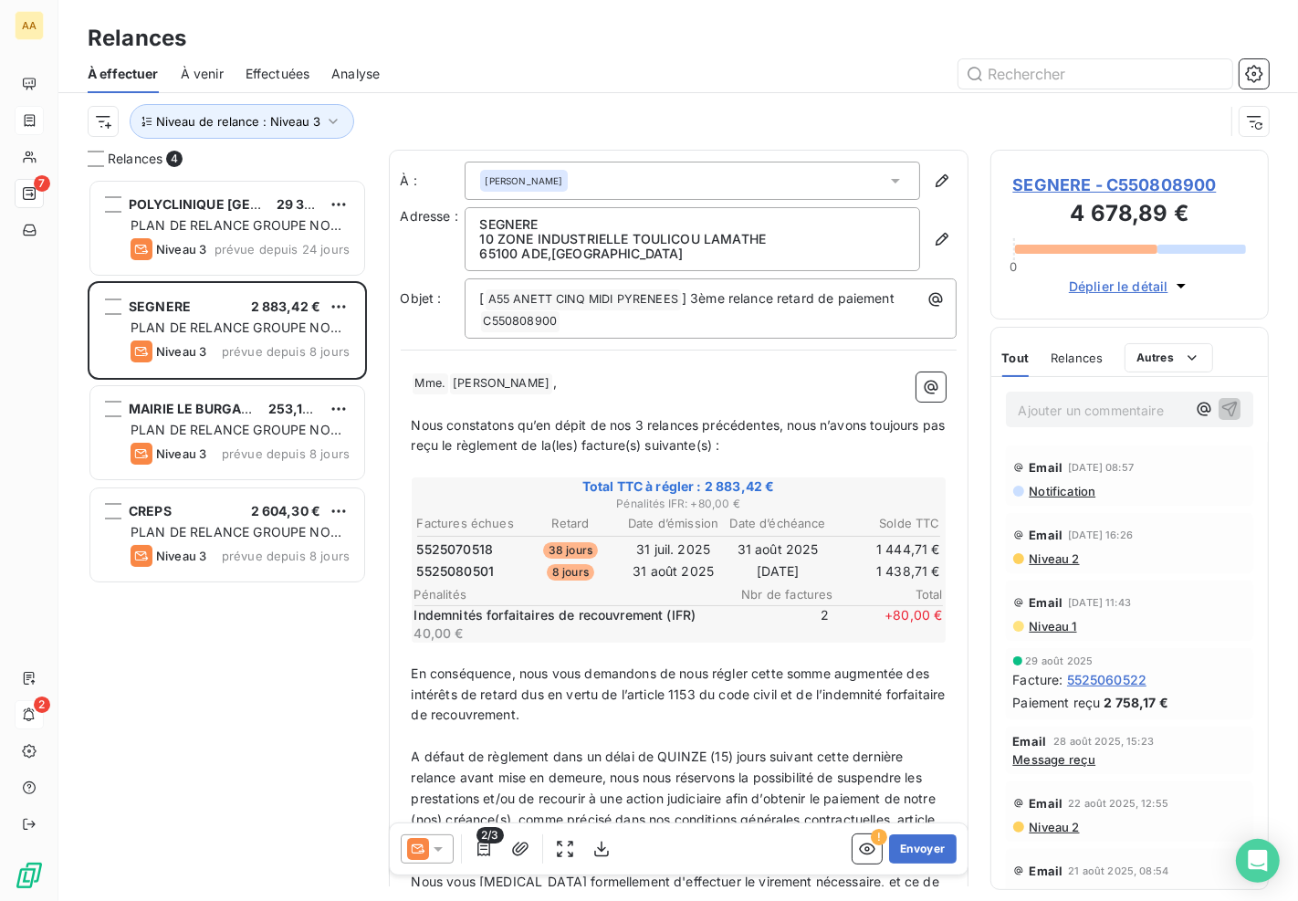
scroll to position [16, 16]
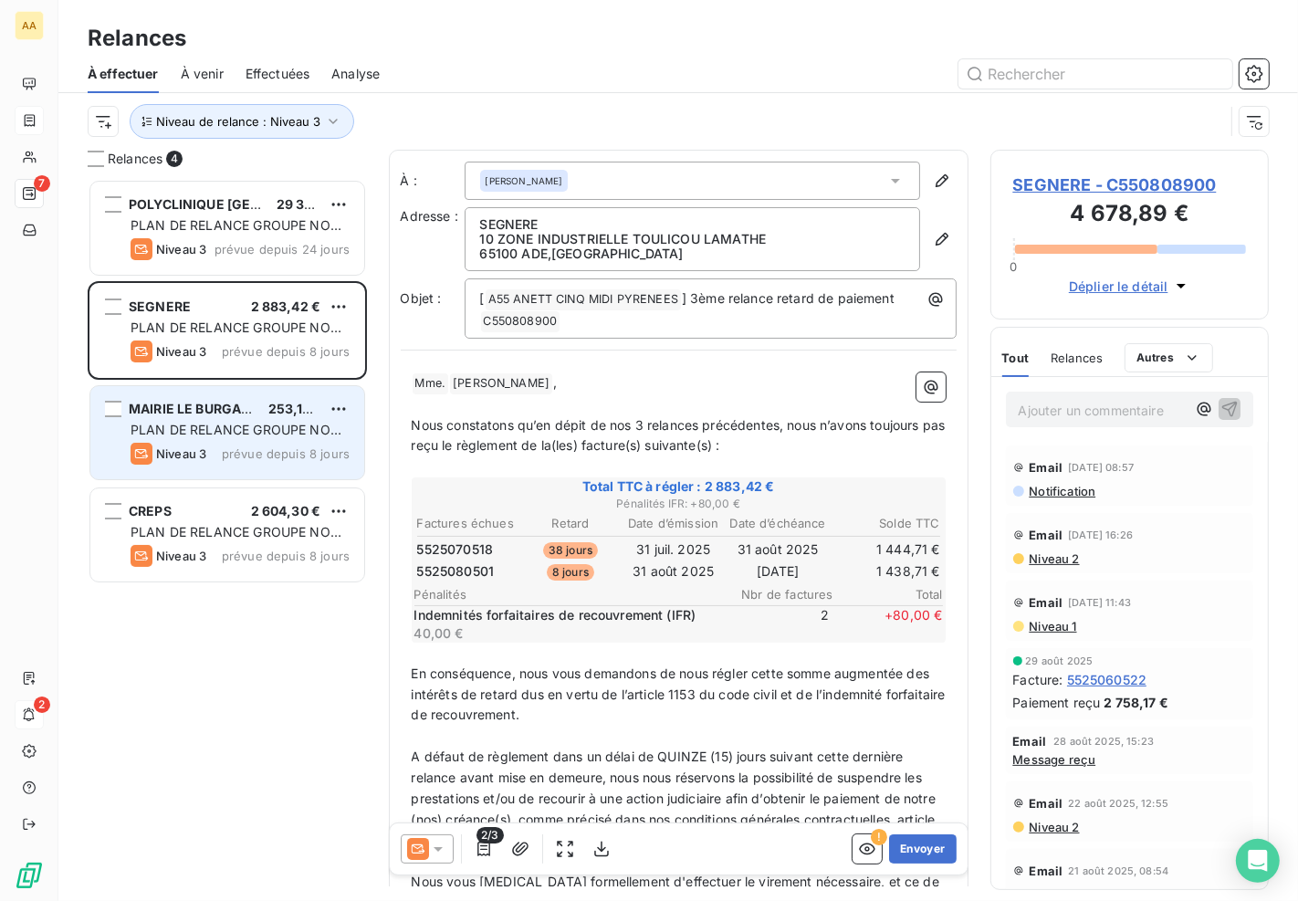
click at [223, 425] on span "PLAN DE RELANCE GROUPE NON AUTOMATIQUE" at bounding box center [236, 439] width 211 height 34
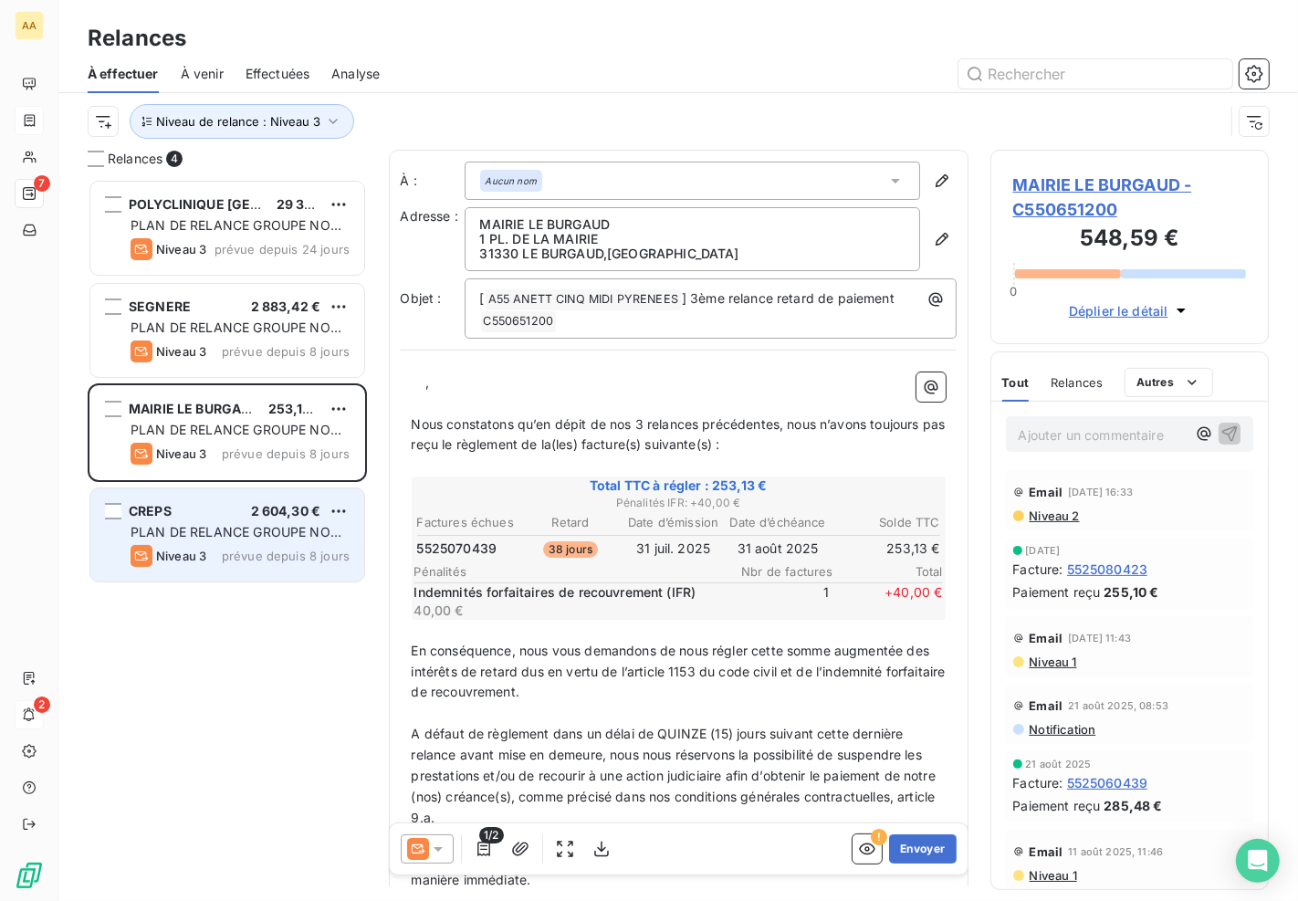
click at [235, 517] on div "CREPS 2 604,30 €" at bounding box center [240, 511] width 219 height 16
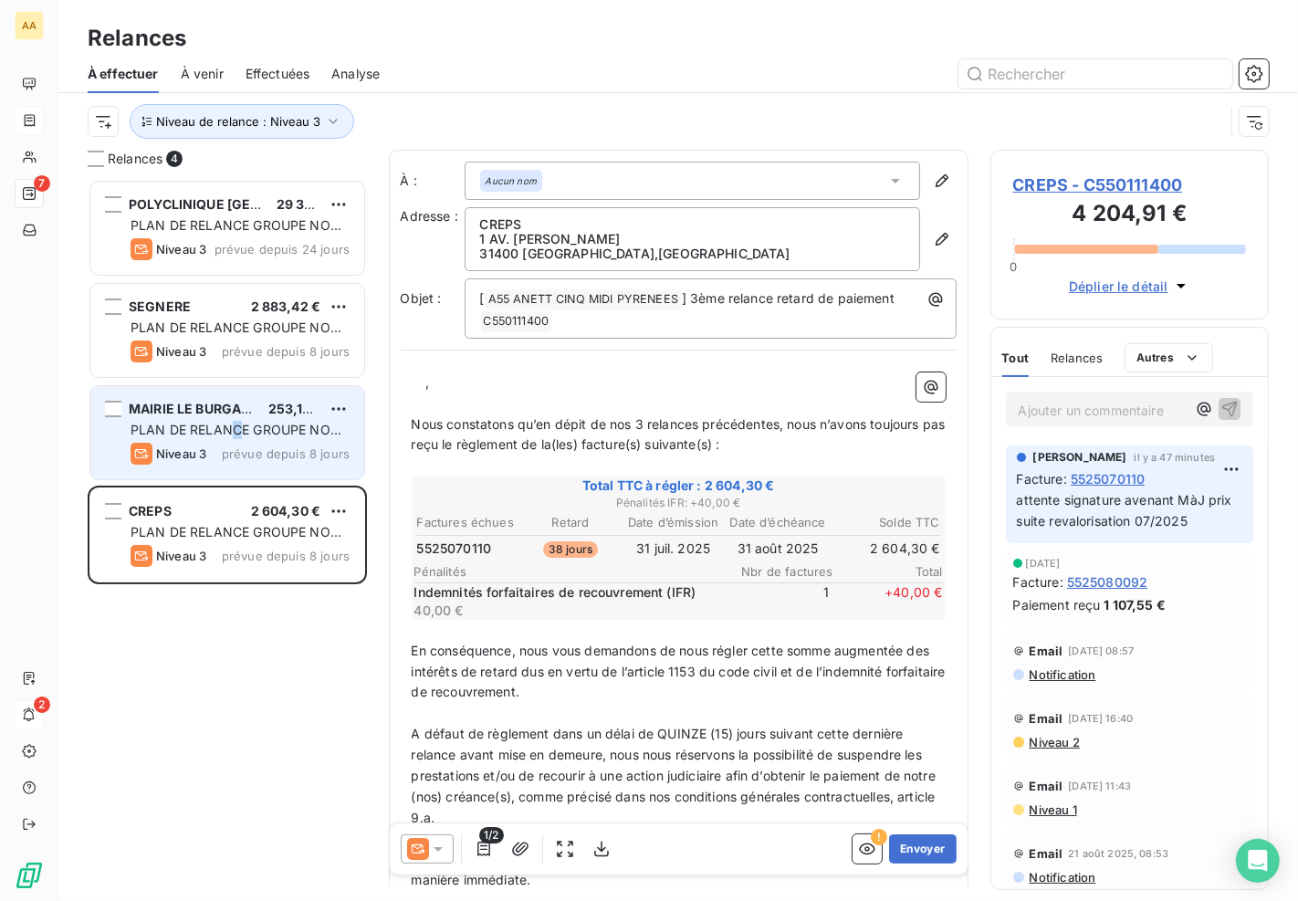
click at [237, 432] on span "PLAN DE RELANCE GROUPE NON AUTOMATIQUE" at bounding box center [236, 439] width 211 height 34
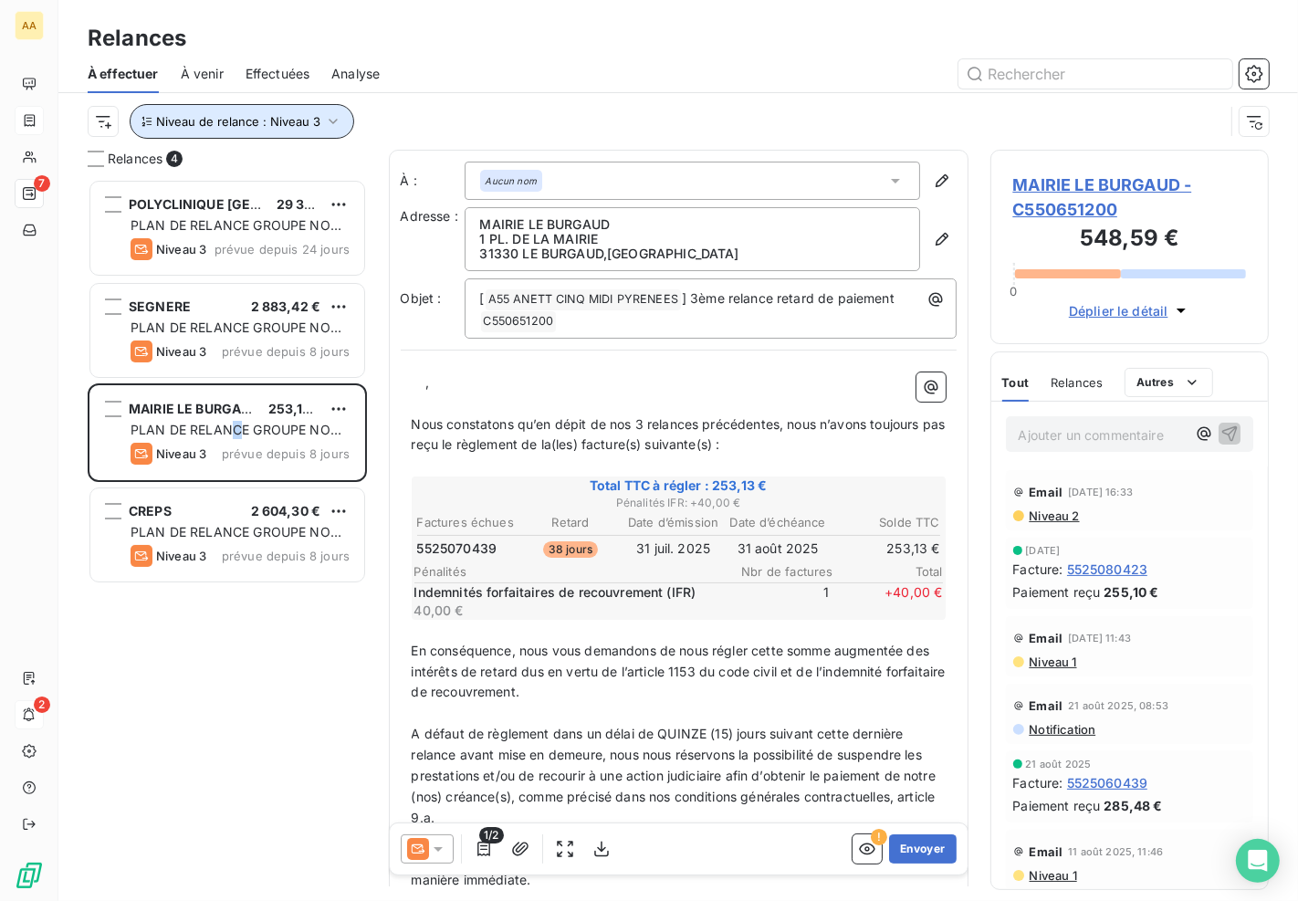
click at [320, 110] on button "Niveau de relance : Niveau 3" at bounding box center [242, 121] width 225 height 35
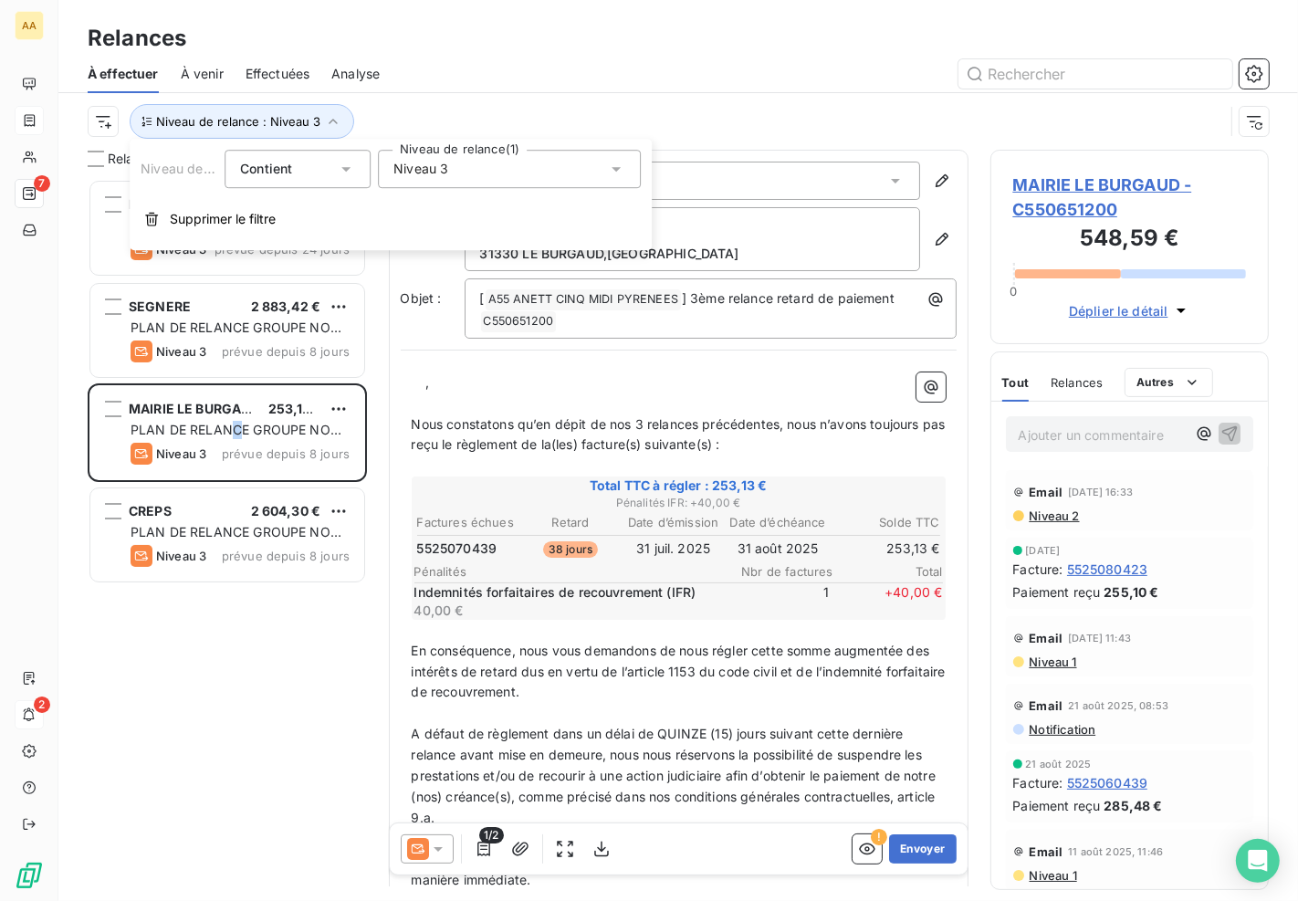
click at [399, 169] on span "Niveau 3" at bounding box center [420, 169] width 55 height 18
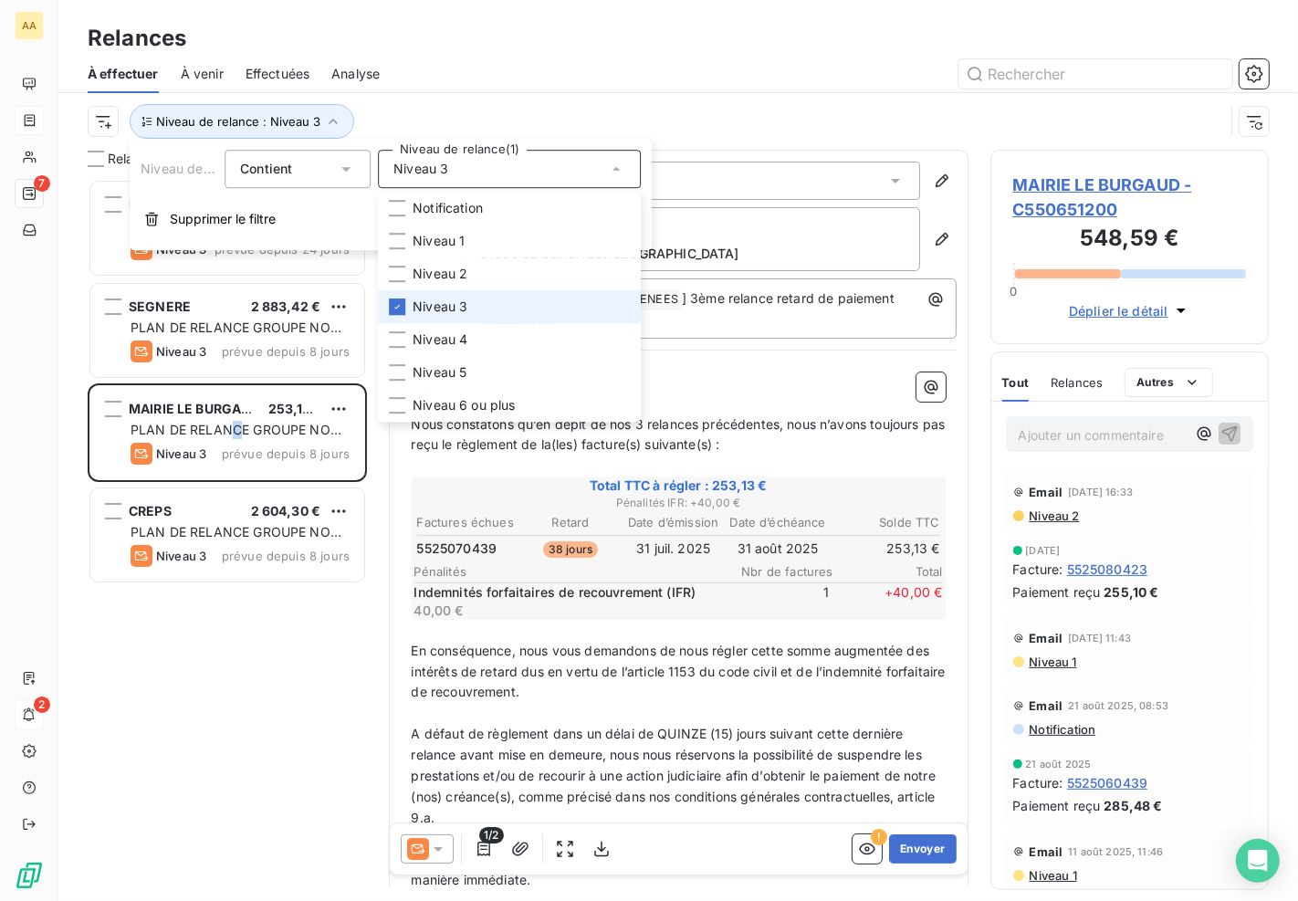
click at [427, 305] on span "Niveau 3" at bounding box center [440, 307] width 55 height 18
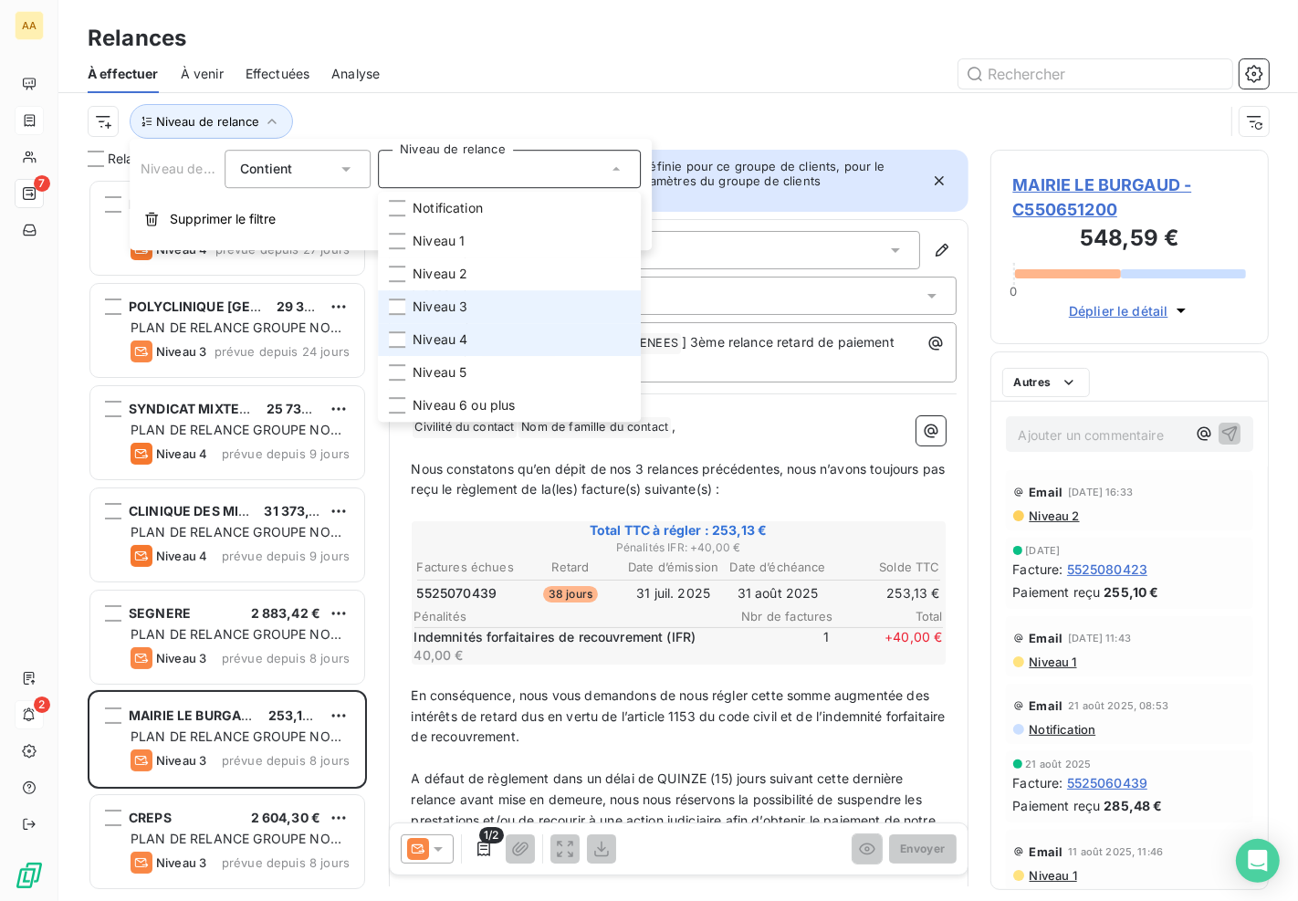
scroll to position [707, 263]
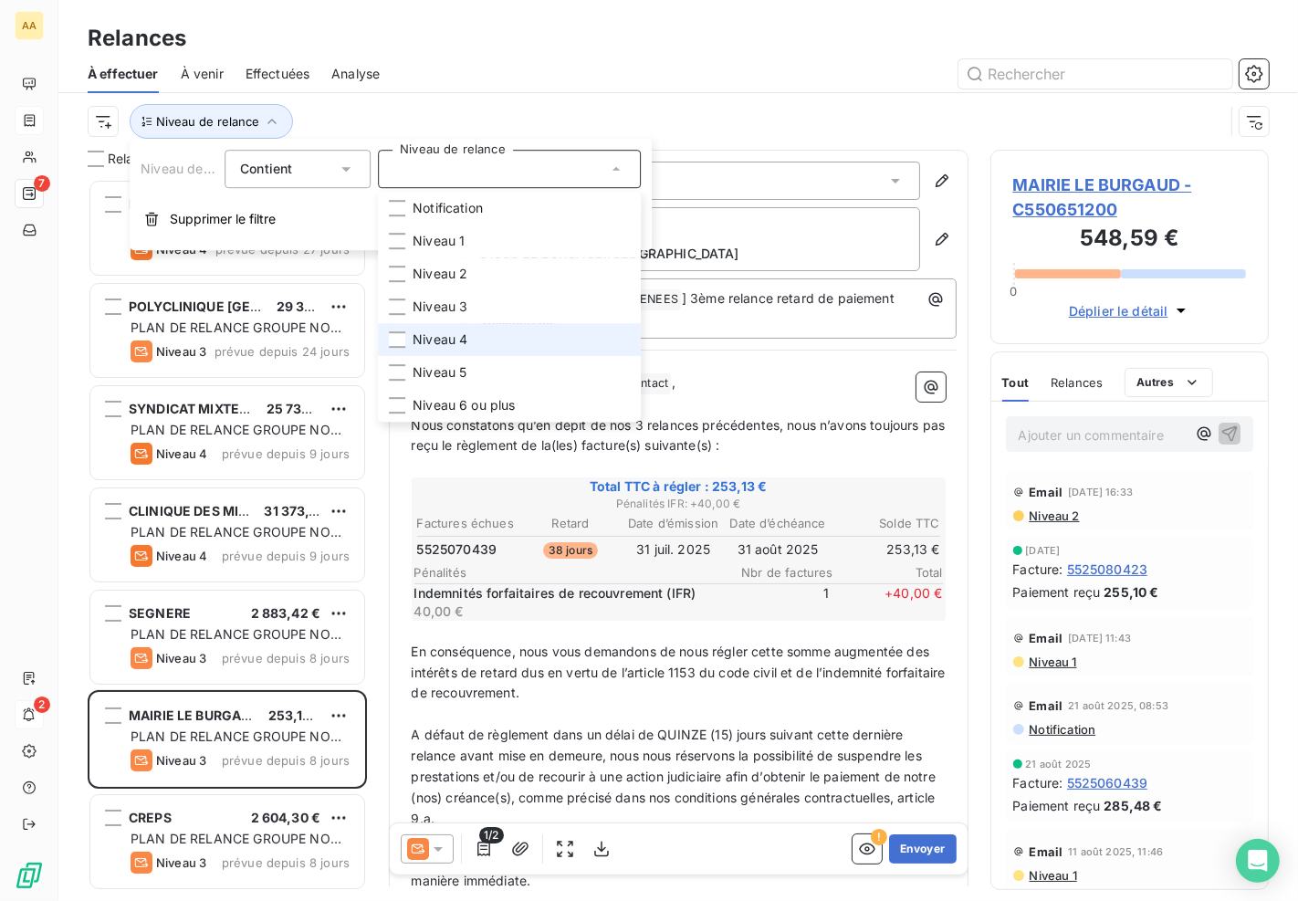
click at [430, 334] on span "Niveau 4" at bounding box center [440, 339] width 55 height 18
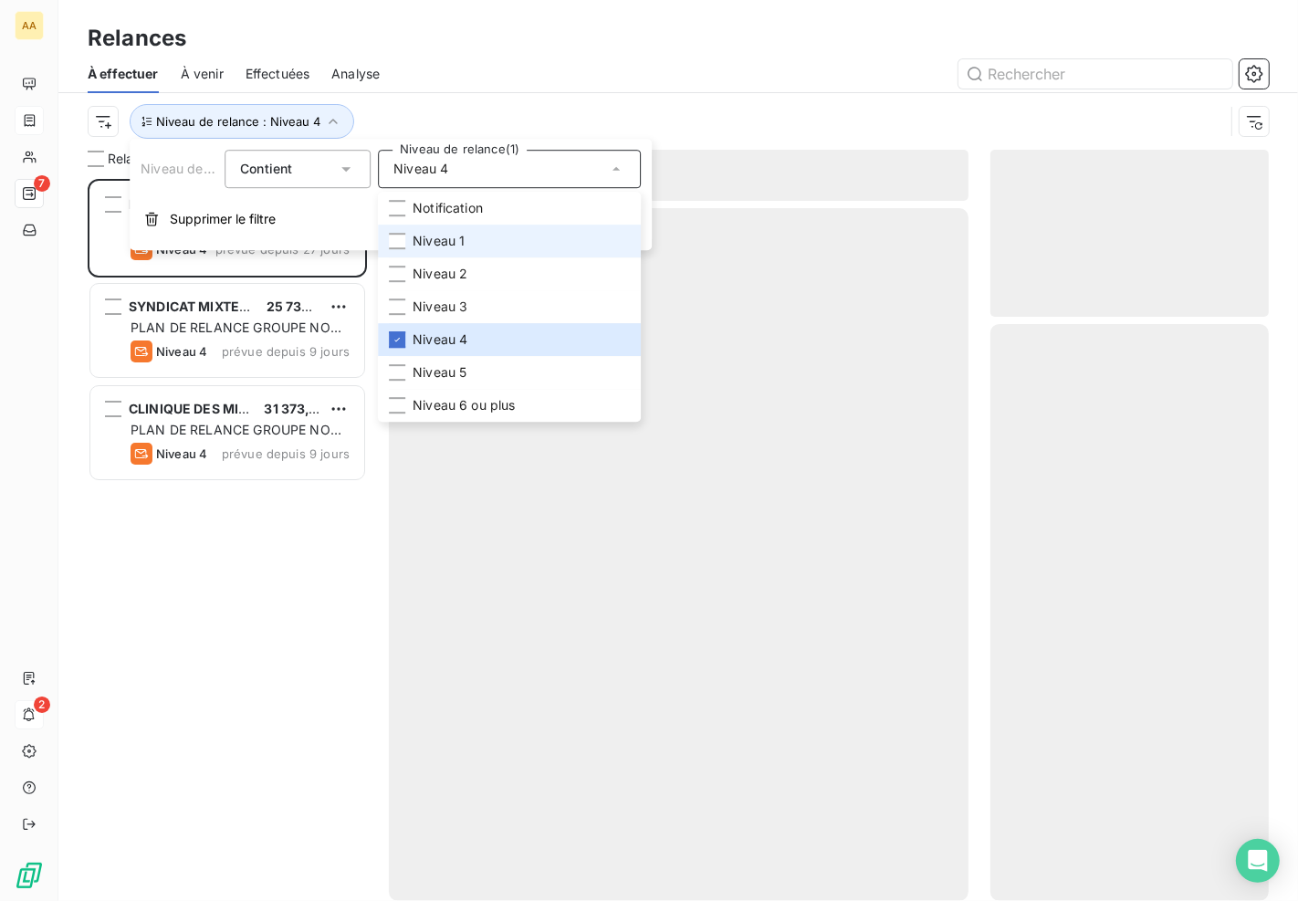
scroll to position [707, 263]
click at [546, 65] on div at bounding box center [835, 73] width 867 height 29
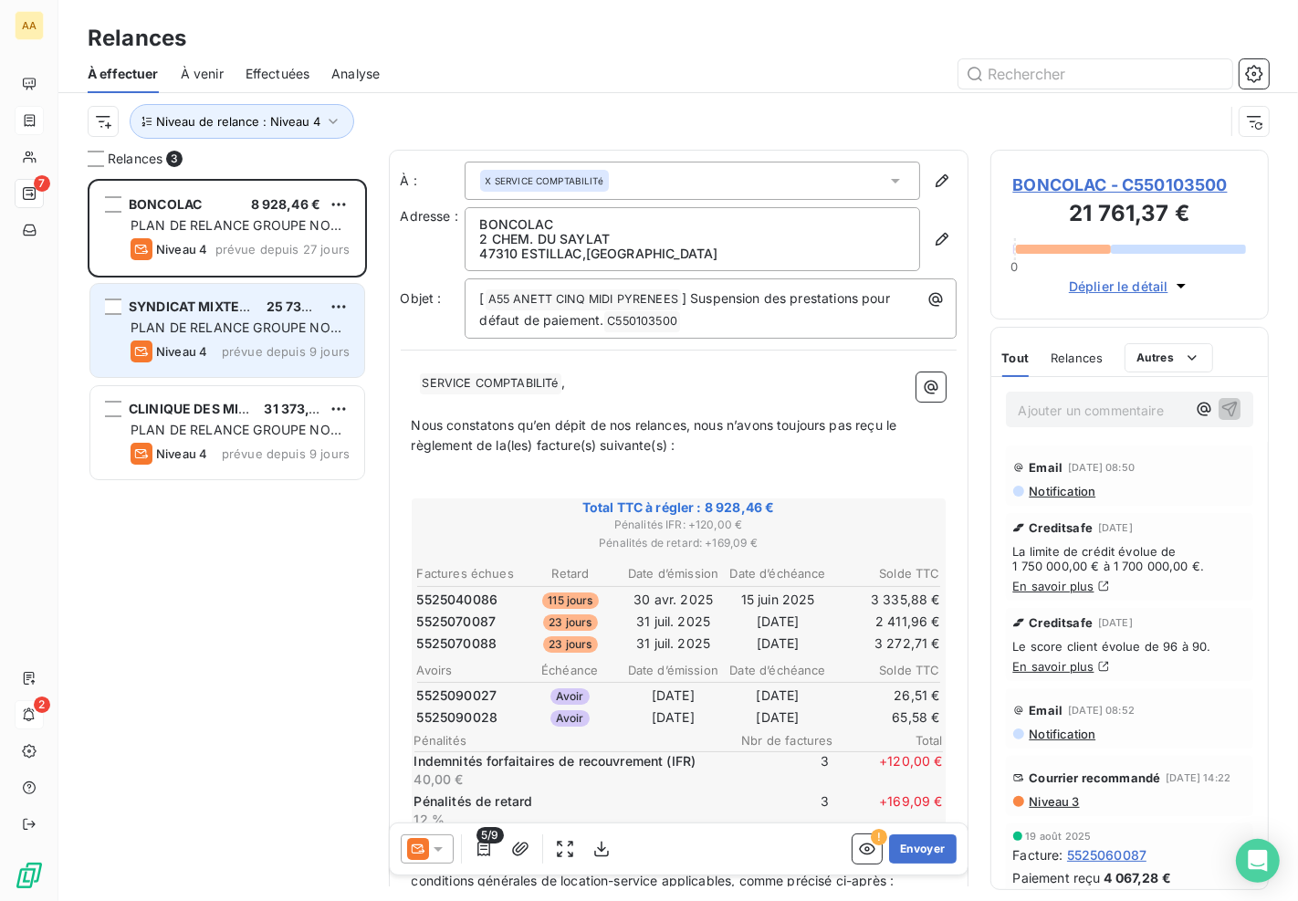
click at [205, 332] on span "PLAN DE RELANCE GROUPE NON AUTOMATIQUE" at bounding box center [236, 336] width 211 height 34
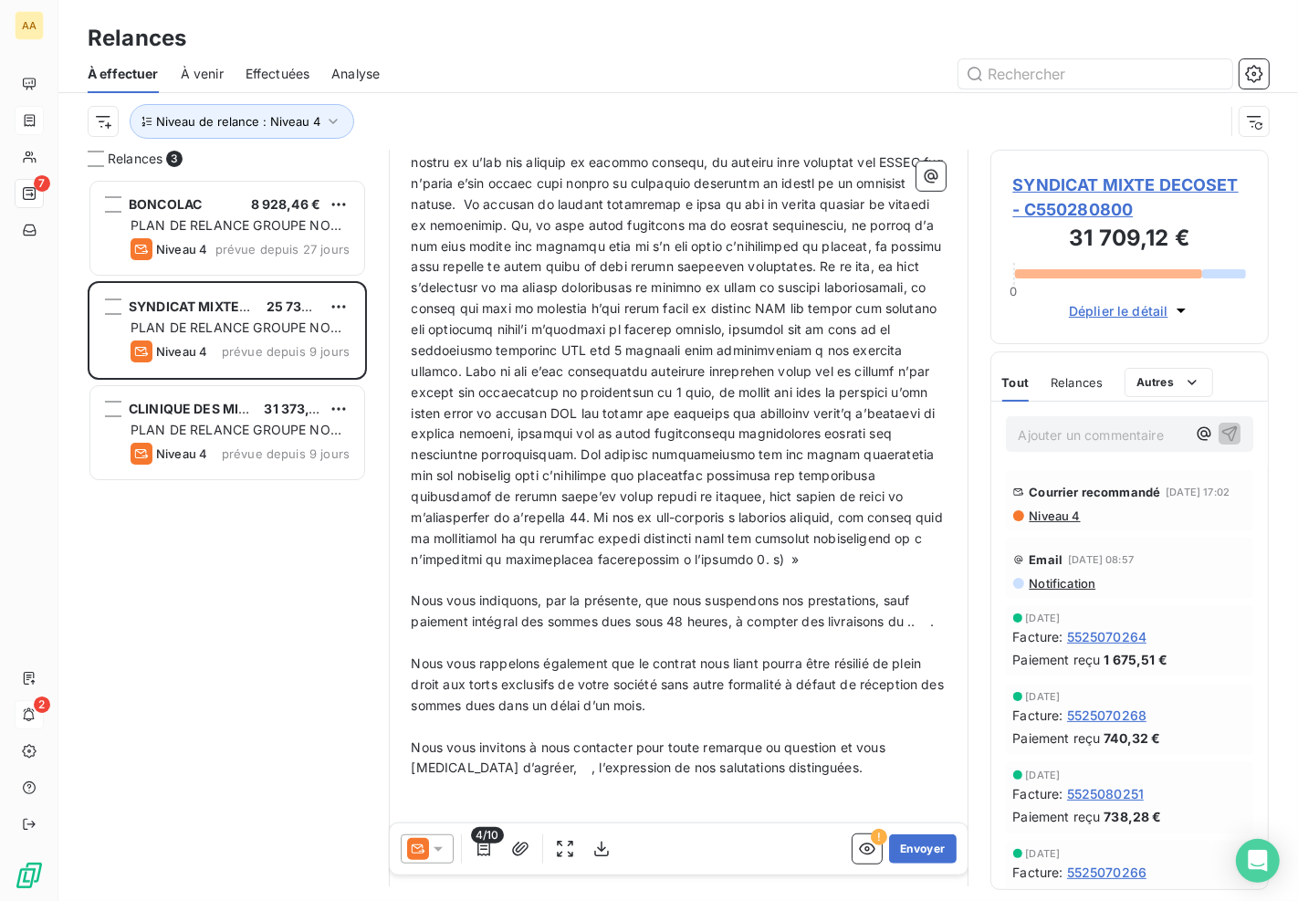
scroll to position [833, 0]
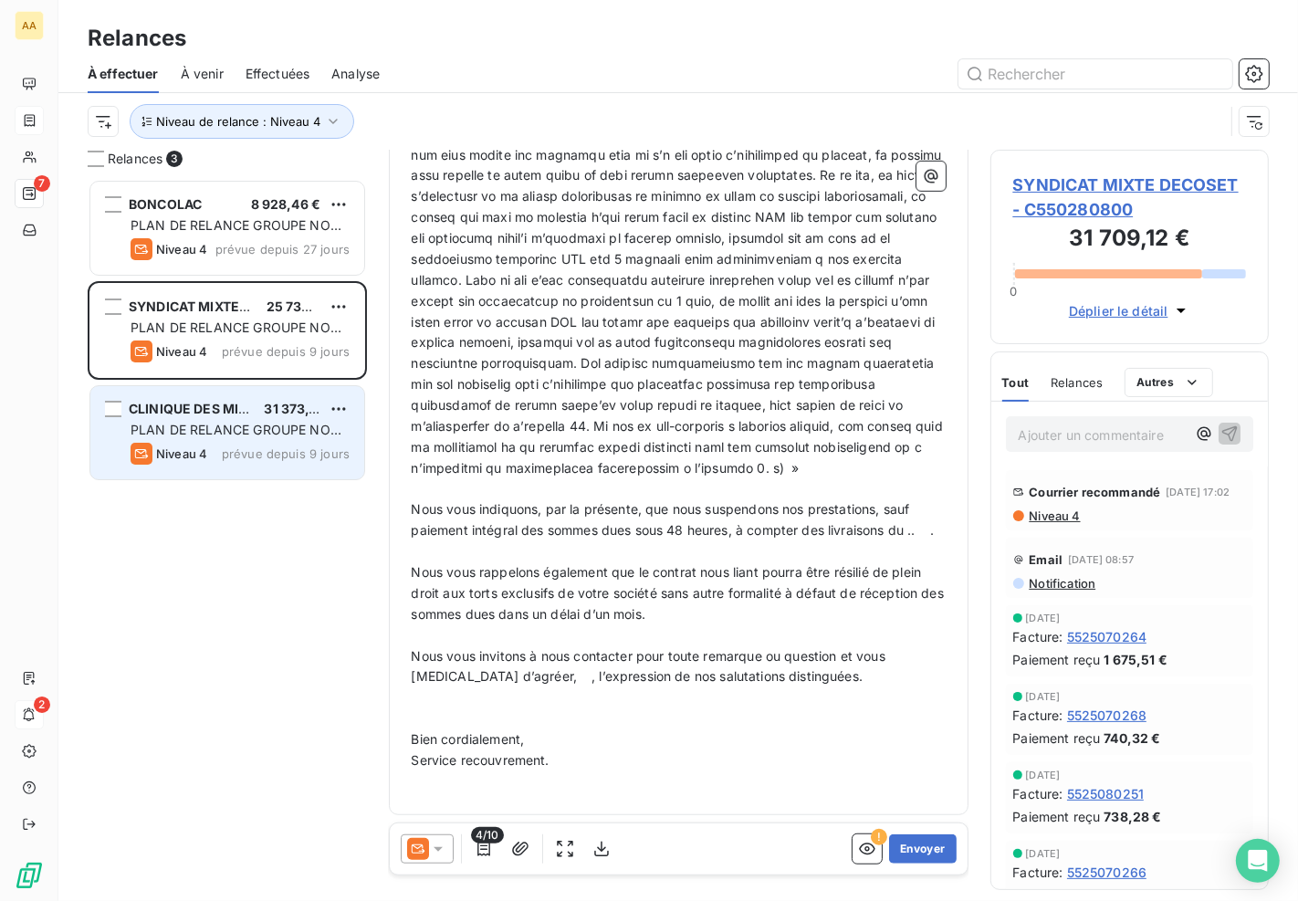
click at [254, 417] on div "CLINIQUE DES MINIMES 31 373,13 € PLAN DE RELANCE GROUPE NON AUTOMATIQUE Niveau …" at bounding box center [227, 432] width 274 height 93
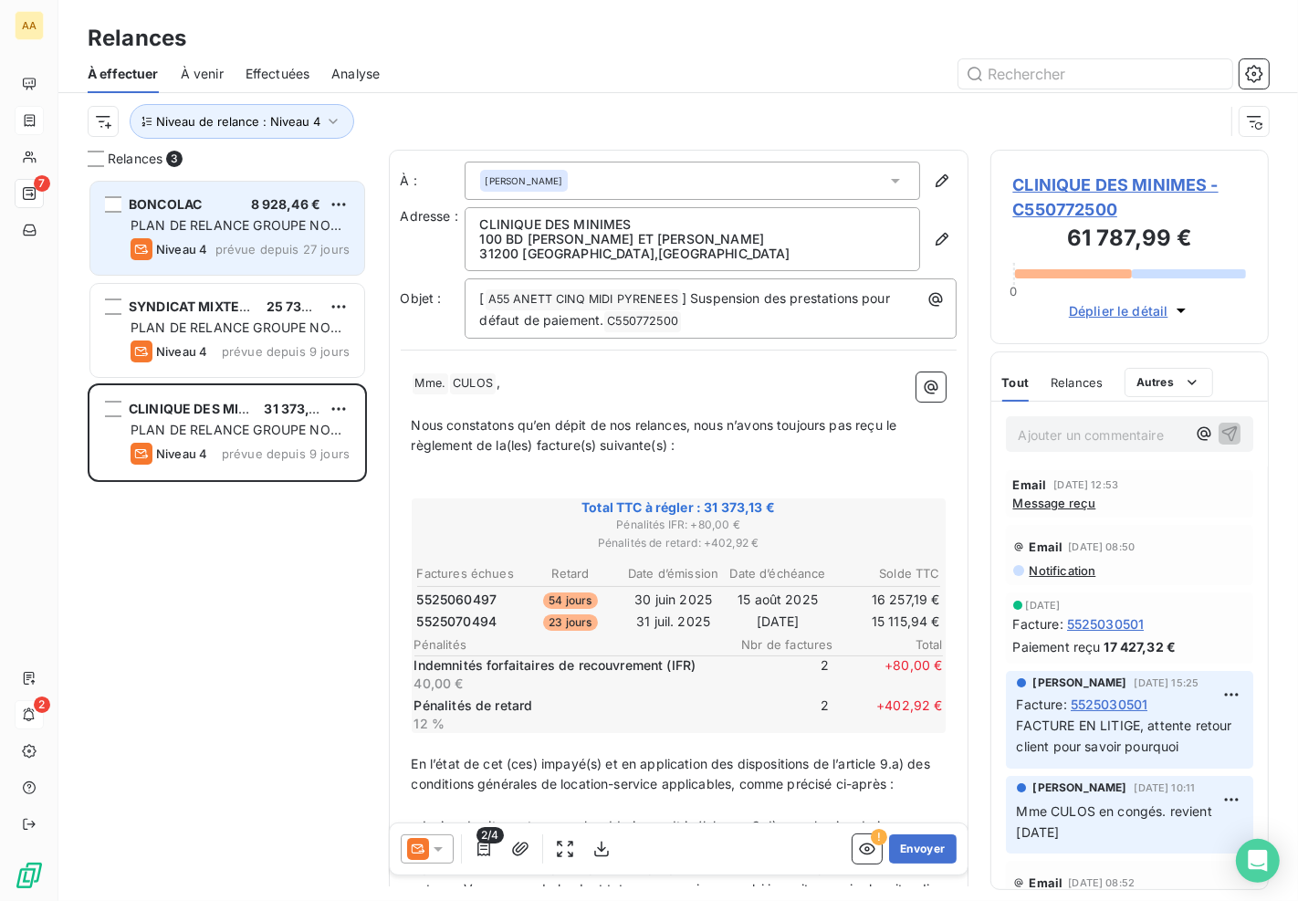
click at [270, 226] on span "PLAN DE RELANCE GROUPE NON AUTOMATIQUE" at bounding box center [236, 234] width 211 height 34
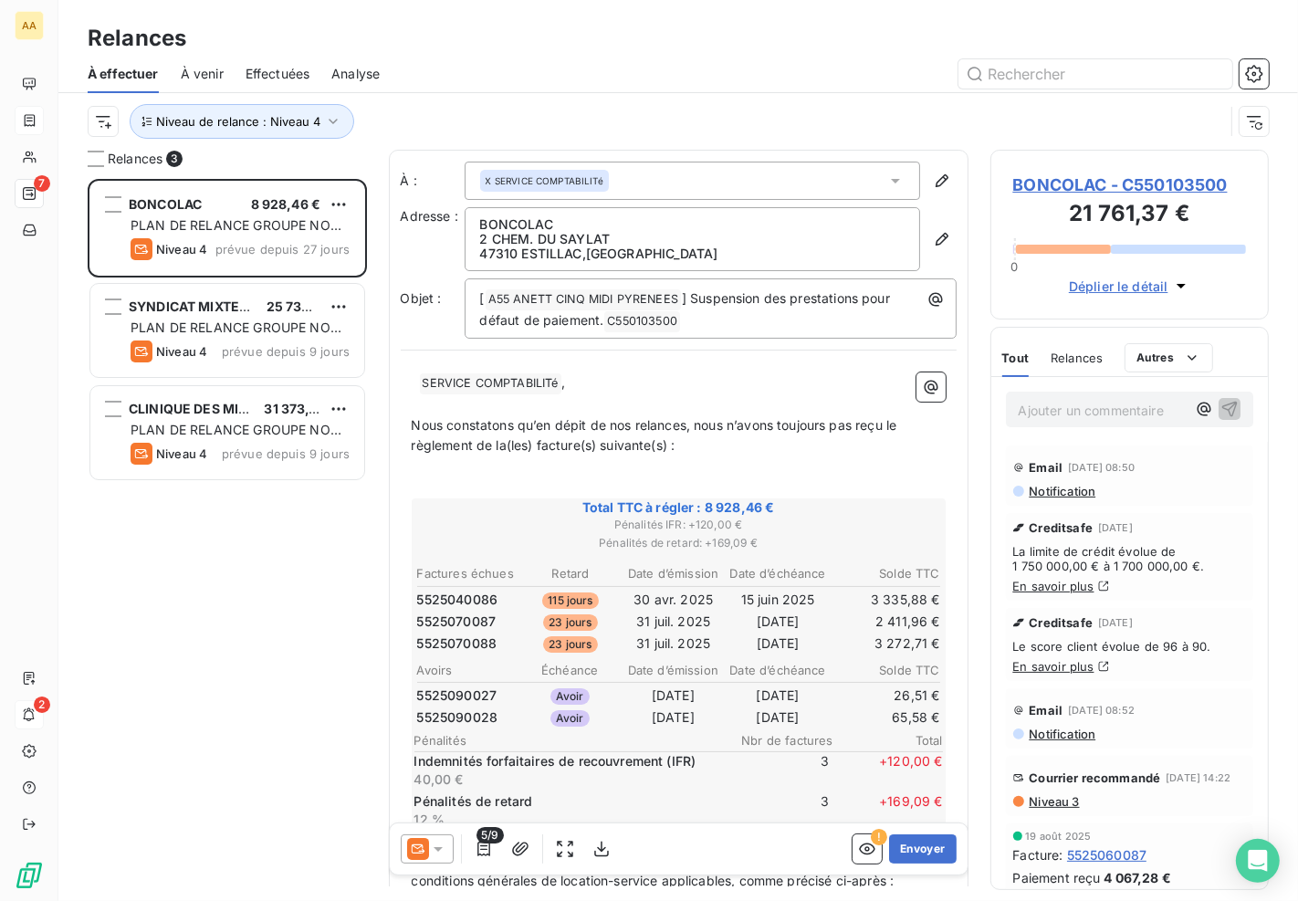
click at [1066, 418] on p "Ajouter un commentaire ﻿" at bounding box center [1102, 410] width 168 height 23
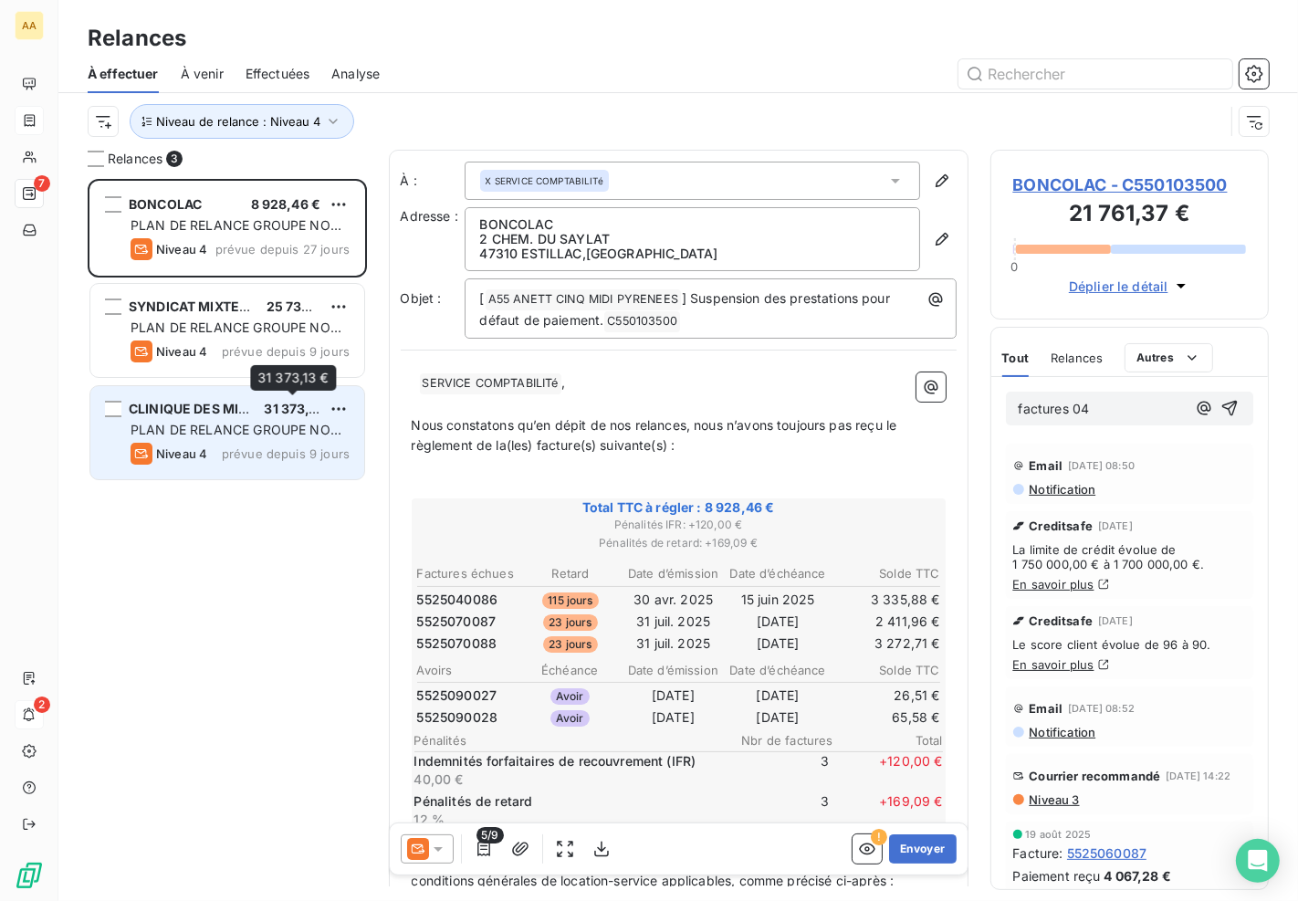
click at [283, 409] on span "31 373,13 €" at bounding box center [299, 409] width 71 height 16
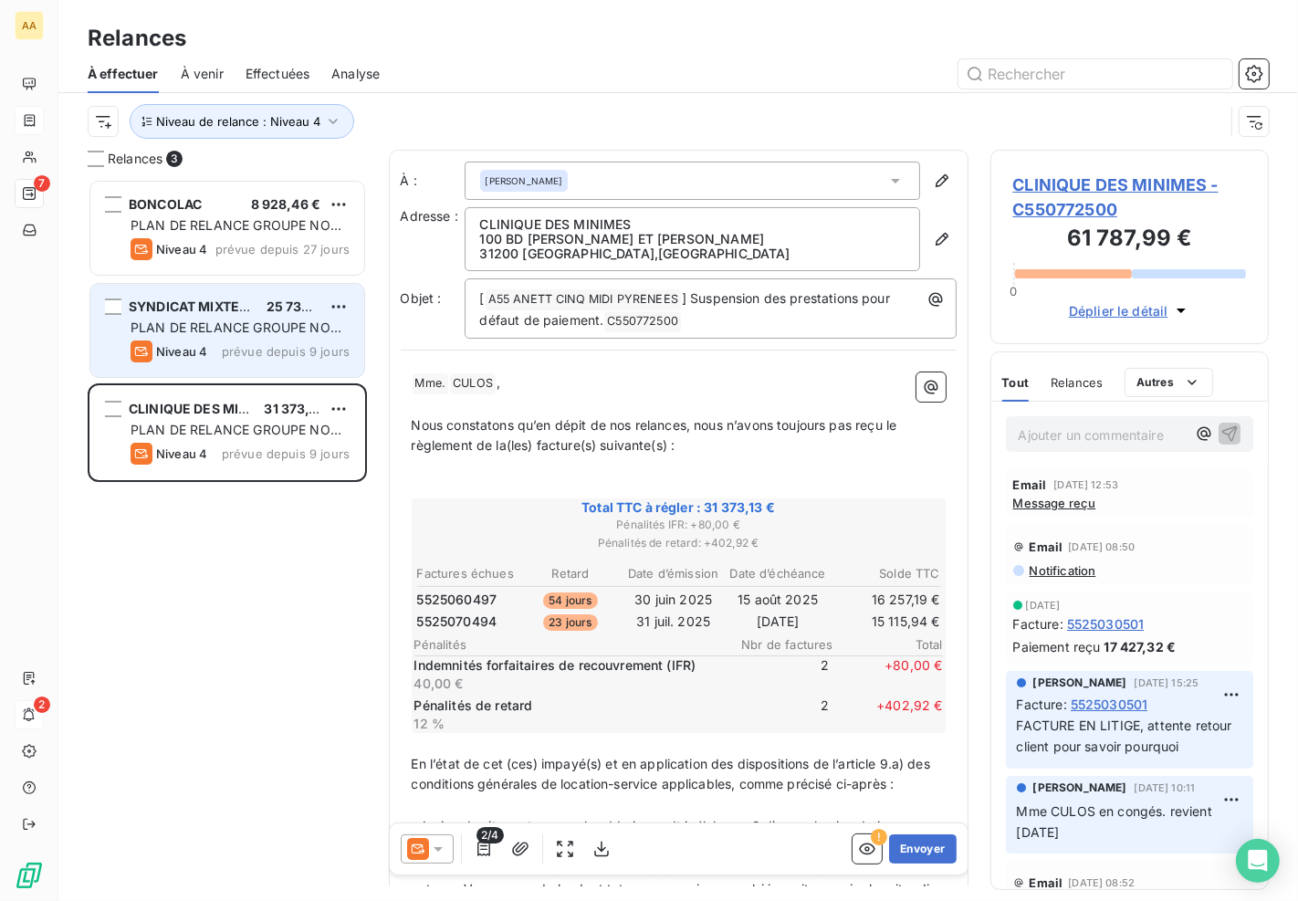
scroll to position [707, 263]
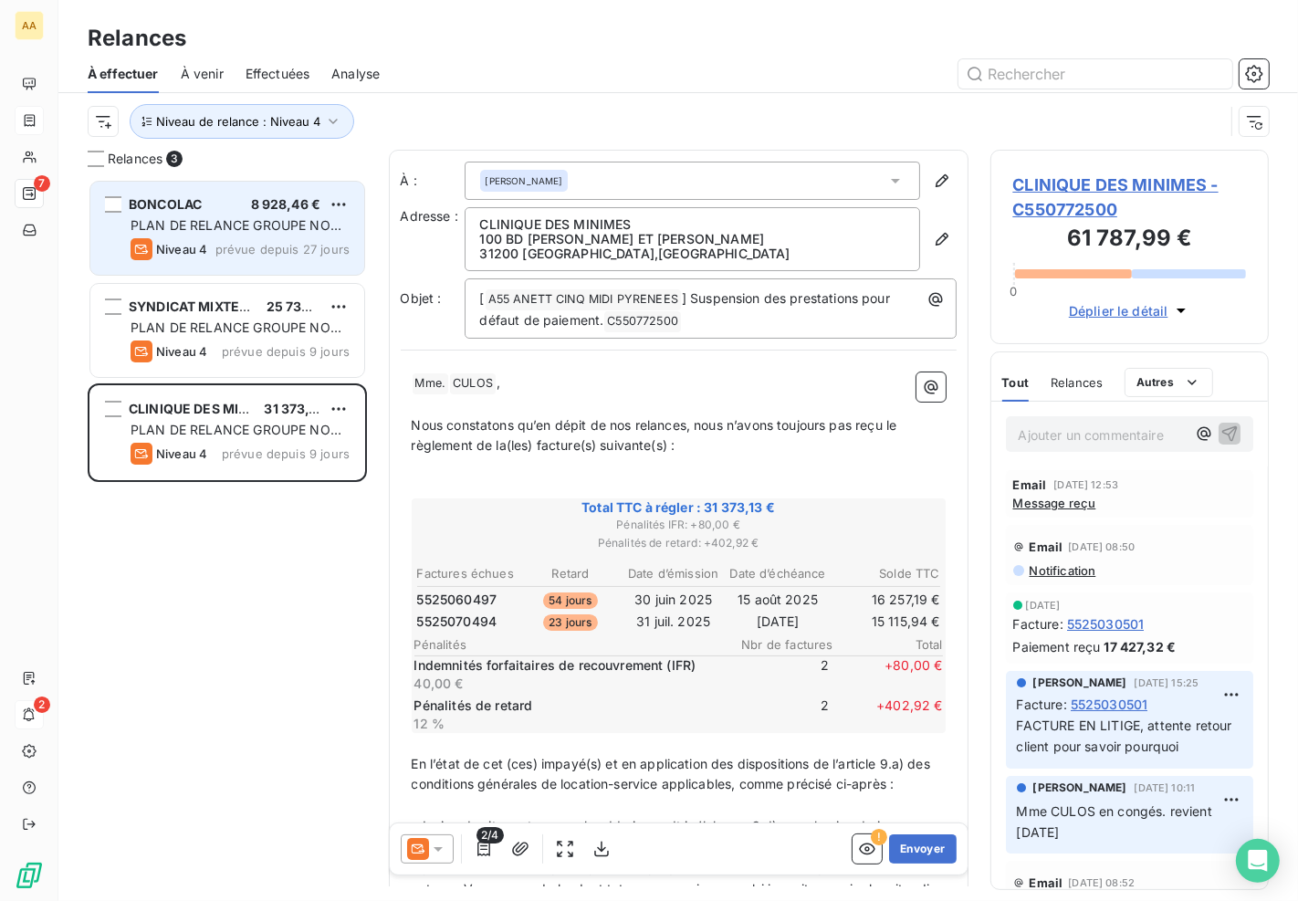
click at [226, 237] on div "BONCOLAC 8 928,46 € PLAN DE RELANCE GROUPE NON AUTOMATIQUE Niveau 4 prévue depu…" at bounding box center [227, 228] width 274 height 93
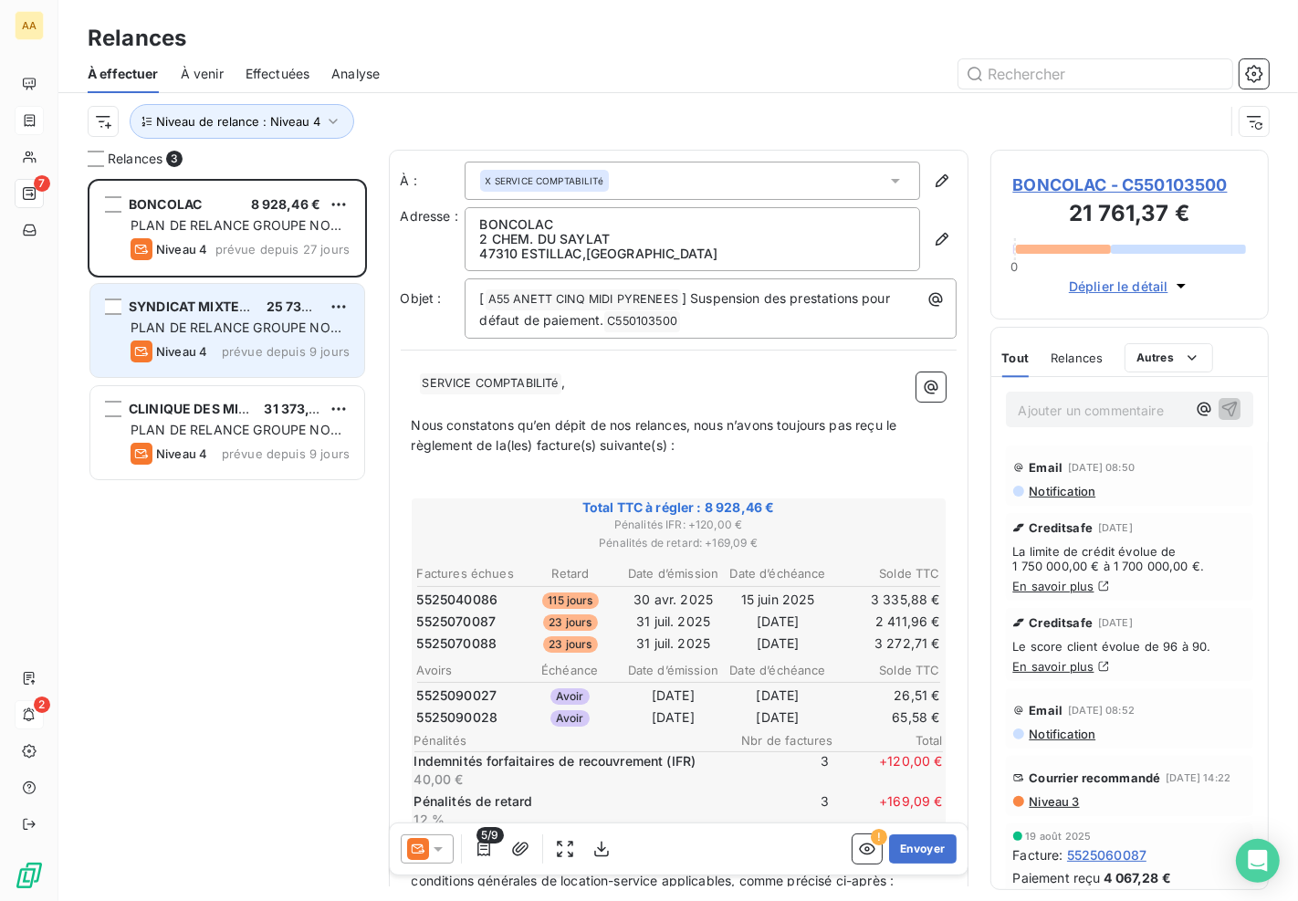
click at [225, 314] on span "SYNDICAT MIXTE DECOSET" at bounding box center [216, 306] width 175 height 16
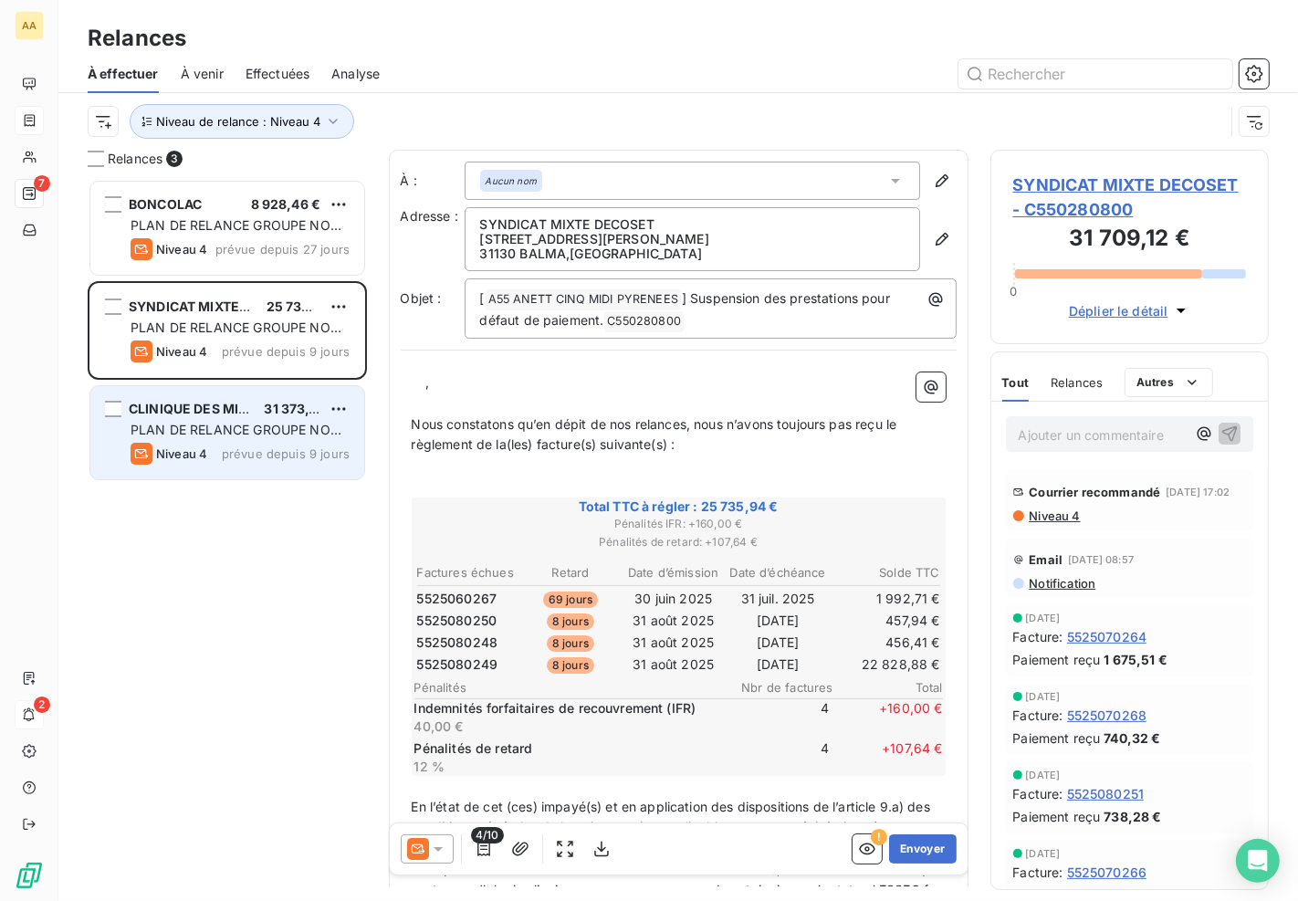
click at [228, 429] on span "PLAN DE RELANCE GROUPE NON AUTOMATIQUE" at bounding box center [236, 439] width 211 height 34
